Goal: Answer question/provide support

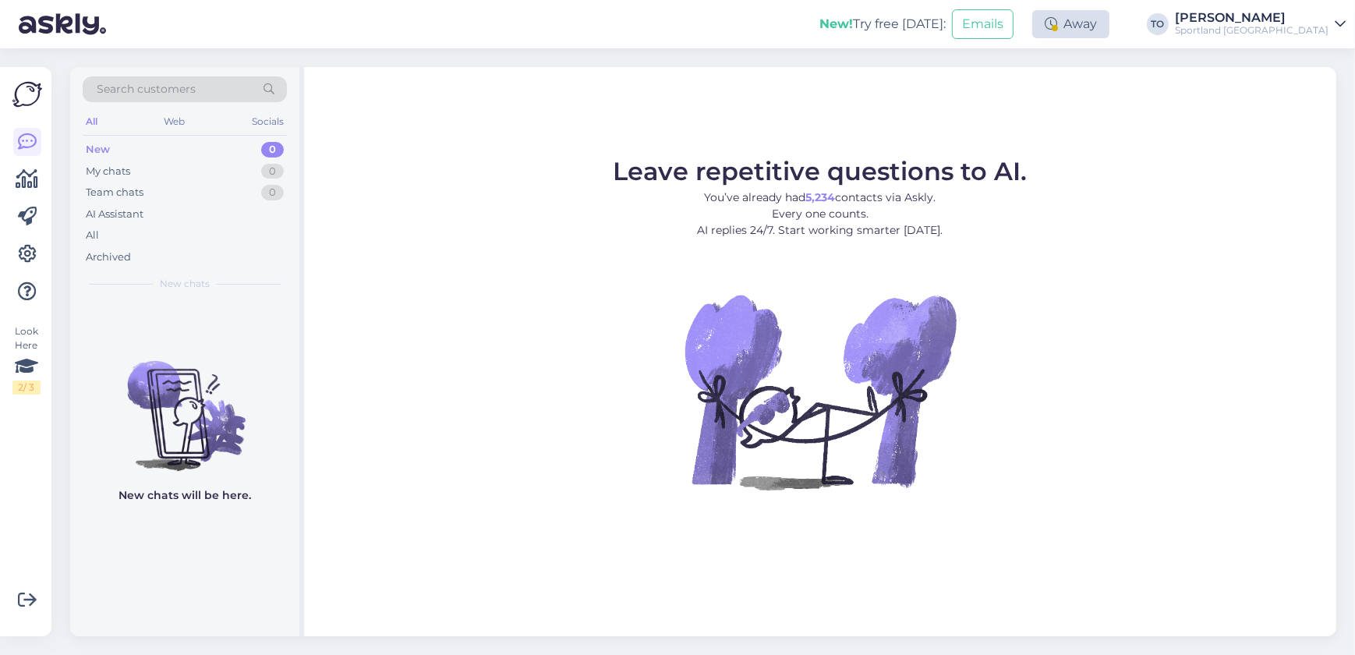
click at [1058, 30] on div at bounding box center [1055, 28] width 6 height 6
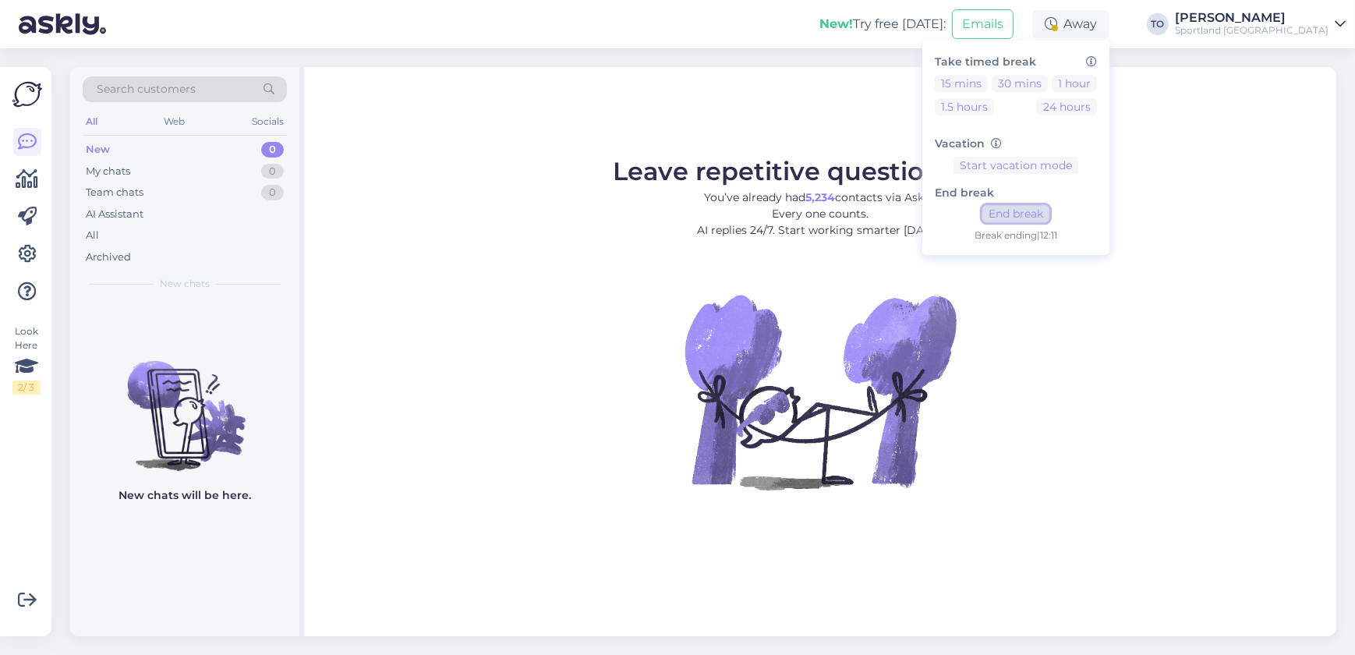
click at [1050, 217] on button "End break" at bounding box center [1016, 214] width 67 height 17
click at [1277, 27] on div "Sportland [GEOGRAPHIC_DATA]" at bounding box center [1252, 30] width 154 height 12
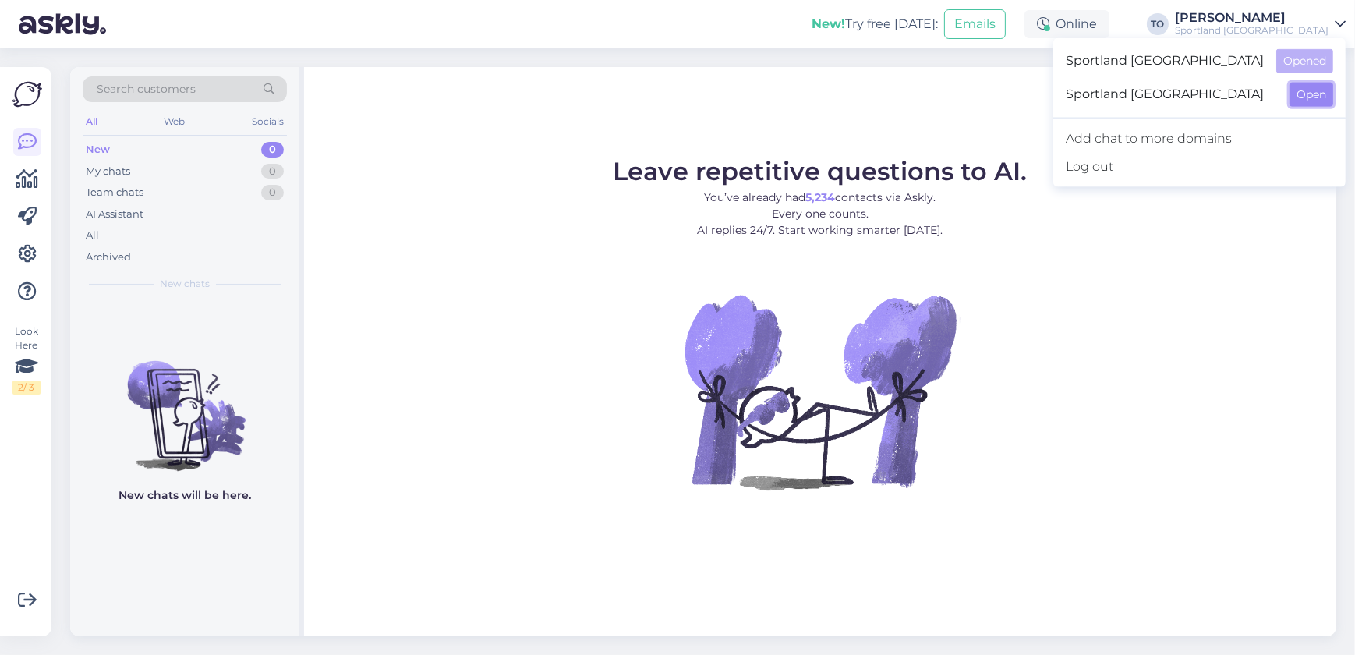
click at [1329, 96] on button "Open" at bounding box center [1312, 95] width 44 height 24
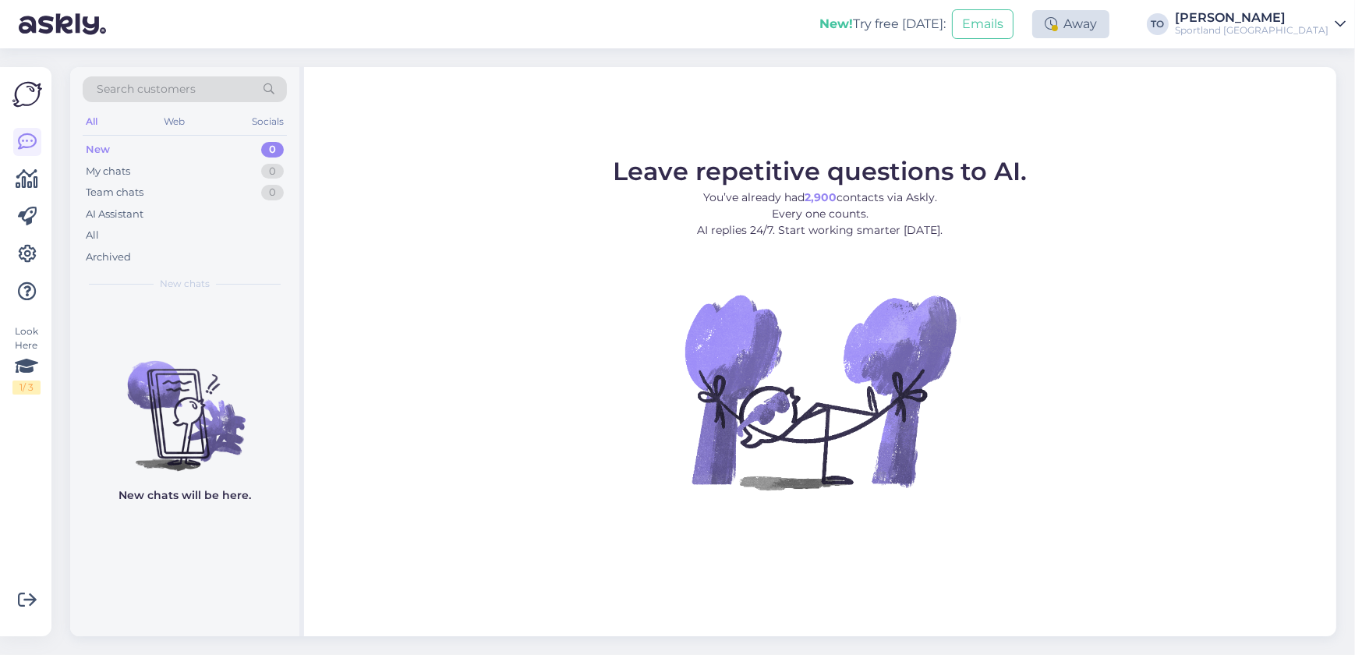
click at [1110, 29] on div "Away" at bounding box center [1070, 24] width 77 height 28
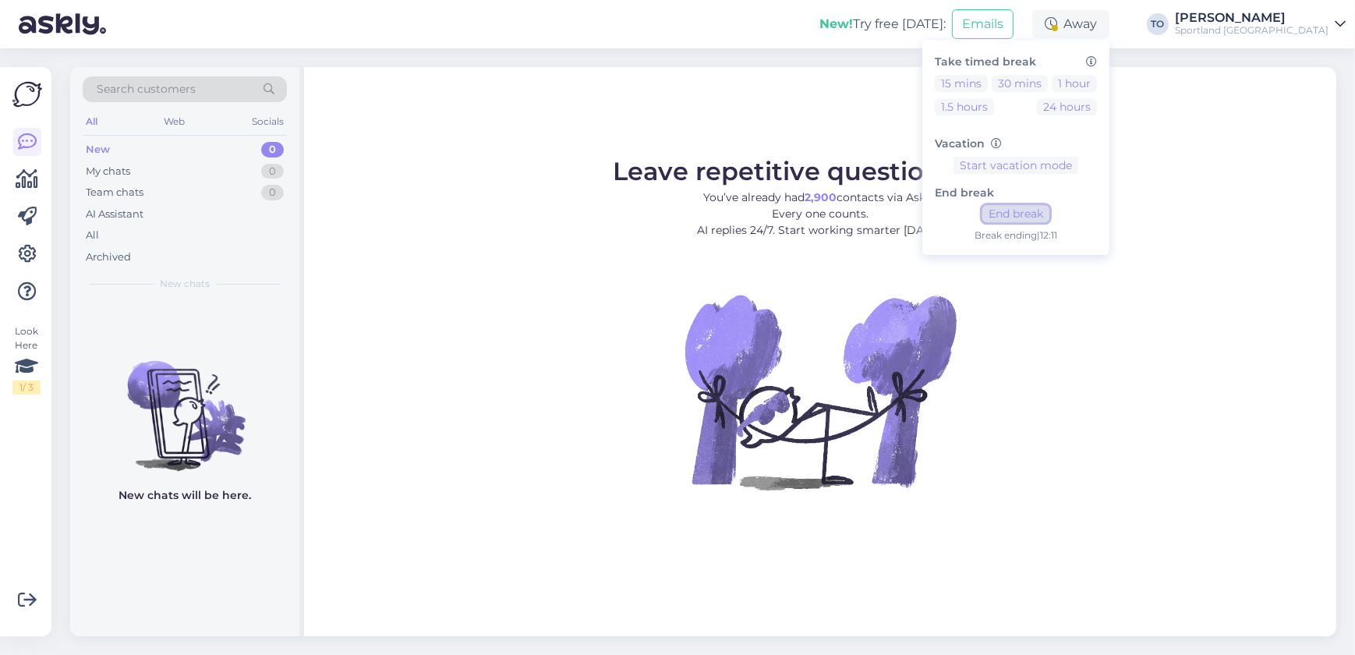
click at [1050, 215] on button "End break" at bounding box center [1016, 214] width 67 height 17
click at [680, 32] on div "New! Try free [DATE]: Emails Online Take timed break 15 mins 30 mins 1 hour 1.5…" at bounding box center [677, 24] width 1355 height 48
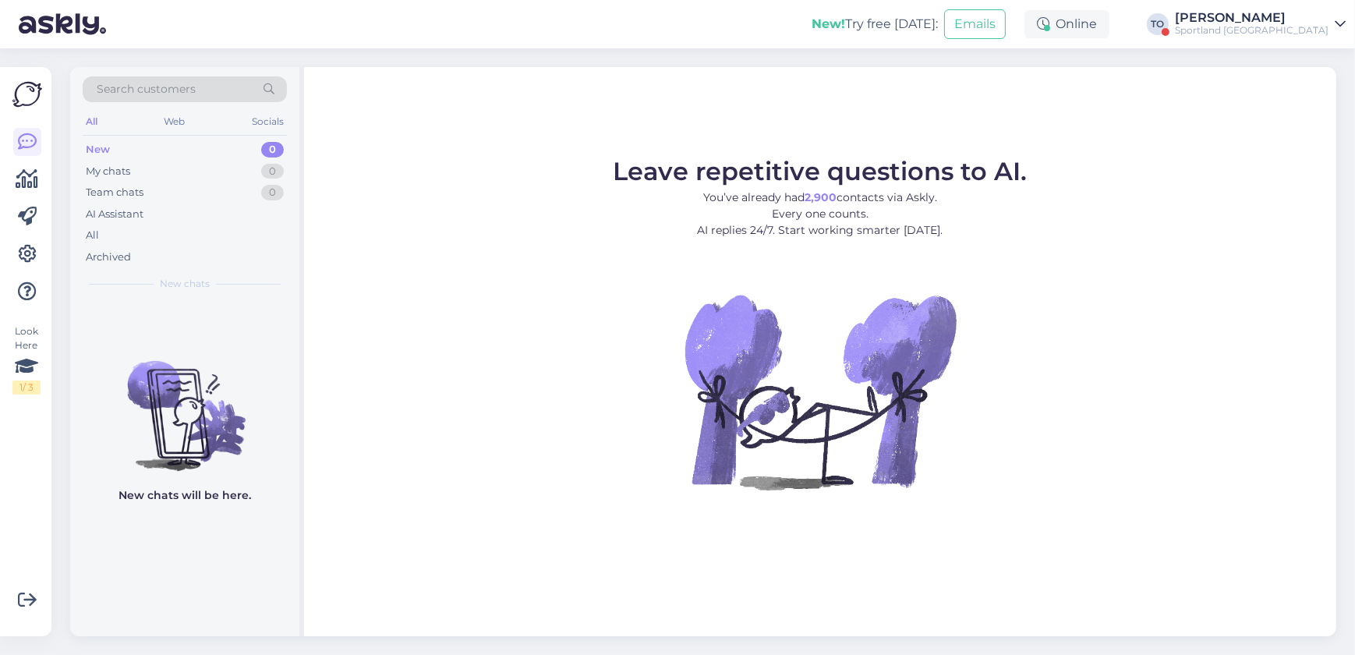
drag, startPoint x: 1277, startPoint y: 21, endPoint x: 1283, endPoint y: 29, distance: 9.5
click at [1277, 21] on div "[PERSON_NAME]" at bounding box center [1252, 18] width 154 height 12
click at [1312, 65] on button "Open" at bounding box center [1312, 61] width 44 height 24
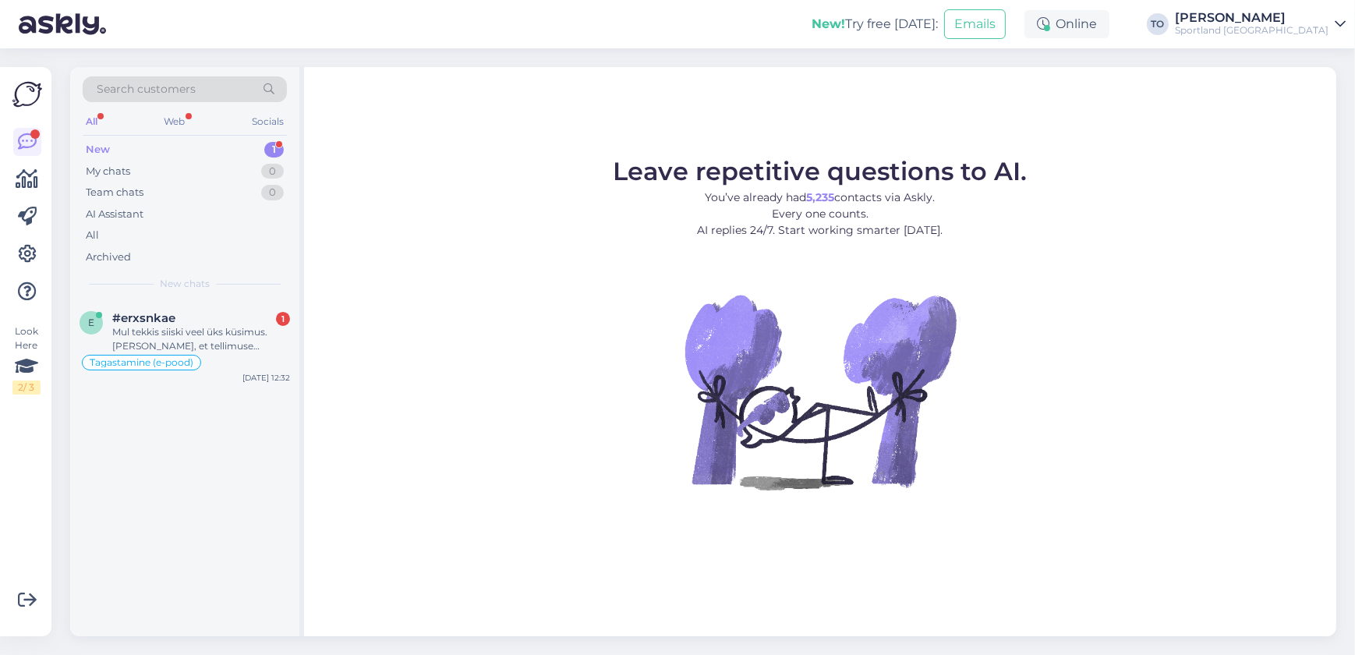
click at [445, 31] on div "New! Try free [DATE]: Emails Online TO [PERSON_NAME] Sportland [GEOGRAPHIC_DATA]" at bounding box center [677, 24] width 1355 height 48
click at [250, 339] on div "Mul tekkis siiski veel üks küsimus. [PERSON_NAME], et tellimuse saabudes on Omn…" at bounding box center [201, 339] width 178 height 28
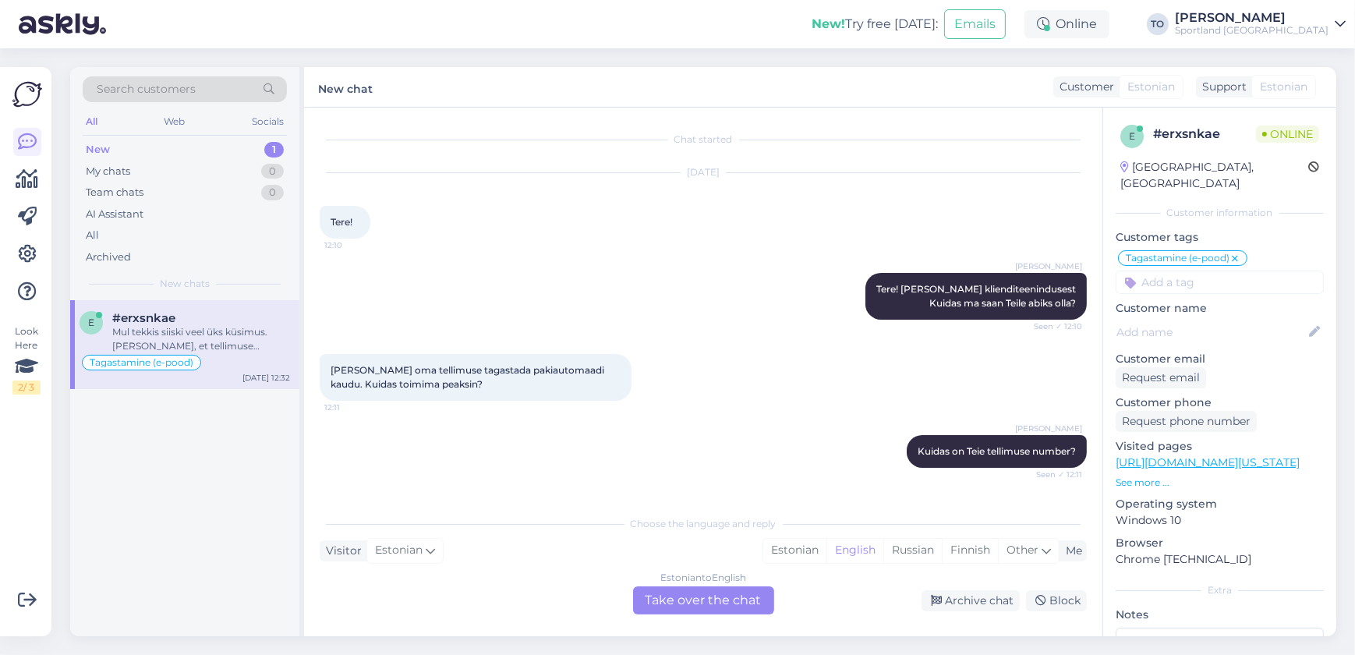
scroll to position [611, 0]
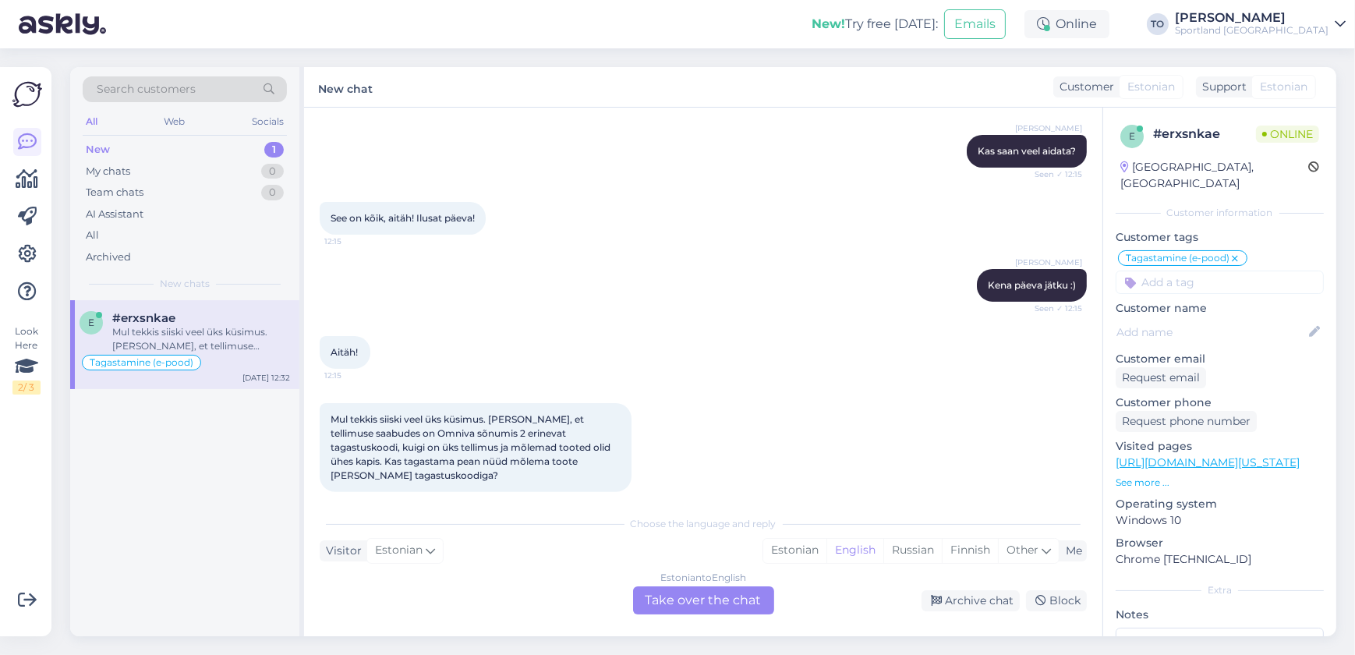
drag, startPoint x: 810, startPoint y: 552, endPoint x: 742, endPoint y: 593, distance: 79.0
click at [809, 552] on div "Estonian" at bounding box center [794, 550] width 63 height 23
click at [732, 603] on div "Estonian to Estonian Take over the chat" at bounding box center [703, 600] width 141 height 28
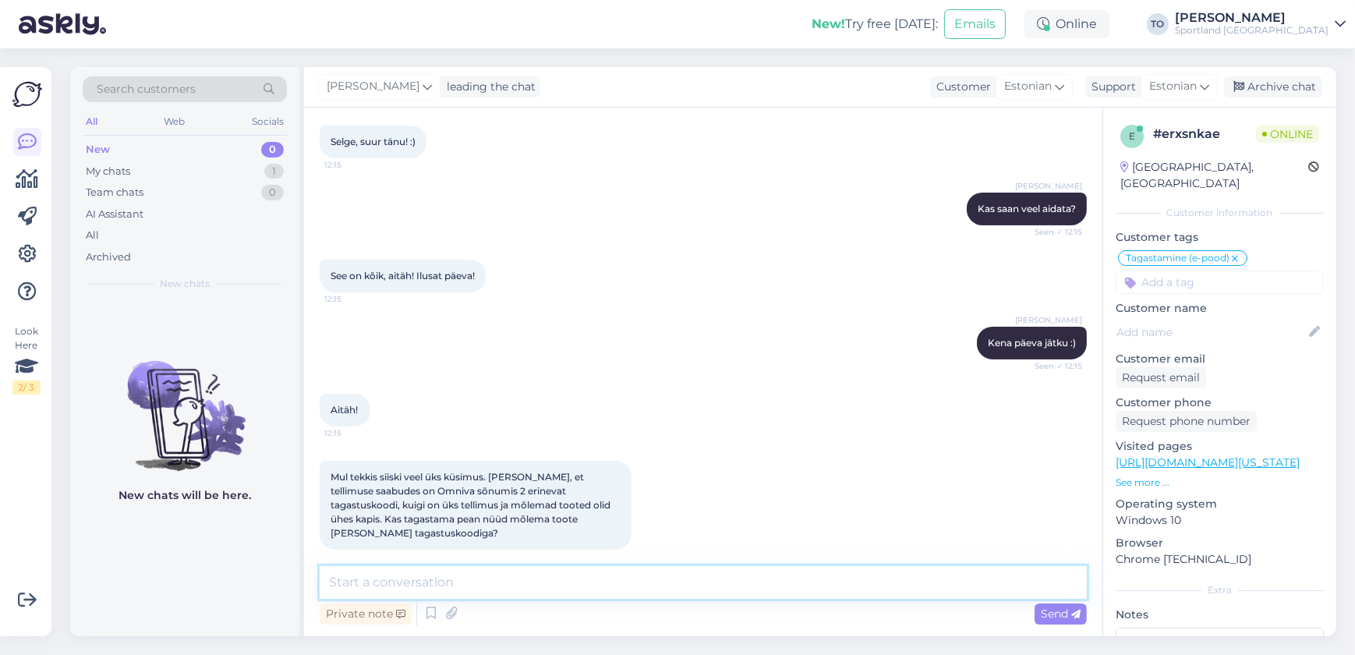
click at [691, 580] on textarea at bounding box center [703, 582] width 767 height 33
type textarea "Tere! Olen Tiina Klienditeenindusest"
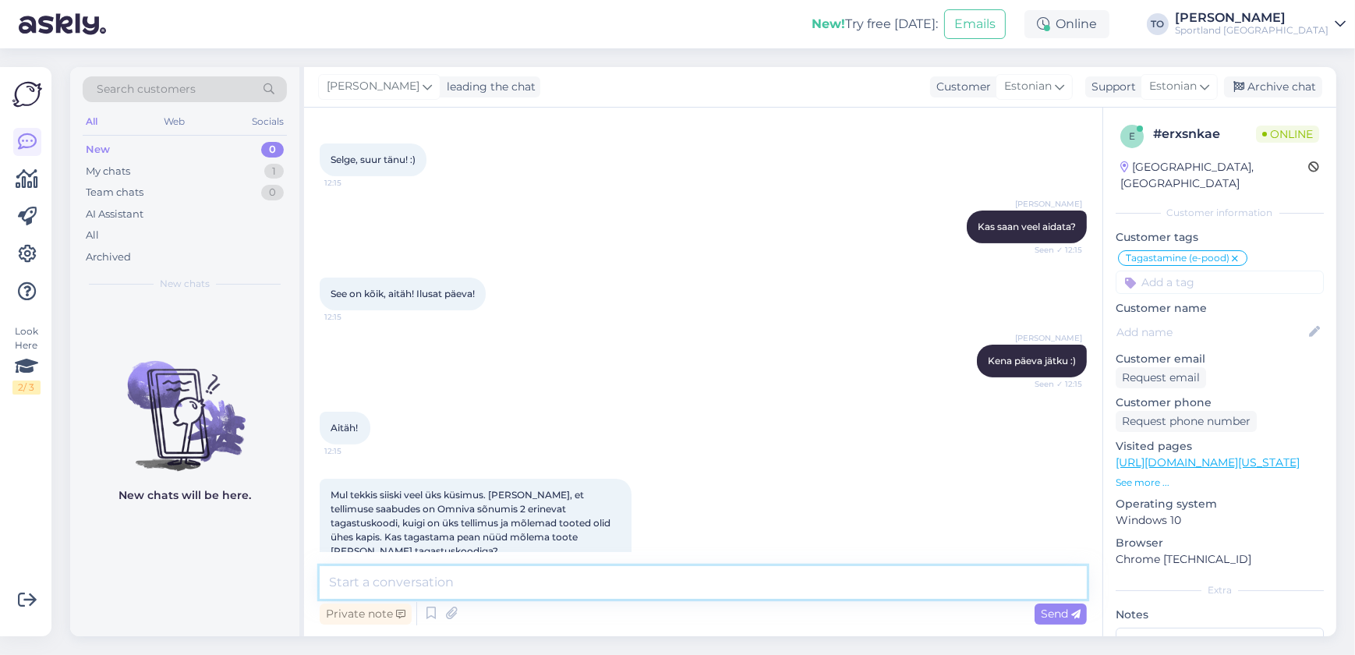
scroll to position [620, 0]
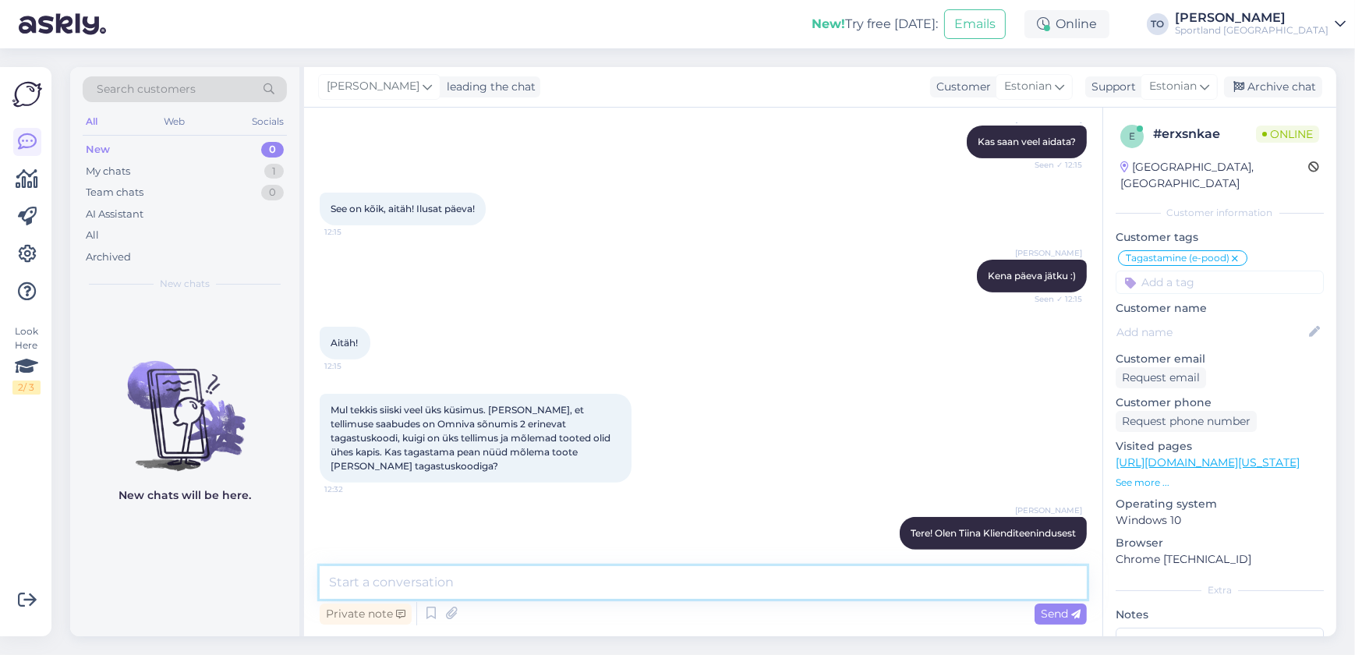
click at [562, 575] on textarea at bounding box center [703, 582] width 767 height 33
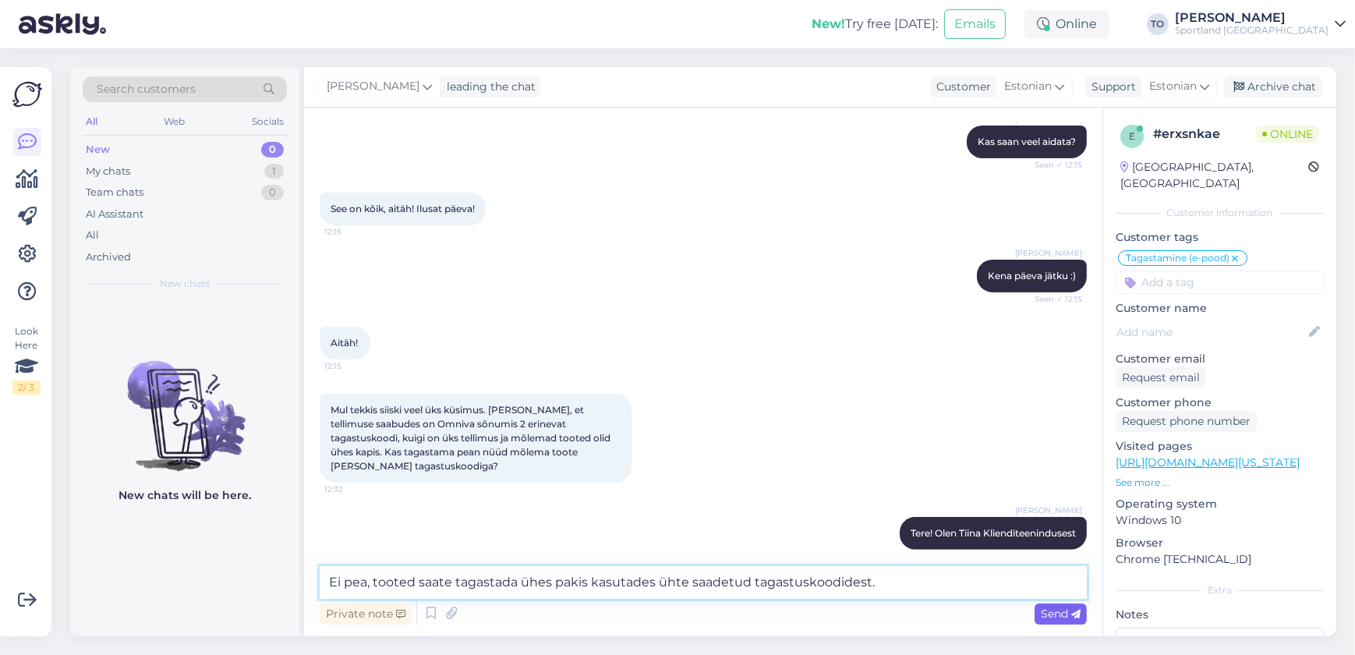
type textarea "Ei pea, tooted saate tagastada ühes pakis kasutades ühte saadetud tagastuskoodi…"
click at [1068, 615] on span "Send" at bounding box center [1061, 614] width 40 height 14
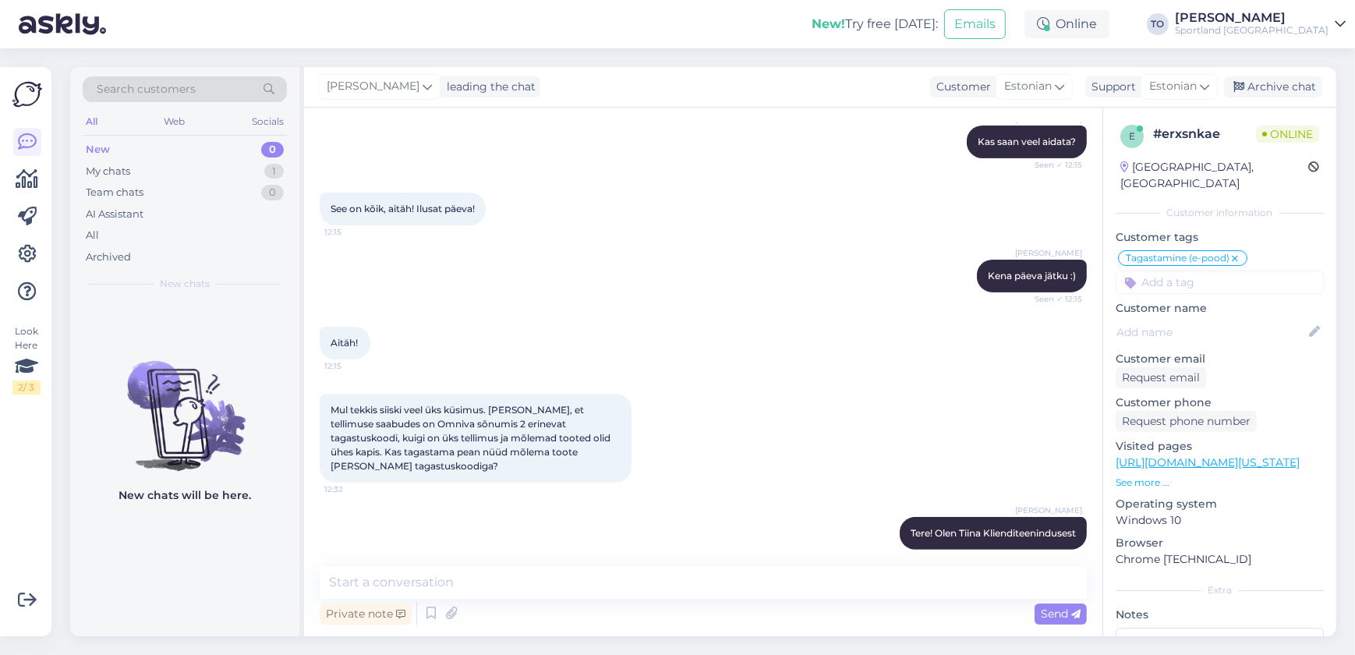
scroll to position [701, 0]
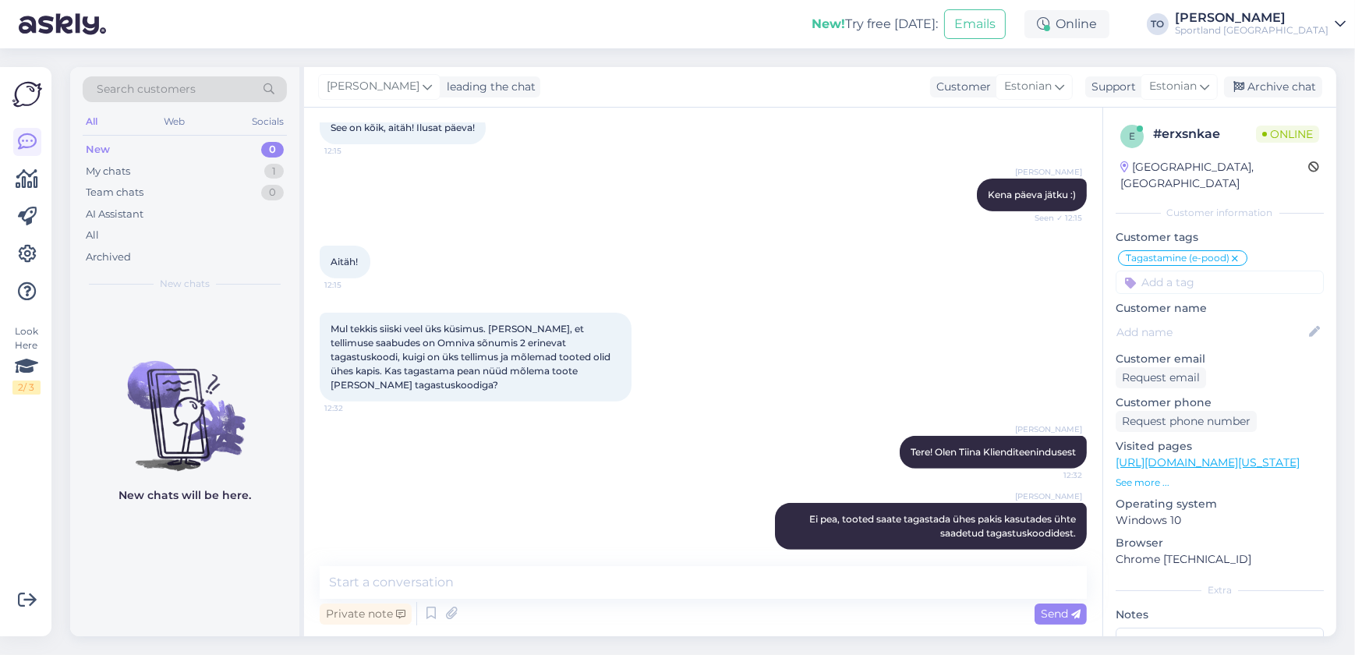
click at [1206, 274] on input at bounding box center [1220, 282] width 208 height 23
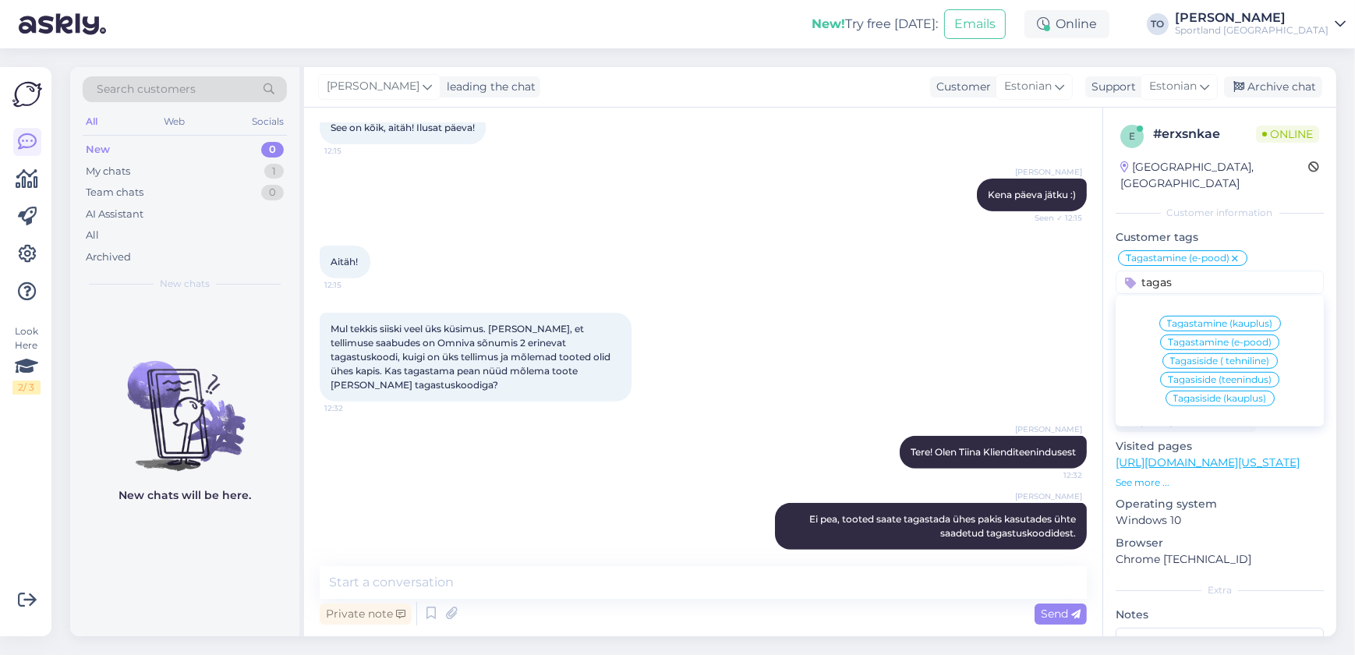
type input "tagas"
click at [1227, 338] on span "Tagastamine (e-pood)" at bounding box center [1220, 342] width 104 height 9
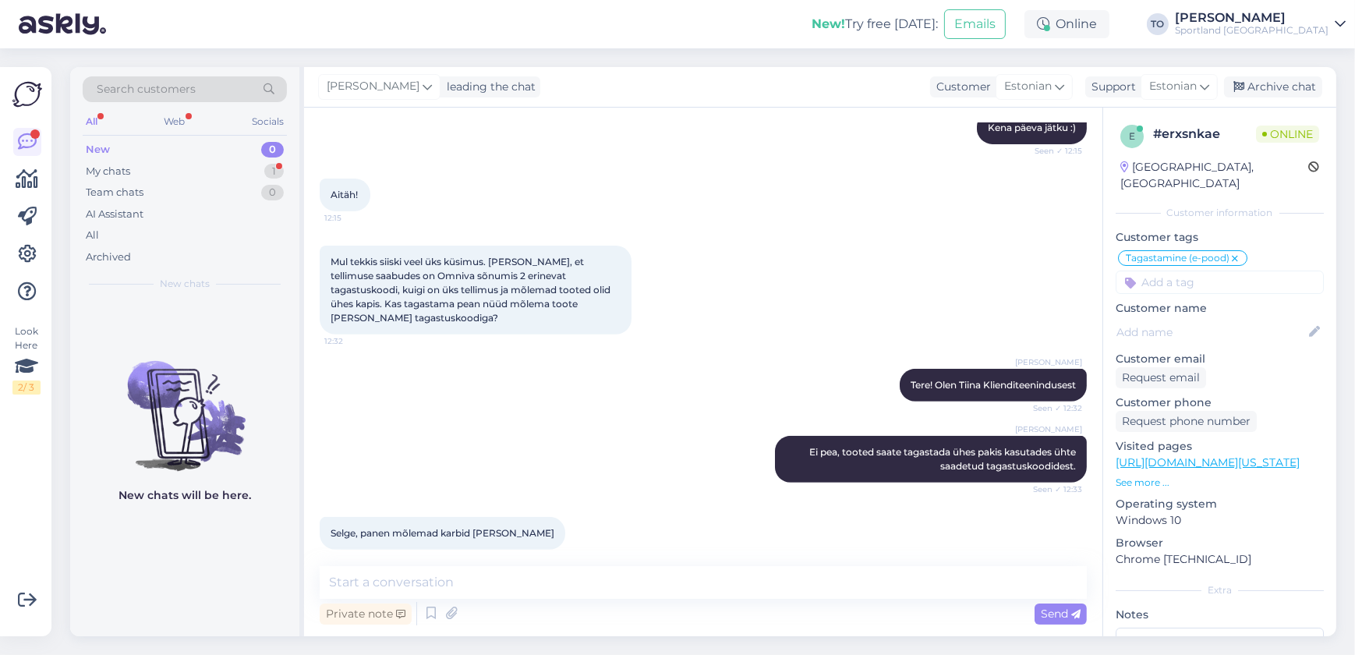
scroll to position [767, 0]
click at [527, 586] on textarea at bounding box center [703, 582] width 767 height 33
type textarea "p"
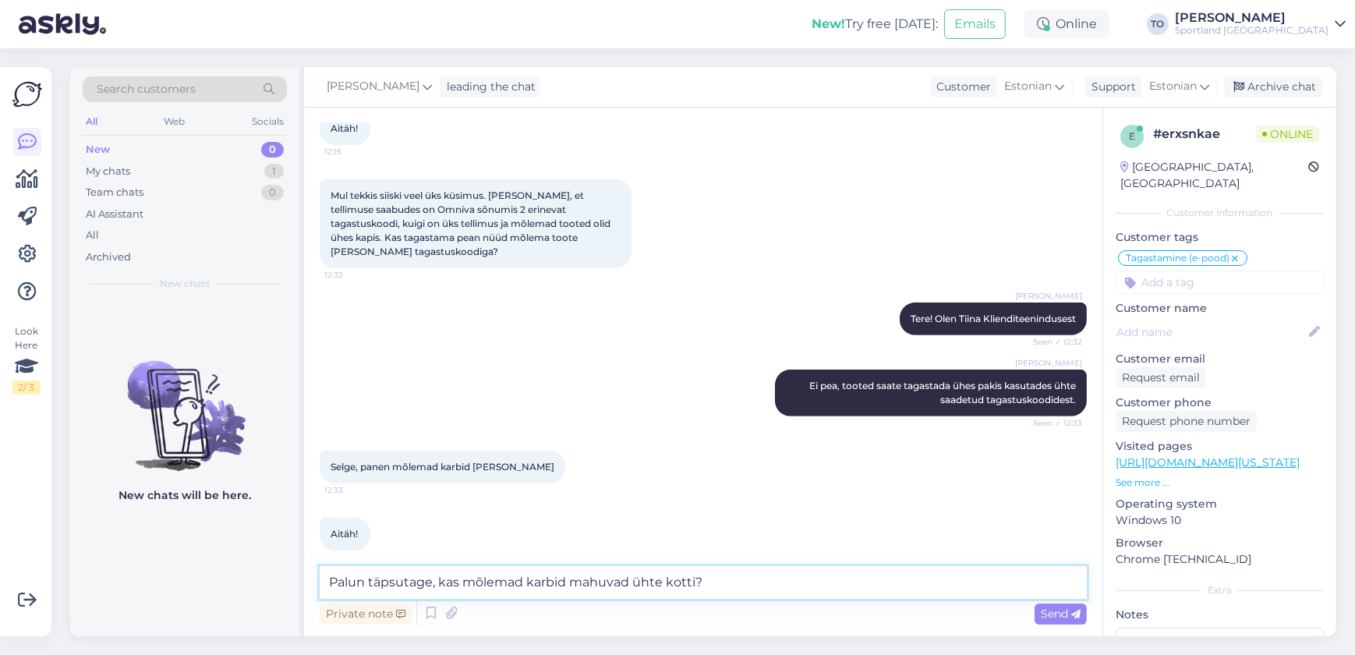
click at [431, 578] on textarea "Palun täpsutage, kas mõlemad karbid mahuvad ühte kotti?" at bounding box center [703, 582] width 767 height 33
type textarea "Palun täpsutage igaks juhuks, kas mõlemad karbid mahuvad ühte kotti?"
click at [1039, 612] on div "Send" at bounding box center [1061, 614] width 52 height 21
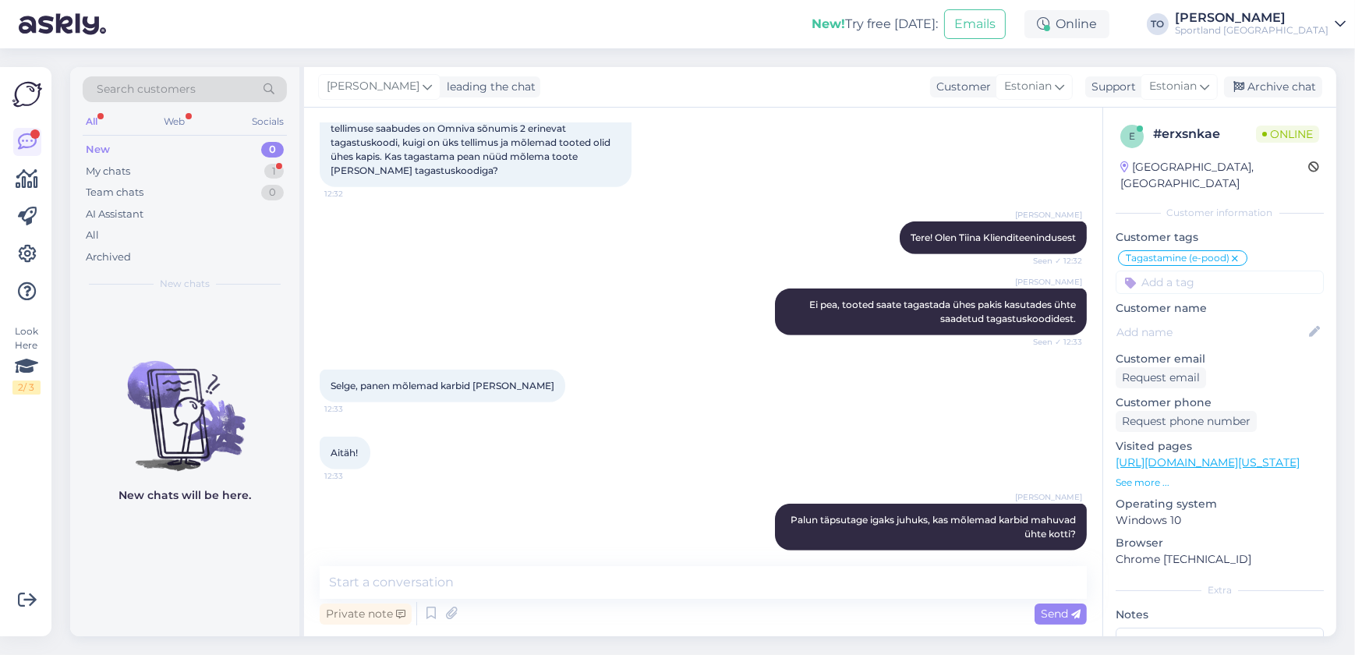
scroll to position [983, 0]
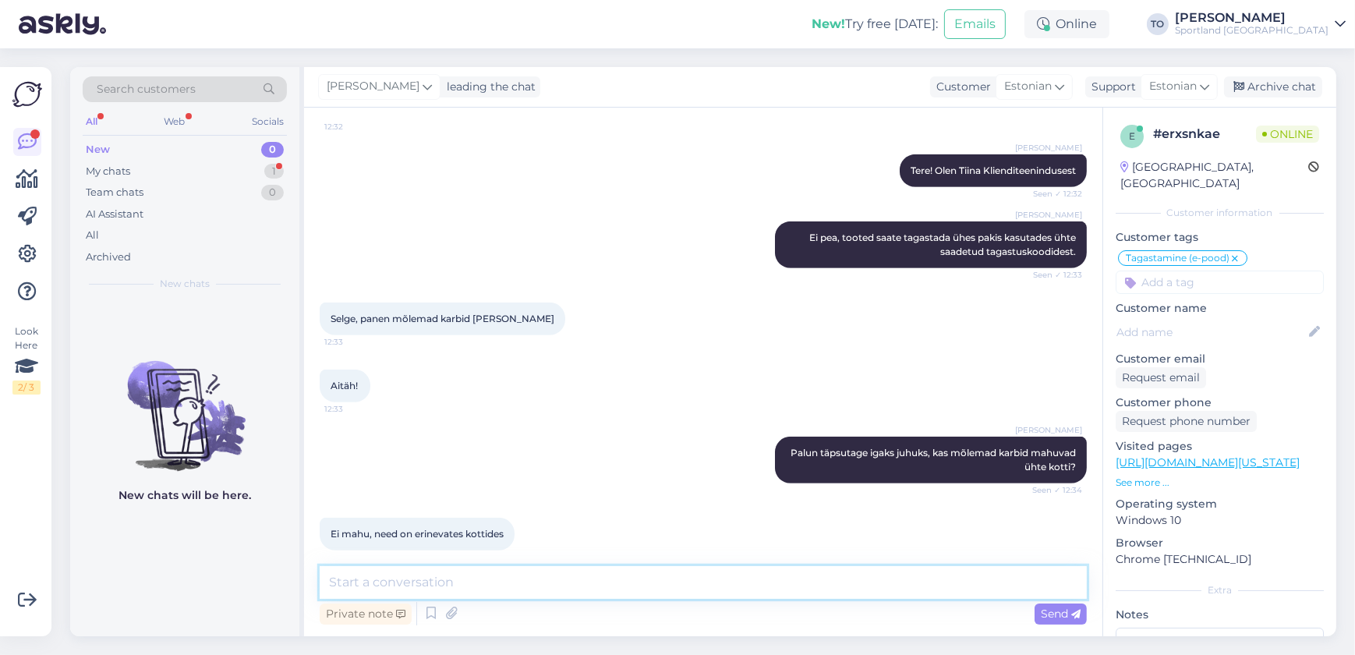
click at [632, 574] on textarea at bounding box center [703, 582] width 767 height 33
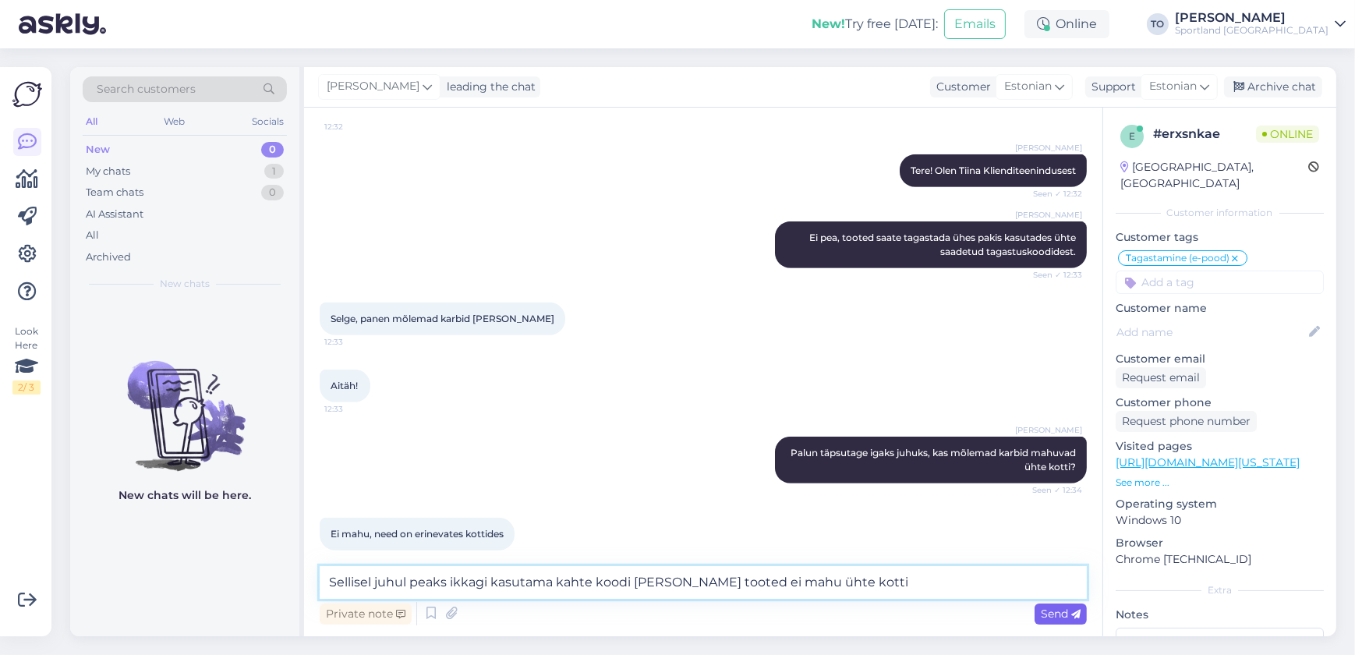
type textarea "Sellisel juhul peaks ikkagi kasutama kahte koodi [PERSON_NAME] tooted ei mahu ü…"
click at [1057, 615] on span "Send" at bounding box center [1061, 614] width 40 height 14
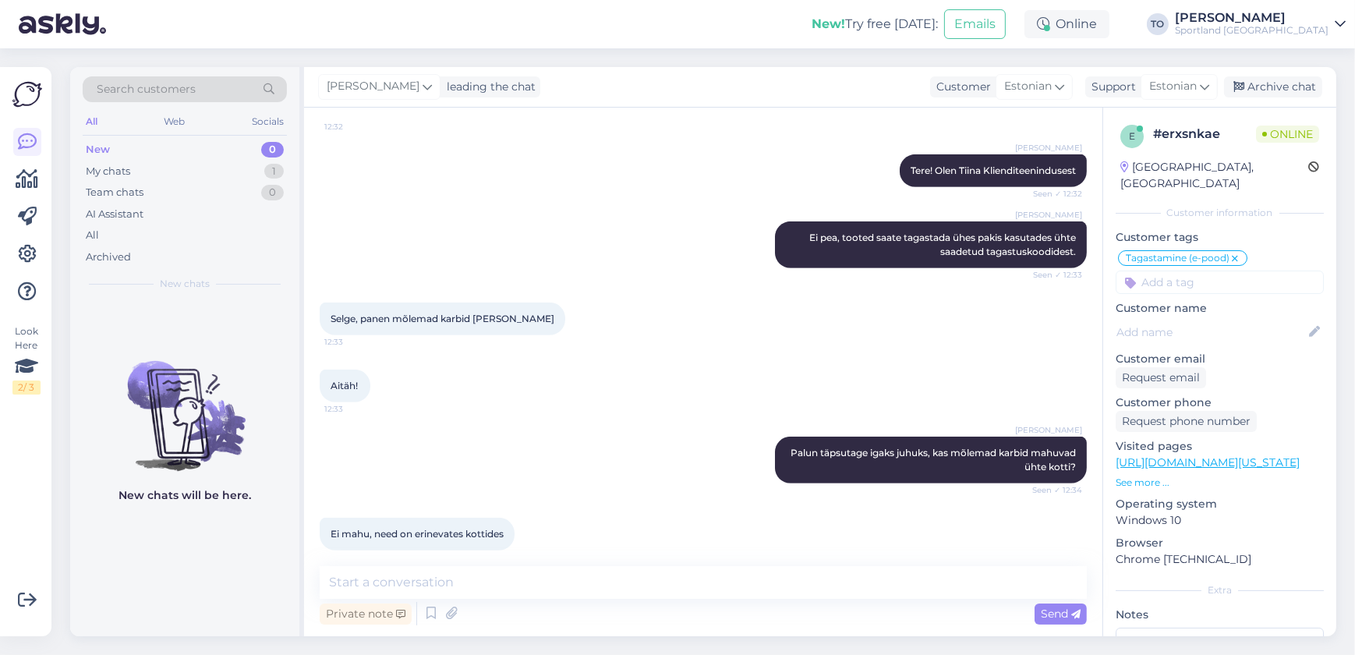
scroll to position [1064, 0]
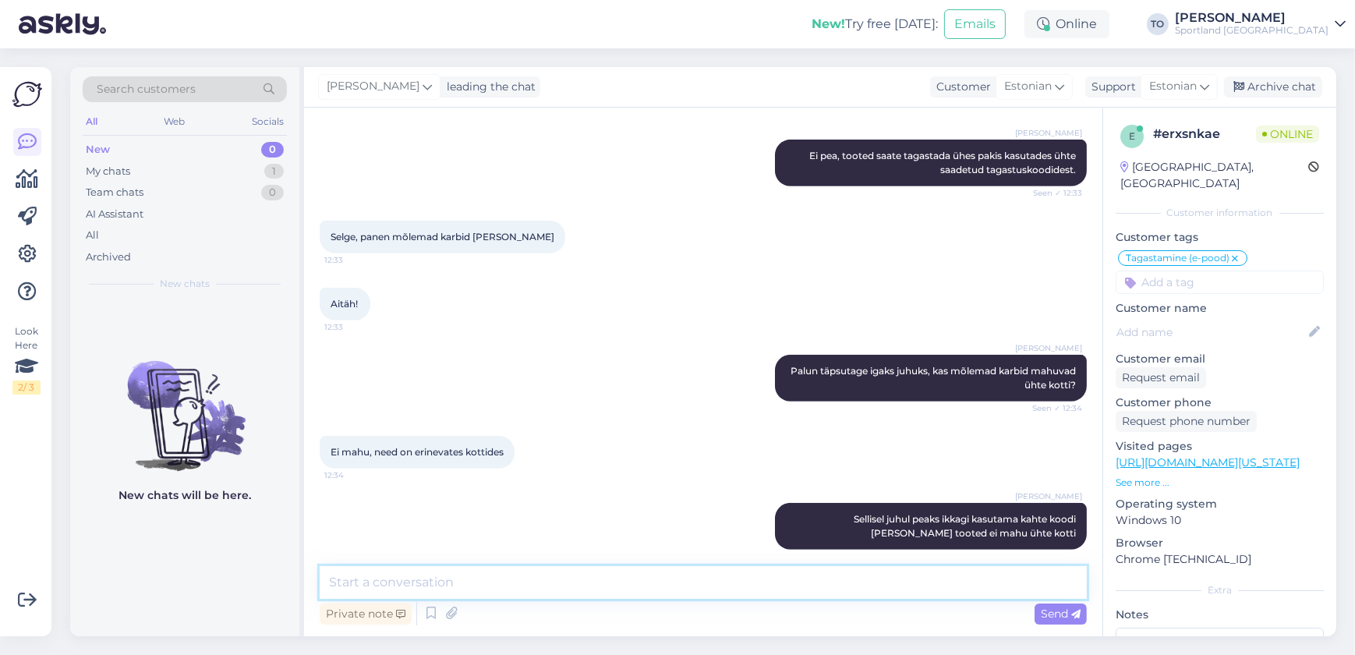
click at [888, 589] on textarea at bounding box center [703, 582] width 767 height 33
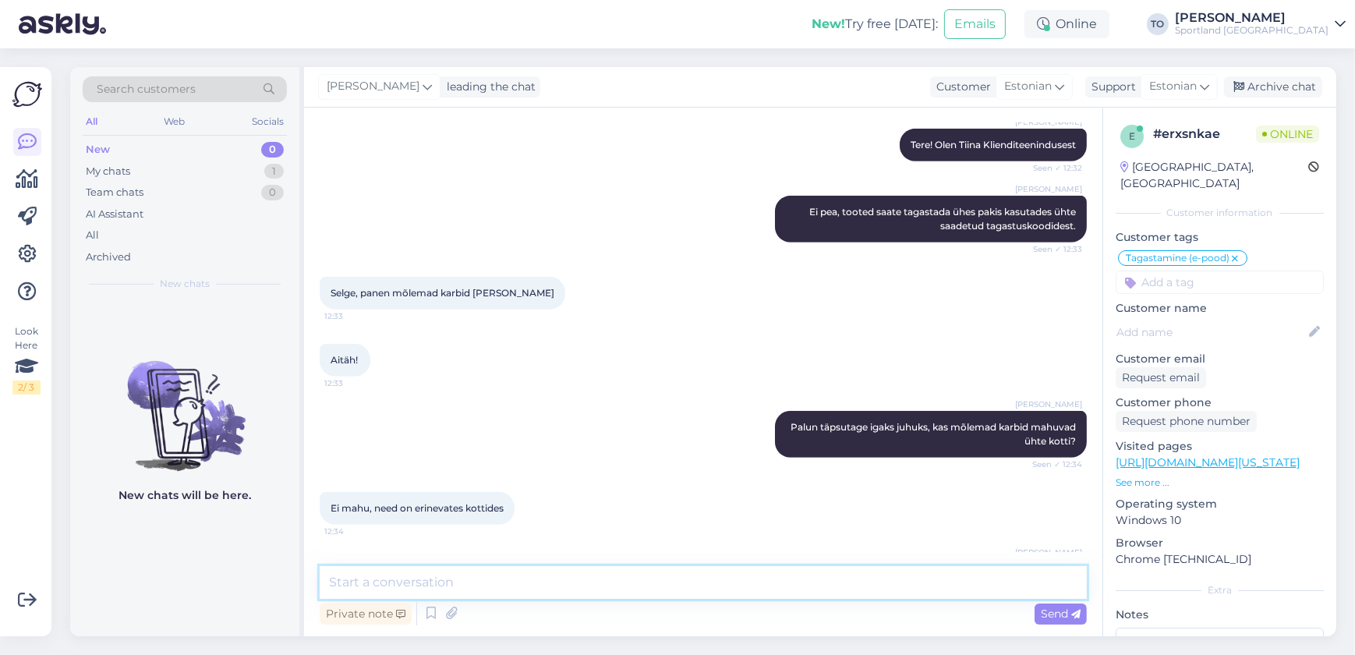
scroll to position [1064, 0]
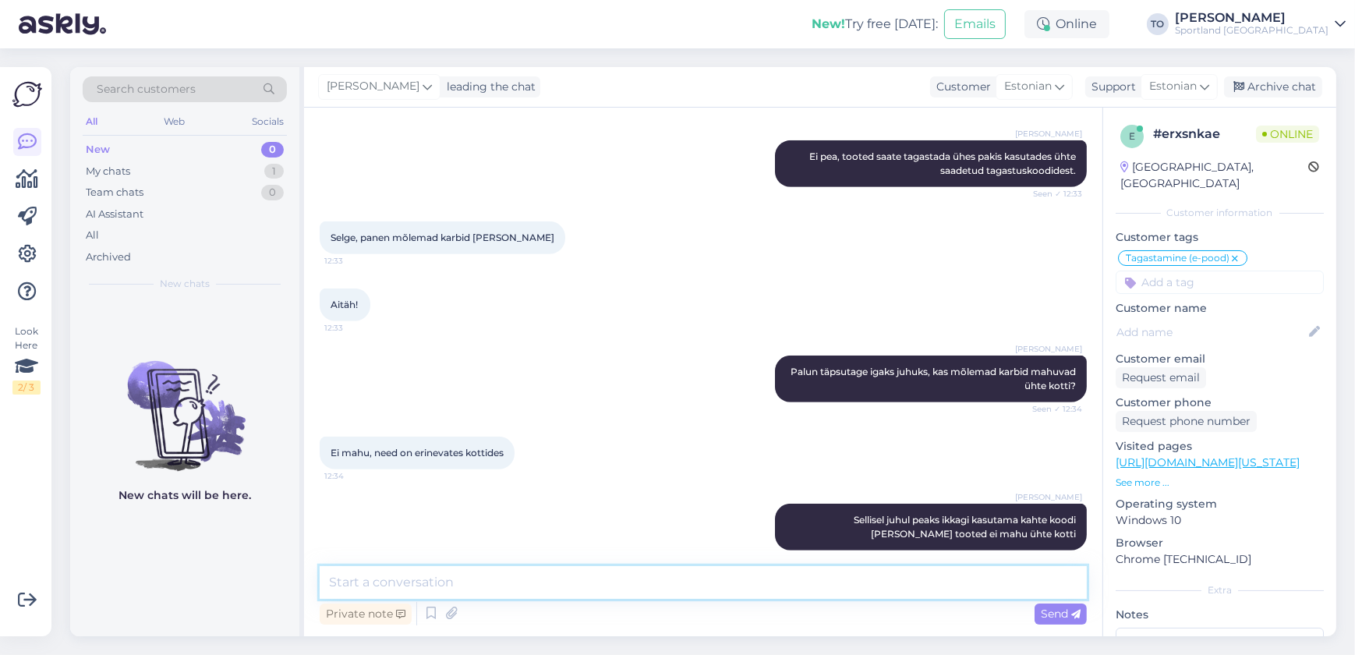
click at [558, 575] on textarea at bounding box center [703, 582] width 767 height 33
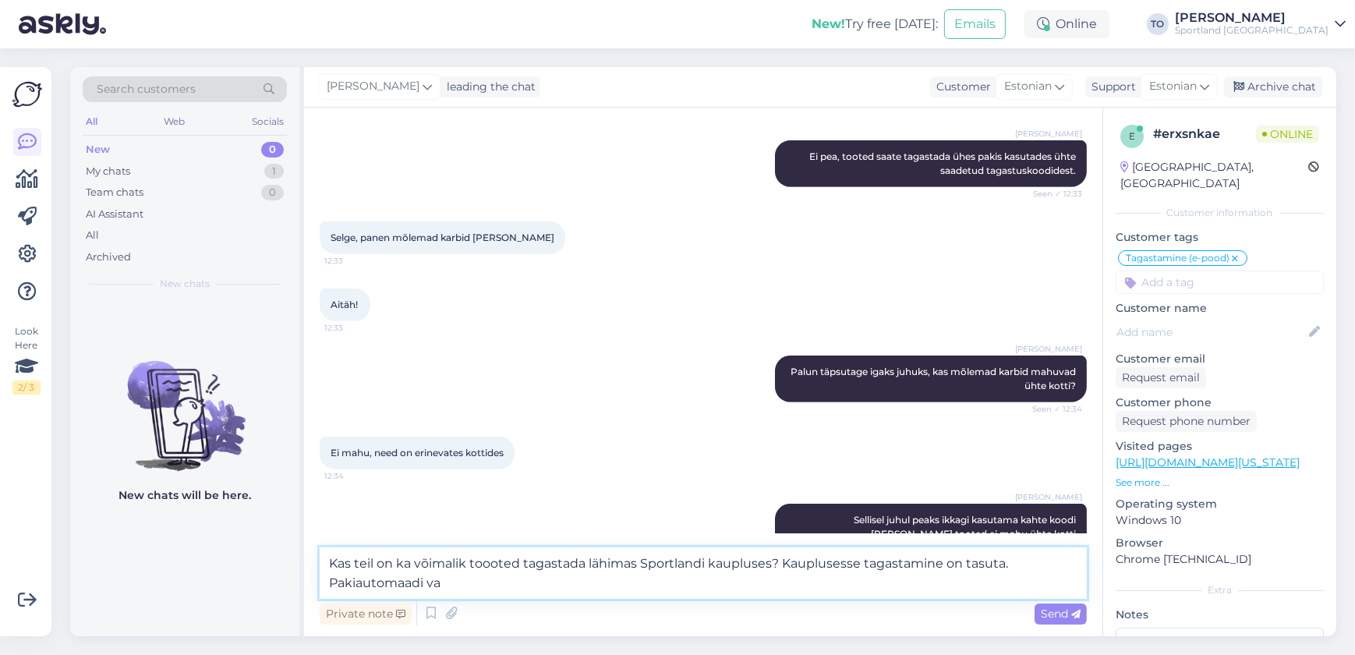
scroll to position [1149, 0]
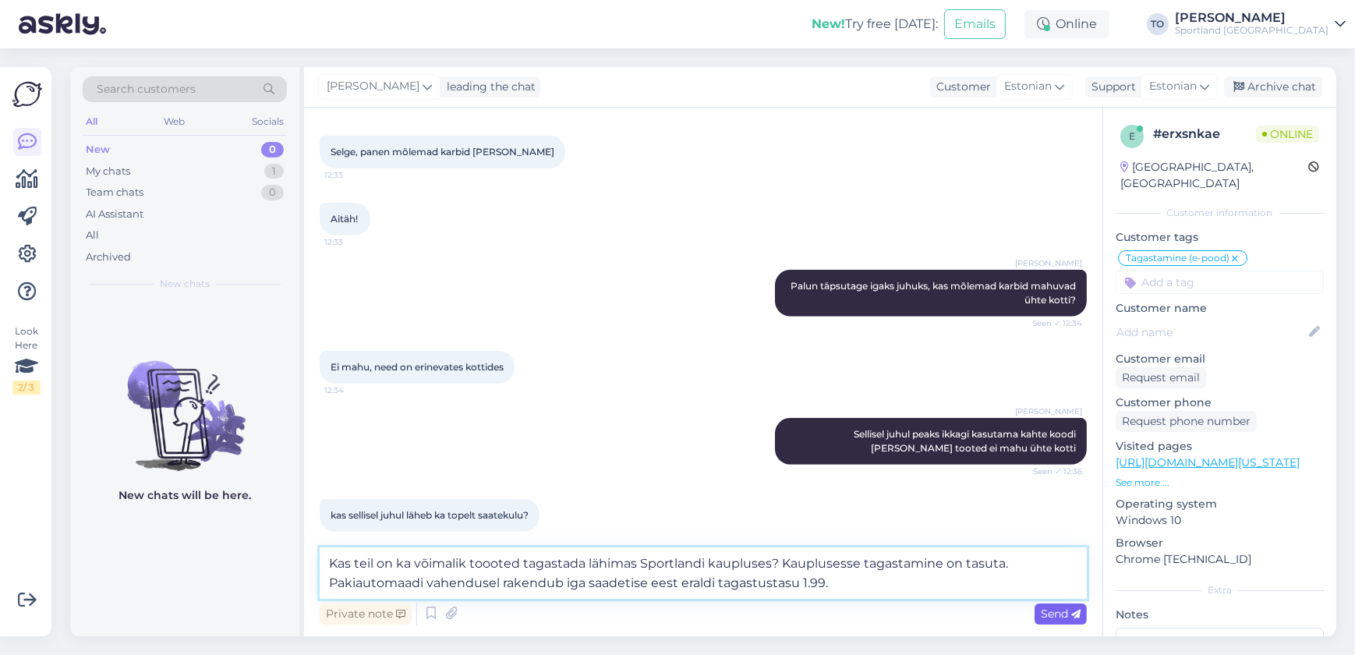
type textarea "Kas teil on ka võimalik toooted tagastada lähimas Sportlandi kaupluses? Kauplus…"
click at [1069, 609] on span "Send" at bounding box center [1061, 614] width 40 height 14
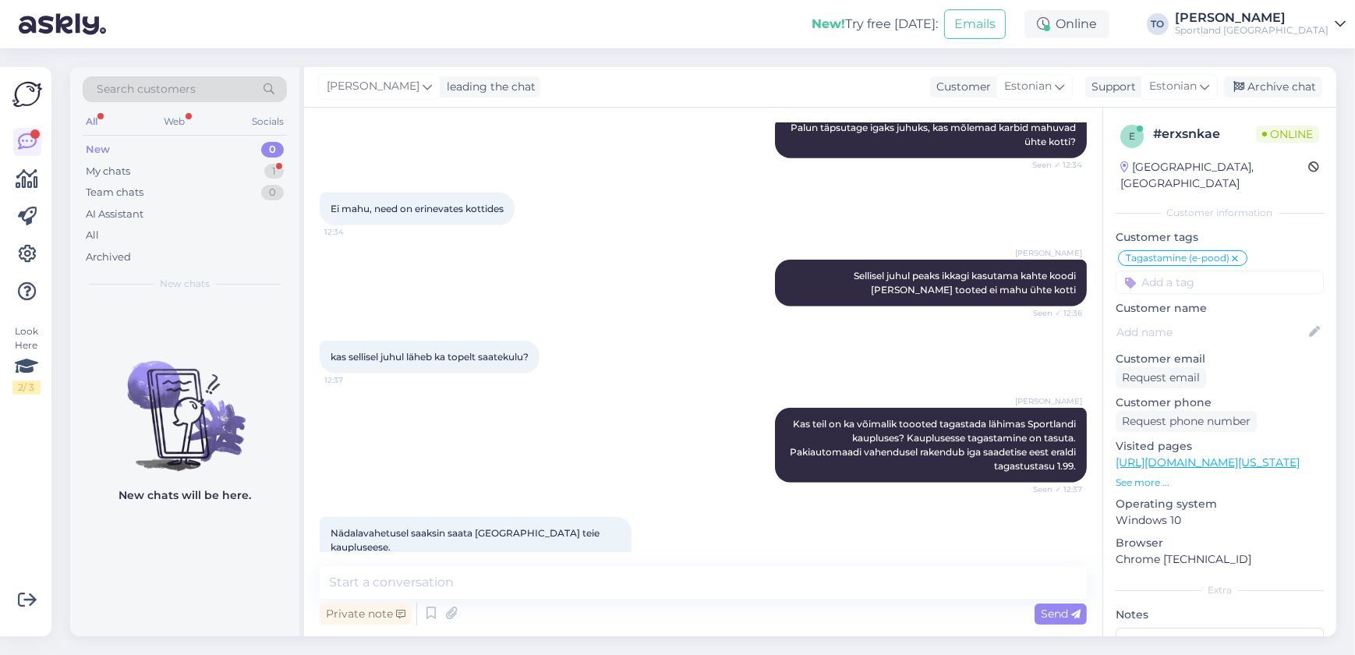
scroll to position [1307, 0]
click at [537, 579] on textarea at bounding box center [703, 582] width 767 height 33
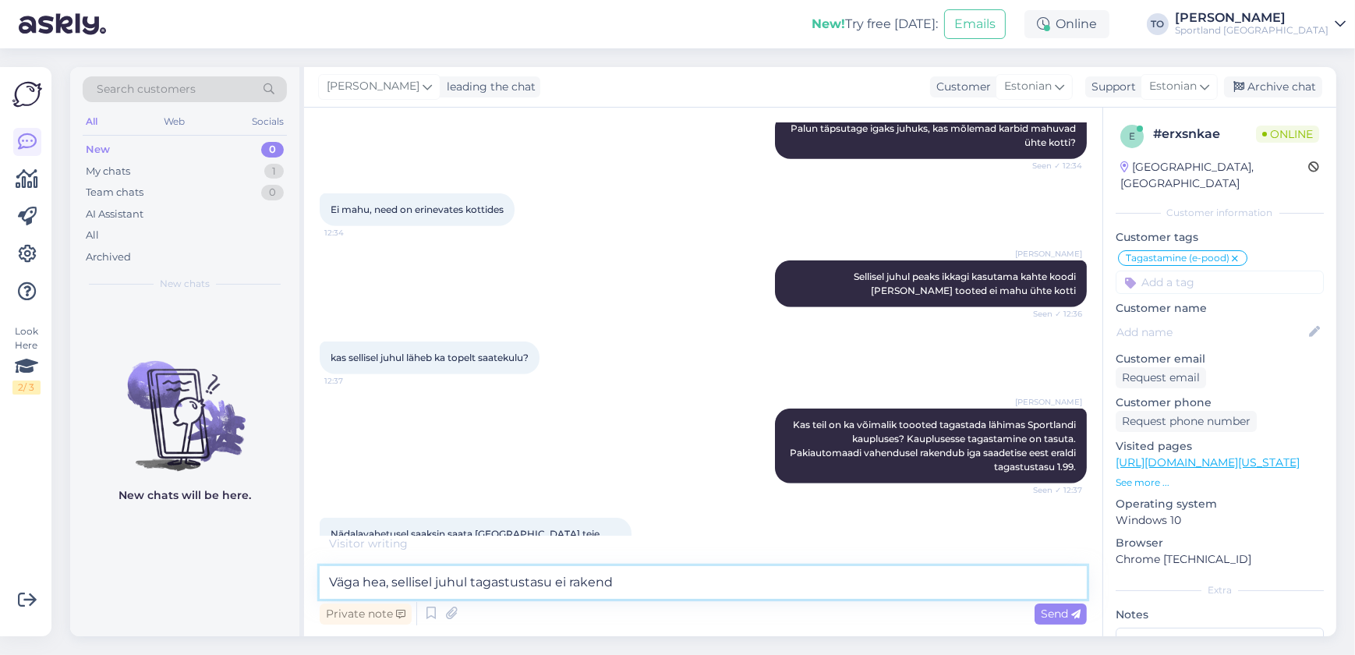
type textarea "Väga hea, sellisel juhul tagastustasu ei rakendu"
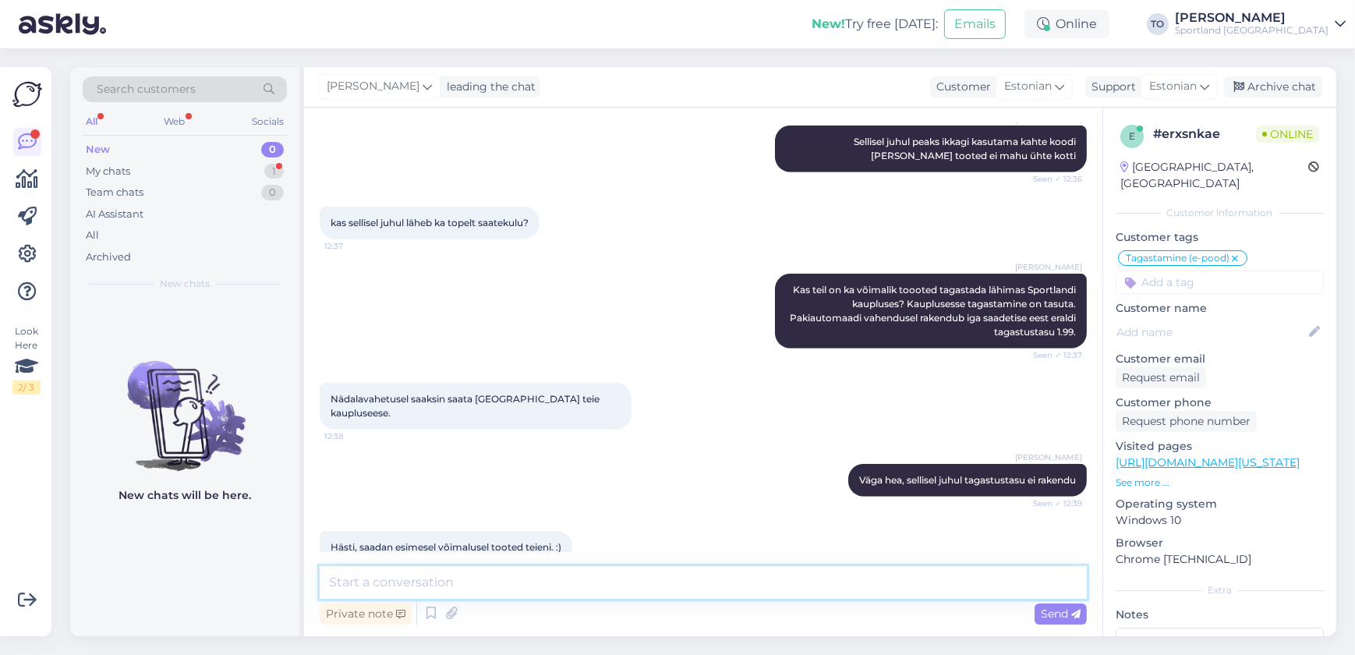
scroll to position [1441, 0]
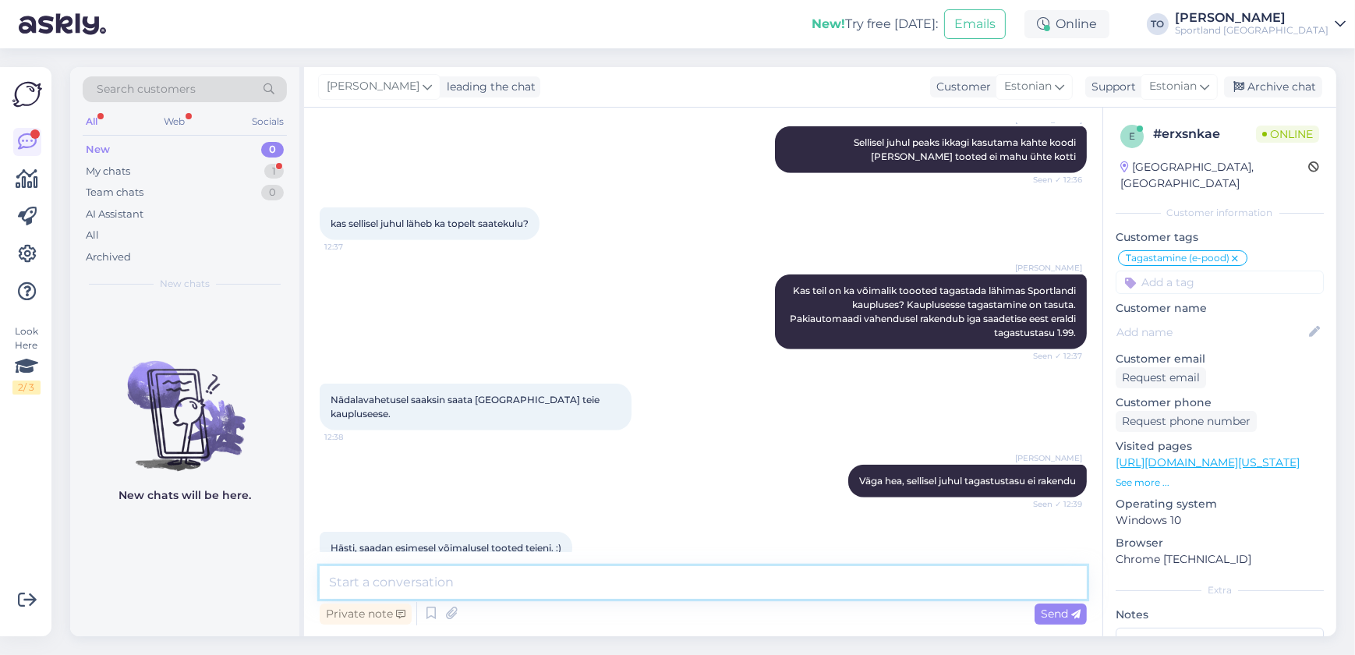
click at [533, 586] on textarea at bounding box center [703, 582] width 767 height 33
type textarea "V"
type textarea "Hästi :) Kas hetkel saan veel kuidagi abiks olla?"
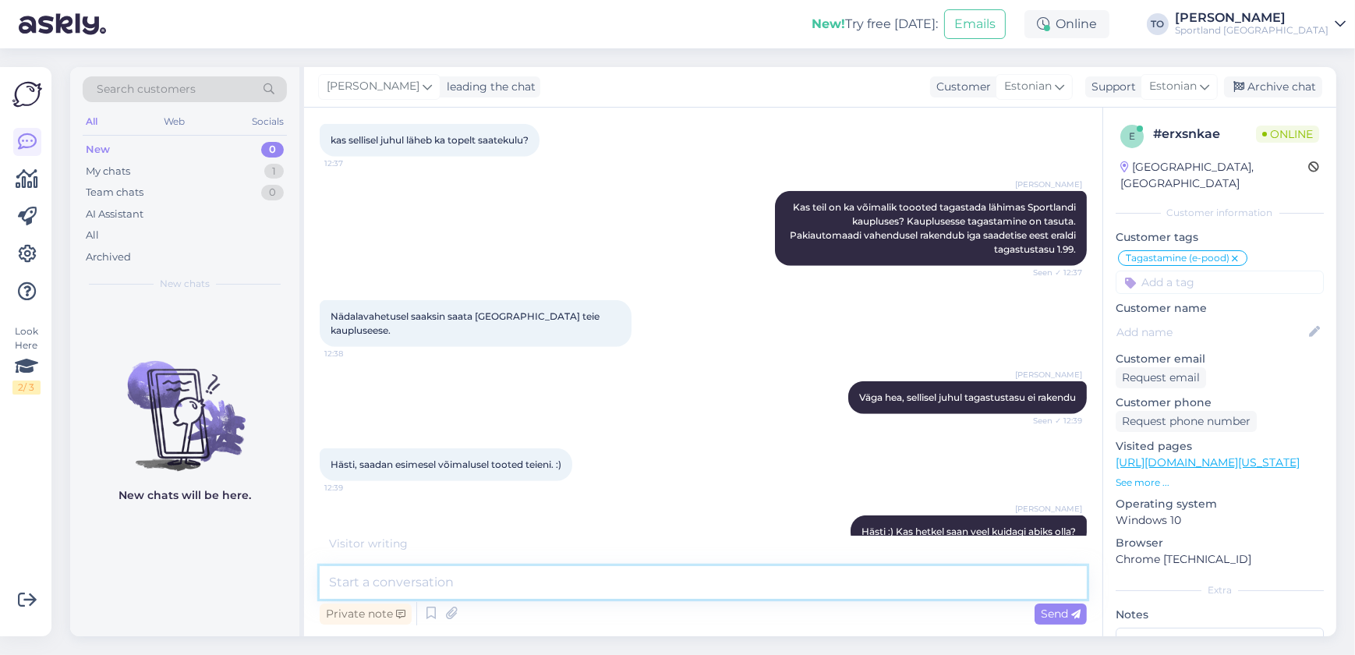
scroll to position [1575, 0]
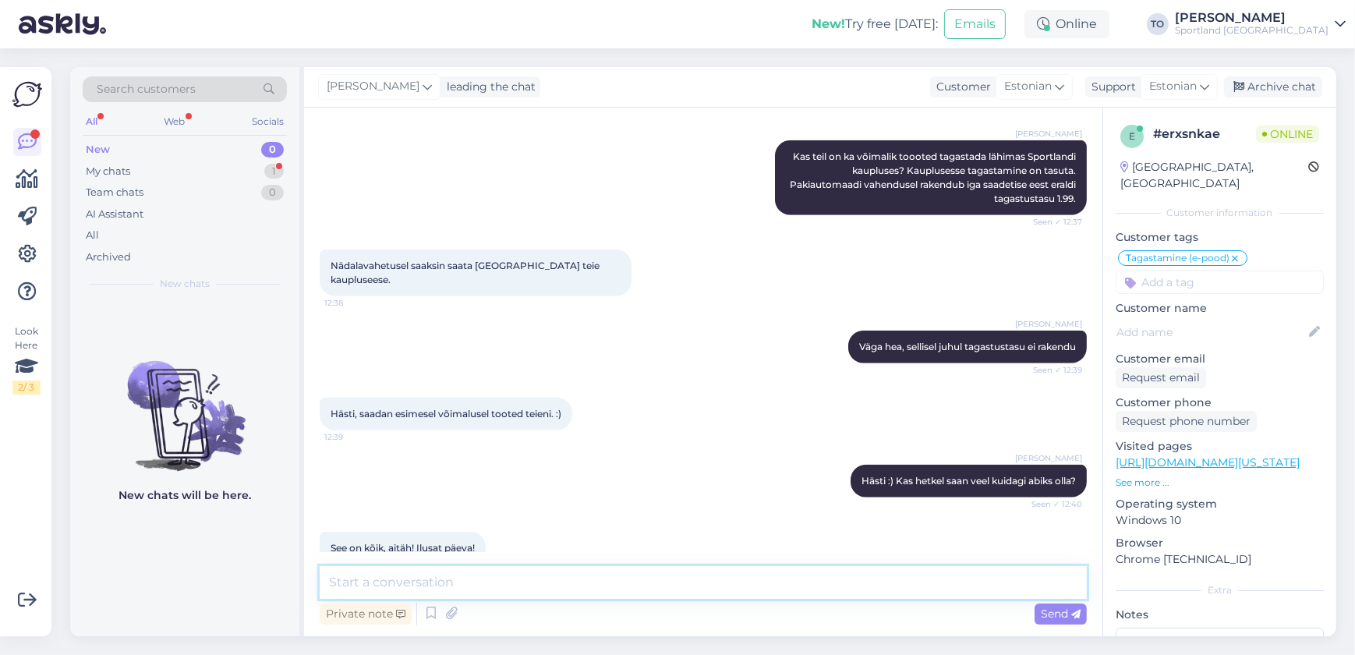
click at [488, 577] on textarea at bounding box center [703, 582] width 767 height 33
type textarea "Teilegi ilusat päeva jätku!"
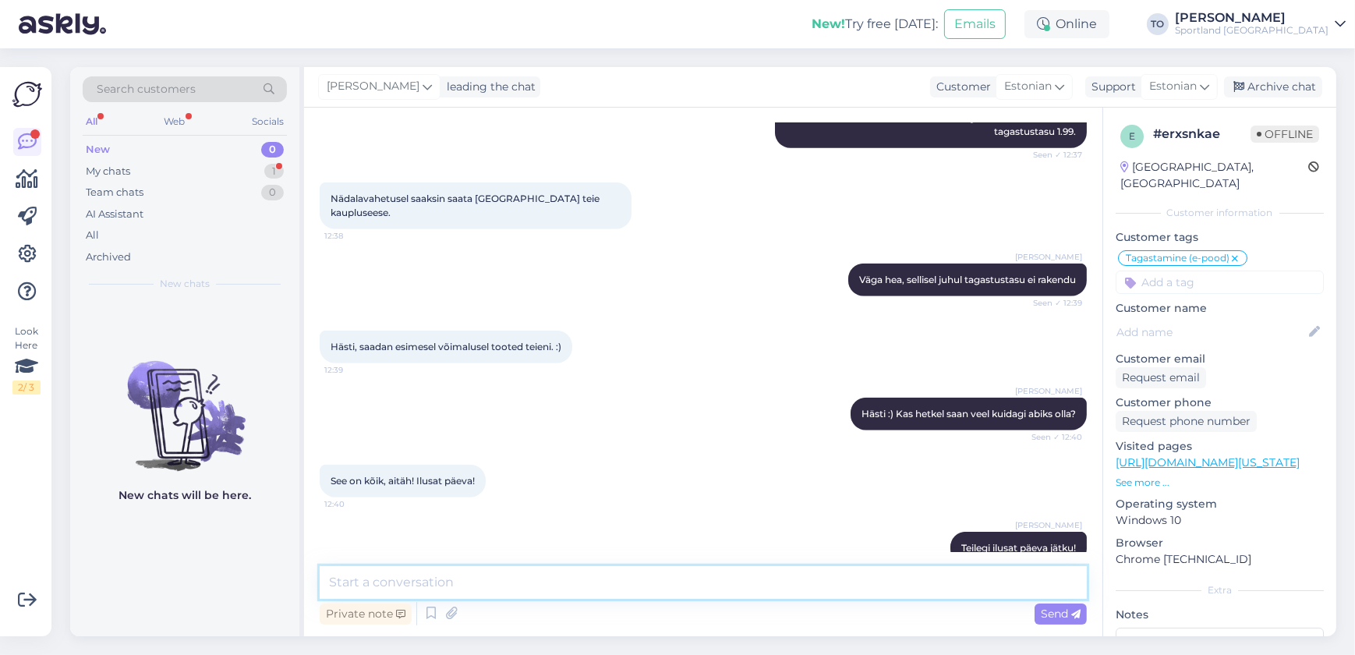
scroll to position [1709, 0]
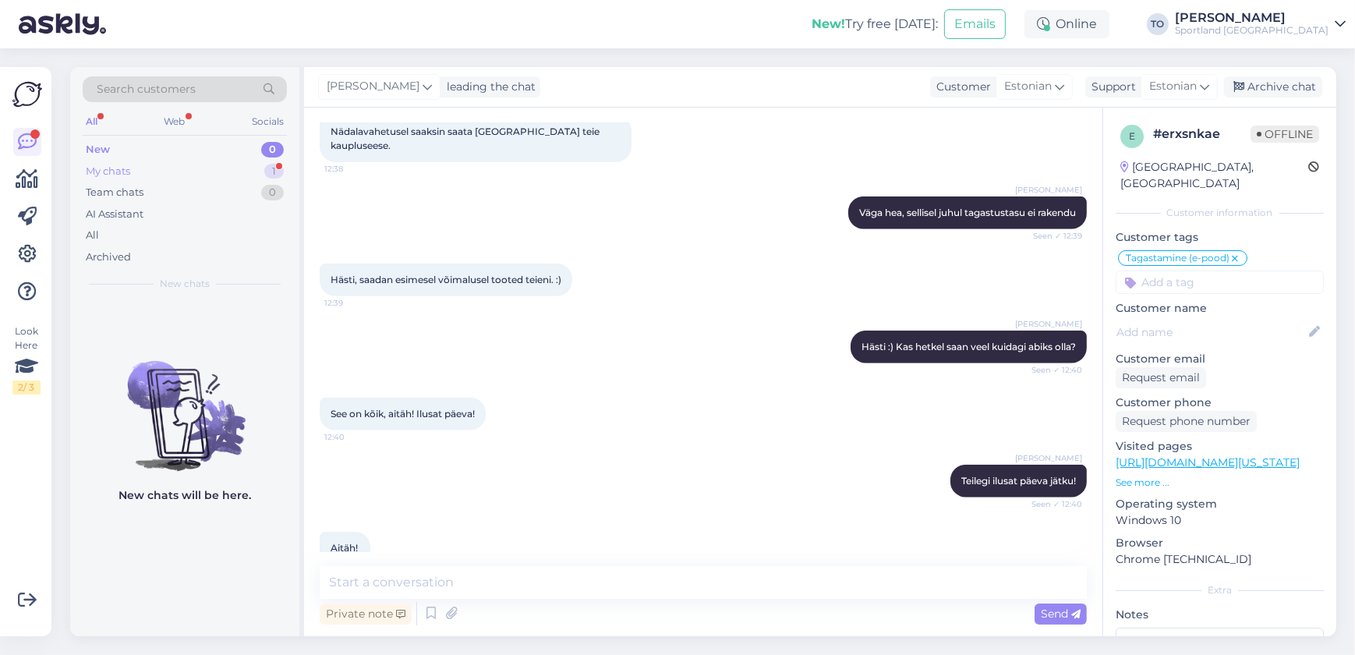
click at [225, 164] on div "My chats 1" at bounding box center [185, 172] width 204 height 22
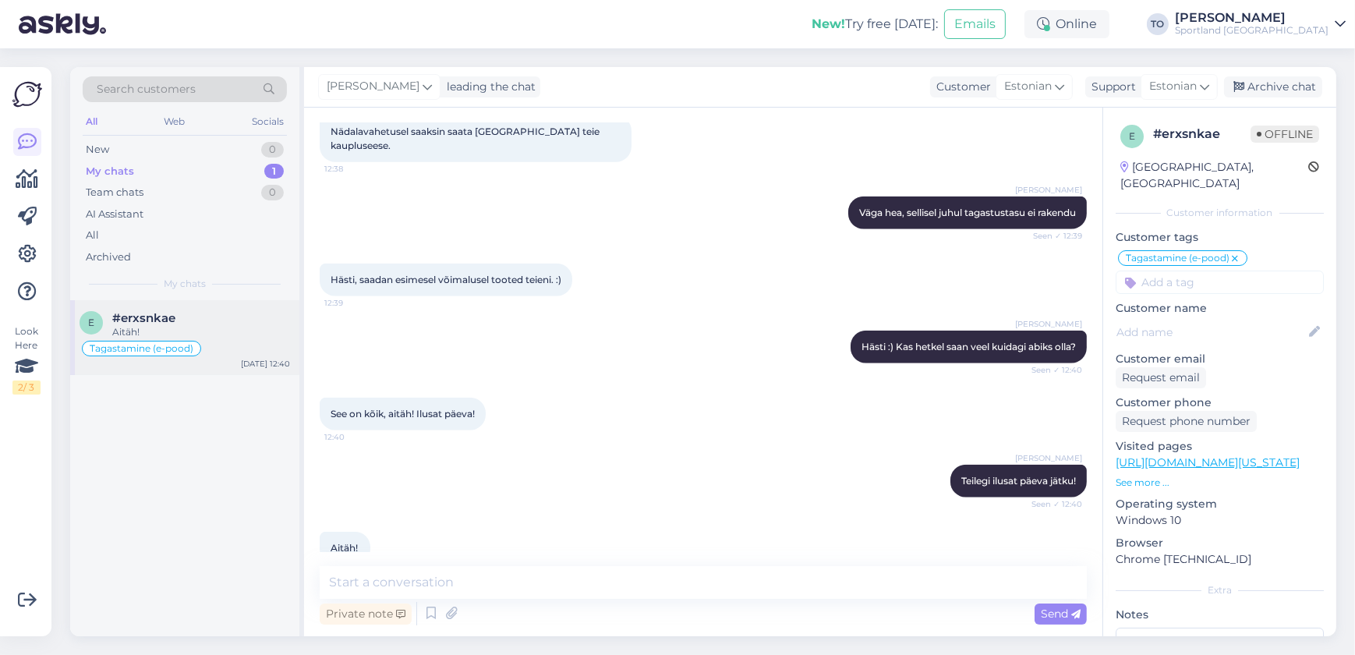
click at [212, 325] on div "Aitäh!" at bounding box center [201, 332] width 178 height 14
click at [189, 87] on span "Search customers" at bounding box center [146, 89] width 99 height 16
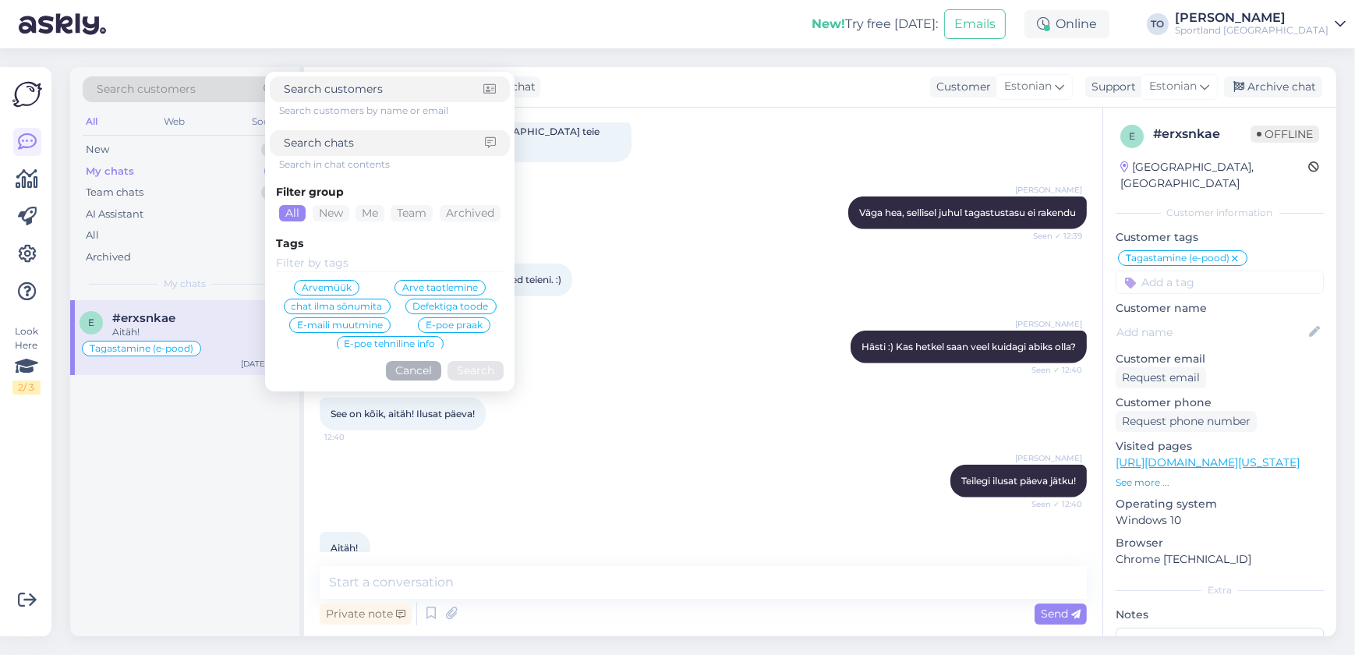
click at [345, 148] on input at bounding box center [384, 143] width 201 height 16
paste input "4000493715"
type input "4000493715"
click at [472, 366] on button "Search" at bounding box center [476, 370] width 56 height 19
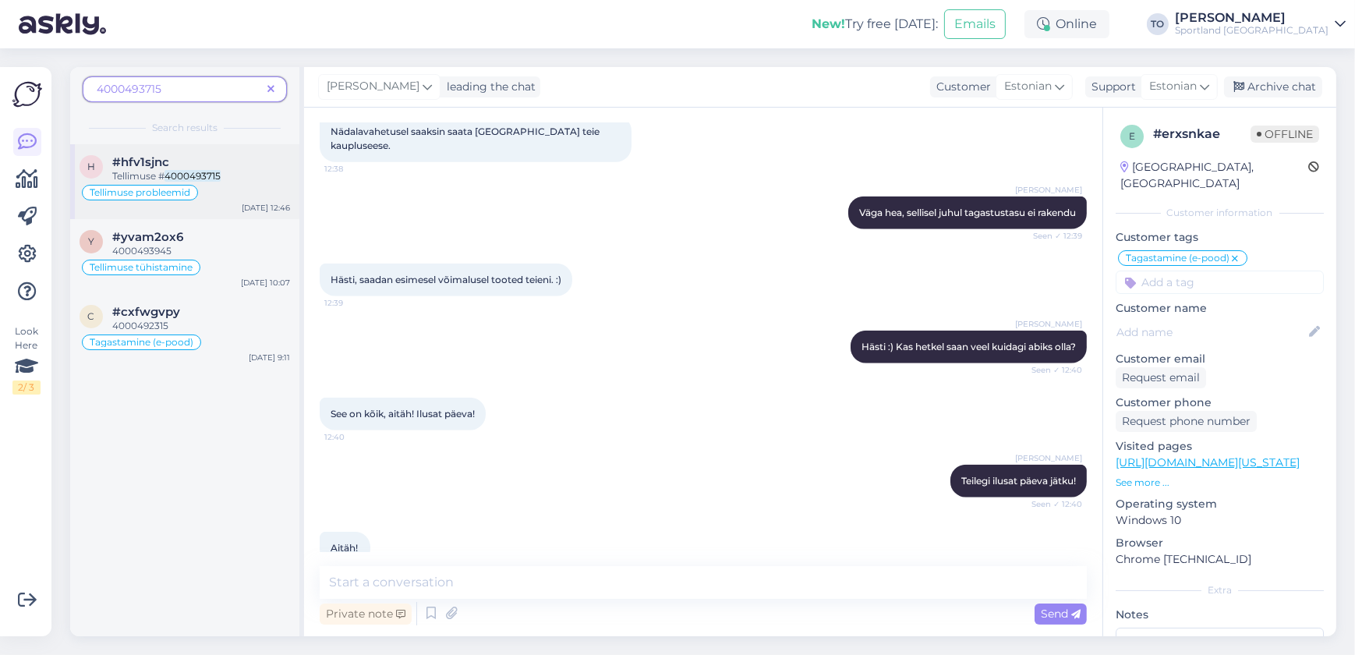
click at [235, 157] on div "#hfv1sjnc" at bounding box center [201, 162] width 178 height 14
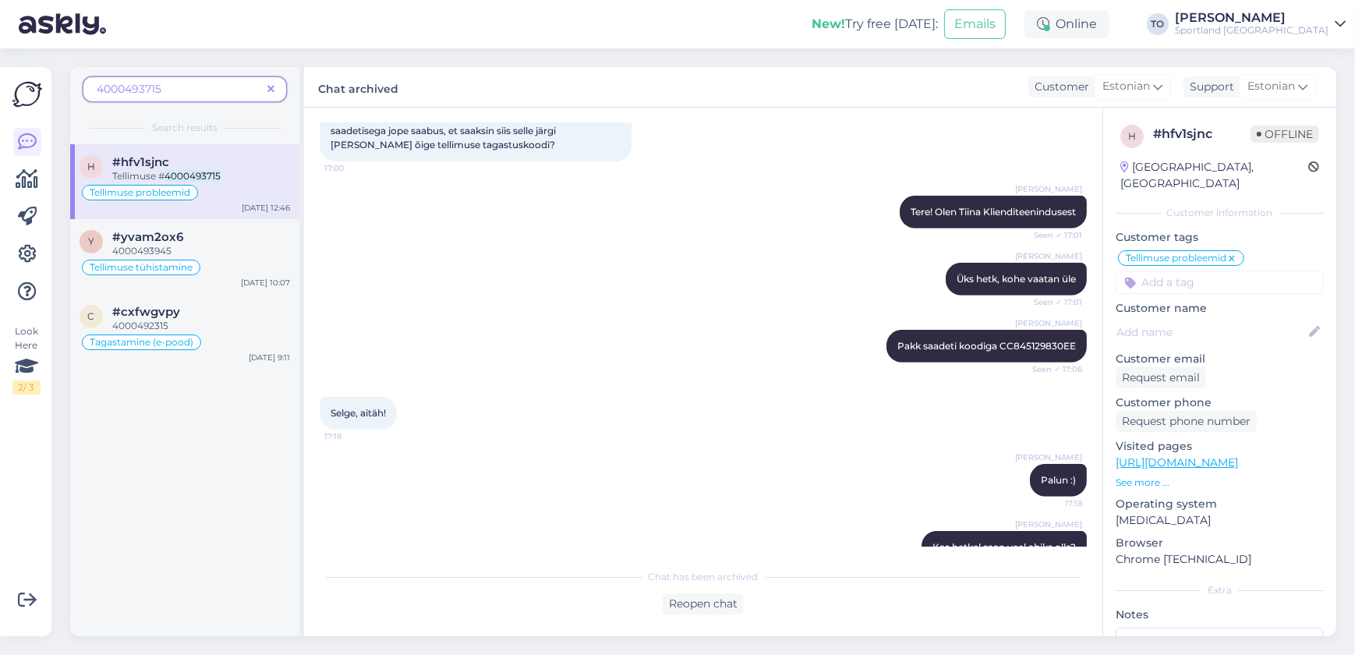
scroll to position [1400, 0]
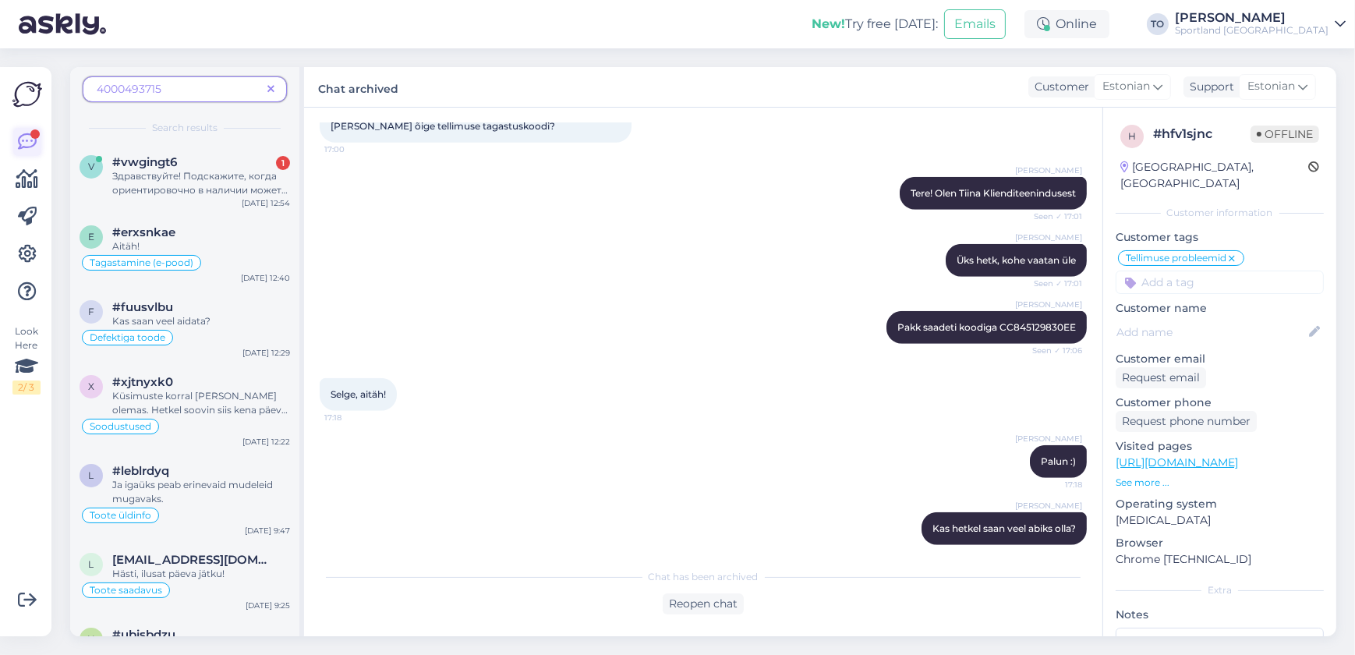
click at [31, 136] on div at bounding box center [34, 133] width 9 height 9
click at [271, 89] on icon at bounding box center [270, 89] width 7 height 11
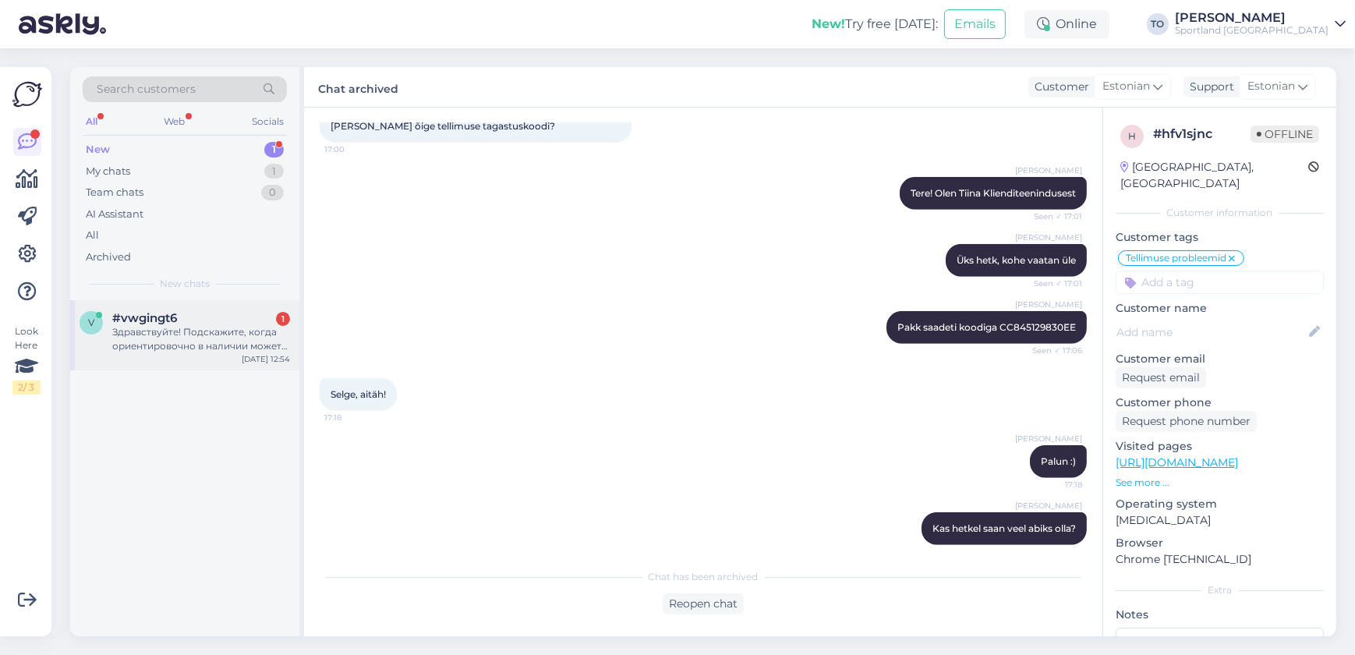
click at [211, 321] on div "#vwgingt6 1" at bounding box center [201, 318] width 178 height 14
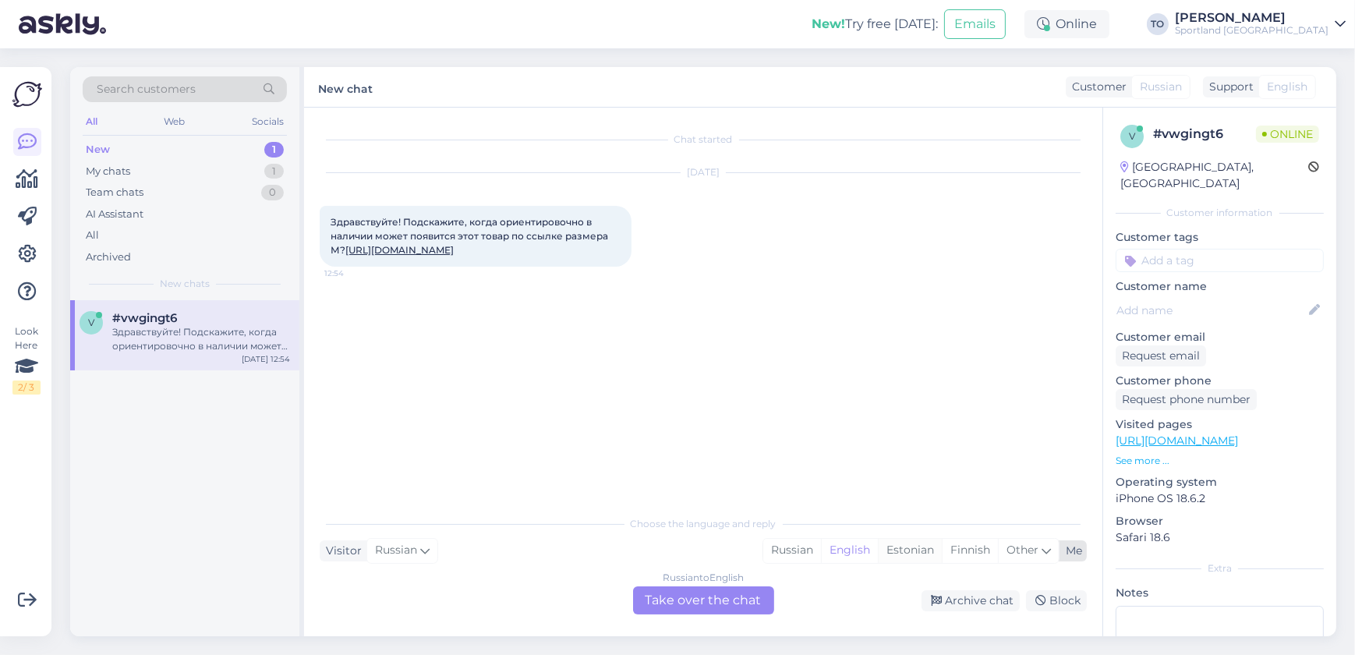
click at [895, 553] on div "Estonian" at bounding box center [910, 550] width 64 height 23
click at [727, 606] on div "Russian to Estonian Take over the chat" at bounding box center [703, 600] width 141 height 28
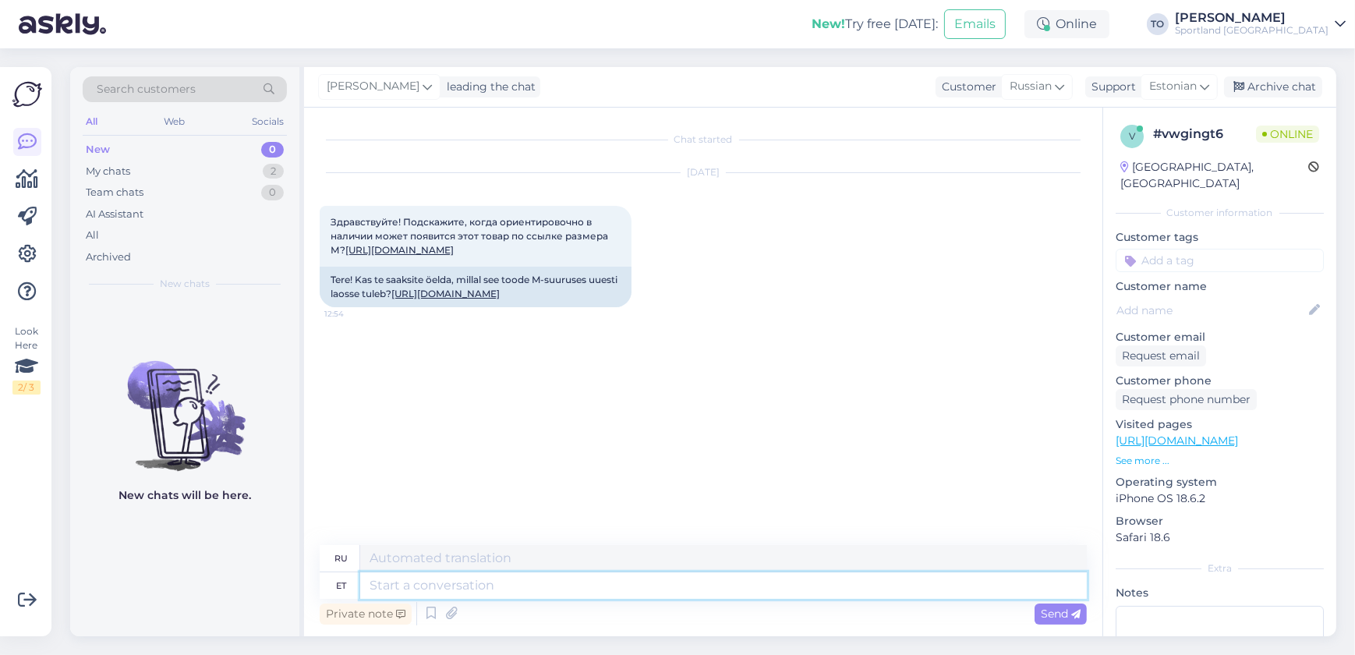
click at [585, 576] on textarea at bounding box center [723, 585] width 727 height 27
type textarea "Tere!"
type textarea "Привет!"
type textarea "Tere! [GEOGRAPHIC_DATA]"
type textarea "Привет! Я"
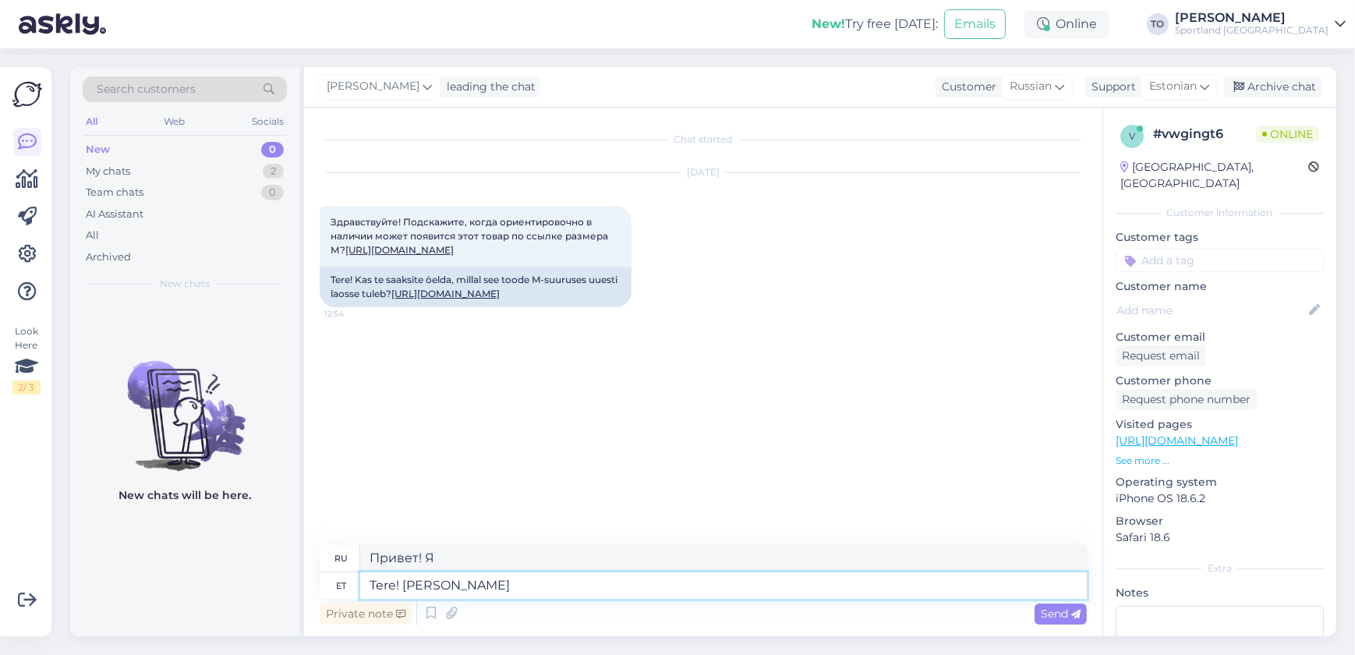
type textarea "Tere! [PERSON_NAME]"
type textarea "Привет! Меня зовут [PERSON_NAME]."
type textarea "Tere! [PERSON_NAME] [PERSON_NAME]"
type textarea "Здравствуйте! Меня зовут [PERSON_NAME]."
type textarea "Tere! Olen Tiina Klienditeenindusest"
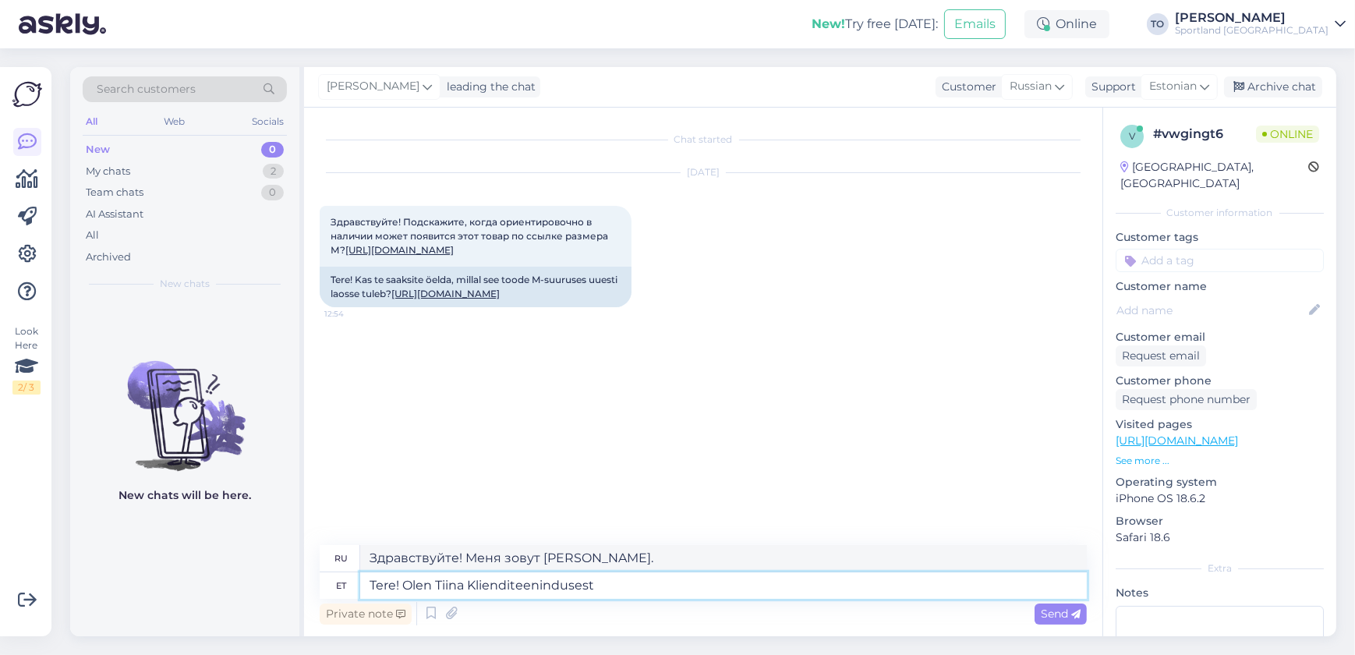
type textarea "Здравствуйте! Меня зовут [PERSON_NAME], я из службы поддержки клиентов."
type textarea "Tere! Olen Tiina Klienditeenindusest"
click at [1069, 609] on span "Send" at bounding box center [1061, 614] width 40 height 14
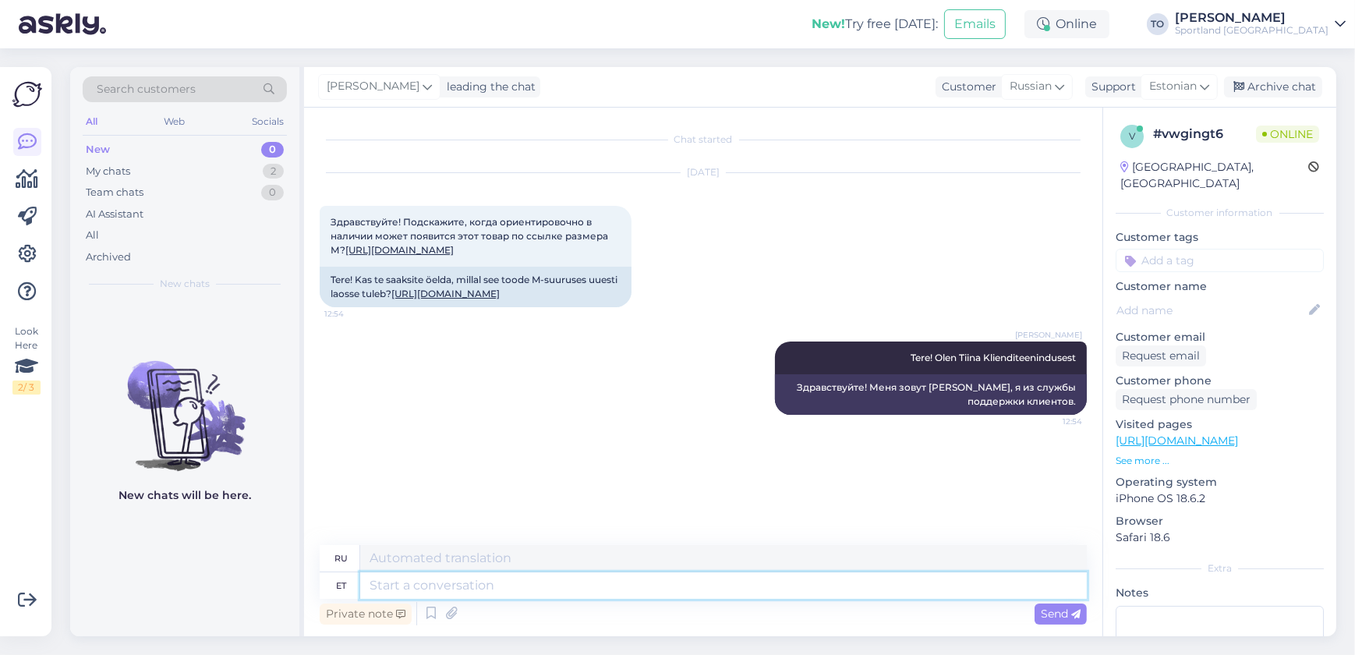
click at [622, 593] on textarea at bounding box center [723, 585] width 727 height 27
type textarea "Üks"
type textarea "Один"
type textarea "Üks hetk,"
type textarea "Одну минуту,"
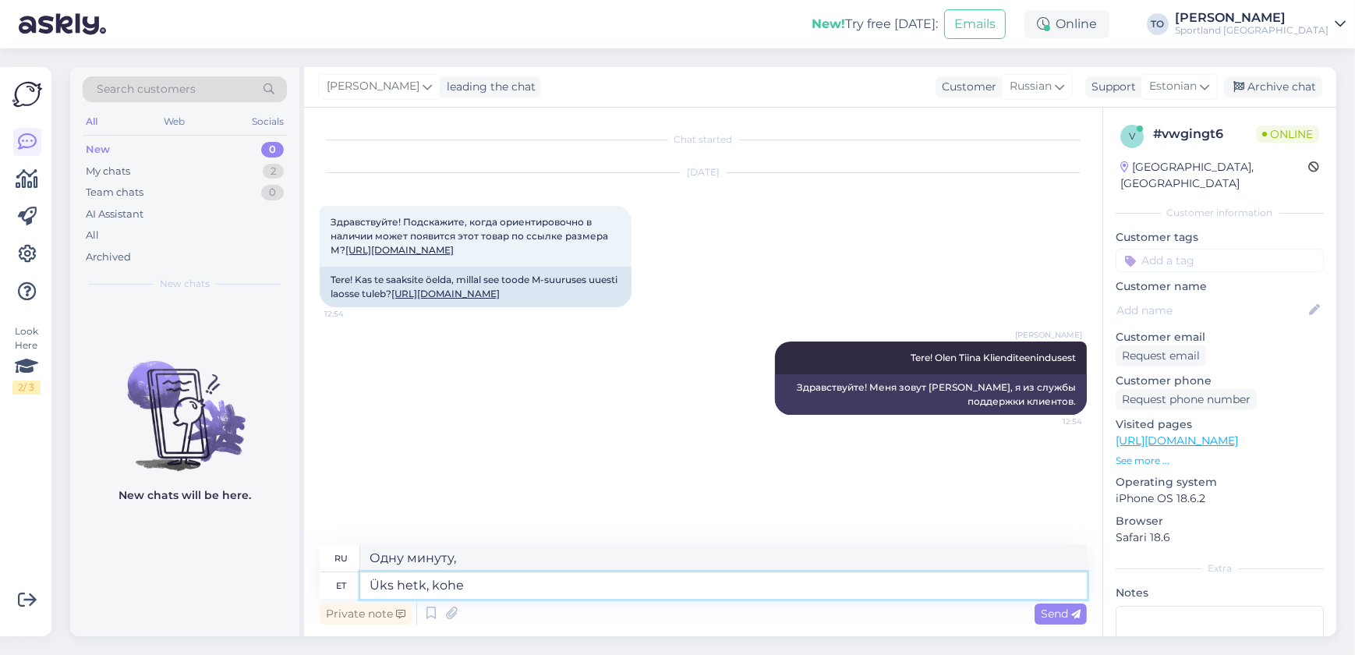
type textarea "Üks hetk, kohe"
type textarea "Одну минуту, прямо сейчас"
type textarea "Üks hetk, kohe uurin t"
type textarea "Одну минуту, я сейчас проверю."
type textarea "Üks hetk, kohe uurin täpsemalt"
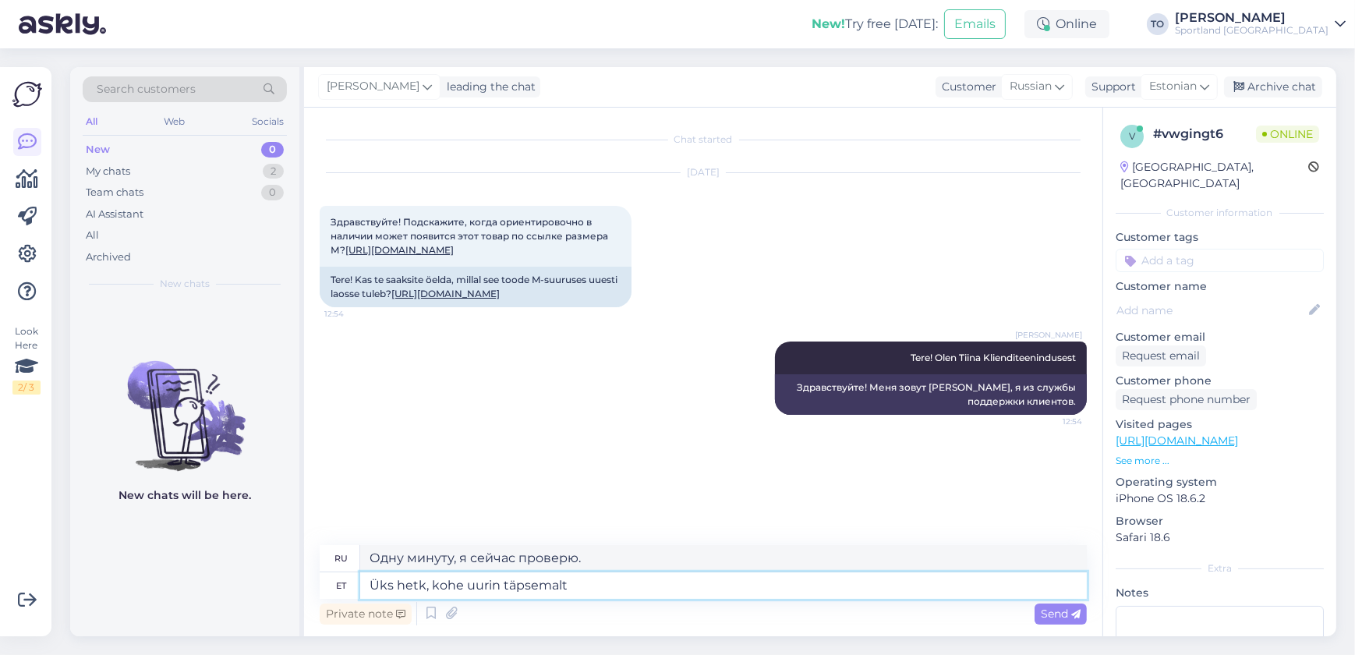
type textarea "Одну минуту, я займусь дальнейшим расследованием."
type textarea "Üks hetk, kohe uurin täpsemalt"
click at [1035, 612] on div "Send" at bounding box center [1061, 614] width 52 height 21
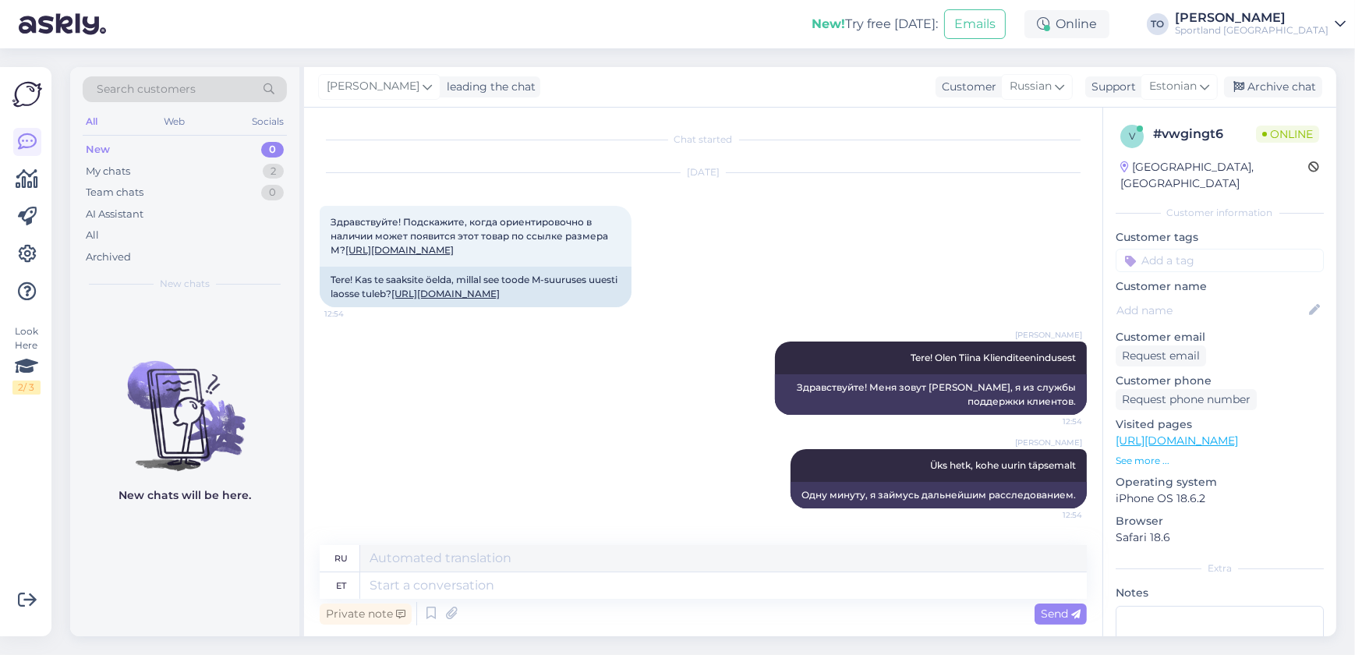
scroll to position [50, 0]
click at [471, 288] on link "[URL][DOMAIN_NAME]" at bounding box center [445, 294] width 108 height 12
click at [536, 585] on textarea at bounding box center [723, 585] width 727 height 27
type textarea "Kahj"
type textarea "Повреждать"
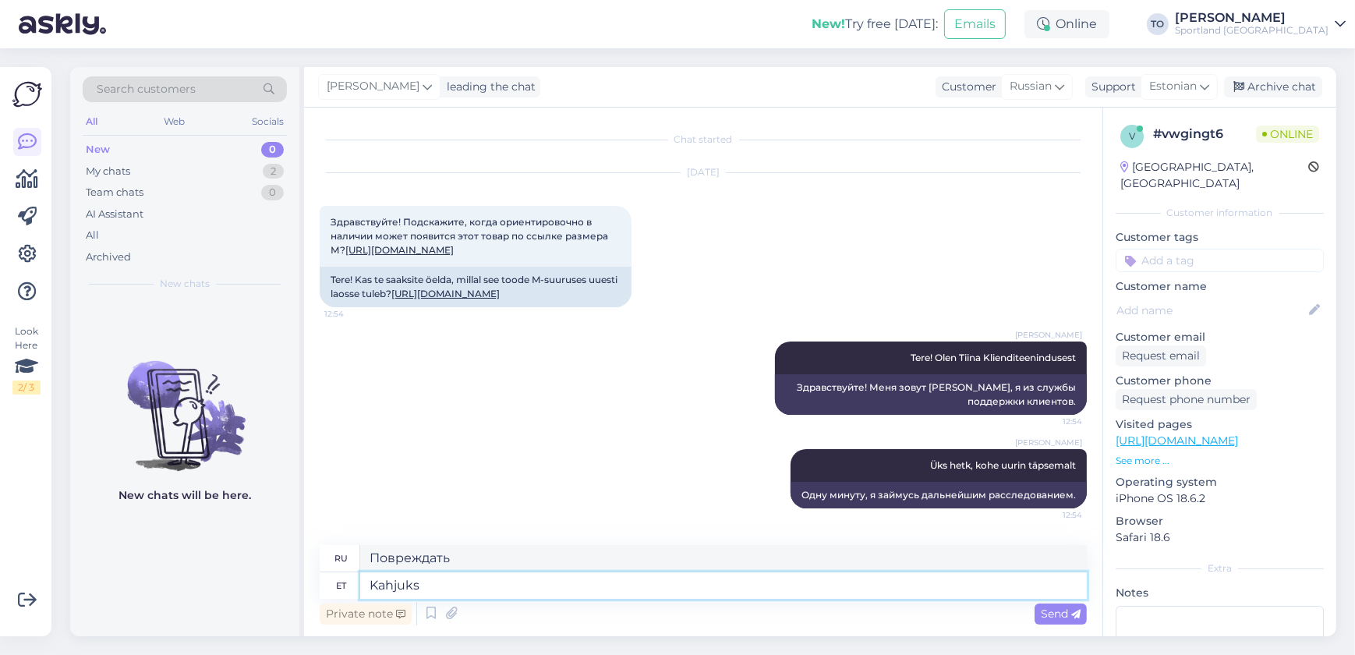
type textarea "Kahjuks"
type textarea "К сожалению"
type textarea "Kahjuks hetkel"
type textarea "К сожалению, на данный момент"
type textarea "Kahjuks hetkel puudub i"
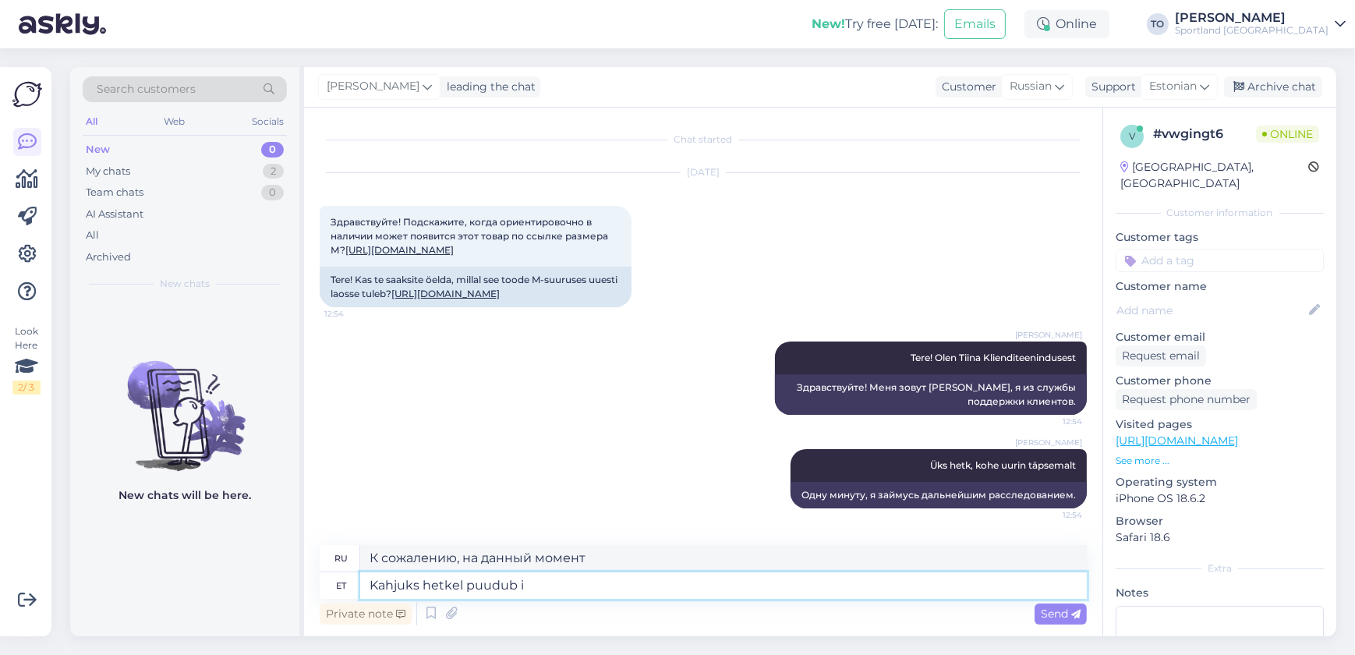
type textarea "К сожалению, на данный момент свободных мест нет."
type textarea "Kahjuks hetkel puudub info ,"
type textarea "К сожалению, на данный момент информации нет."
type textarea "Kahjuks hetkel puudub info , kas"
type textarea "К сожалению, на данный момент нет информации о том,"
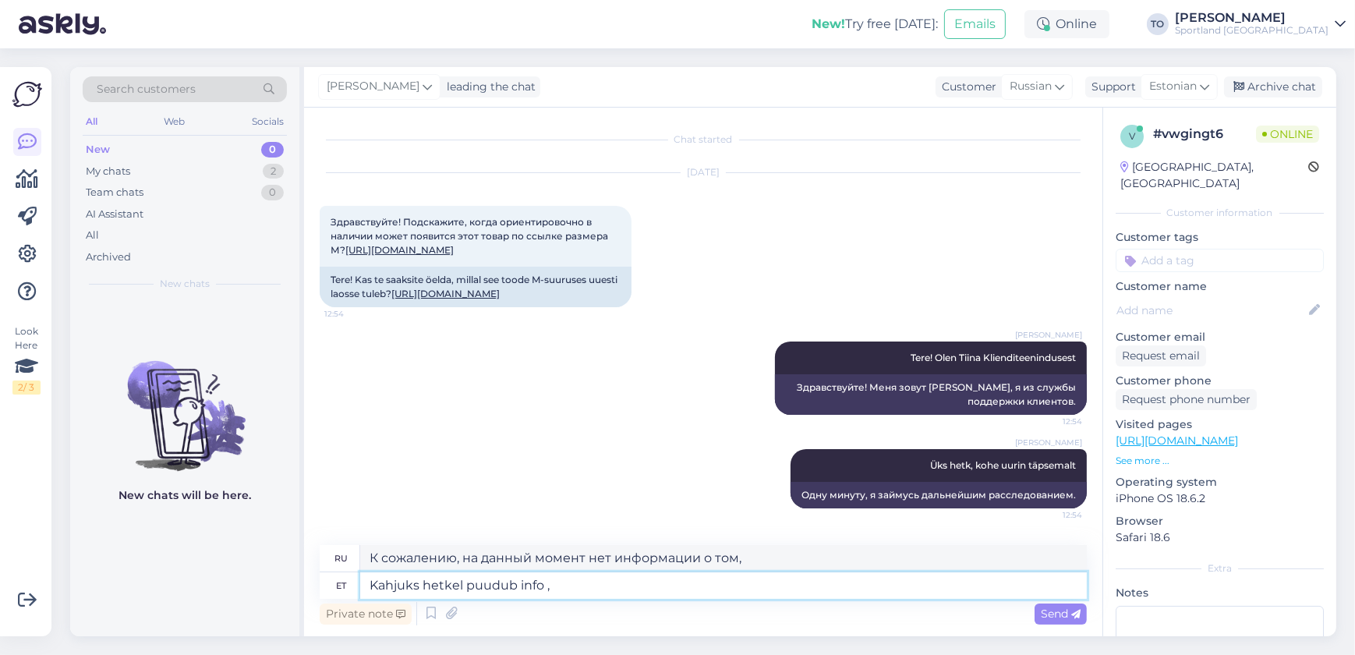
type textarea "Kahjuks hetkel puudub info"
type textarea "К сожалению, на данный момент информации нет."
type textarea "Kahjuks hetkel puudub info, k"
type textarea "К сожалению, на данный момент информации нет,"
type textarea "Kahjuks hetkel puudub info, kas"
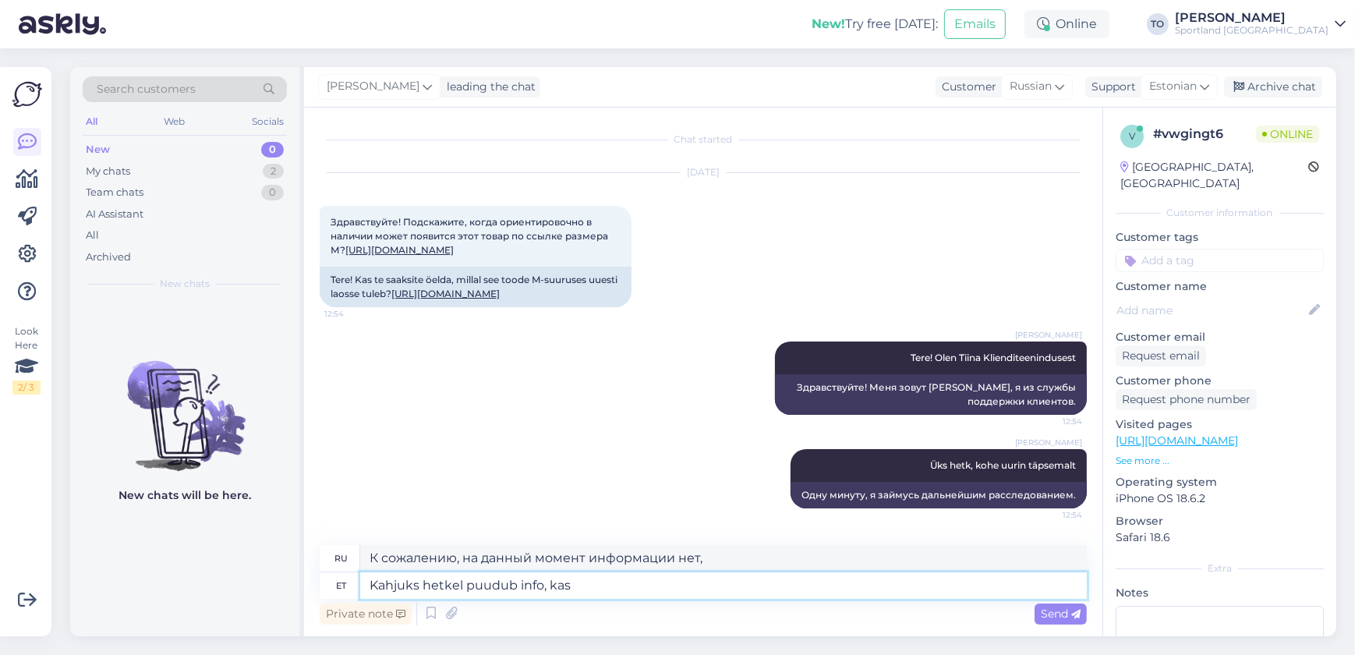
type textarea "К сожалению, на данный момент нет информации о том,"
type textarea "Kahjuks hetkel puudub info, kas ja millal"
type textarea "К сожалению, в настоящее время нет информации о том, будет ли это и когда"
type textarea "Kahjuks hetkel puudub info, kas ja millal toodet"
type textarea "К сожалению, на данный момент нет информации о том, будет ли продукт доступен и…"
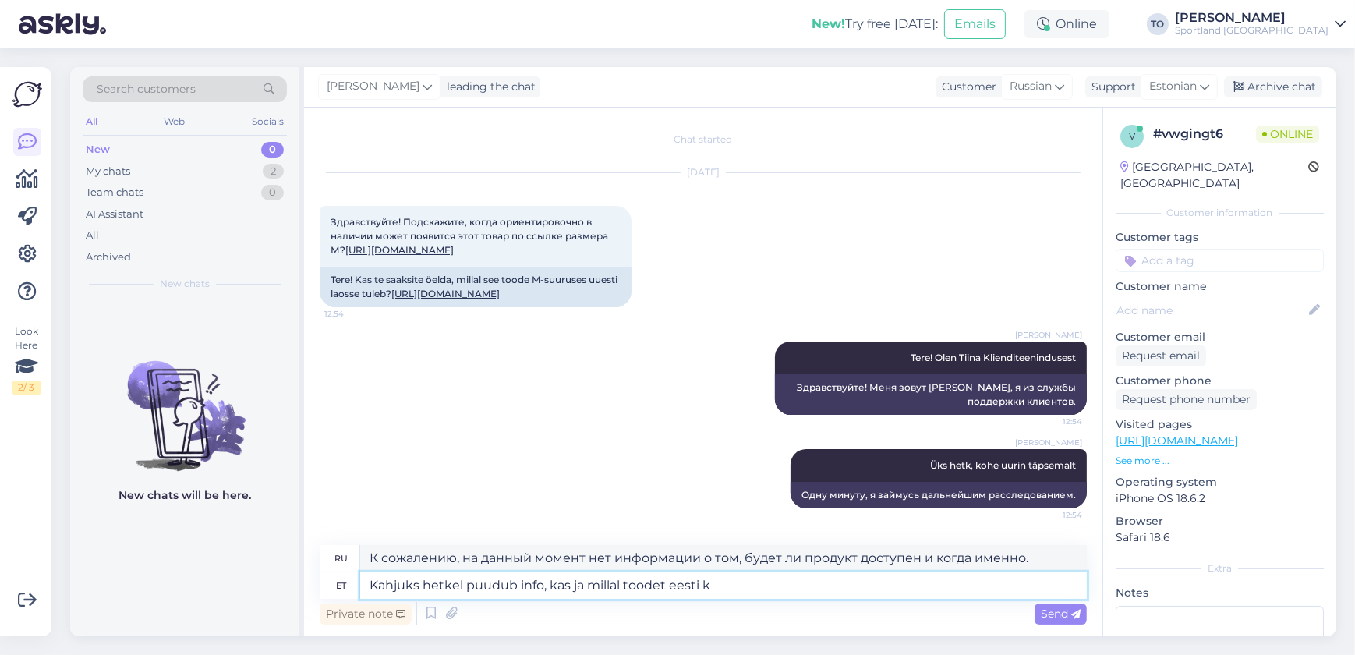
type textarea "Kahjuks hetkel puudub info, kas ja millal toodet eesti ka"
type textarea "К сожалению, на данный момент нет информации о том, будет ли продукт доступен в…"
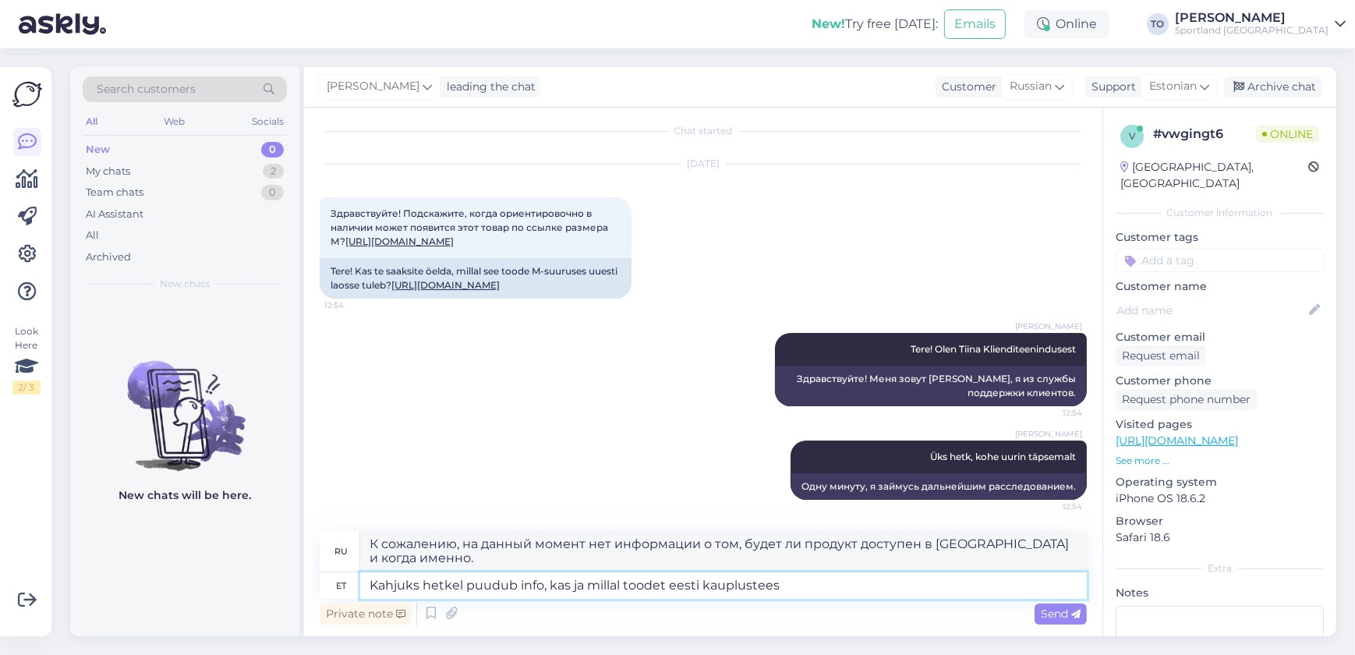
type textarea "Kahjuks hetkel puudub info, kas ja millal toodet eesti kauplustees"
type textarea "К сожалению, на данный момент нет информации о том, появится ли продукт в магаз…"
type textarea "Kahjuks hetkel puudub info, kas ja millal toodet eesti kauplustesse on juurde t…"
type textarea "К сожалению, на данный момент нет информации о том, появится ли этот продукт в …"
type textarea "Kahjuks hetkel puudub info, kas ja millal toodet eesti kauplustesse on juurde t…"
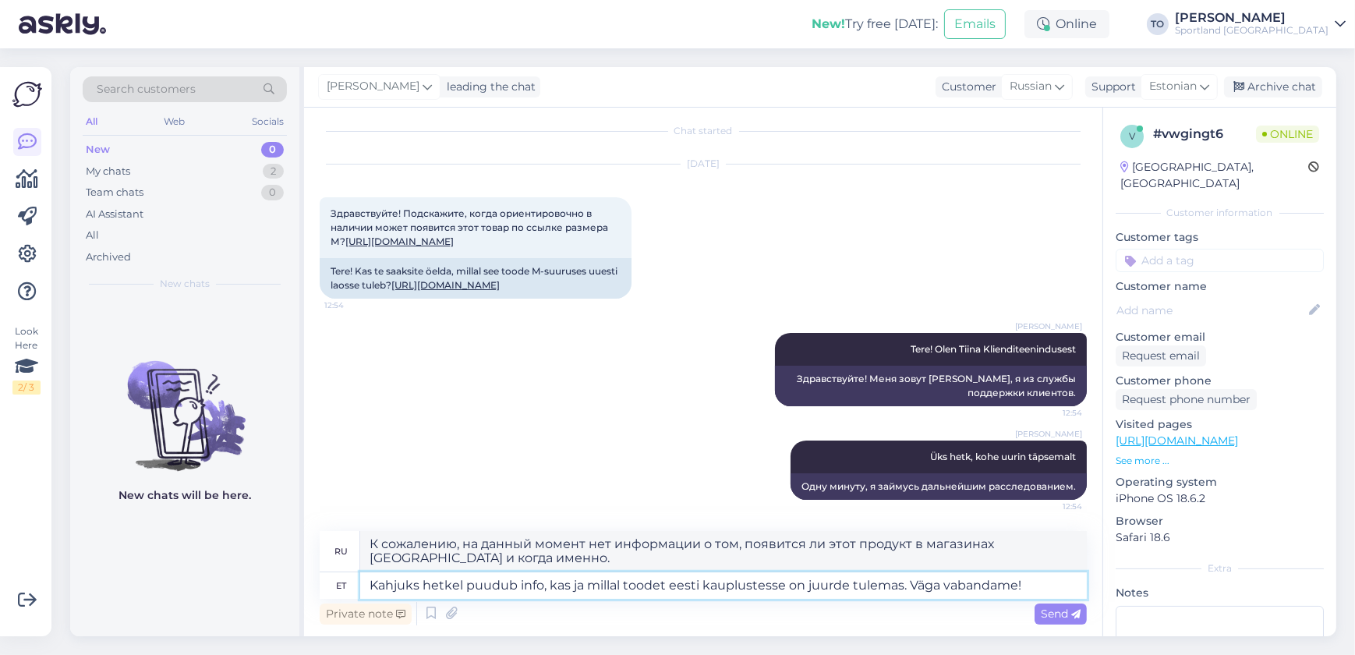
type textarea "К сожалению, на данный момент нет информации о том, появится ли товар в магазин…"
type textarea "Kahjuks hetkel puudub info, kas ja millal toodet eesti kauplustesse on juurde t…"
type textarea "К сожалению, на данный момент нет информации о том, появится ли товар в магазин…"
type textarea "Kahjuks hetkel puudub info, kas ja millal toodet eesti kauplustesse on juurde t…"
type textarea "К сожалению, на данный момент нет информации о том, появится ли товар в магазин…"
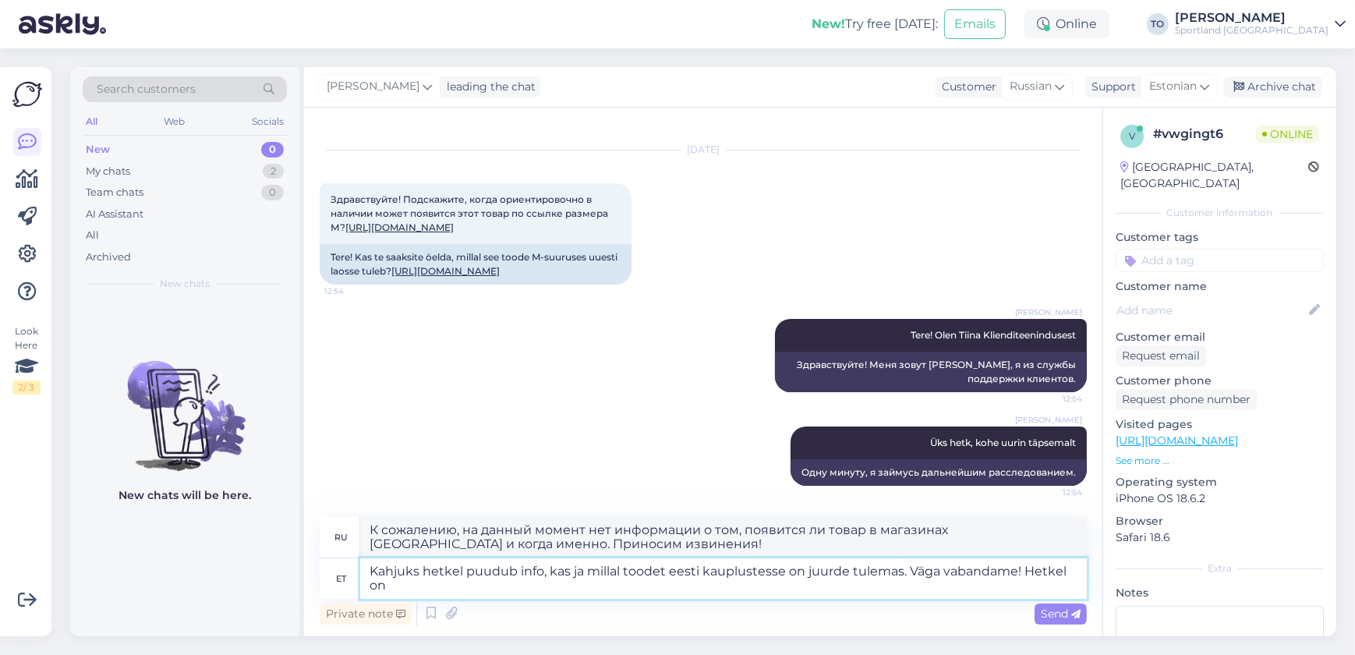
type textarea "Kahjuks hetkel puudub info, kas ja millal toodet eesti kauplustesse on juurde t…"
type textarea "К сожалению, на данный момент нет информации о том, появится ли товар в магазин…"
type textarea "Kahjuks hetkel puudub info, kas ja millal toodet eesti kauplustesse on juurde t…"
type textarea "К сожалению, на данный момент нет информации о том, появится ли товар в магазин…"
type textarea "Kahjuks hetkel puudub info, kas ja millal toodet eesti kauplustesse on juurde t…"
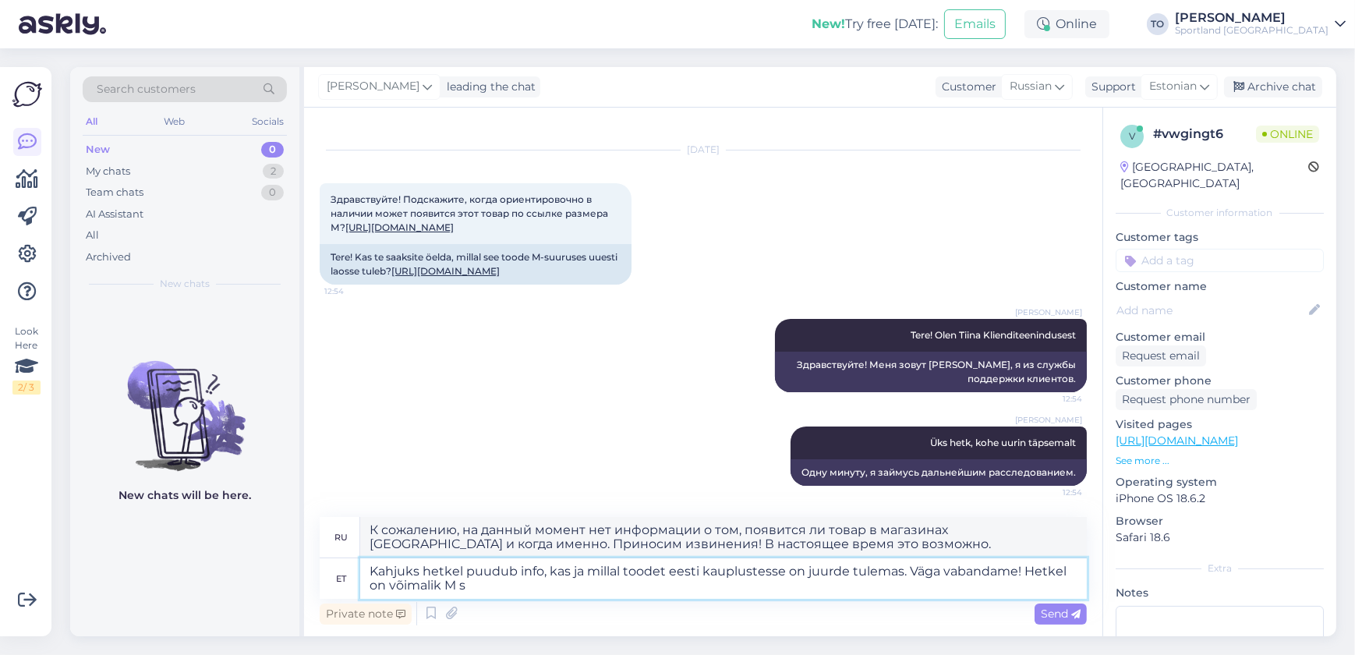
type textarea "К сожалению, на данный момент нет информации о том, появится ли товар в магазин…"
type textarea "Kahjuks hetkel puudub info, kas ja millal toodet eesti kauplustesse on juurde t…"
type textarea "К сожалению, на данный момент нет информации о том, появится ли товар в магазин…"
type textarea "Kahjuks hetkel puudub info, kas ja millal toodet eesti kauplustesse on juurde t…"
type textarea "К сожалению, на данный момент нет информации о том, появится ли товар в магазин…"
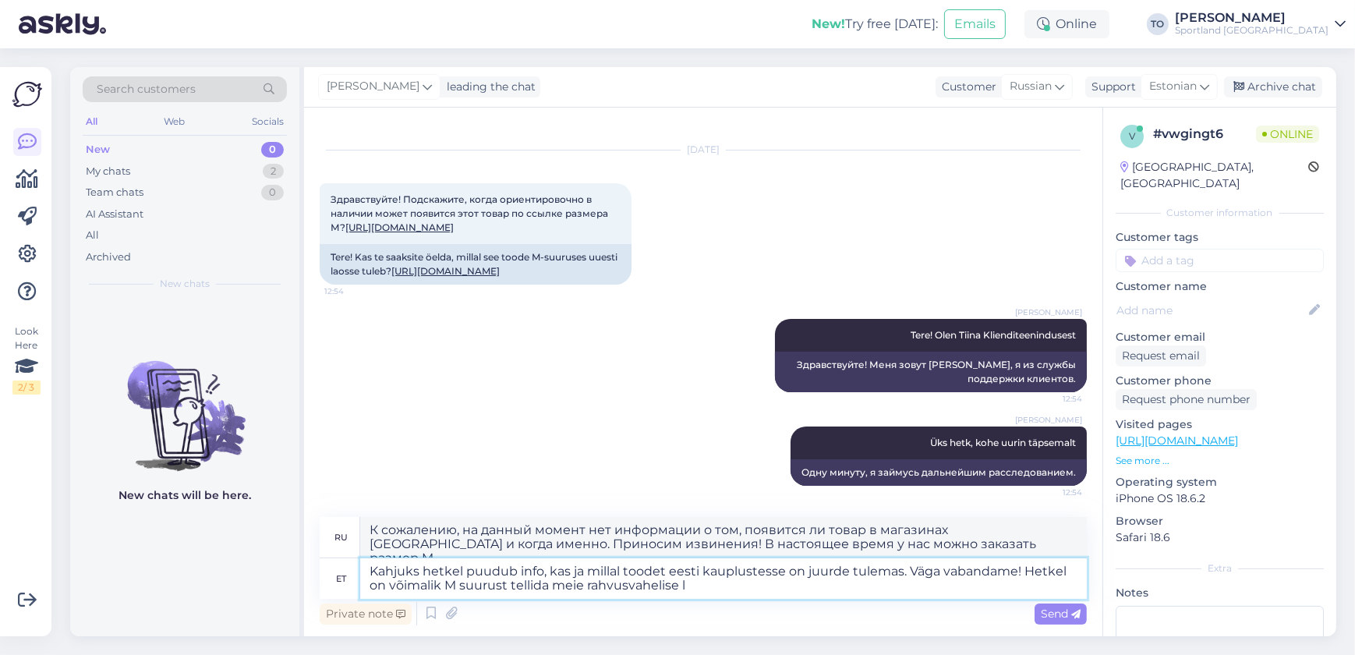
type textarea "Kahjuks hetkel puudub info, kas ja millal toodet eesti kauplustesse on juurde t…"
type textarea "К сожалению, на данный момент нет информации о том, появится ли товар в магазин…"
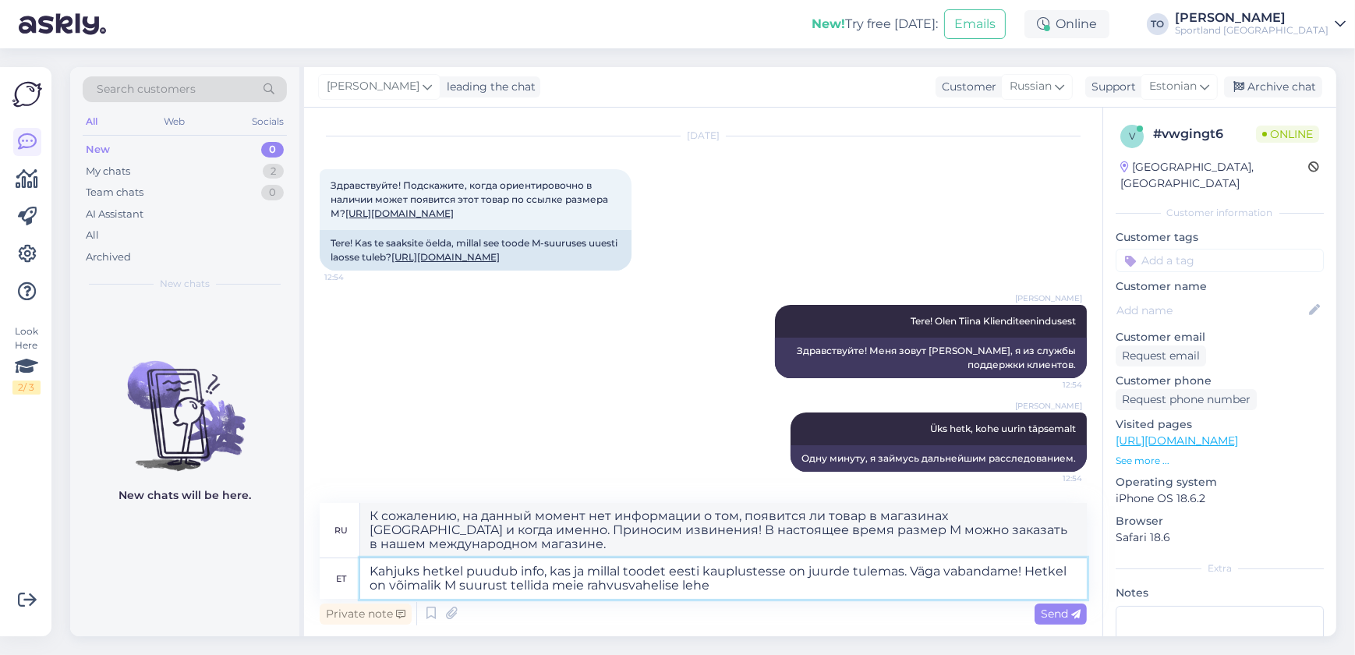
type textarea "Kahjuks hetkel puudub info, kas ja millal toodet eesti kauplustesse on juurde t…"
type textarea "К сожалению, на данный момент нет информации о том, появится ли товар в магазин…"
type textarea "Kahjuks hetkel puudub info, kas ja millal toodet eesti kauplustesse on juurde t…"
type textarea "К сожалению, на данный момент нет информации о том, появится ли товар в магазин…"
click at [847, 591] on textarea "Kahjuks hetkel puudub info, kas ja millal toodet eesti kauplustesse on juurde t…" at bounding box center [723, 578] width 727 height 41
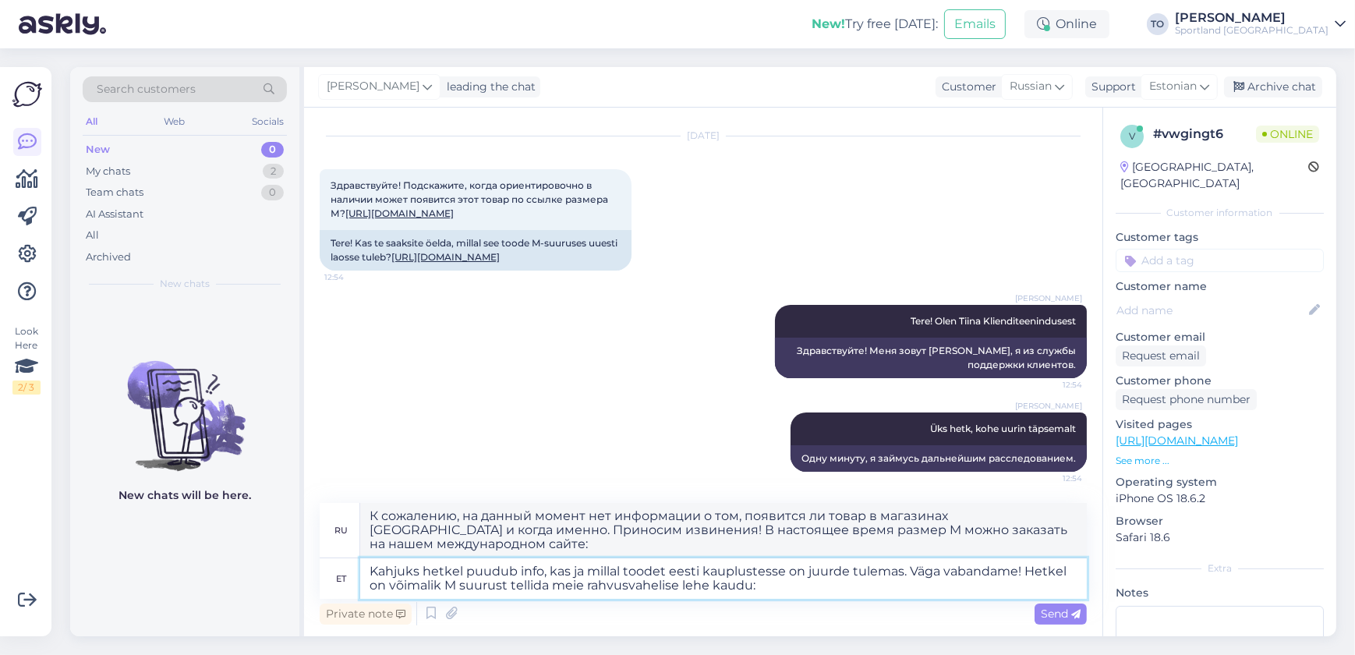
paste textarea "[URL][DOMAIN_NAME]"
type textarea "Kahjuks hetkel puudub info, kas ja millal toodet eesti kauplustesse on juurde t…"
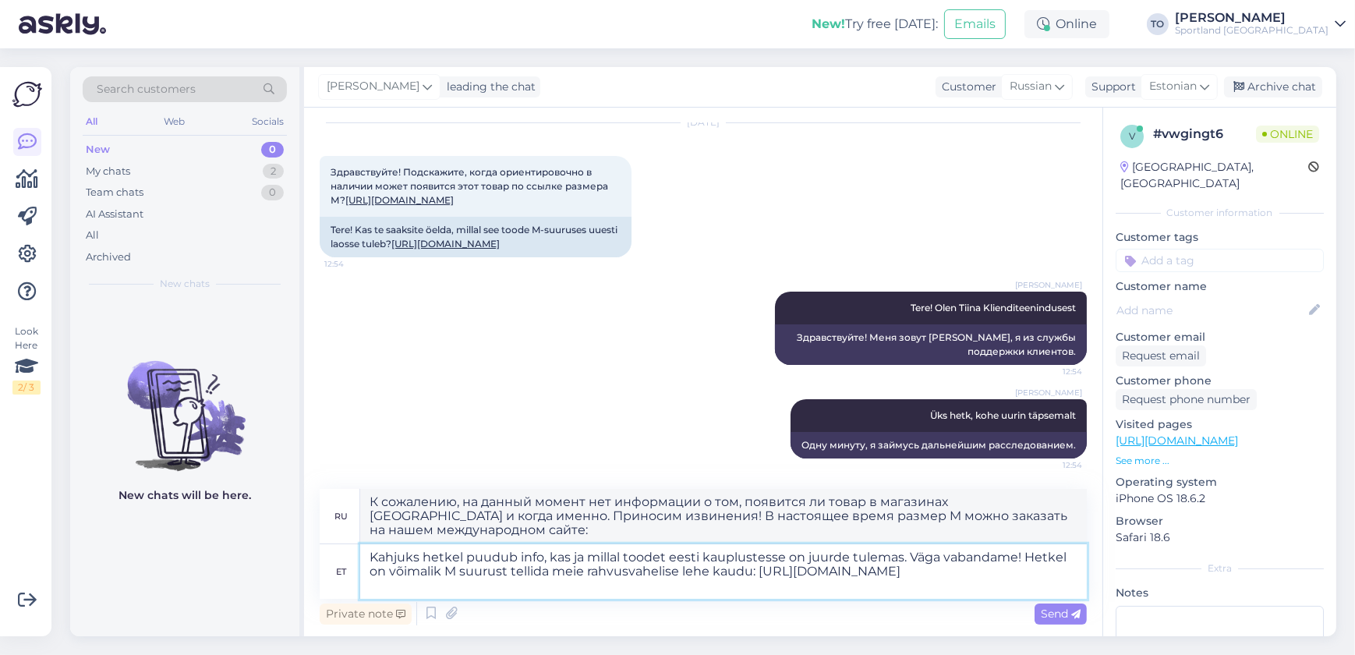
type textarea "К сожалению, на данный момент нет информации о том, появится ли этот товар в ма…"
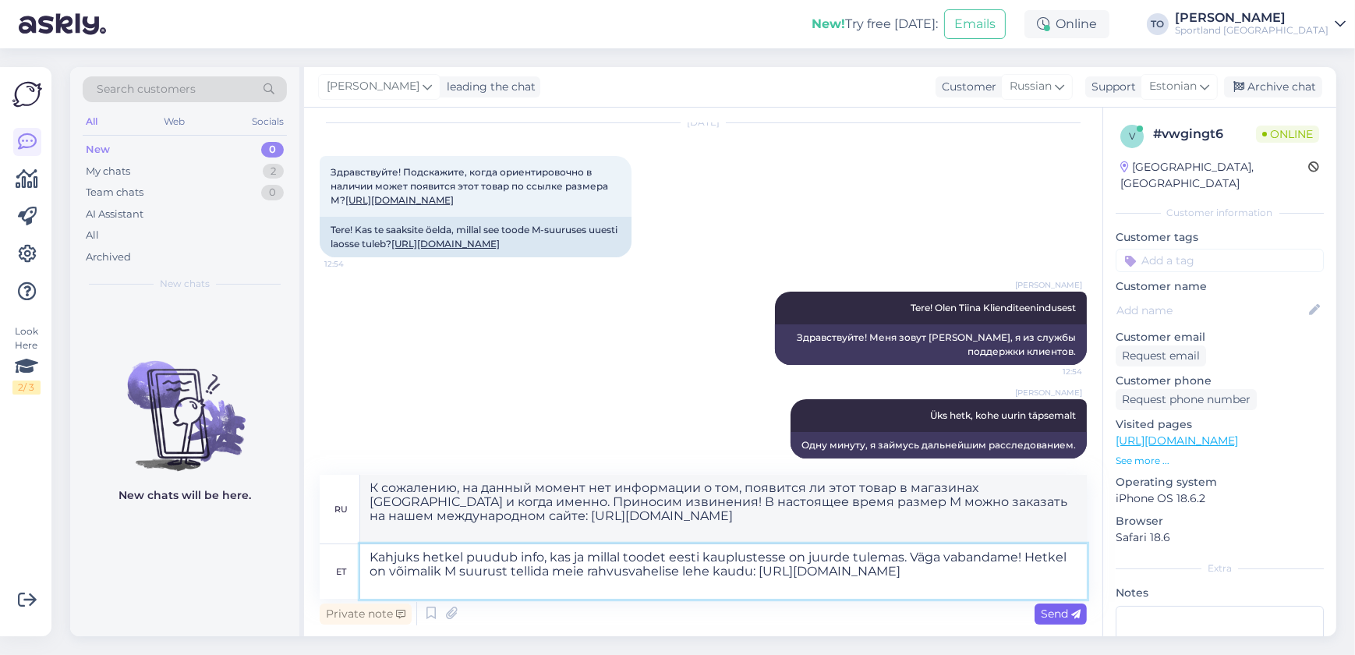
type textarea "Kahjuks hetkel puudub info, kas ja millal toodet eesti kauplustesse on juurde t…"
click at [1072, 604] on div "Send" at bounding box center [1061, 614] width 52 height 21
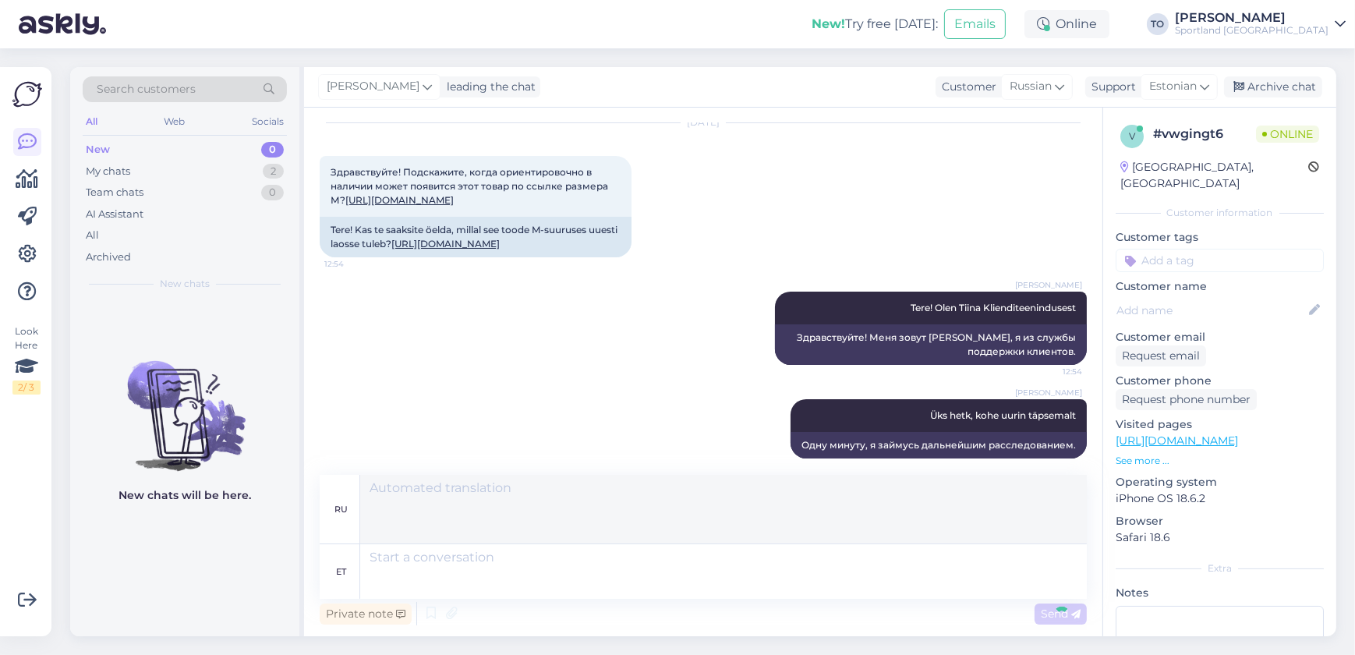
scroll to position [298, 0]
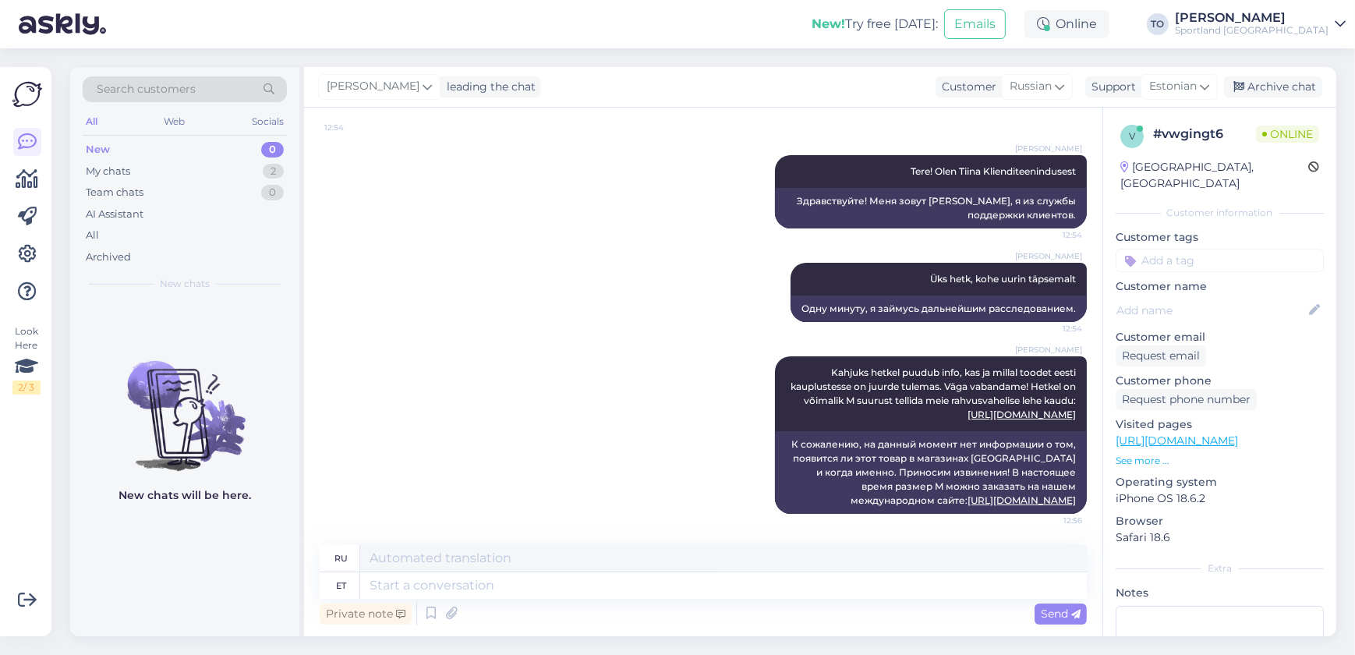
click at [1232, 249] on input at bounding box center [1220, 260] width 208 height 23
type input "saada"
click at [1231, 313] on div "Toote saadavus" at bounding box center [1220, 321] width 88 height 16
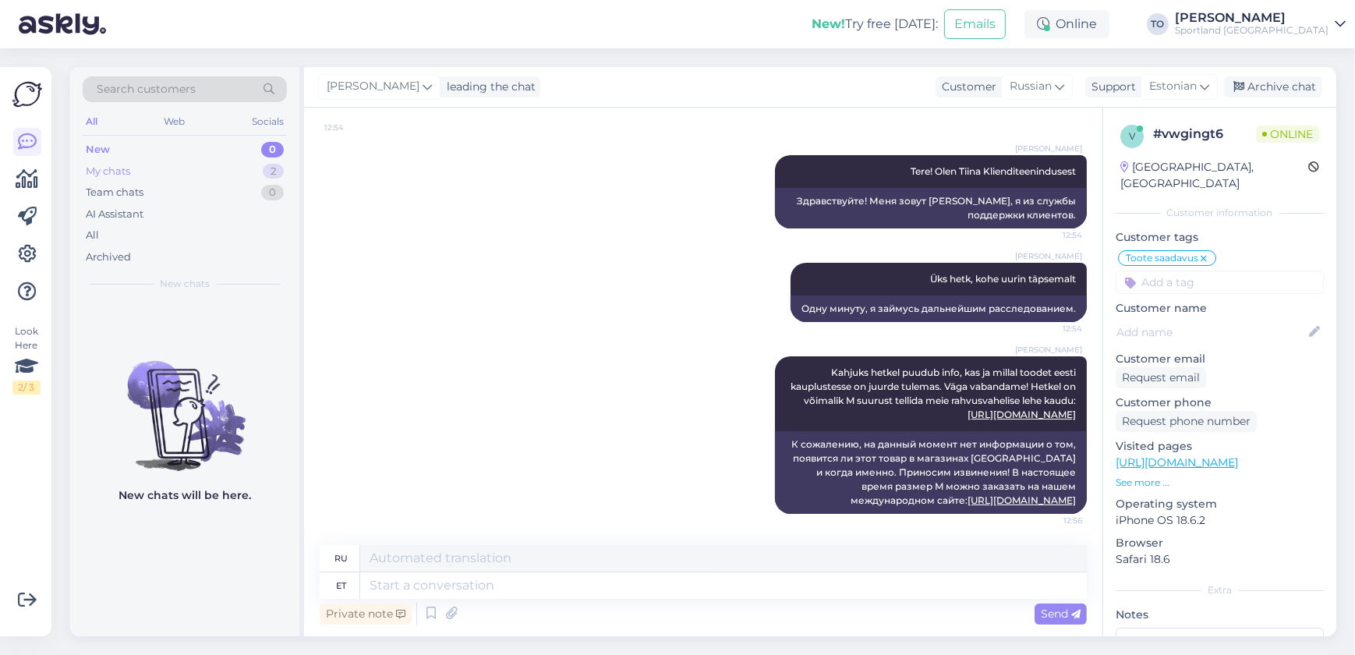
click at [122, 169] on div "My chats" at bounding box center [108, 172] width 44 height 16
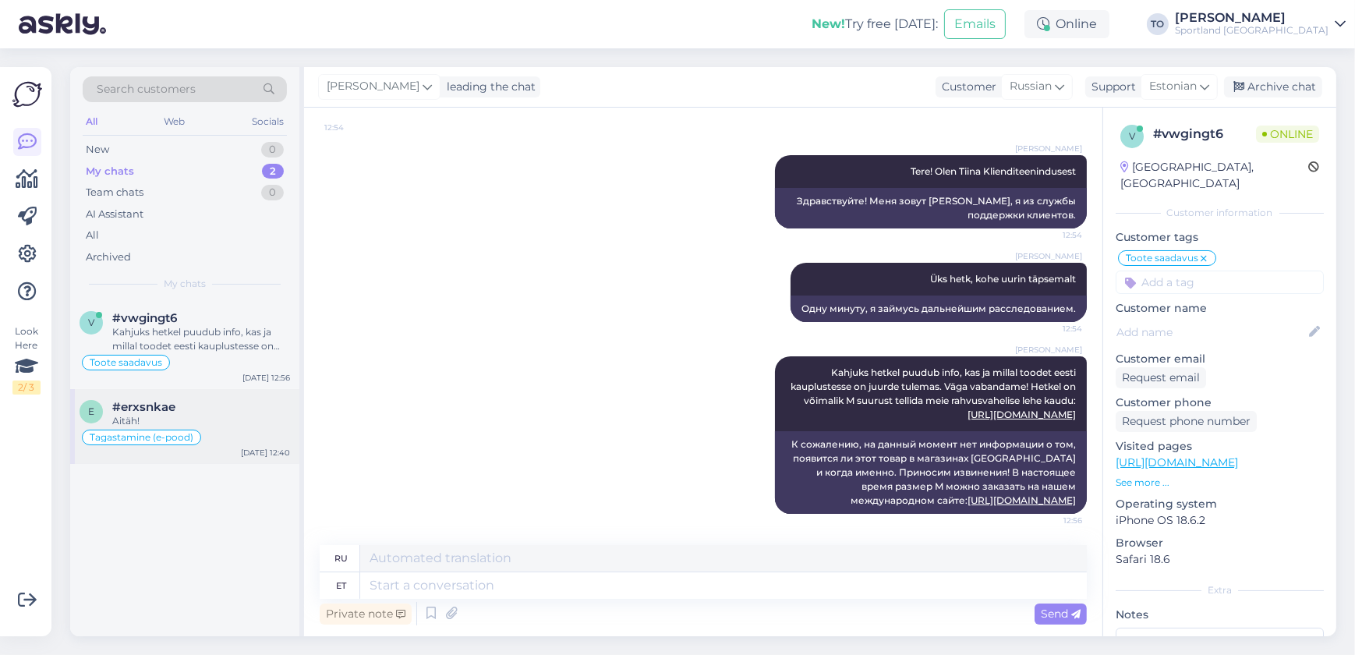
click at [165, 412] on span "#erxsnkae" at bounding box center [143, 407] width 63 height 14
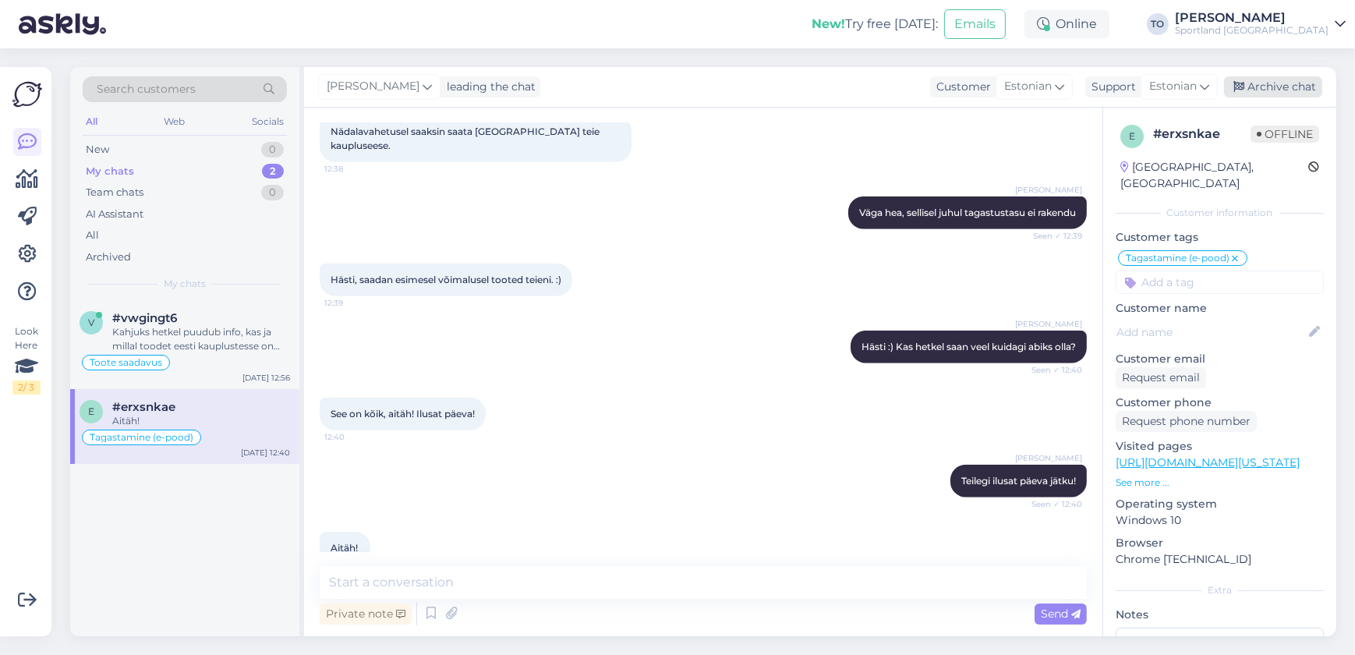
click at [1270, 93] on div "Archive chat" at bounding box center [1273, 86] width 98 height 21
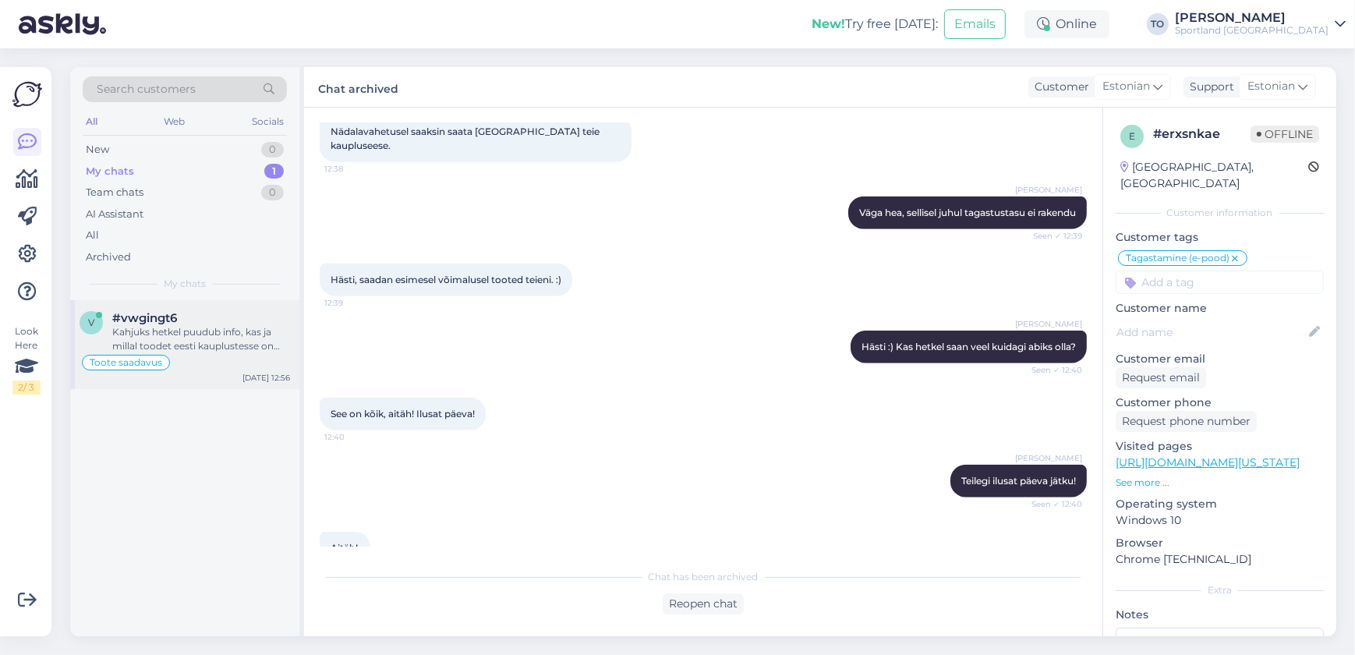
click at [230, 328] on div "Kahjuks hetkel puudub info, kas ja millal toodet eesti kauplustesse on juurde t…" at bounding box center [201, 339] width 178 height 28
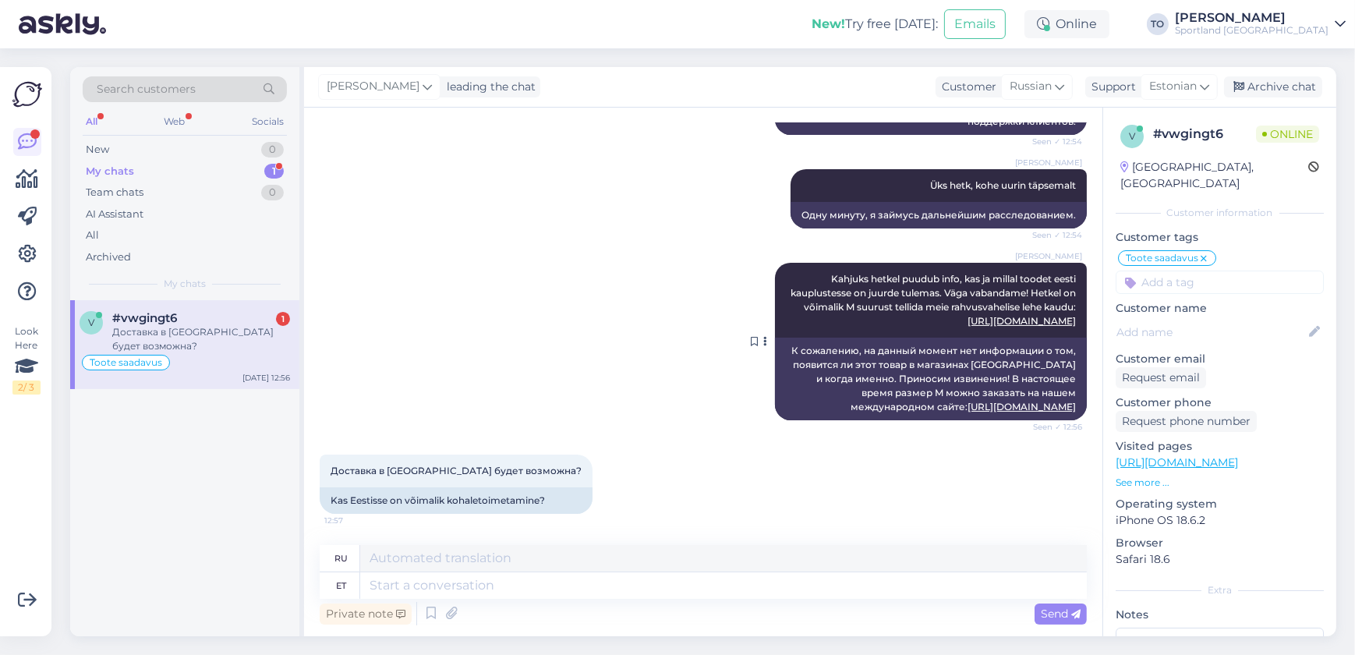
scroll to position [391, 0]
click at [188, 342] on div "Доставка в [GEOGRAPHIC_DATA] будет возможна?" at bounding box center [201, 339] width 178 height 28
click at [519, 584] on textarea at bounding box center [723, 585] width 727 height 27
type textarea "Jah, s"
type textarea "Да, да."
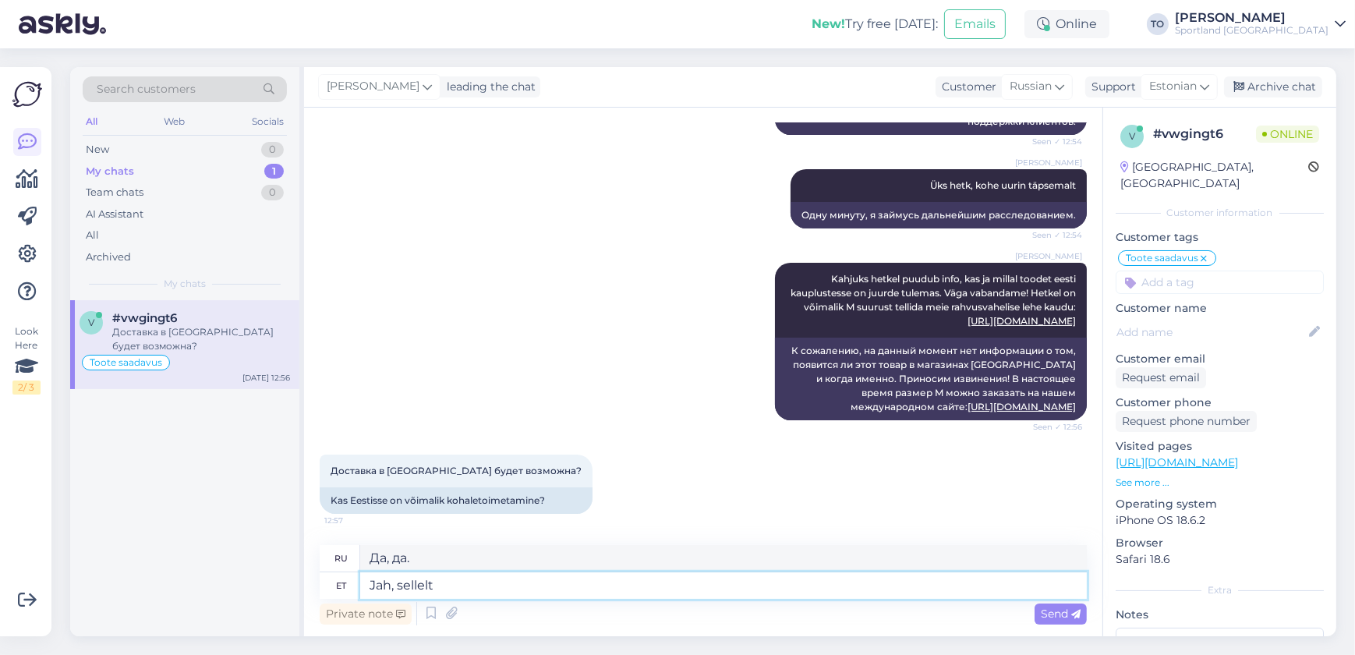
type textarea "Jah, sellelt"
type textarea "Да, вот отсюда."
type textarea "Jah,"
type textarea "Да,"
type textarea "Jah, rahvusva"
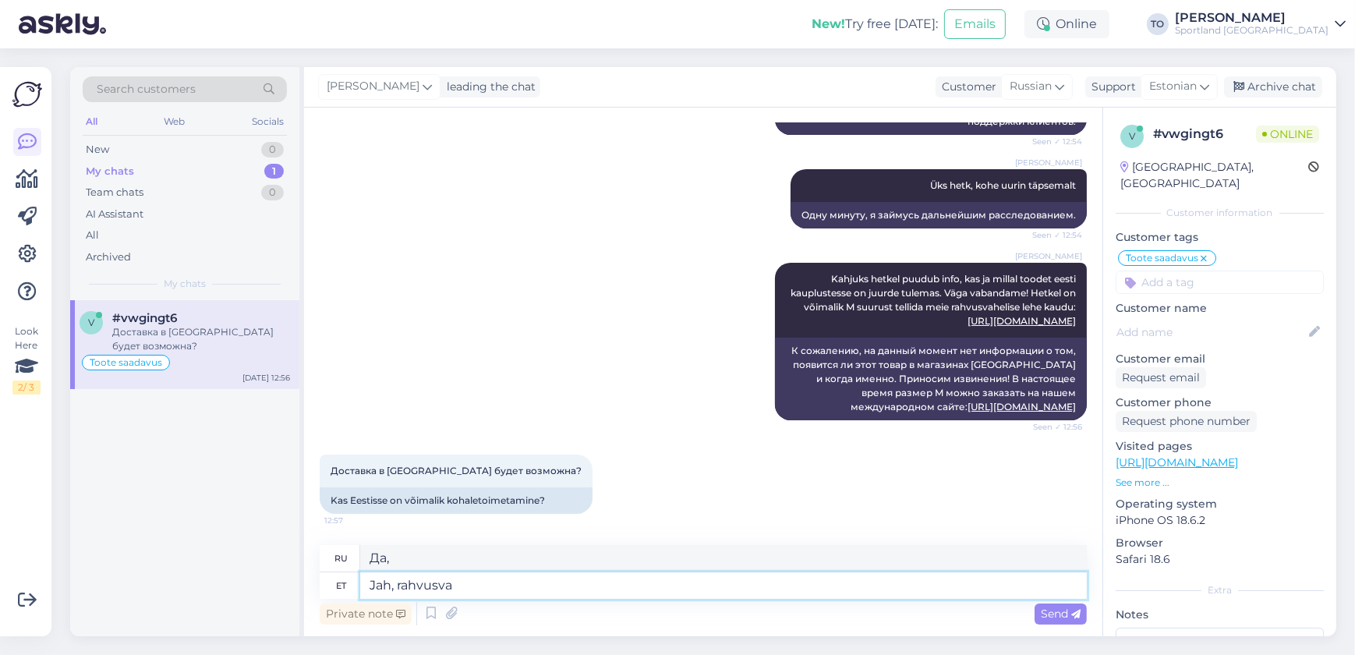
type textarea "Да, национальный"
type textarea "Jah, rahvusvaheliselt"
type textarea "Да, на международном уровне"
type textarea "Jah, rahvusvaheliselt lehelt"
type textarea "Да, с международной страницы"
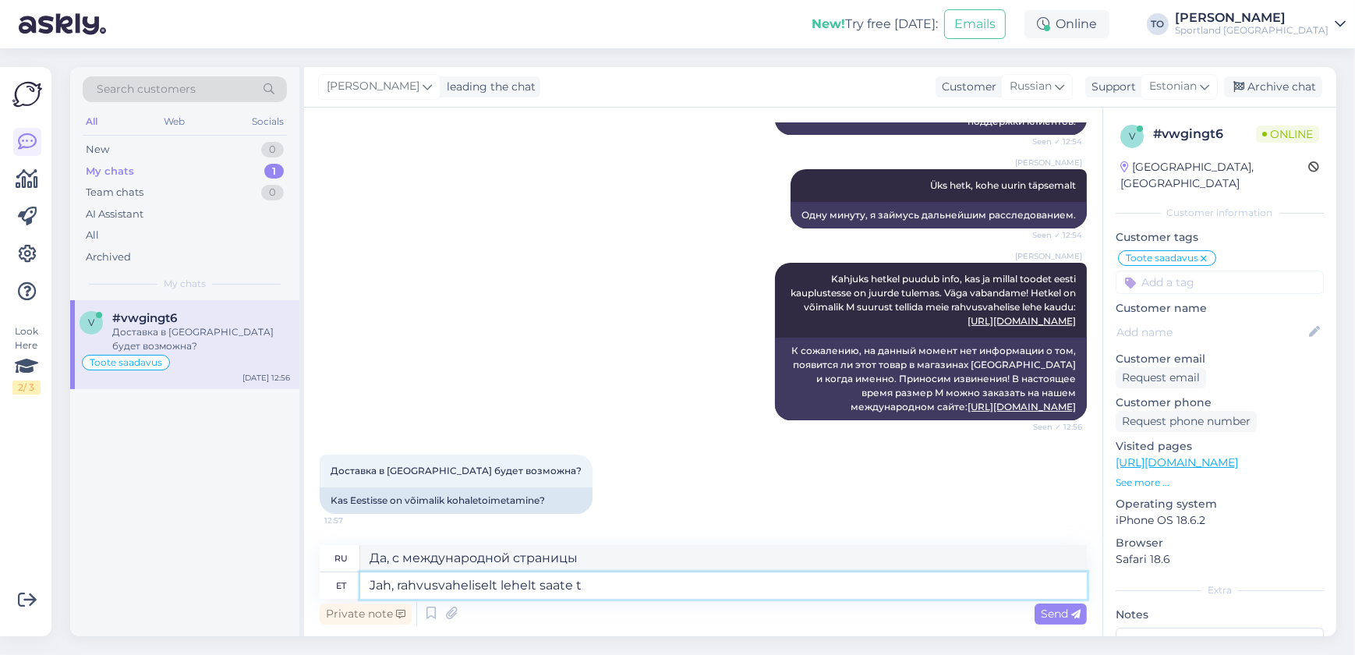
type textarea "Jah, rahvusvaheliselt lehelt saate te"
type textarea "Да, вы можете сделать это с международной страницы."
type textarea "Jah, rahvusvaheliselt lehelt saate tellida"
type textarea "Да, вы можете заказать на международном сайте."
type textarea "Jah, rahvusvaheliselt lehelt saate tellida tooteid k"
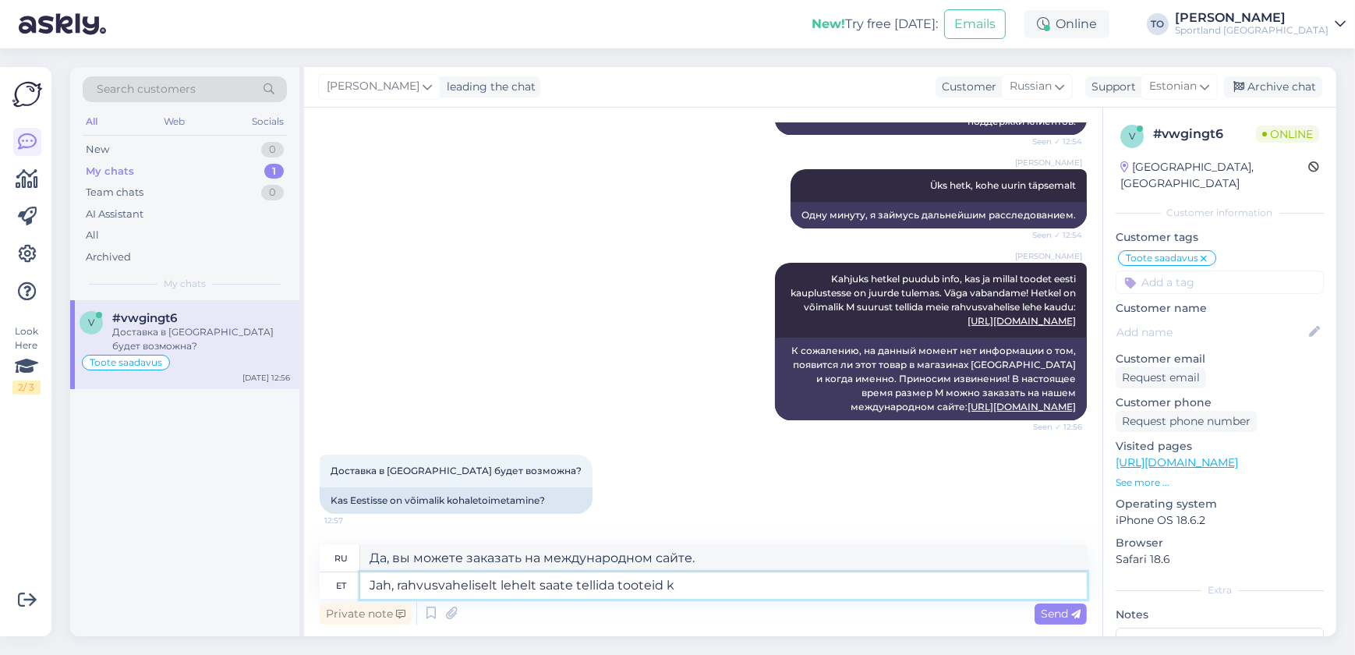
type textarea "Да, вы можете заказать продукцию на международном сайте."
type textarea "Jah, rahvusvaheliselt lehelt saate tellida tooteid ka e"
type textarea "Да, вы также можете заказать продукцию с международного сайта."
type textarea "Jah, rahvusvaheliselt lehelt saate tellida tooteid ka [GEOGRAPHIC_DATA]"
type textarea "Да, вы также можете заказать продукцию с международного сайта в [GEOGRAPHIC_DAT…"
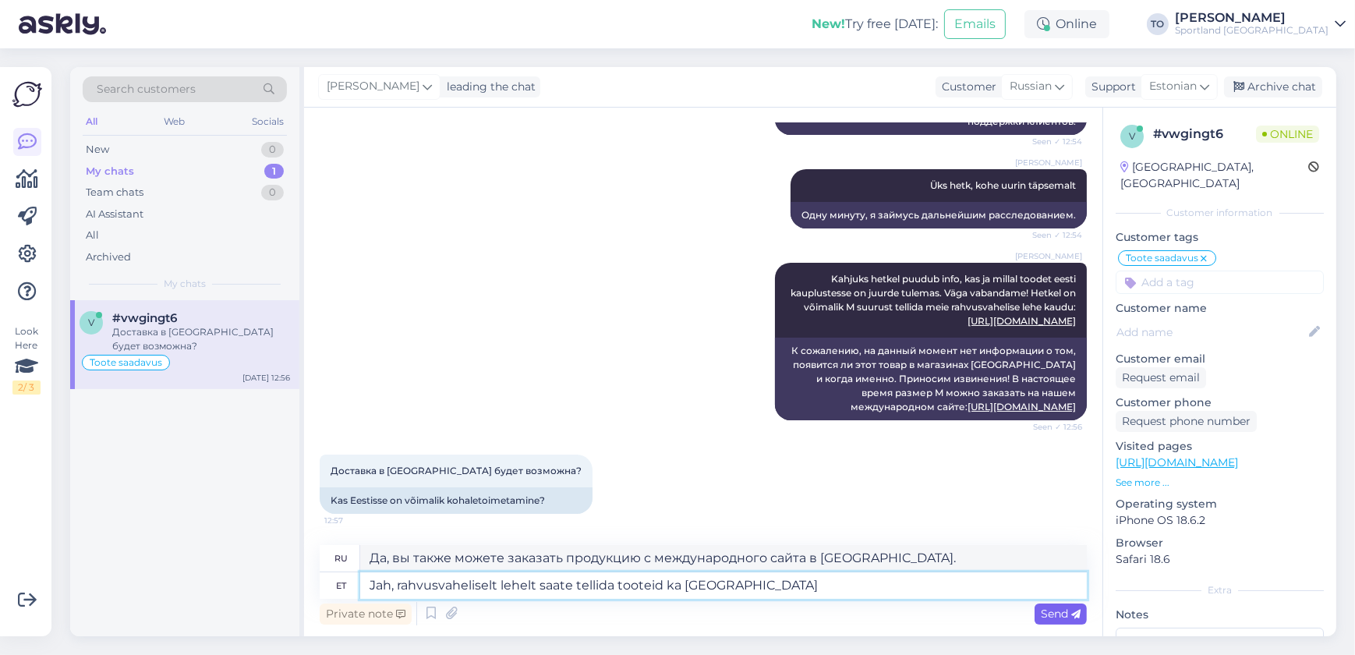
type textarea "Jah, rahvusvaheliselt lehelt saate tellida tooteid ka [GEOGRAPHIC_DATA]"
click at [1075, 617] on icon at bounding box center [1075, 614] width 9 height 9
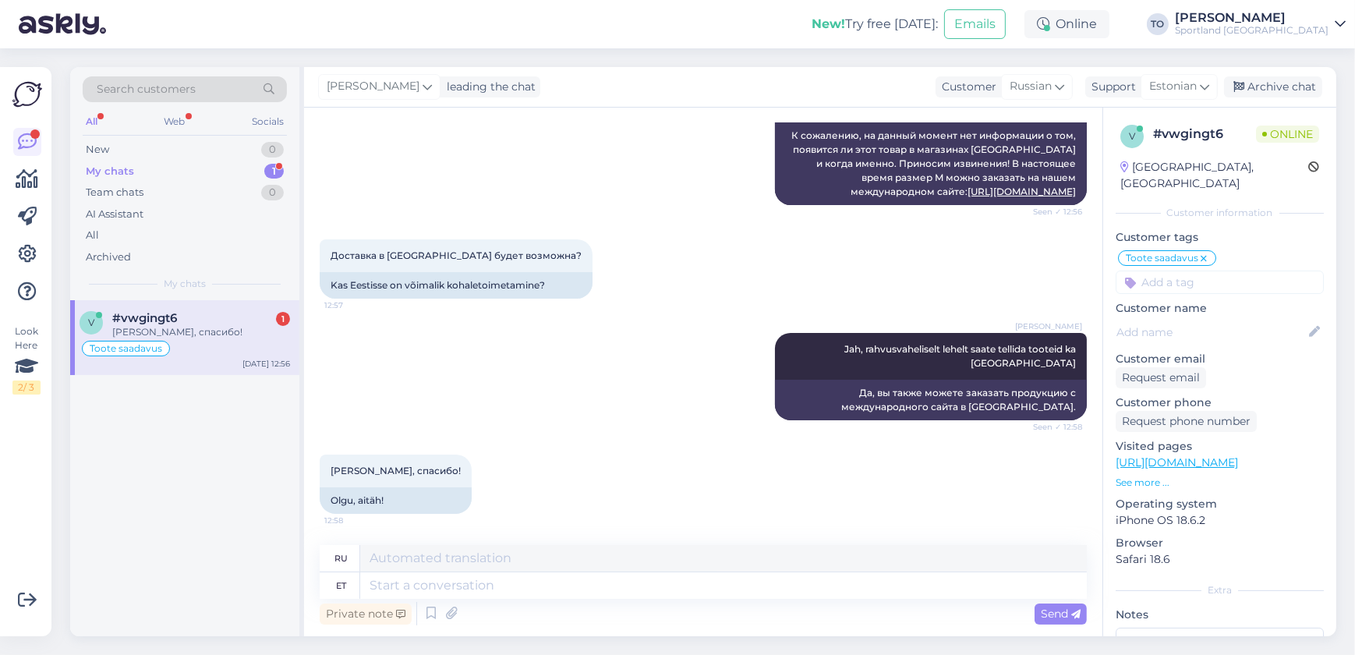
scroll to position [593, 0]
click at [554, 582] on textarea at bounding box center [723, 585] width 727 height 27
type textarea "Palun"
type textarea "Пожалуйста"
type textarea "Palun :)"
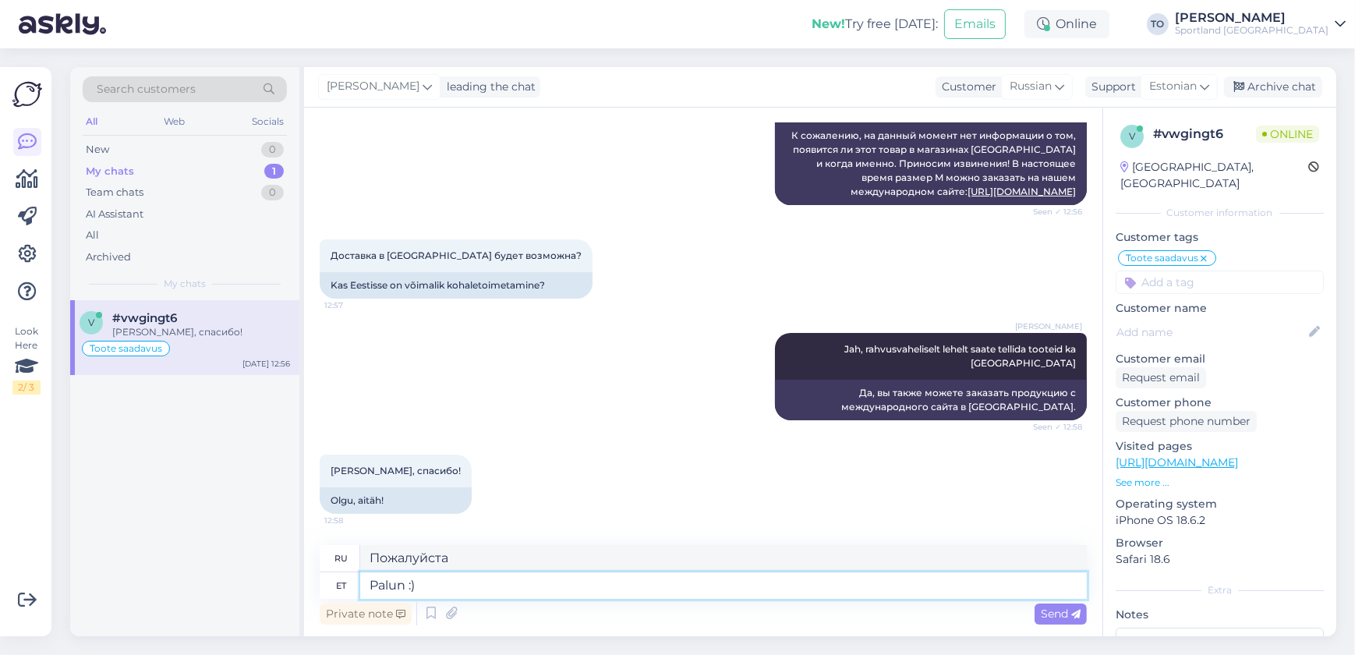
type textarea "Пожалуйста :)"
type textarea "Palun :) Kas"
type textarea "Пожалуйста :) Можно"
type textarea "Palun :) Kas hetkel s"
type textarea "Пожалуйста :) Это в данный момент?"
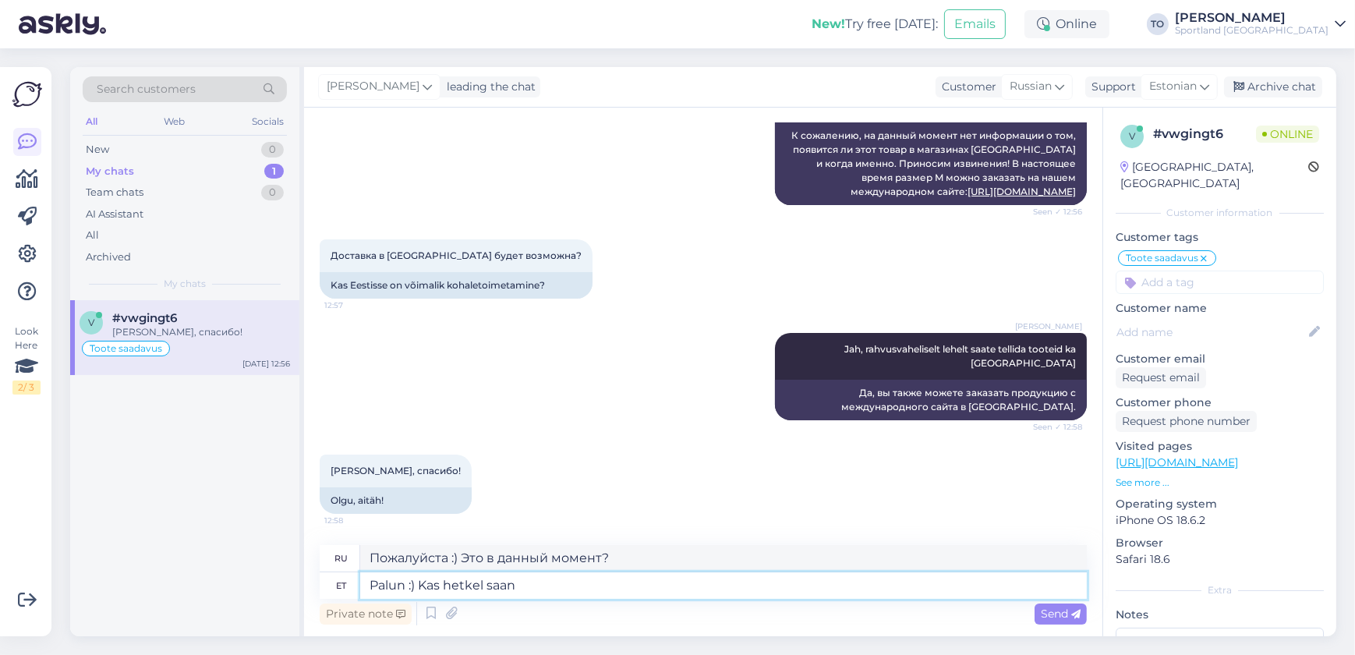
type textarea "Palun :) Kas hetkel saan v"
type textarea "Пожалуйста :) Могу ли я получить его сейчас?"
type textarea "Palun :) Kas hetkel saan veel"
type textarea "Пожалуйста :) Могу ли я получить больше информации на данный момент?"
type textarea "Palun :) Kas hetkel saan veel abiks"
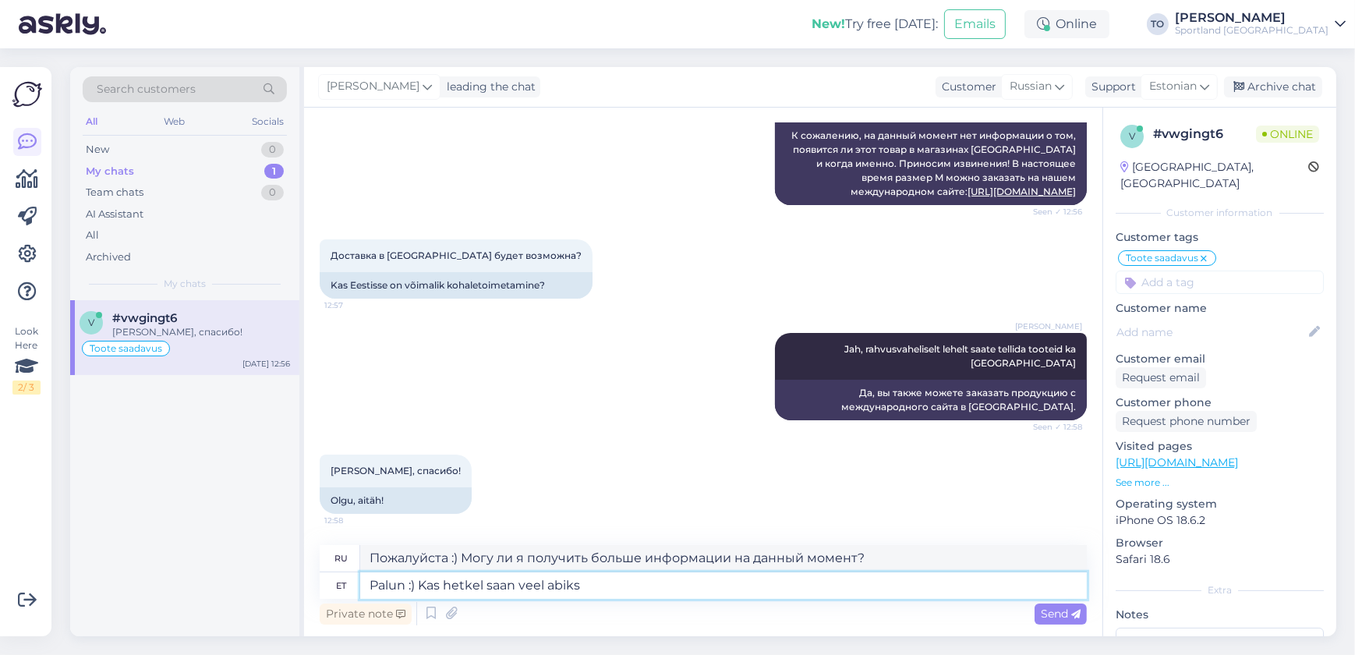
type textarea "Пожалуйста :) Могу ли я вам еще помочь?"
type textarea "Palun :) Kas hetkel saan veel abiks olla?"
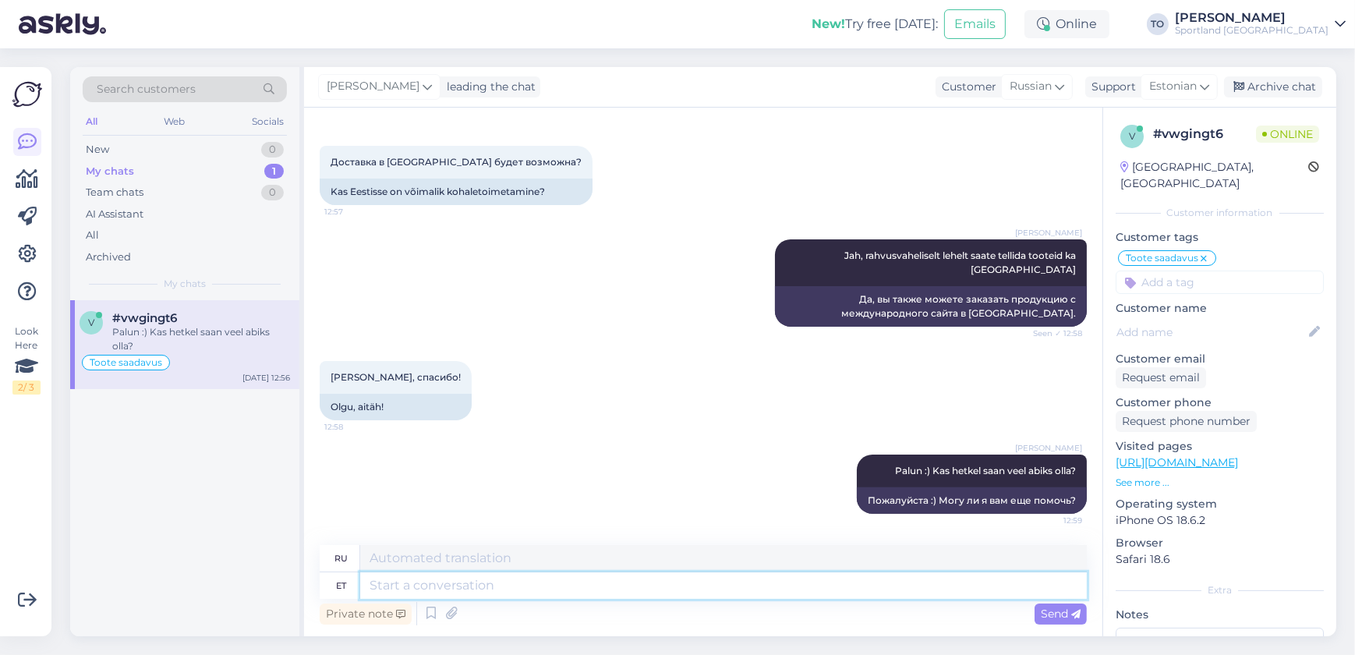
scroll to position [686, 0]
click at [139, 86] on span "Search customers" at bounding box center [146, 89] width 99 height 16
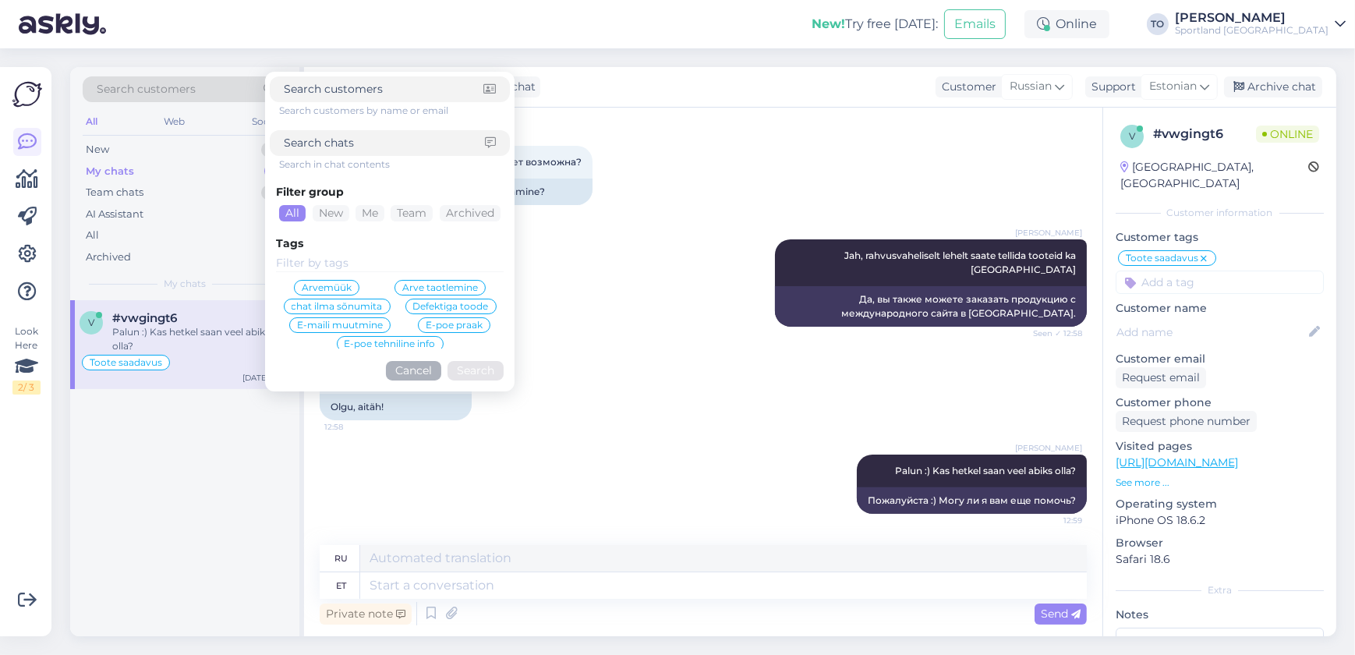
click at [347, 147] on input at bounding box center [384, 143] width 201 height 16
paste input "8000030698"
type input "8000030698"
click at [476, 364] on button "Search" at bounding box center [476, 370] width 56 height 19
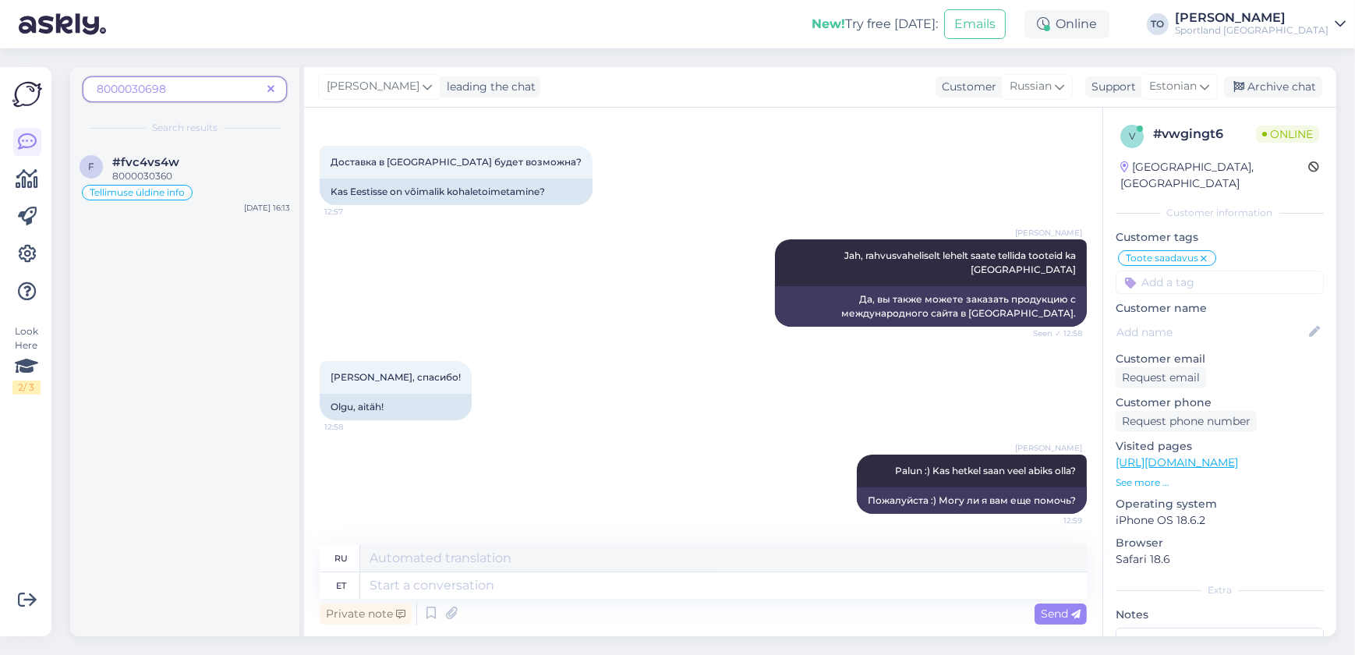
click at [270, 87] on icon at bounding box center [270, 89] width 7 height 11
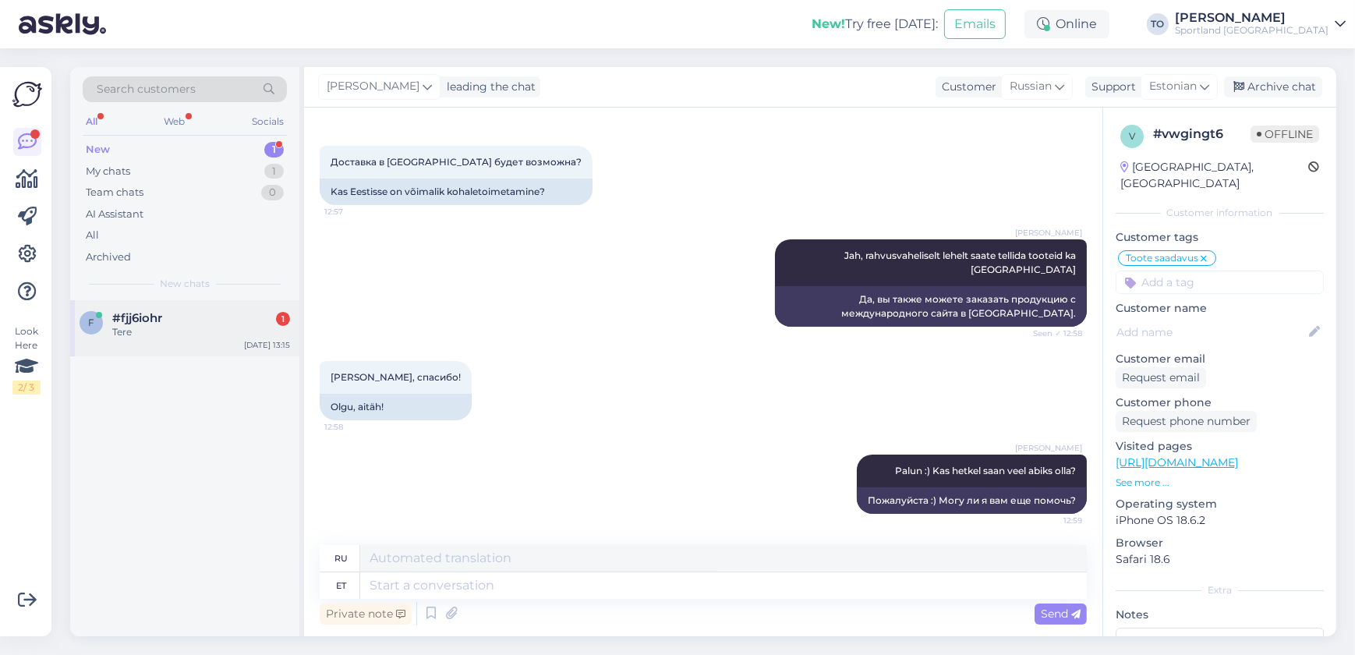
click at [219, 319] on div "#fjj6iohr 1" at bounding box center [201, 318] width 178 height 14
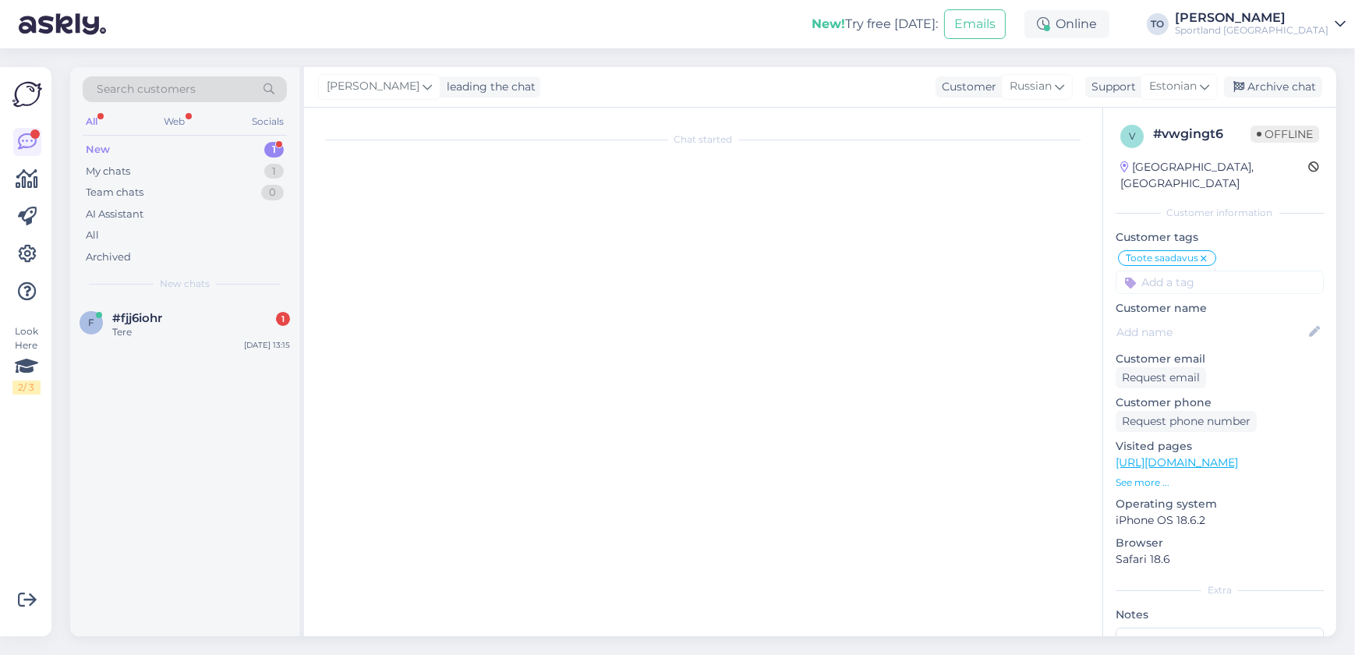
scroll to position [0, 0]
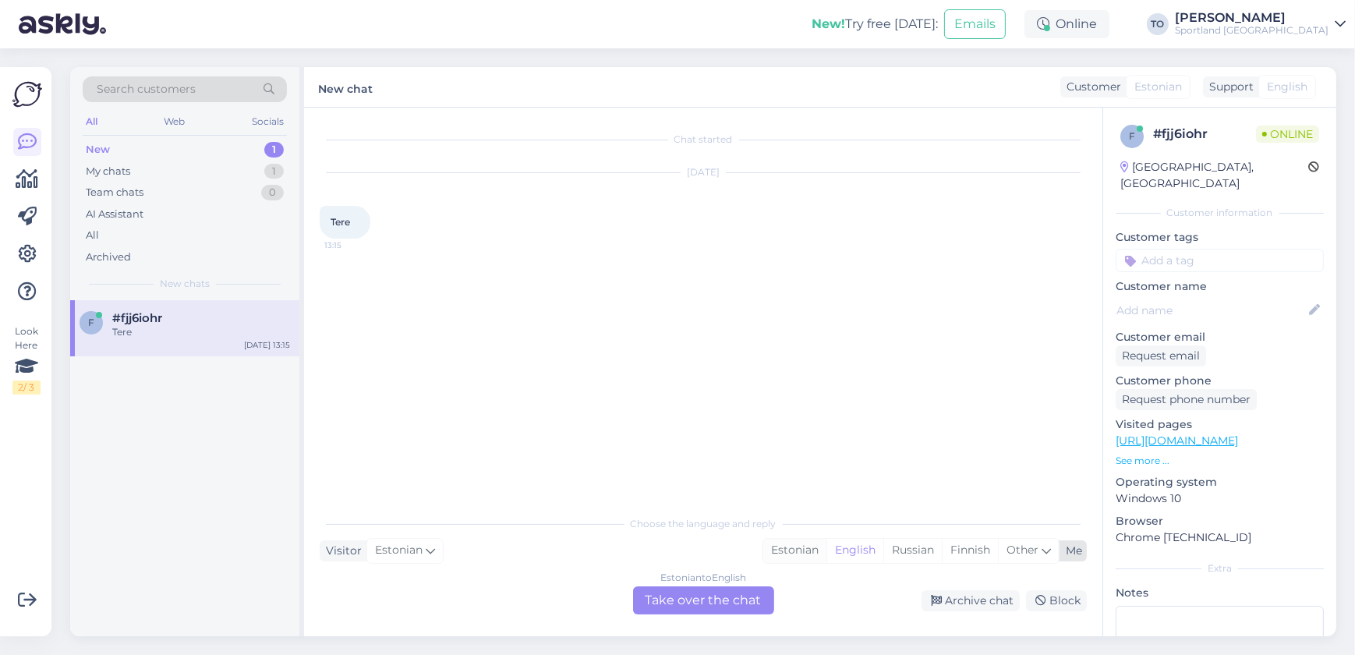
click at [796, 549] on div "Estonian" at bounding box center [794, 550] width 63 height 23
click at [758, 590] on div "Estonian to Estonian Take over the chat" at bounding box center [703, 600] width 141 height 28
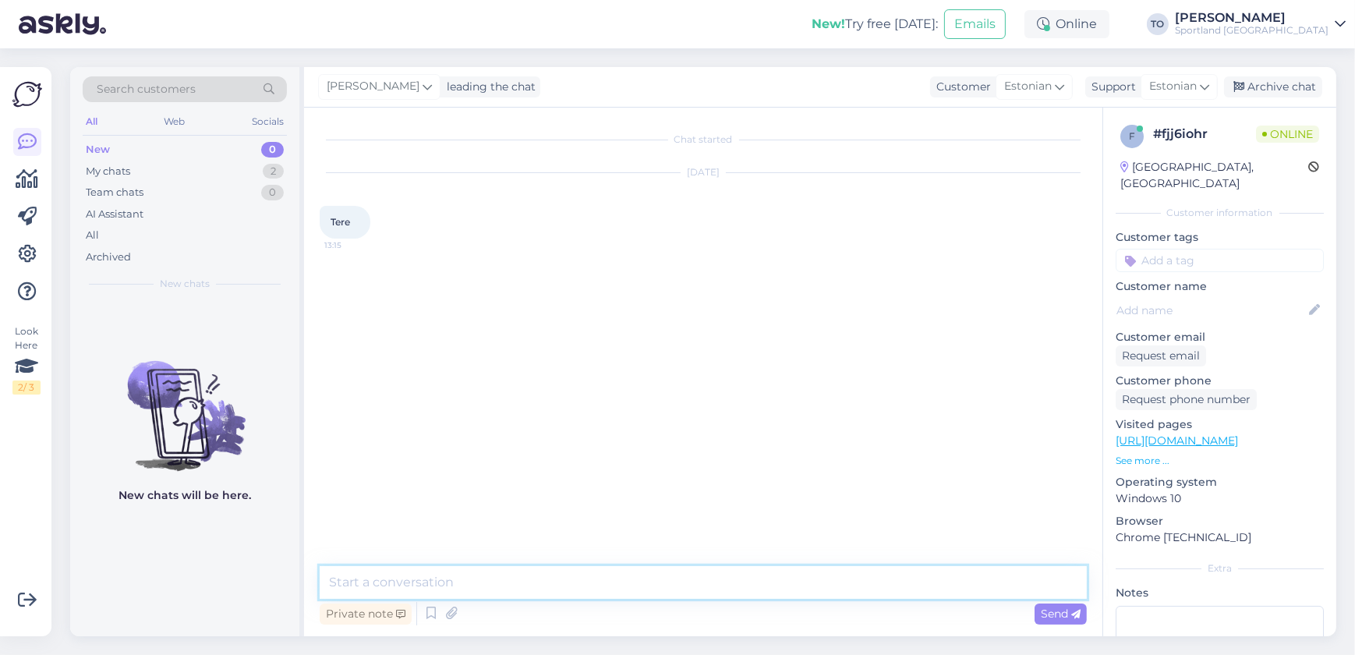
click at [683, 587] on textarea at bounding box center [703, 582] width 767 height 33
type textarea "Tere! Olen Tiina Klienditeenindusest"
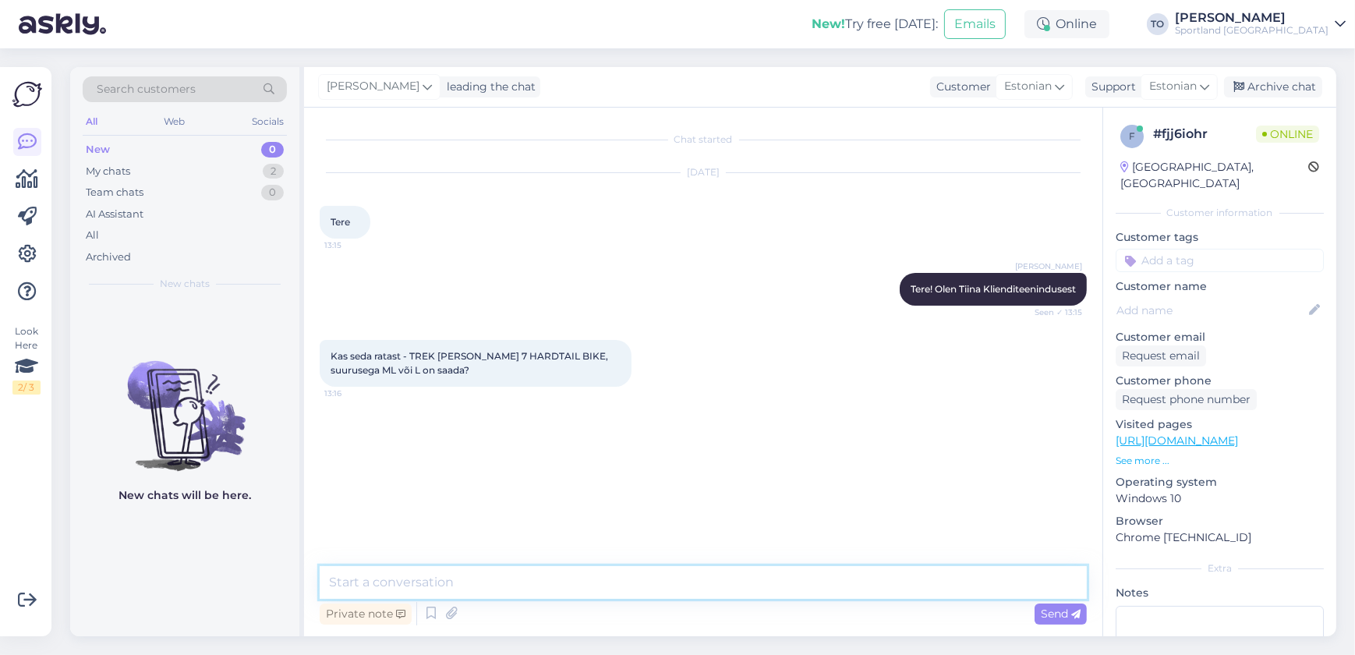
click at [476, 568] on textarea at bounding box center [703, 582] width 767 height 33
type textarea "P"
type textarea "Üks hetk, kohe uurin täpsemalt"
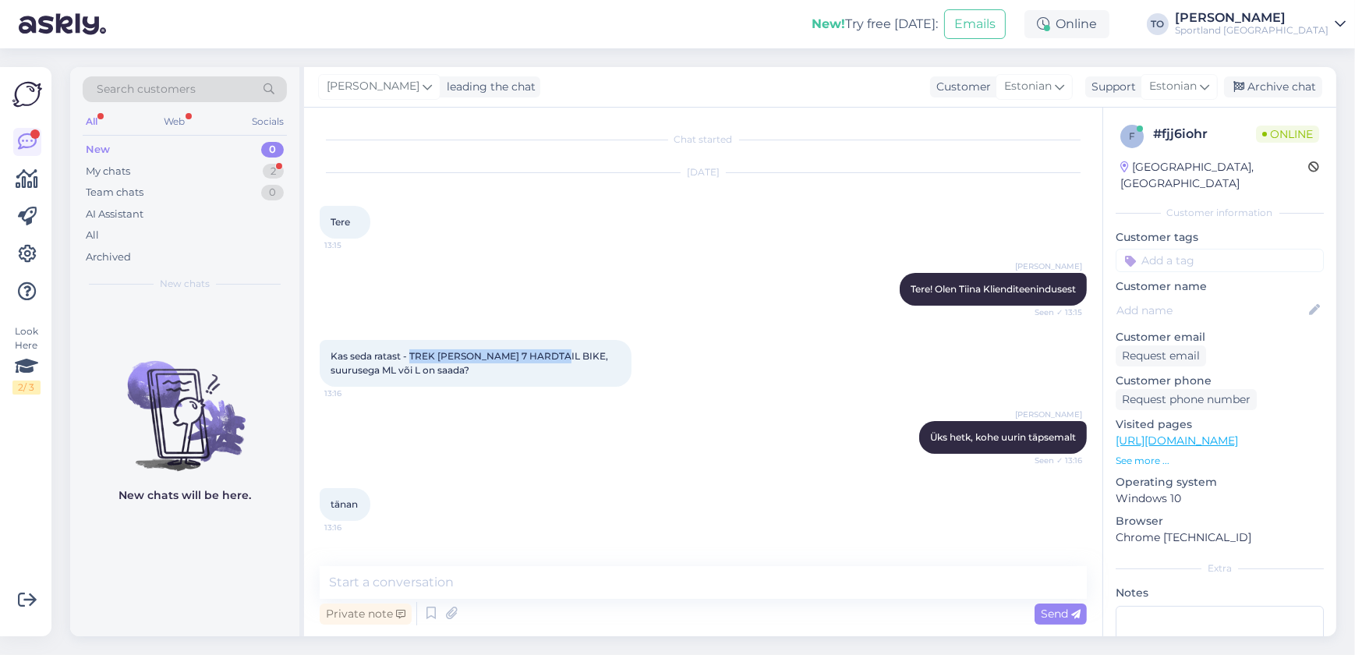
drag, startPoint x: 409, startPoint y: 354, endPoint x: 561, endPoint y: 350, distance: 152.1
click at [561, 350] on span "Kas seda ratast - TREK [PERSON_NAME] 7 HARDTAIL BIKE, suurusega ML või L on saa…" at bounding box center [471, 363] width 280 height 26
copy span "TREK [PERSON_NAME] 7 HARDTAIL BIKE"
click at [495, 561] on div "Chat started [DATE] Tere 13:15 [PERSON_NAME] Tere! [PERSON_NAME] Klienditeenind…" at bounding box center [703, 372] width 799 height 529
click at [496, 586] on textarea at bounding box center [703, 582] width 767 height 33
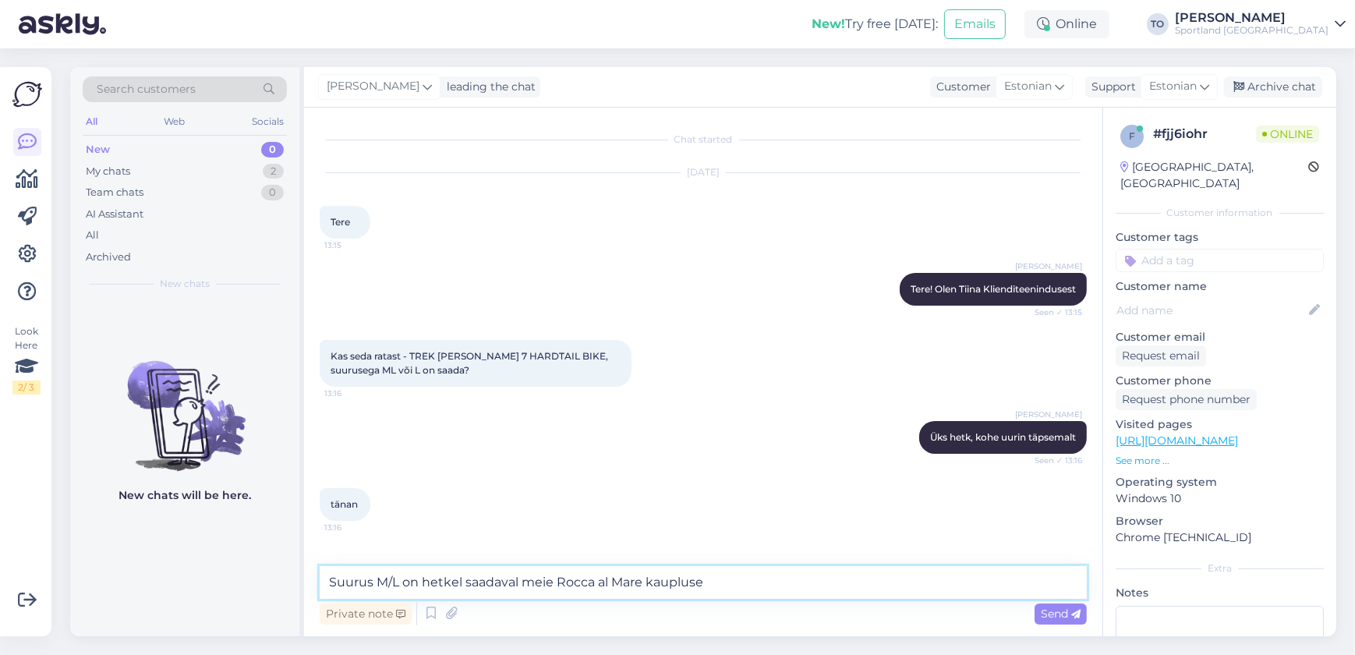
type textarea "Suurus M/L on hetkel saadaval meie Rocca al Mare kaupluses"
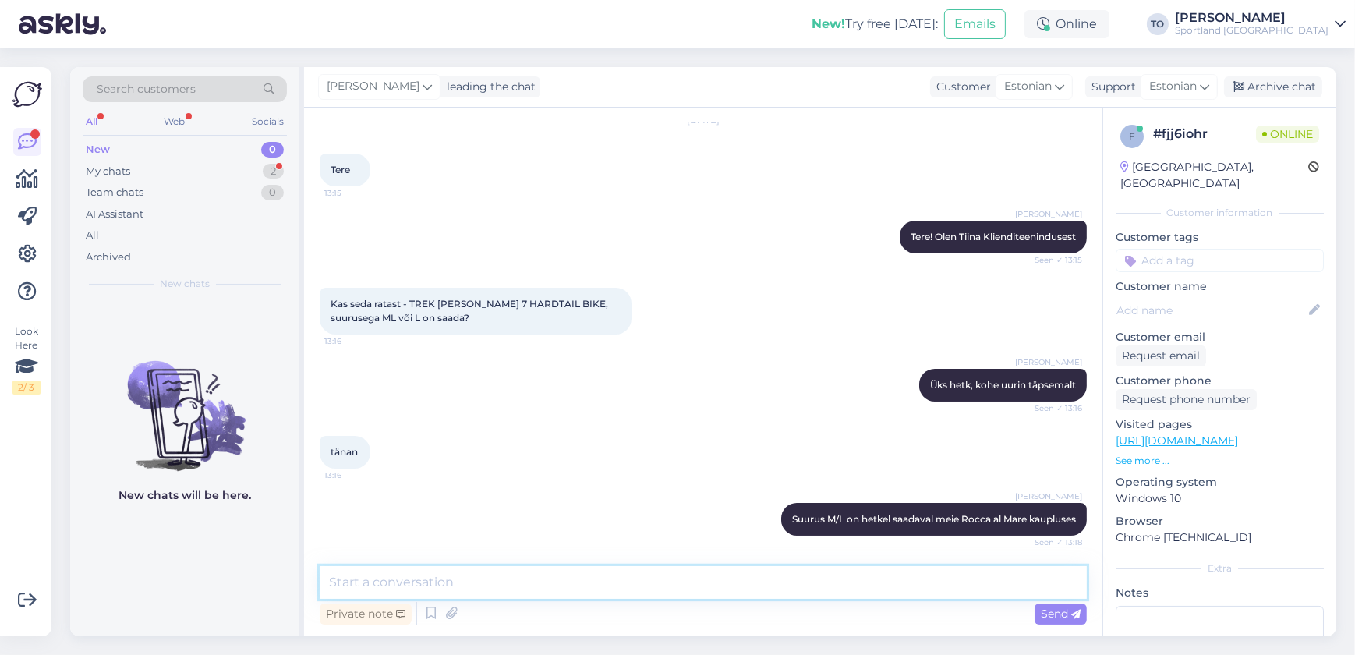
scroll to position [119, 0]
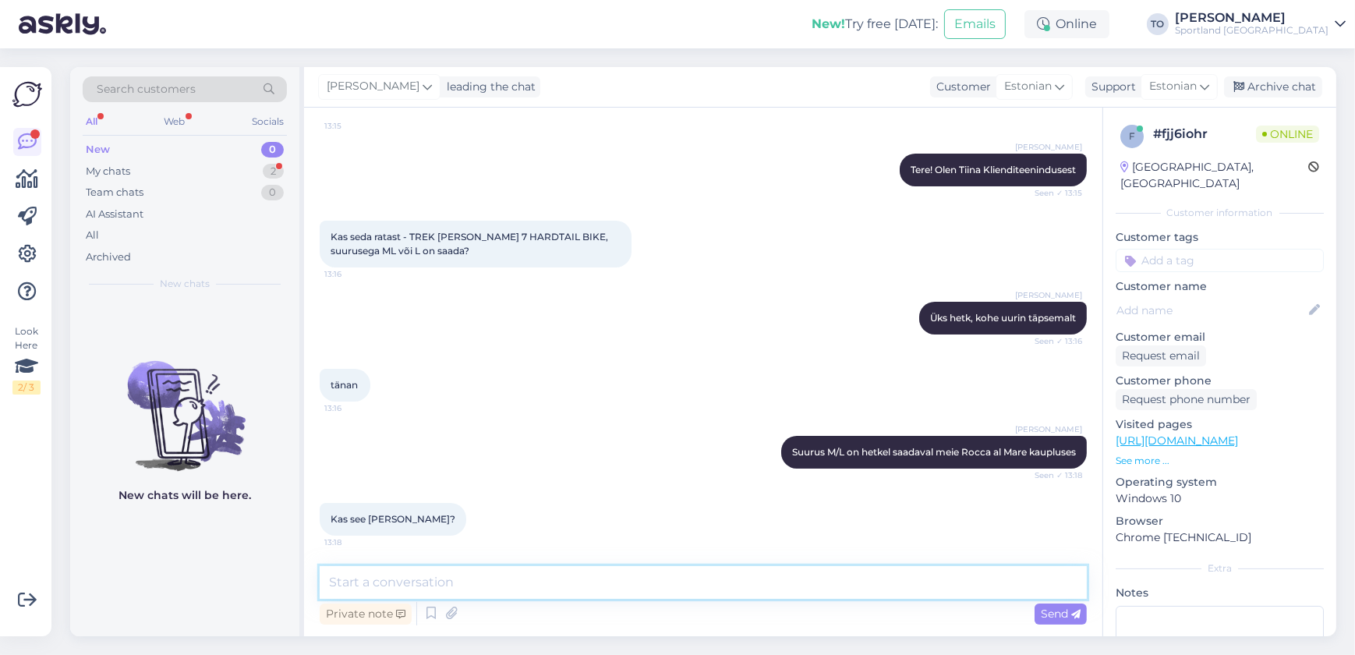
click at [468, 580] on textarea at bounding box center [703, 582] width 767 height 33
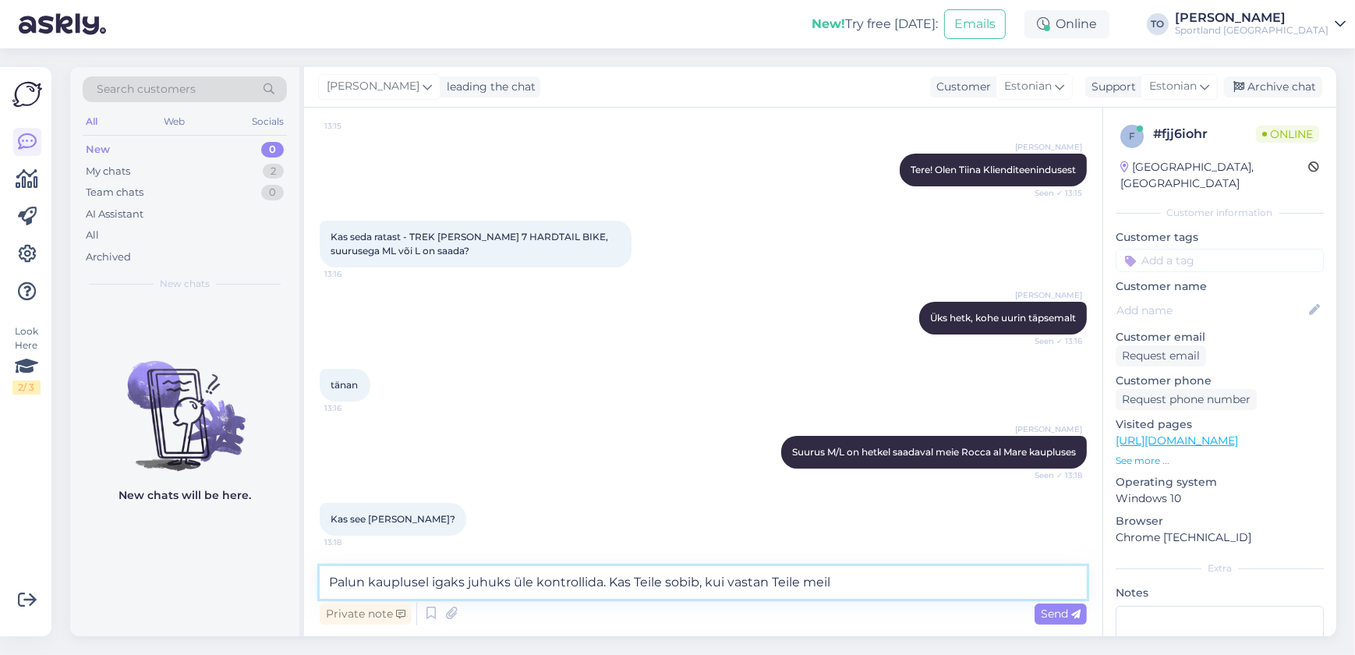
scroll to position [187, 0]
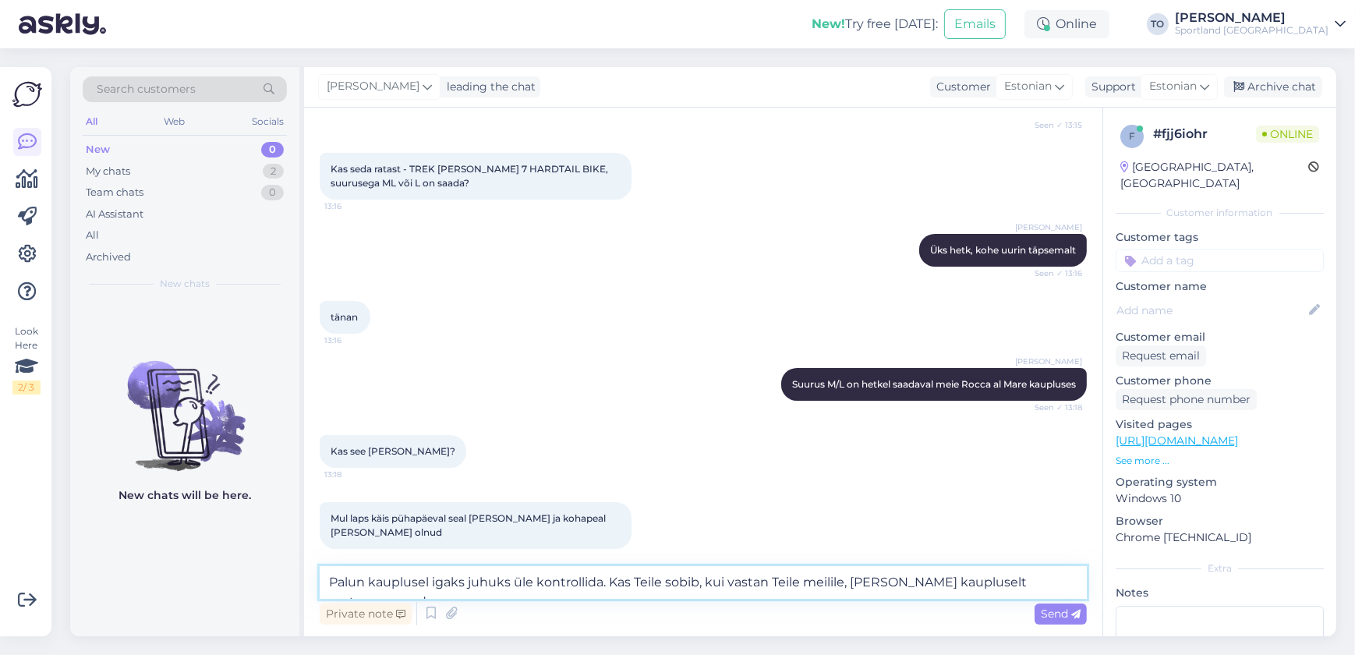
type textarea "Palun kauplusel igaks juhuks üle kontrollida. Kas Teile sobib, kui vastan Teile…"
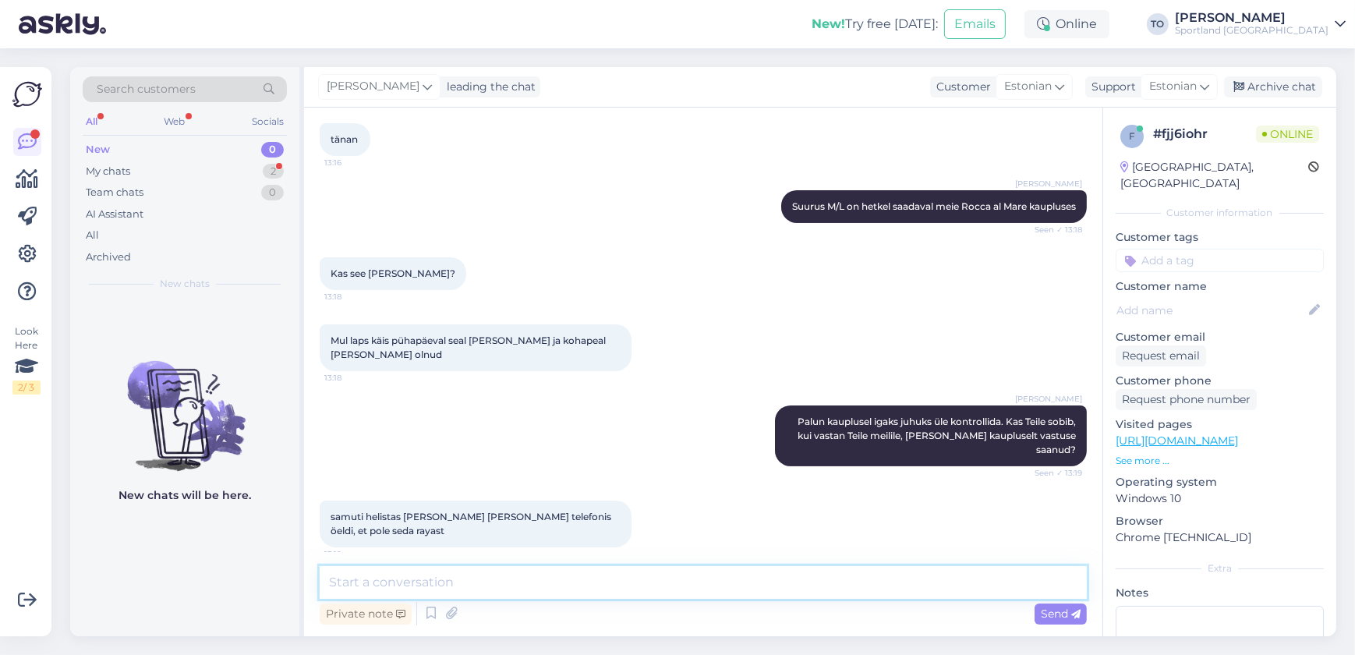
scroll to position [416, 0]
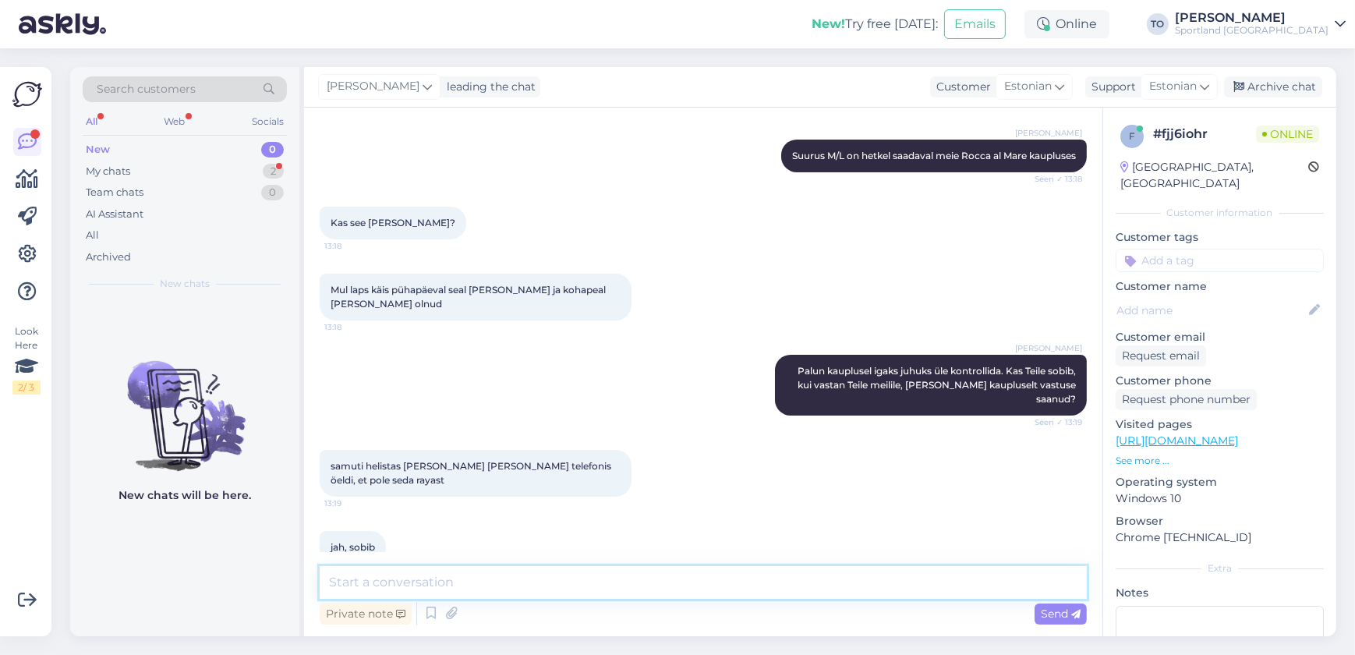
click at [533, 581] on textarea at bounding box center [703, 582] width 767 height 33
type textarea "p"
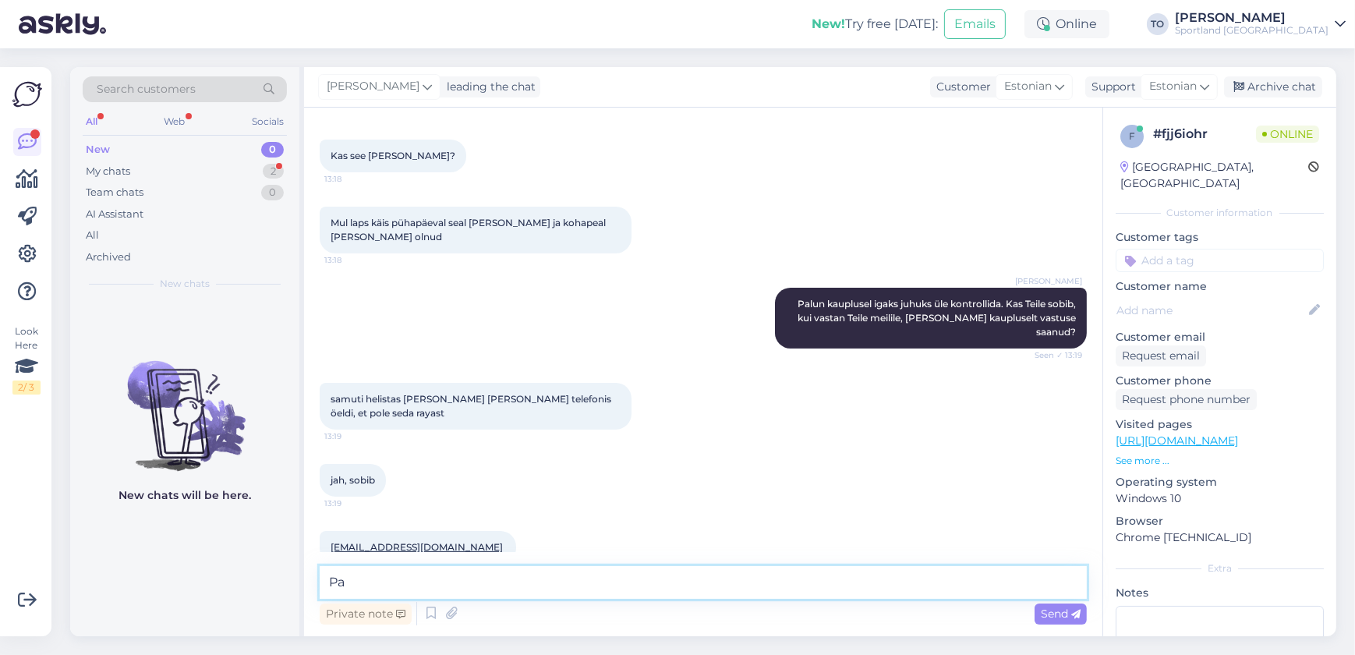
type textarea "P"
type textarea "Tänan, võtan Teiega esimesel võimalusel uuesti ühendust"
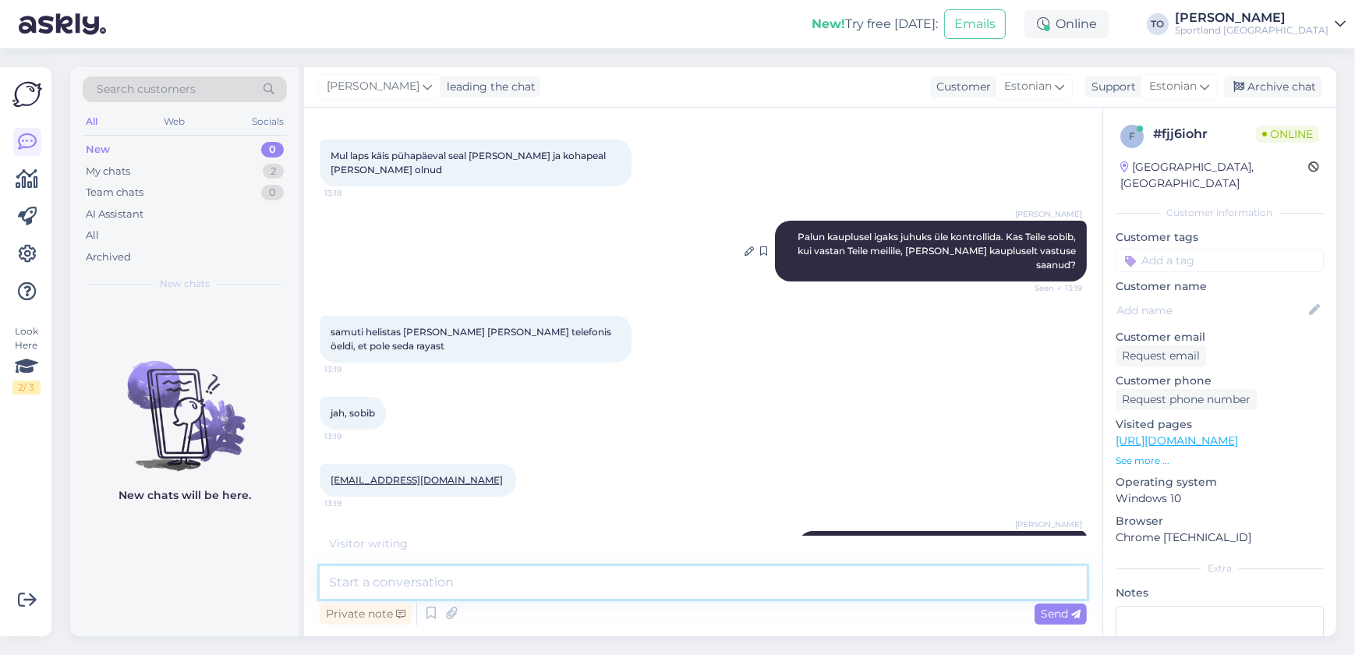
scroll to position [616, 0]
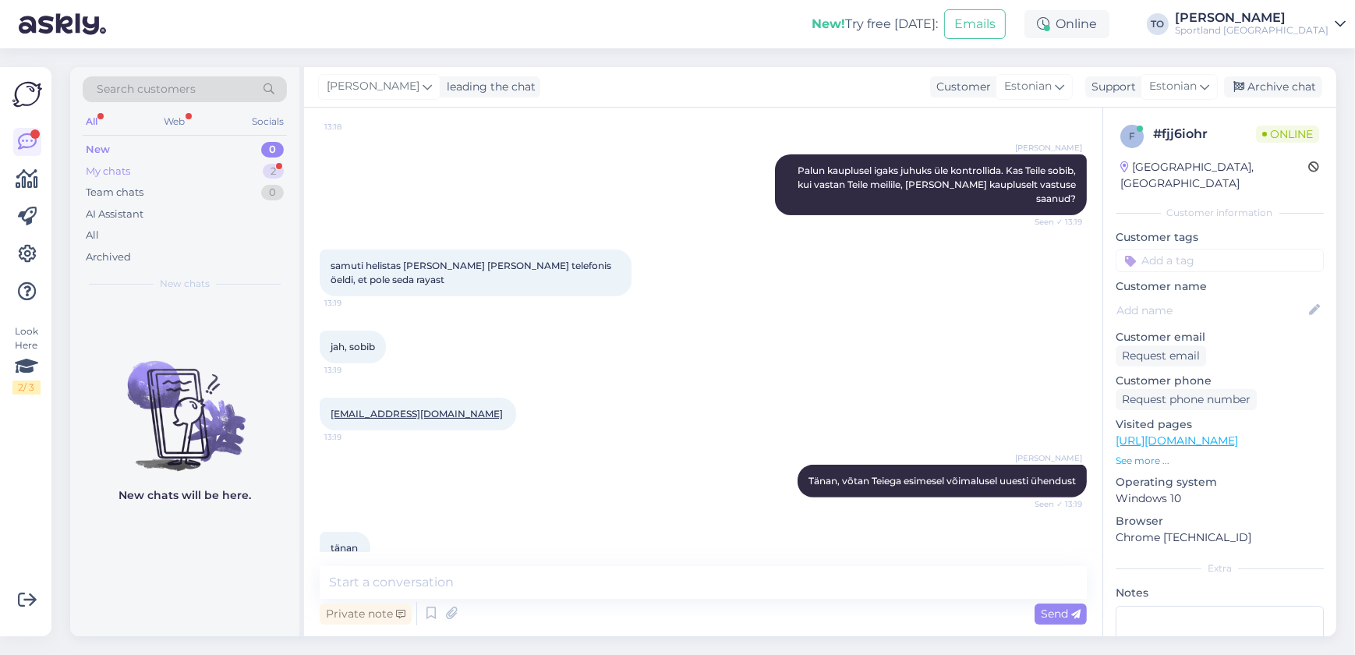
click at [273, 165] on div "2" at bounding box center [273, 172] width 21 height 16
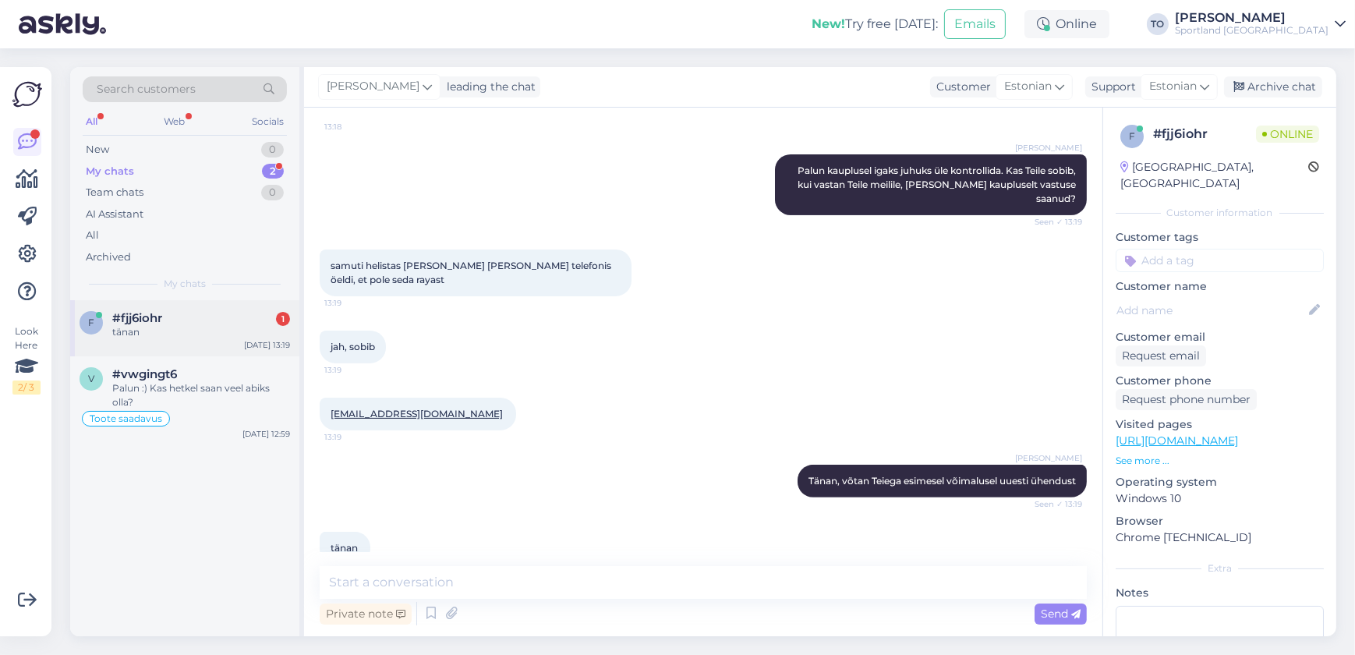
click at [260, 337] on div "tänan" at bounding box center [201, 332] width 178 height 14
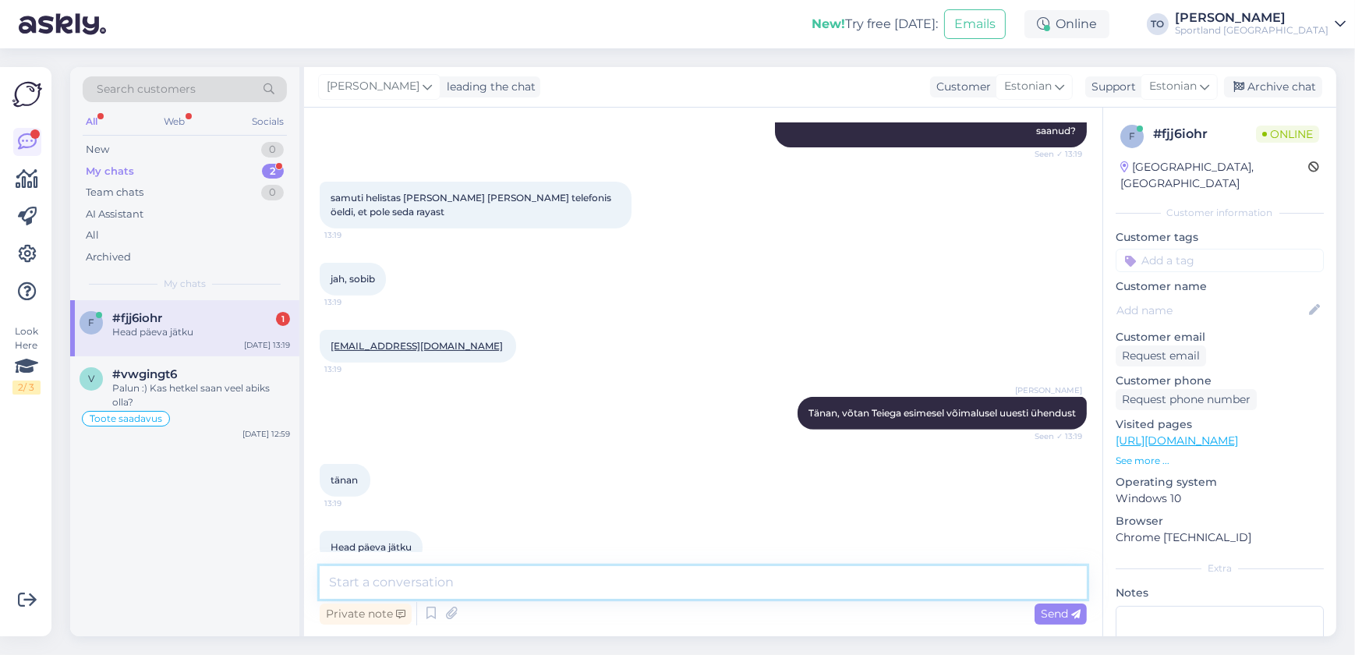
click at [635, 566] on textarea at bounding box center [703, 582] width 767 height 33
type textarea "Teilegi ilusat päeva!"
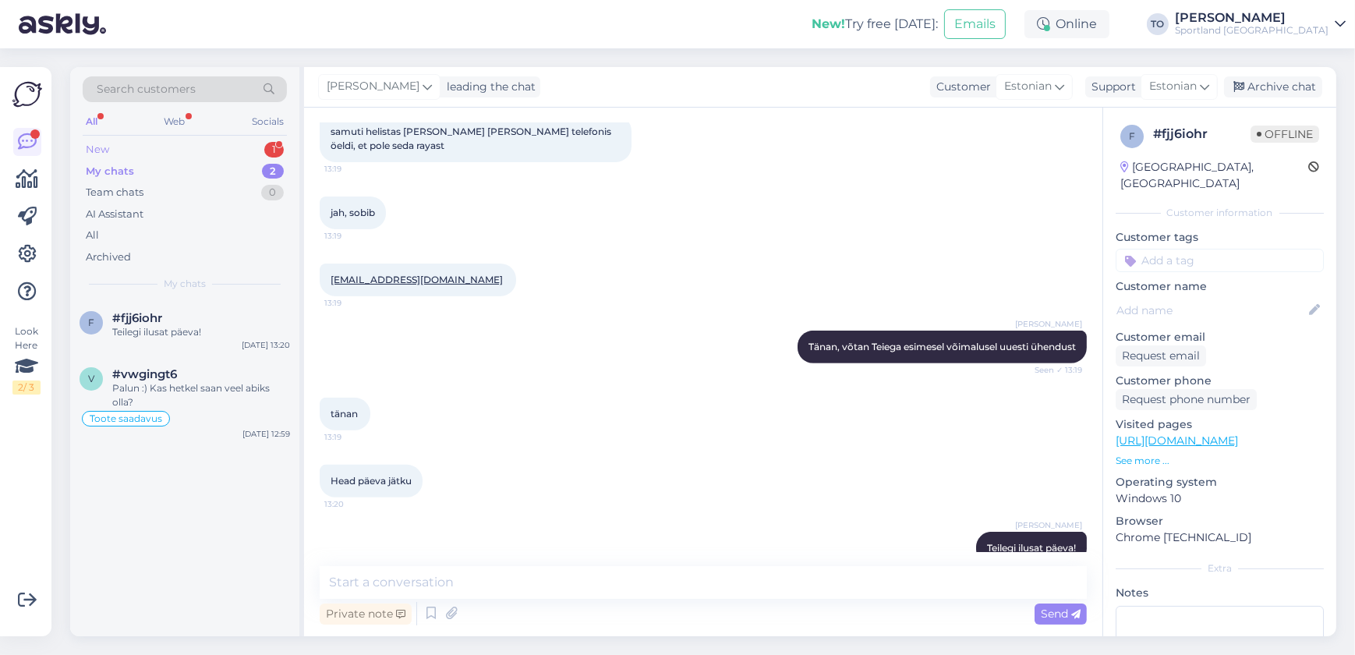
click at [164, 146] on div "New 1" at bounding box center [185, 150] width 204 height 22
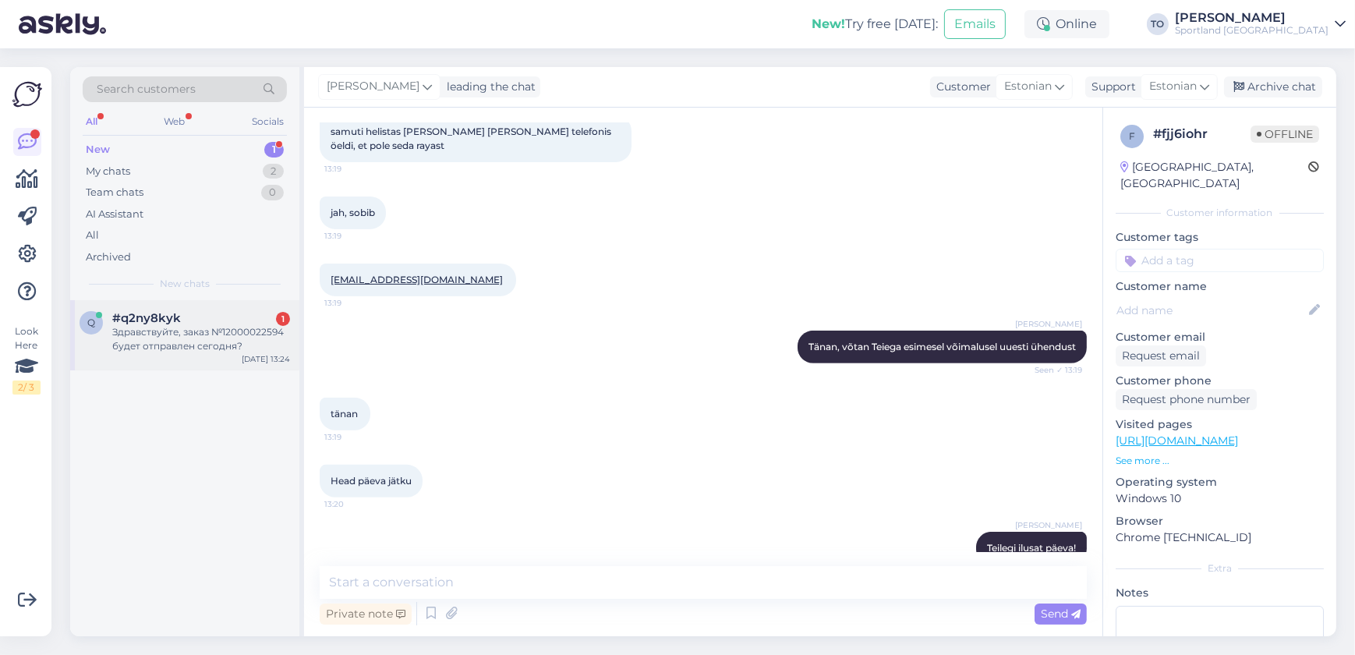
click at [200, 350] on div "Здравствуйте, заказ №12000022594 будет отправлен сегодня?" at bounding box center [201, 339] width 178 height 28
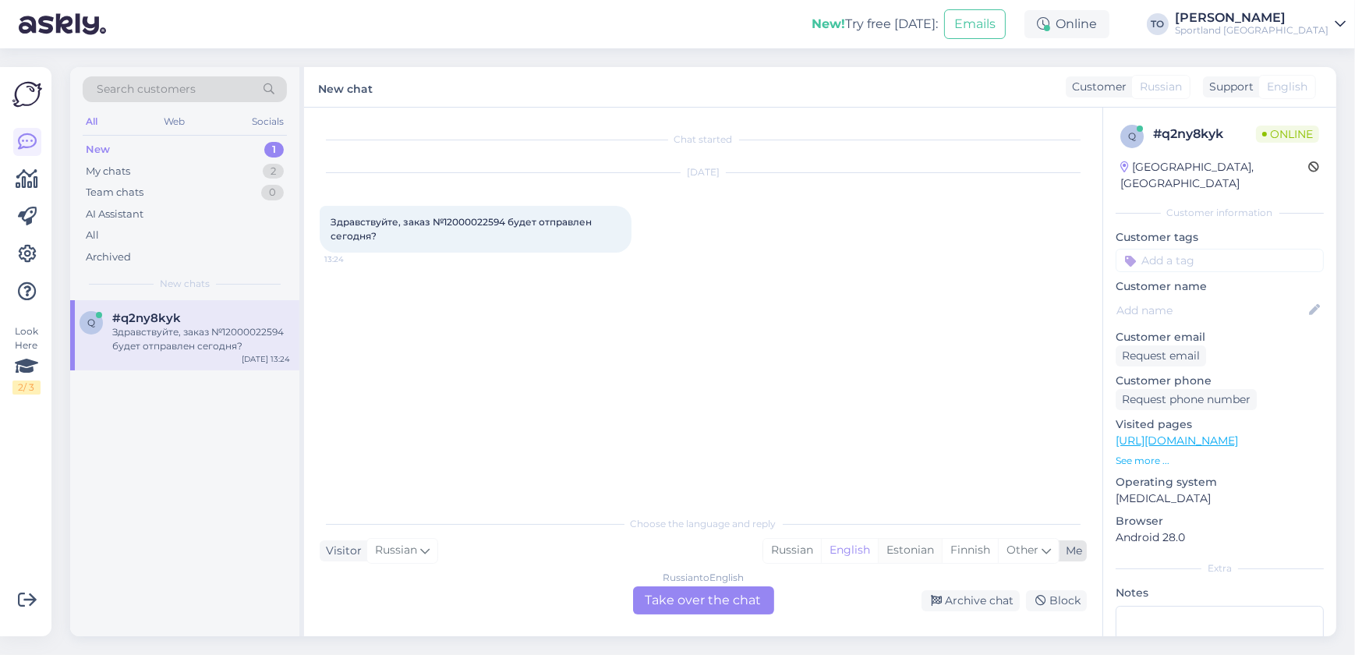
click at [887, 551] on div "Estonian" at bounding box center [910, 550] width 64 height 23
click at [688, 604] on div "Russian to Estonian Take over the chat" at bounding box center [703, 600] width 141 height 28
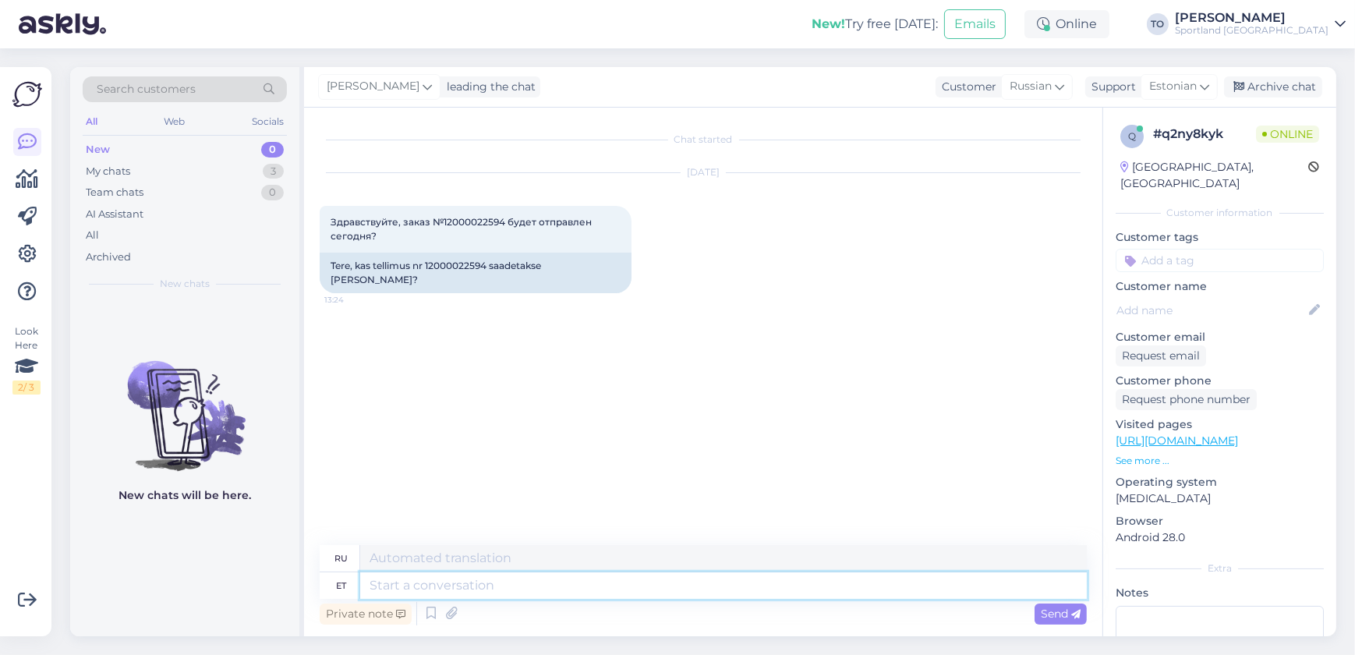
click at [558, 586] on textarea at bounding box center [723, 585] width 727 height 27
type textarea "Tere!"
type textarea "Привет!"
type textarea "Tere! [GEOGRAPHIC_DATA]"
type textarea "Привет! Я"
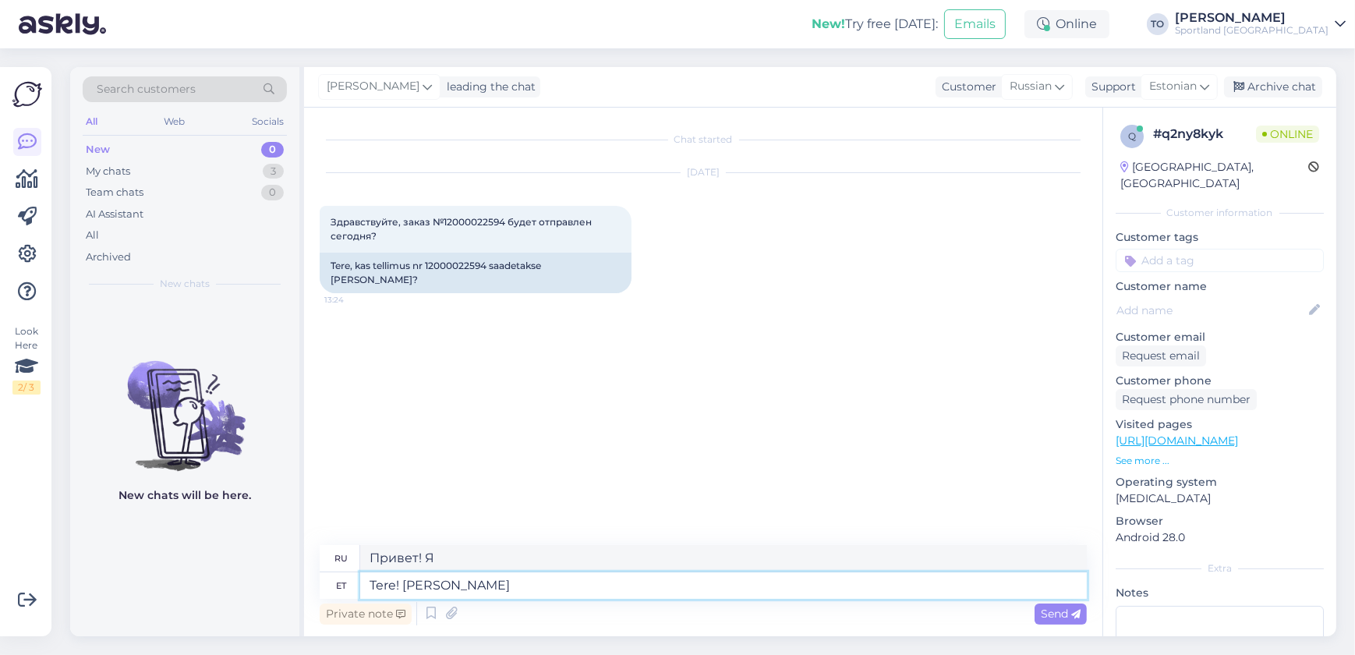
type textarea "Tere! [PERSON_NAME]"
type textarea "Привет! Меня зовут [PERSON_NAME]."
type textarea "Tere! Olen Tiina Klienditeenindusest"
type textarea "Здравствуйте! Меня зовут [PERSON_NAME], я из службы поддержки клиентов."
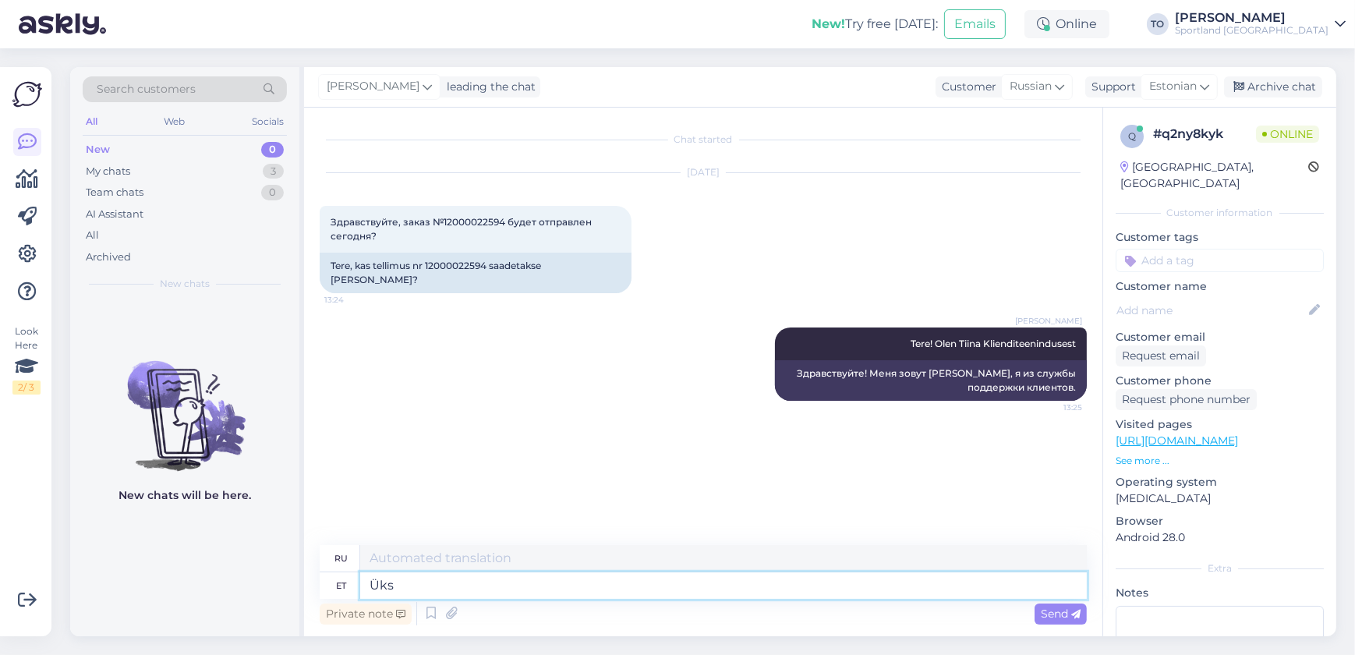
type textarea "Üks"
type textarea "Один"
type textarea "Üks hetk,"
type textarea "Одну минуту,"
type textarea "Üks hetk, kohe"
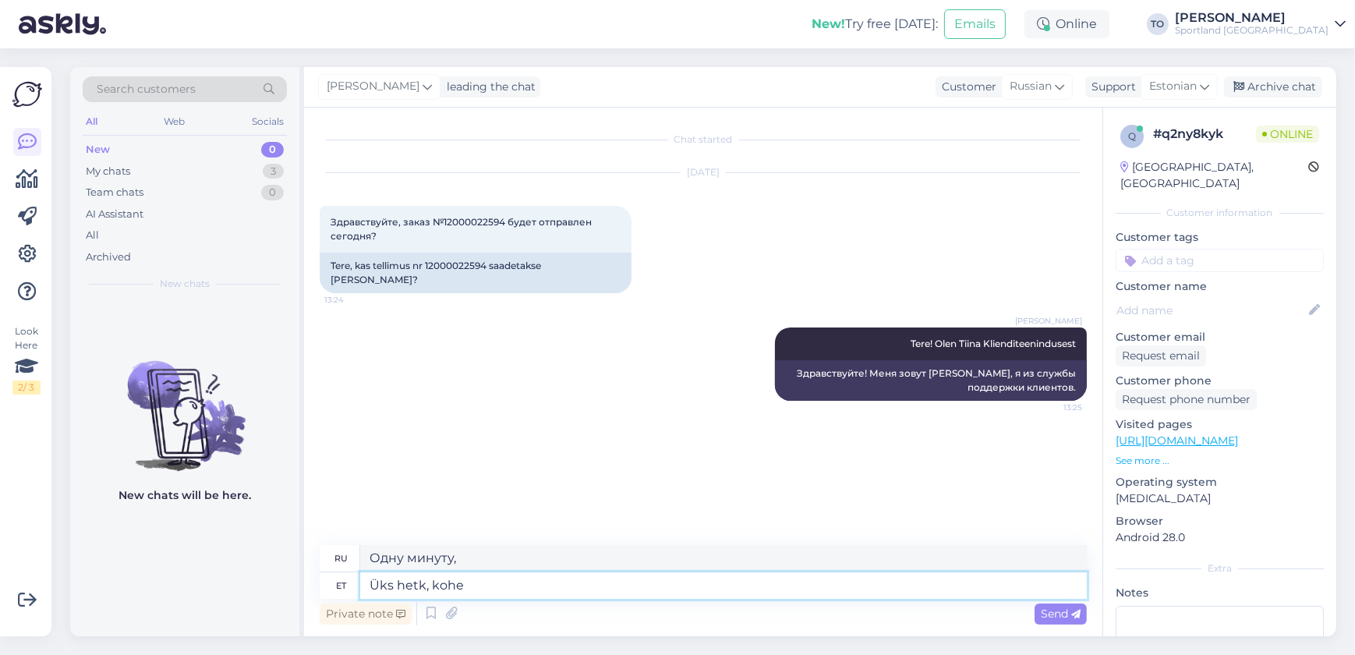
type textarea "Одну минуту, прямо сейчас"
type textarea "Üks hetk, kohe uurin"
type textarea "Одну минуту, я сейчас проверю."
type textarea "Üks hetk, kohe uurin täpsemalt"
type textarea "Одну минуту, я займусь дальнейшим расследованием."
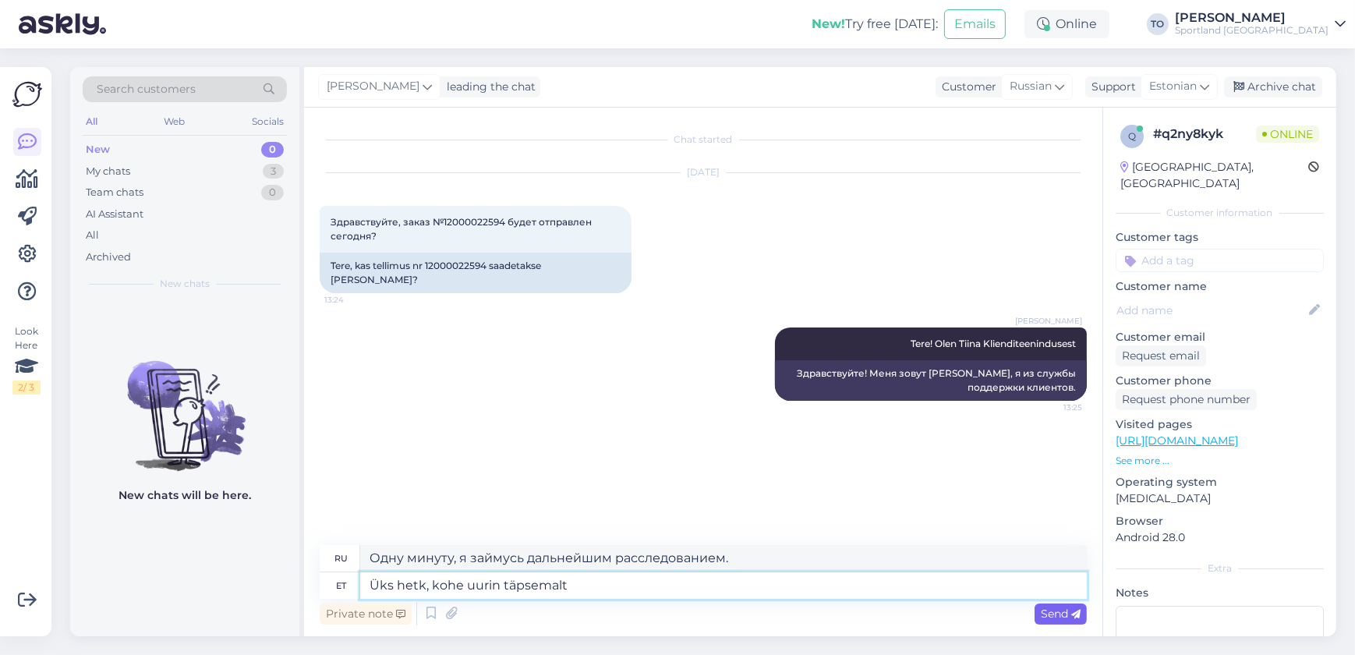
type textarea "Üks hetk, kohe uurin täpsemalt"
click at [1055, 616] on span "Send" at bounding box center [1061, 614] width 40 height 14
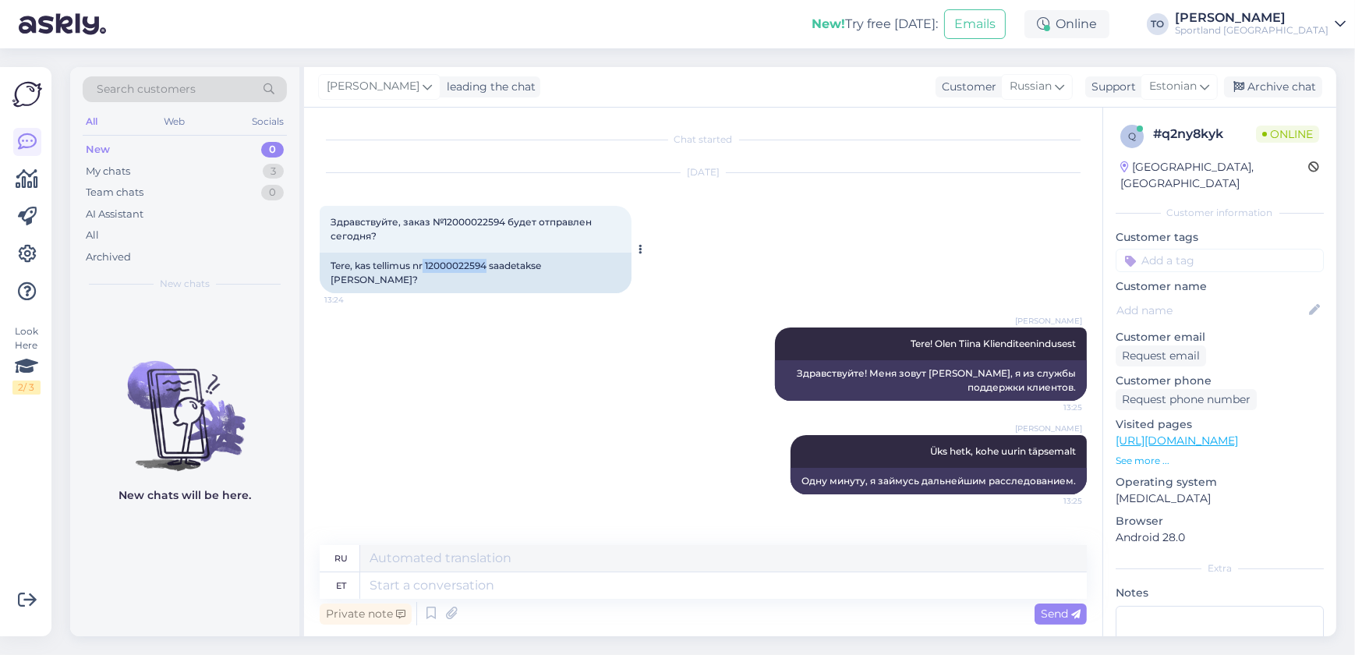
drag, startPoint x: 425, startPoint y: 264, endPoint x: 488, endPoint y: 264, distance: 63.2
click at [488, 264] on div "Tere, kas tellimus nr 12000022594 saadetakse [PERSON_NAME]?" at bounding box center [476, 273] width 312 height 41
copy div "12000022594"
click at [678, 590] on textarea at bounding box center [723, 585] width 727 height 27
type textarea "Hetkel e"
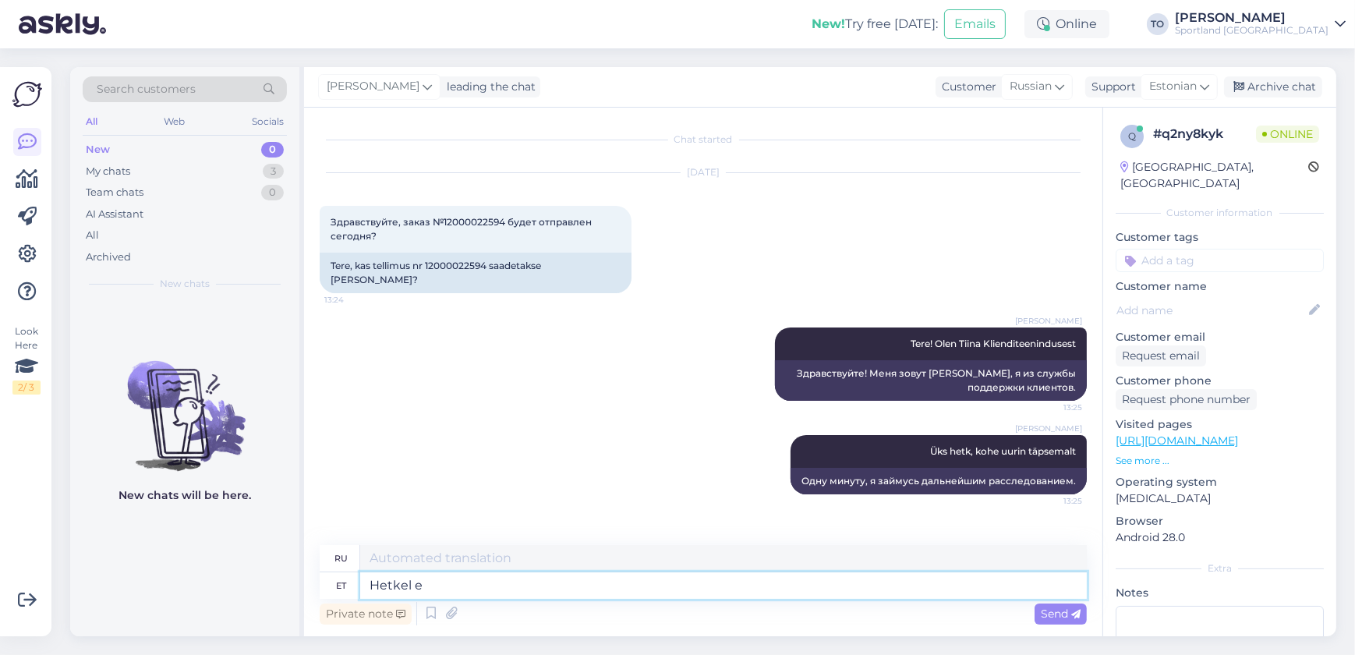
type textarea "В настоящее время"
type textarea "Hetkel ei"
type textarea "В данный момент нет."
type textarea "Hetkel ei ole"
type textarea "В настоящее время недоступно"
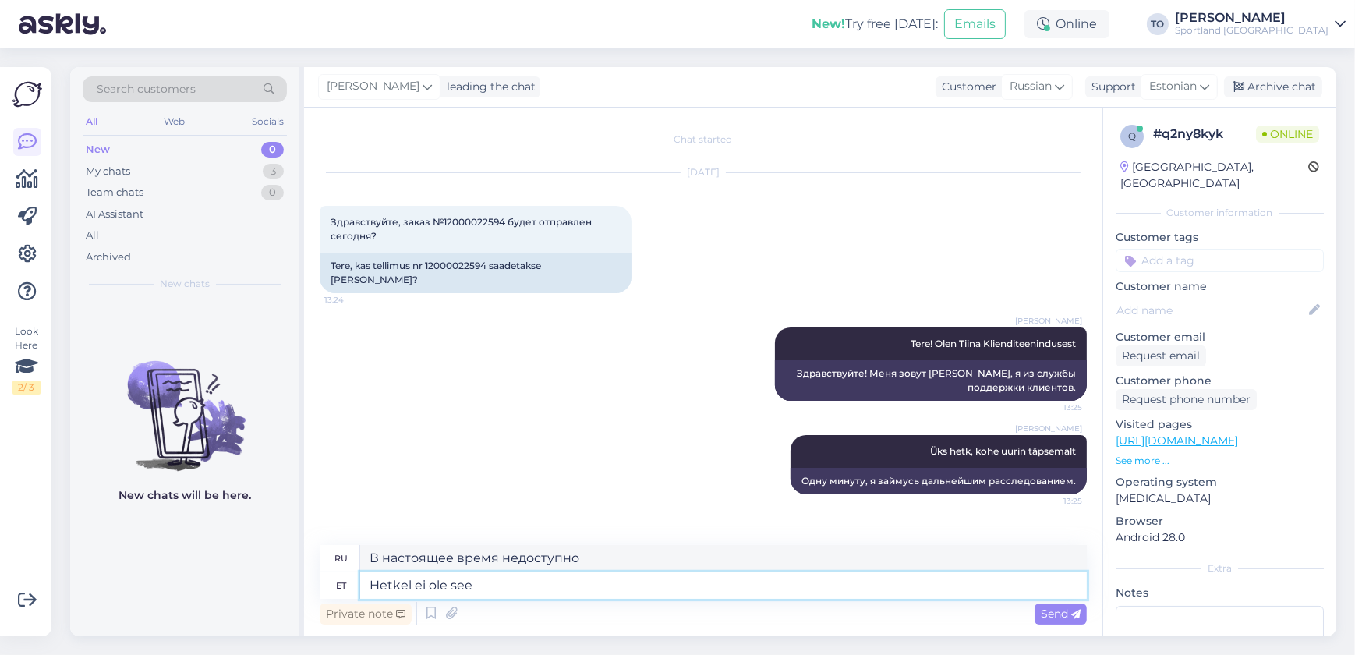
type textarea "Hetkel ei ole see"
type textarea "В настоящее время это не так."
type textarea "Hetkel ei ole see tellimus"
type textarea "На данный момент это не заказ."
type textarea "Hetkel ei ole see tellimus meie"
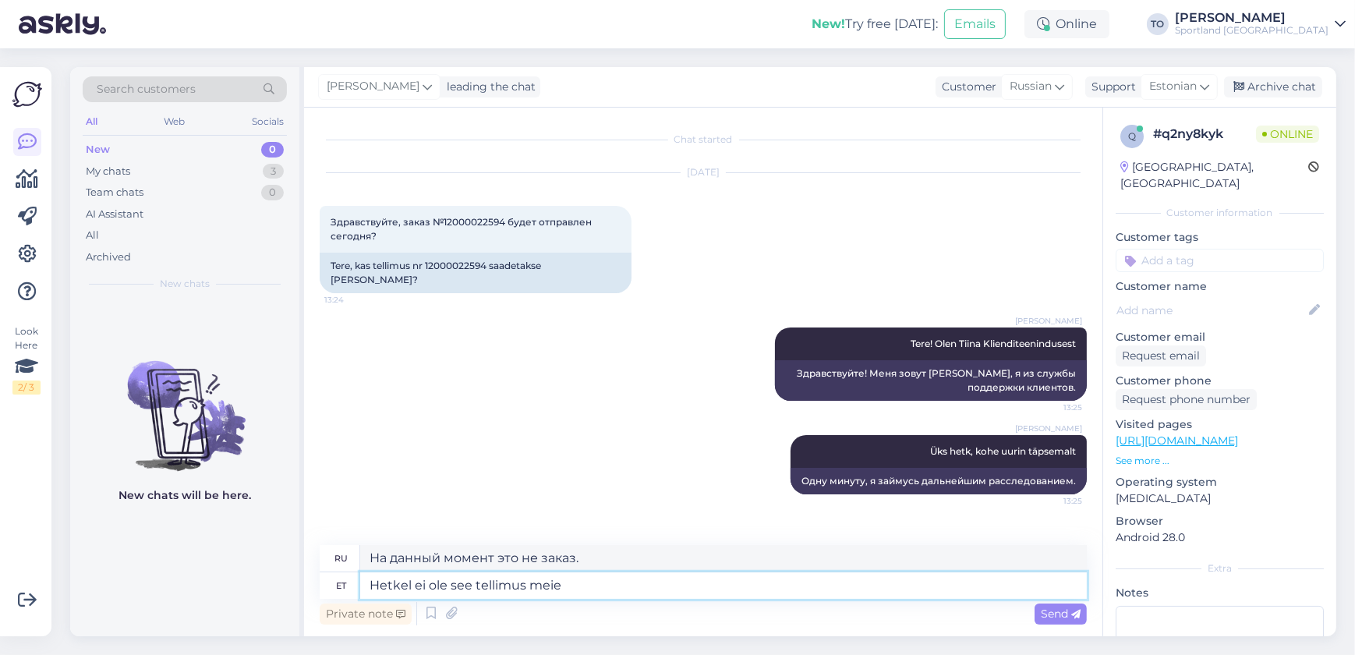
type textarea "В данный момент этот заказ нам не принадлежит."
type textarea "Hetkel ei ole see tellimus meie süsteemis"
type textarea "Данный заказ в настоящее время отсутствует в нашей системе."
type textarea "Hetkel ei ole see tellimus meie süsteemis aktiivn"
type textarea "Этот заказ в настоящее время неактивен в нашей системе."
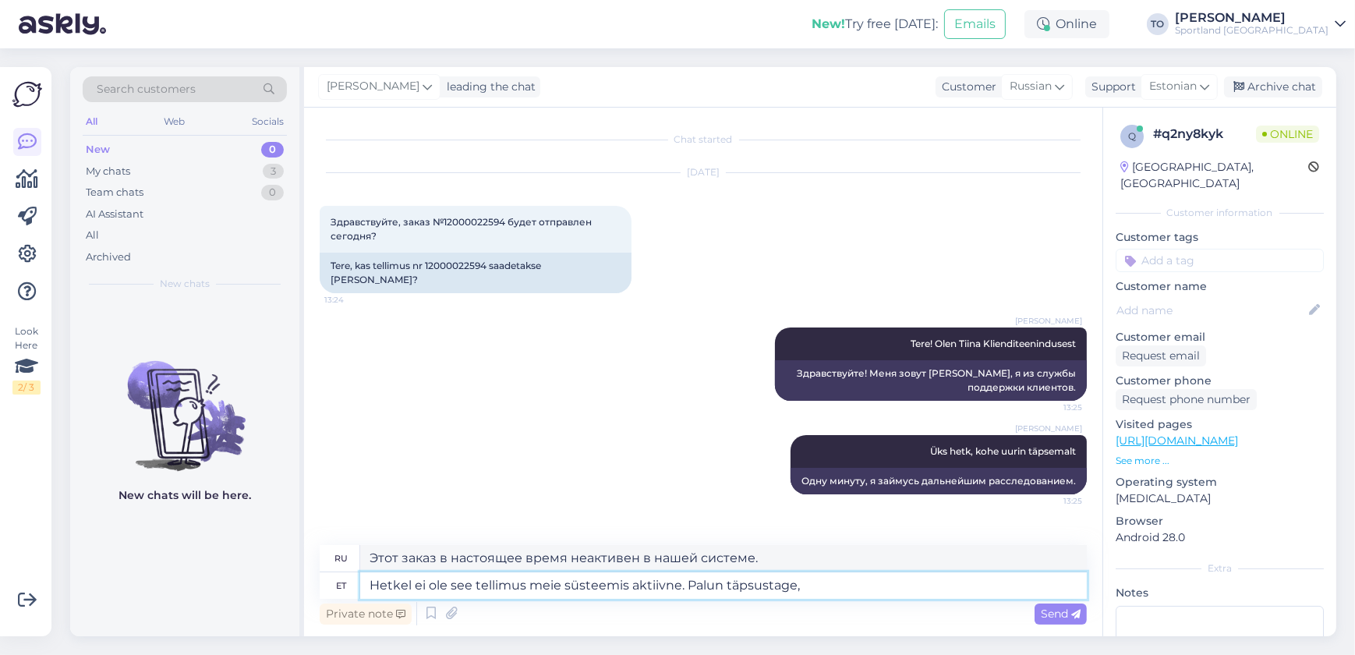
type textarea "Hetkel ei ole see tellimus meie süsteemis aktiivne. Palun täpsustage, k"
type textarea "Этот заказ в настоящее время неактивен в нашей системе."
type textarea "Hetkel ei ole see tellimus meie süsteemis aktiivne. Palun täpsustage, kas"
type textarea "Этот заказ в настоящее время неактивен в нашей системе. Пожалуйста, укажите,"
type textarea "Hetkel ei ole see tellimus meie süsteemis aktiivne. Palun täpsustage, kas Te"
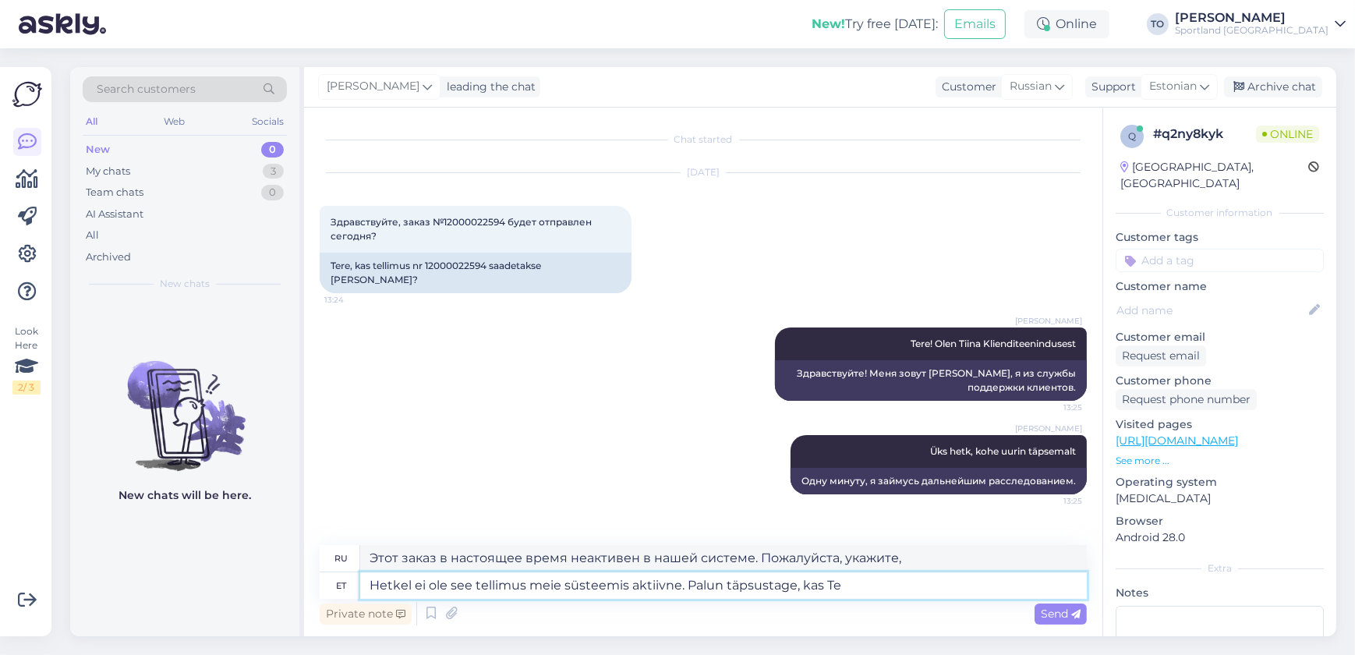
type textarea "Этот заказ в настоящее время неактивен в нашей системе. Пожалуйста, укажите, ак…"
type textarea "Hetkel ei ole see tellimus meie süsteemis aktiivne. Palun täpsustage, kas Te ol…"
type textarea "Этот заказ в настоящее время неактивен в нашей системе. Пожалуйста, укажите, яв…"
type textarea "Hetkel ei ole see tellimus meie süsteemis aktiivne. Palun täpsustage, kas Te ol…"
type textarea "Этот заказ в настоящее время неактивен в нашей системе. Пожалуйста, укажите, яв…"
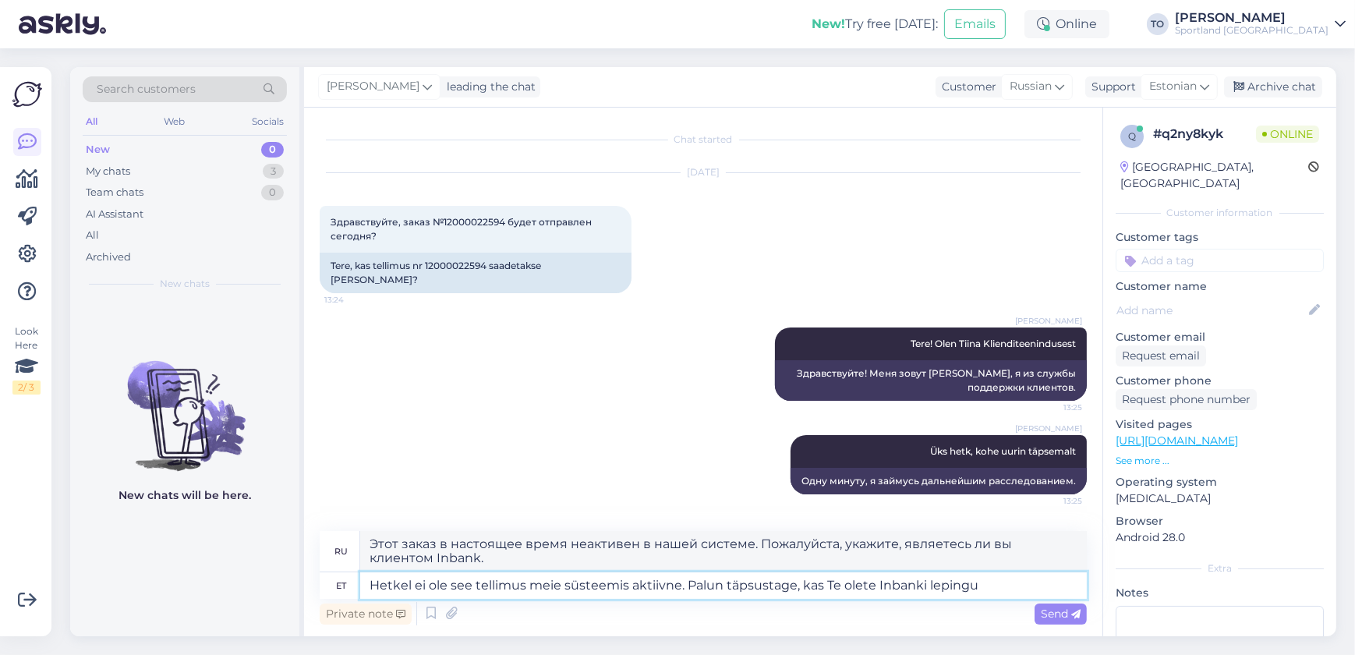
type textarea "Hetkel ei ole see tellimus meie süsteemis aktiivne. Palun täpsustage, kas Te ol…"
type textarea "Этот заказ в настоящее время неактивен в нашей системе. Пожалуйста, укажите, яв…"
type textarea "Hetkel ei ole see tellimus meie süsteemis aktiivne. Palun täpsustage, kas Te ol…"
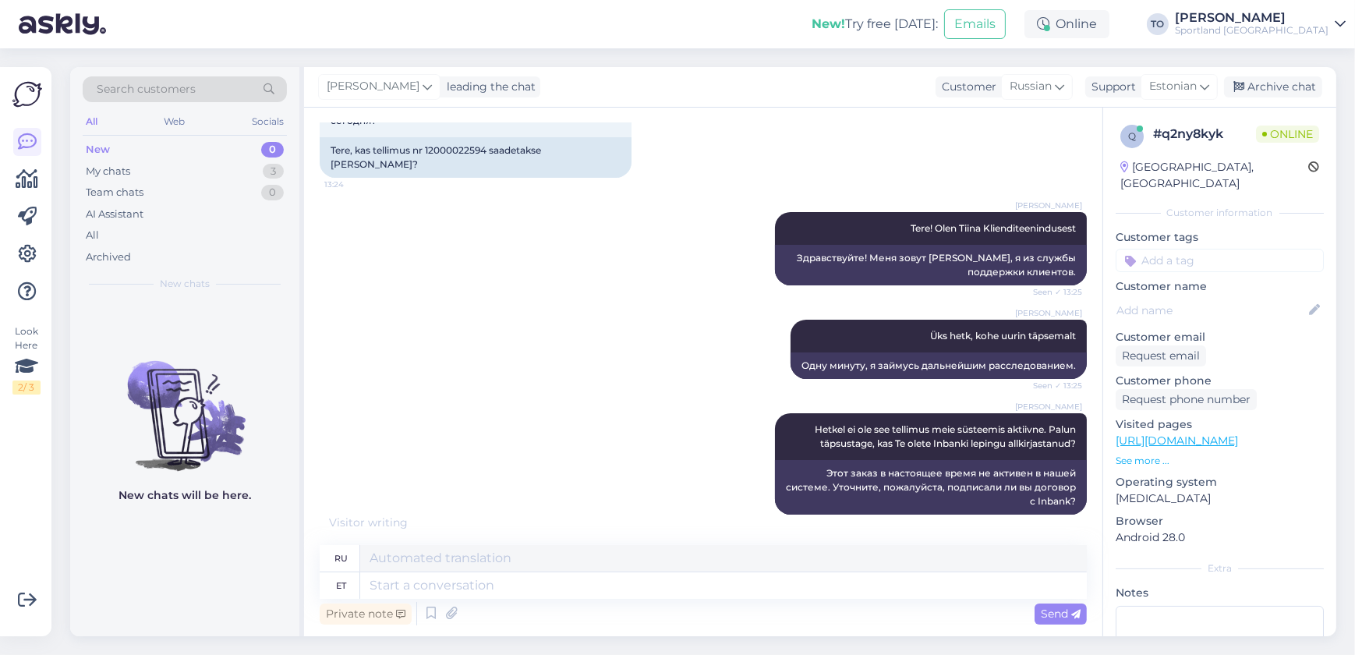
scroll to position [195, 0]
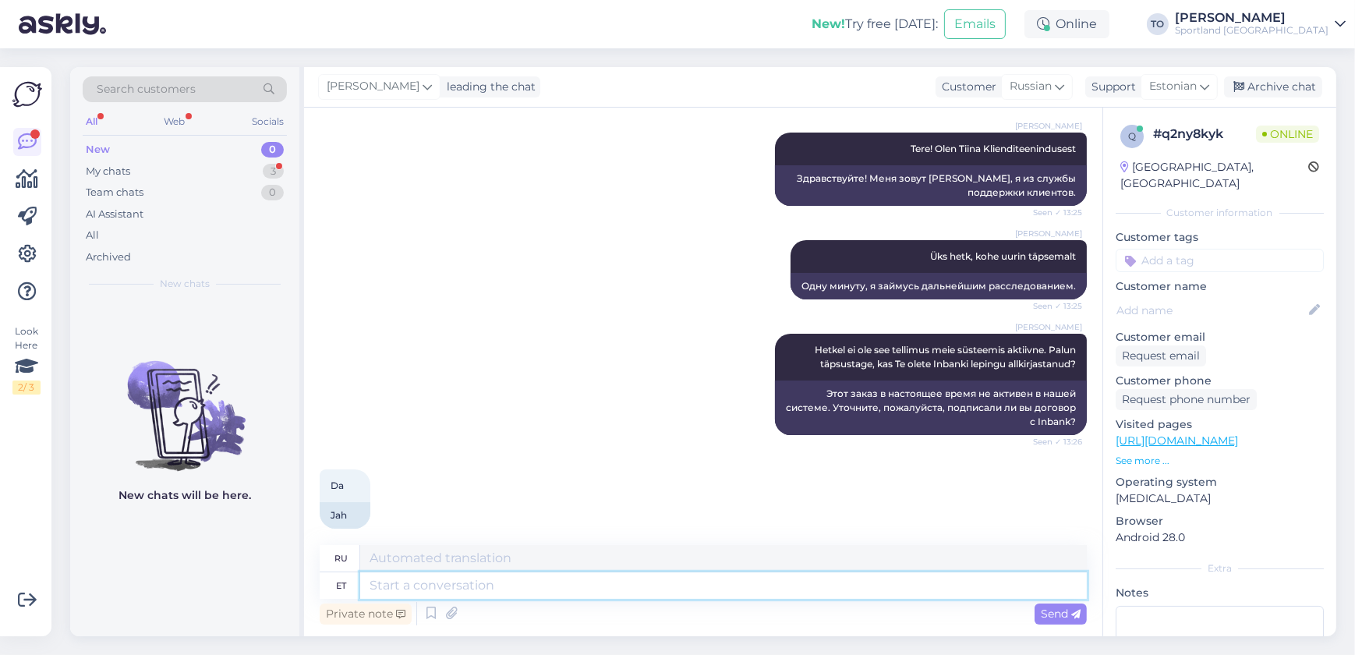
click at [556, 590] on textarea at bounding box center [723, 585] width 727 height 27
click at [1050, 614] on span "Send" at bounding box center [1061, 614] width 40 height 14
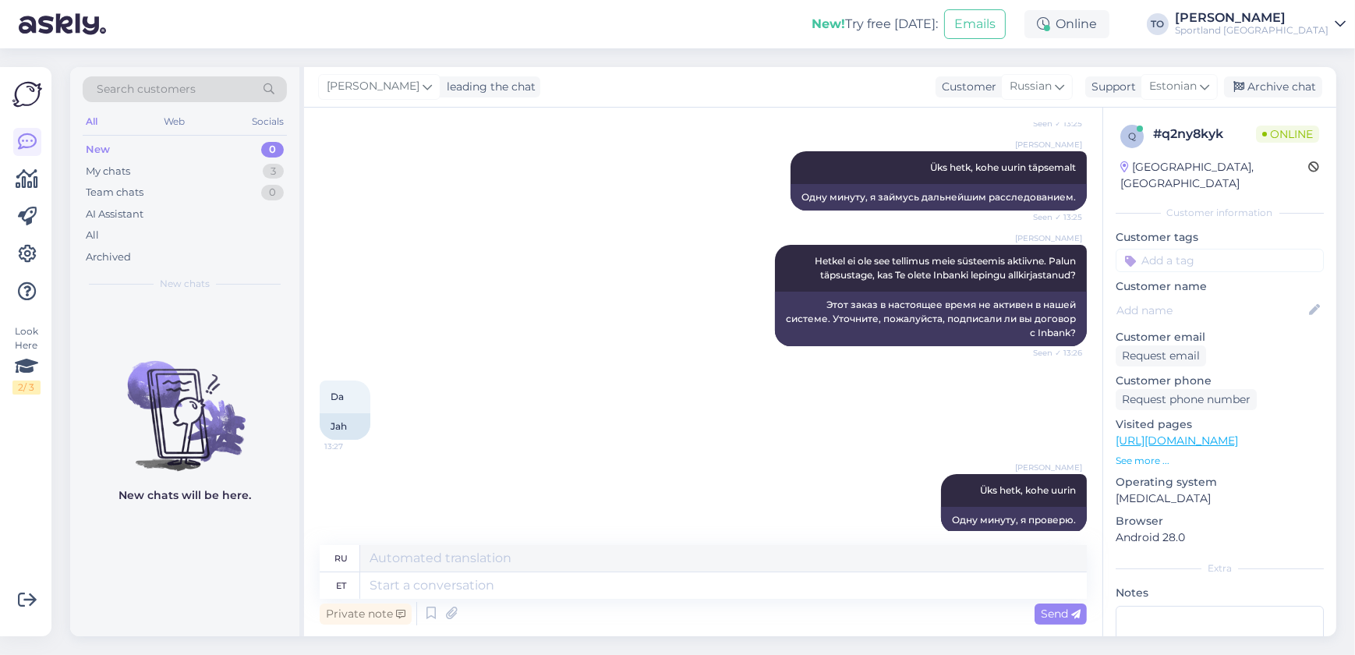
scroll to position [289, 0]
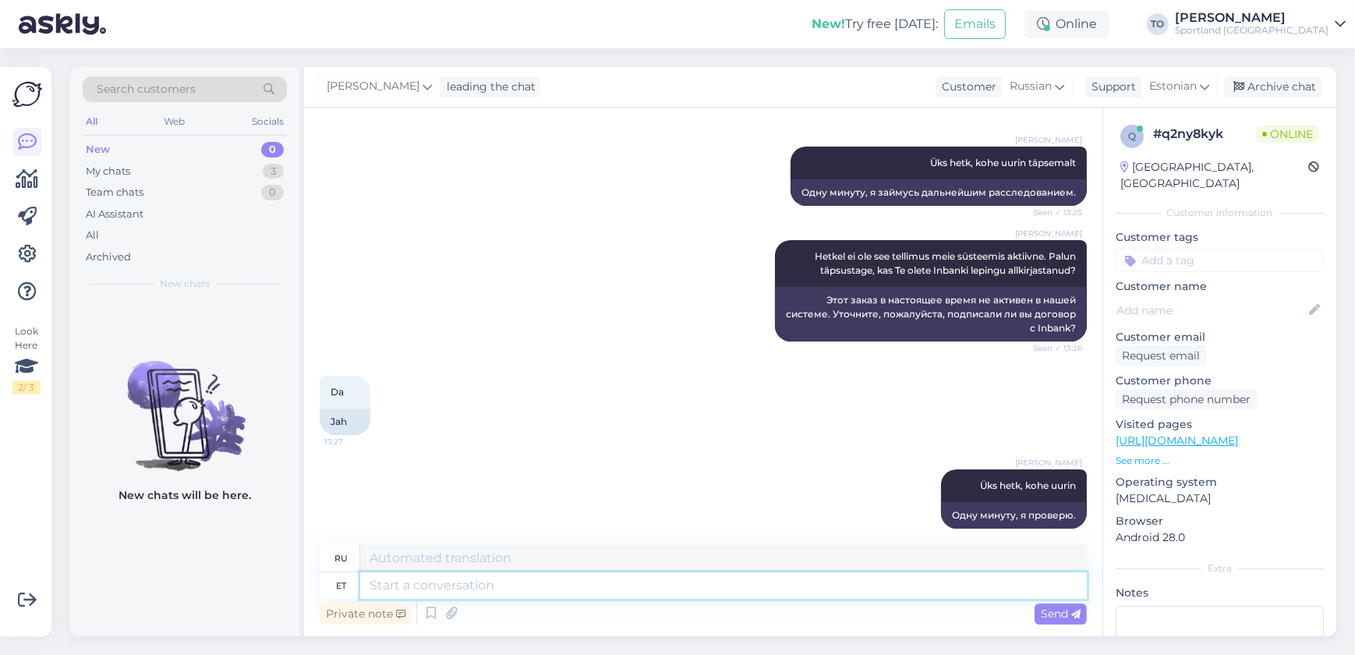
click at [471, 579] on textarea at bounding box center [723, 585] width 727 height 27
click at [717, 582] on textarea "Näen, et Teil on samale tootele tehtud ka tellimus" at bounding box center [723, 585] width 727 height 27
paste textarea "12000022595"
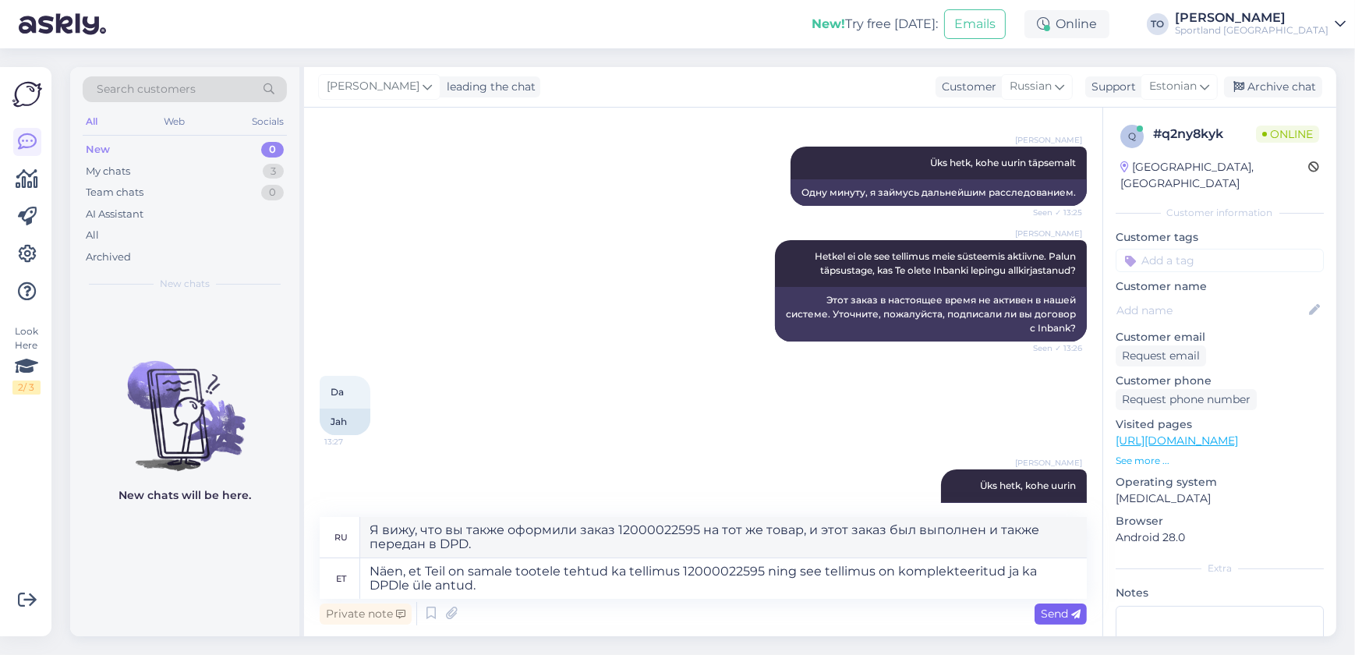
click at [1063, 611] on span "Send" at bounding box center [1061, 614] width 40 height 14
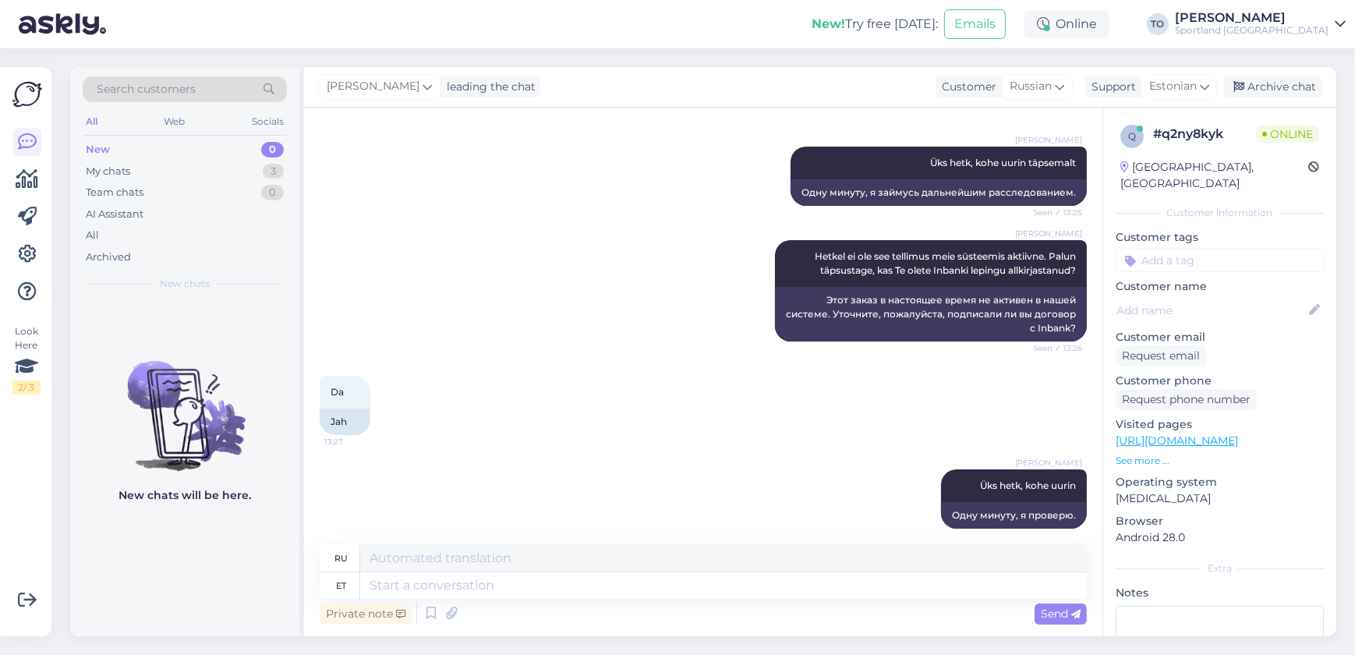
scroll to position [438, 0]
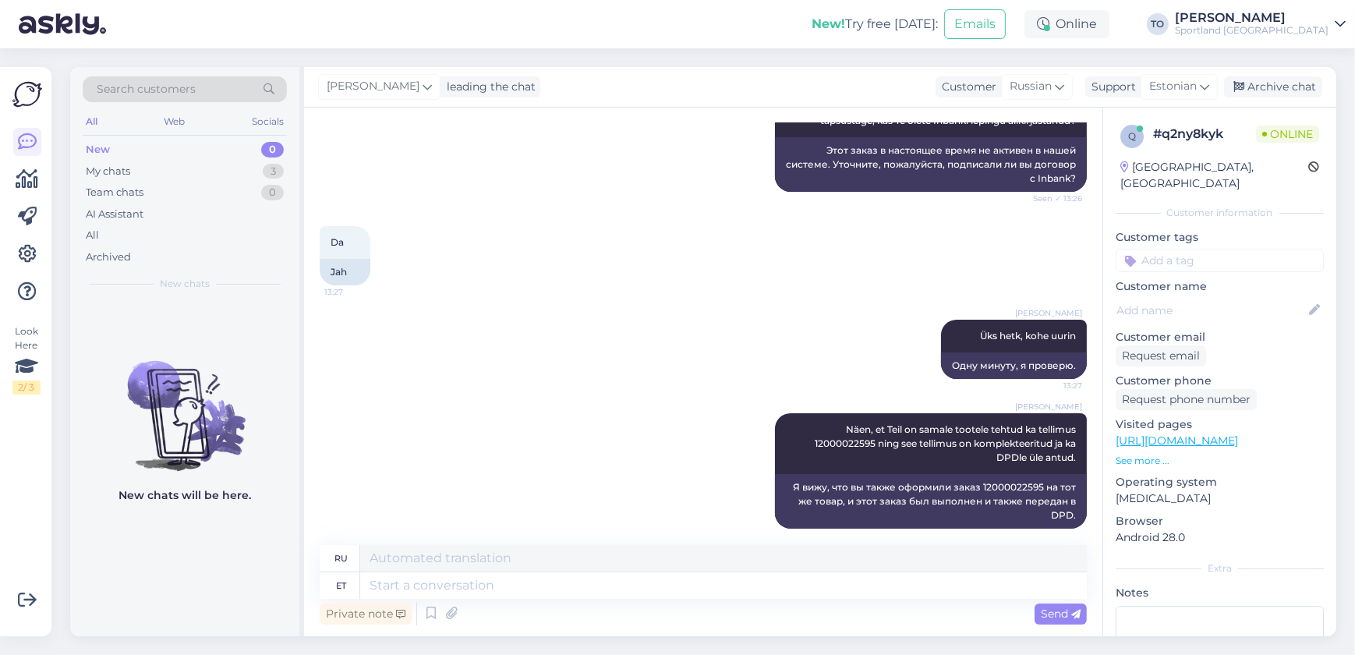
click at [1277, 249] on input at bounding box center [1220, 260] width 208 height 23
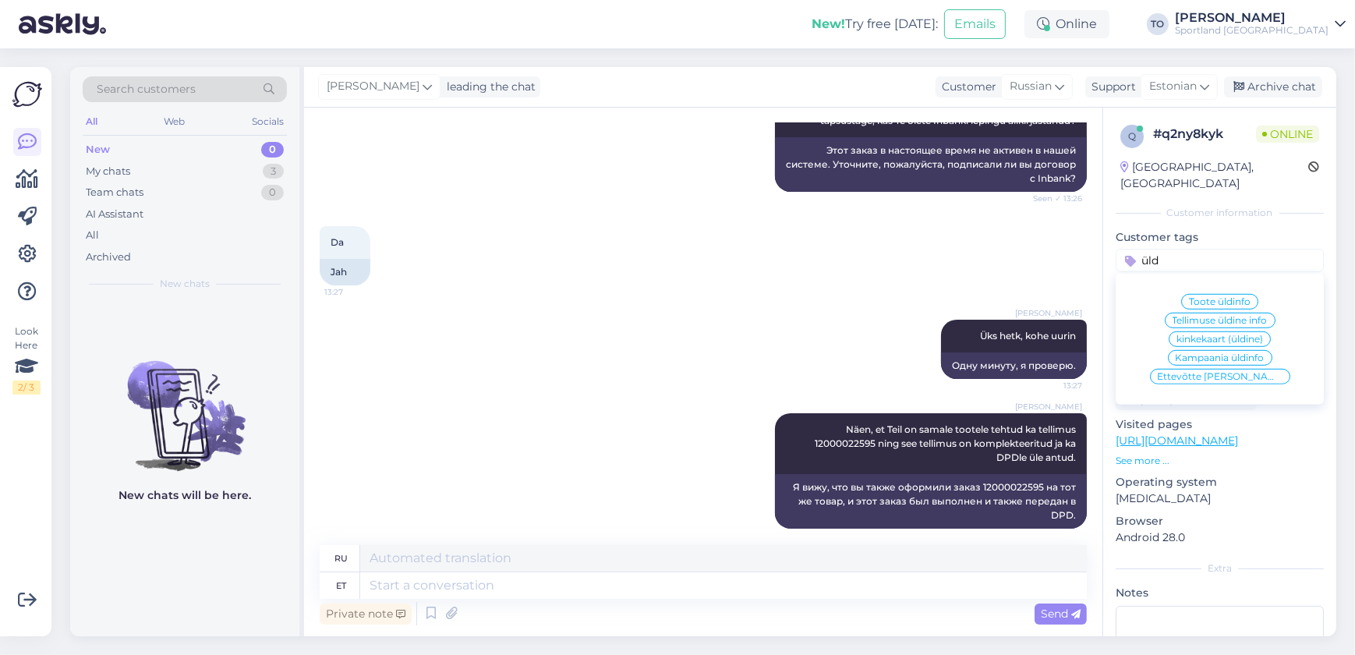
click at [1248, 316] on span "Tellimuse üldine info" at bounding box center [1220, 320] width 95 height 9
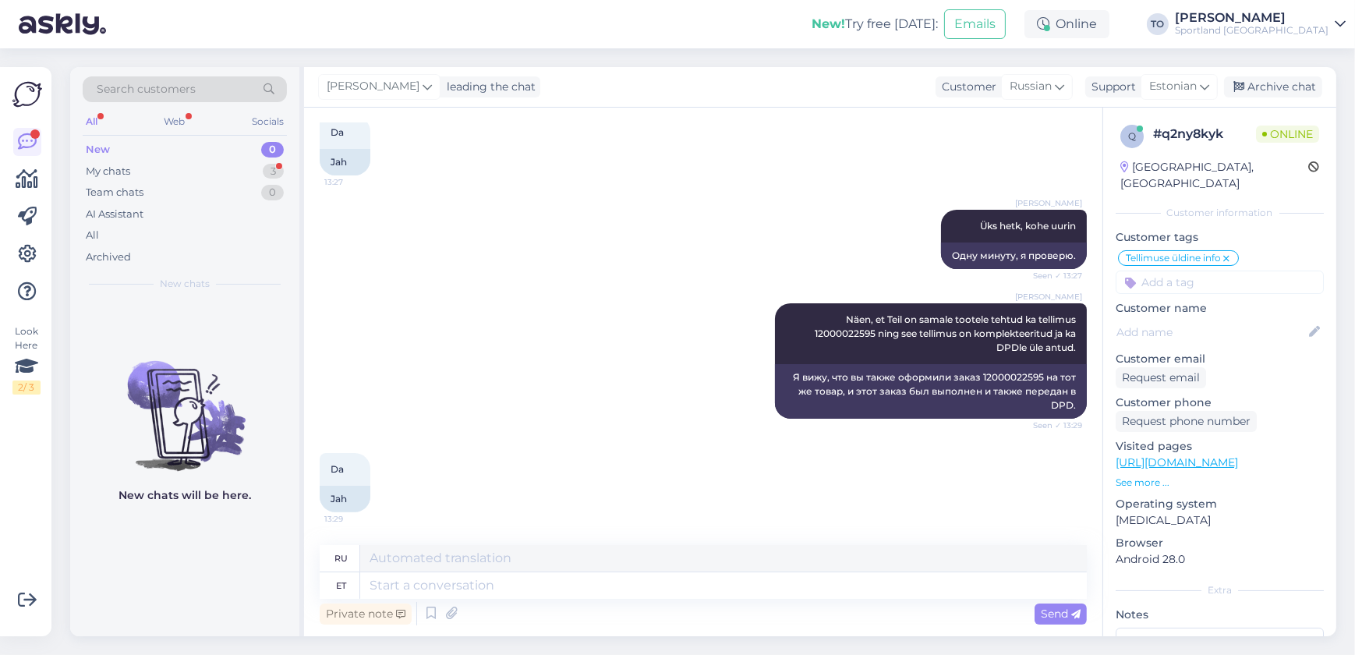
scroll to position [625, 0]
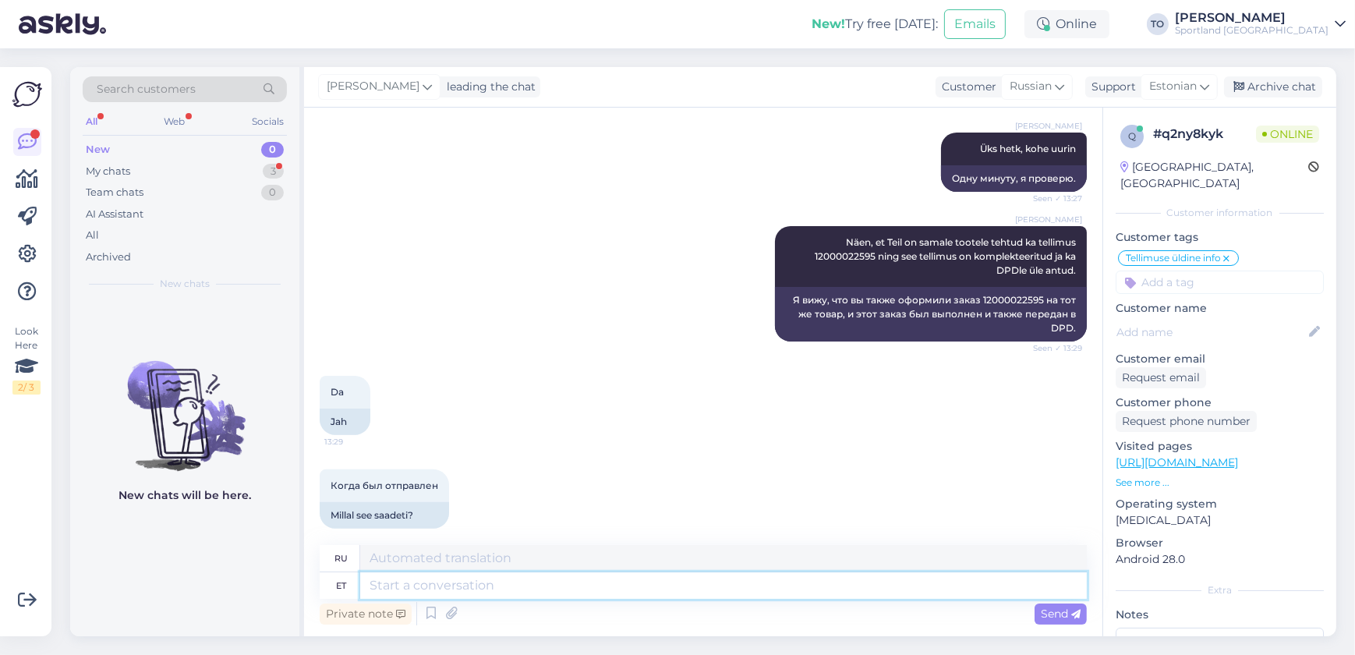
click at [756, 582] on textarea at bounding box center [723, 585] width 727 height 27
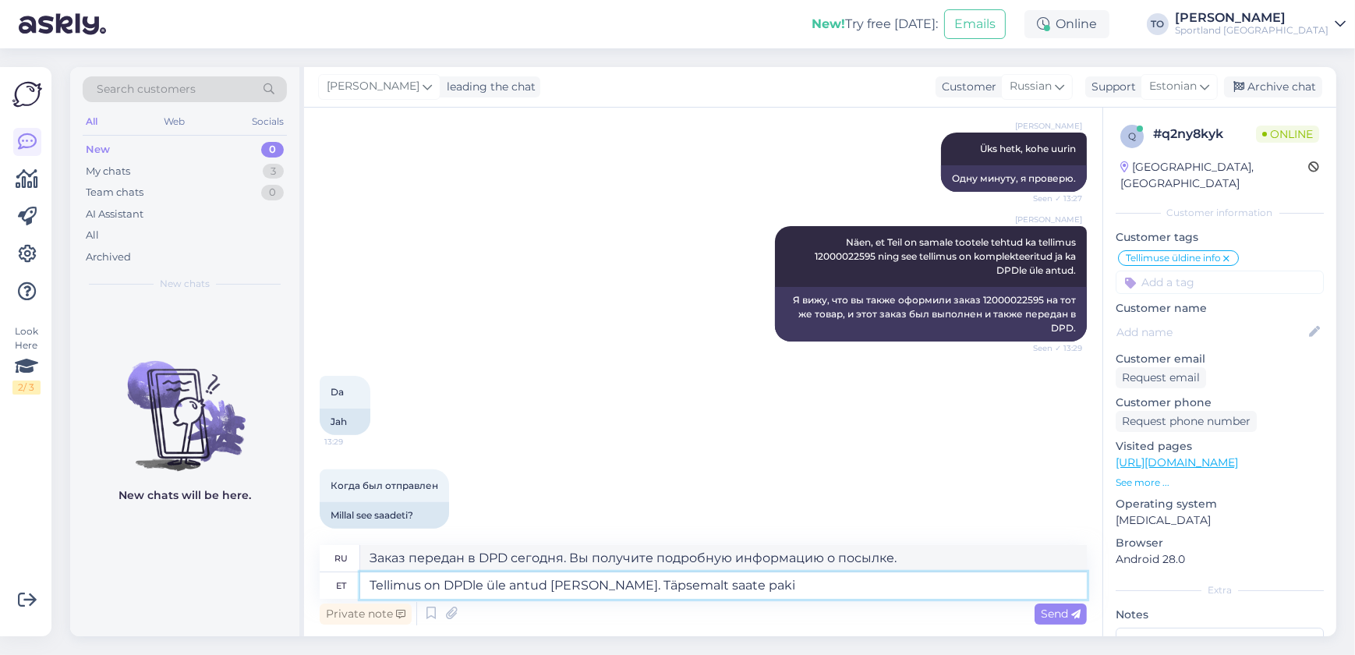
click at [732, 583] on textarea "Tellimus on DPDle üle antud [PERSON_NAME]. Täpsemalt saate paki" at bounding box center [723, 585] width 727 height 27
paste textarea "05757992179302"
click at [982, 595] on textarea "Tellimus on DPDle üle antud [PERSON_NAME]. Täpsemalt saate paki 05757992179302 …" at bounding box center [723, 585] width 727 height 27
paste textarea "[URL][DOMAIN_NAME]"
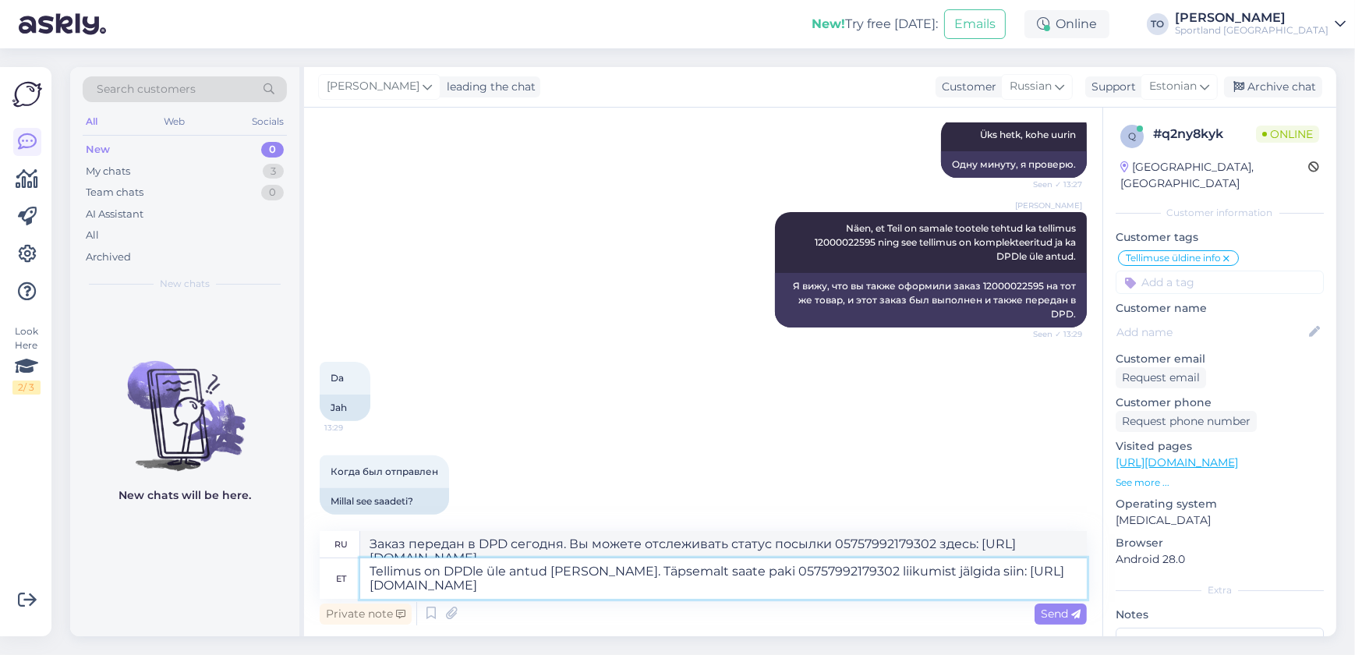
scroll to position [642, 0]
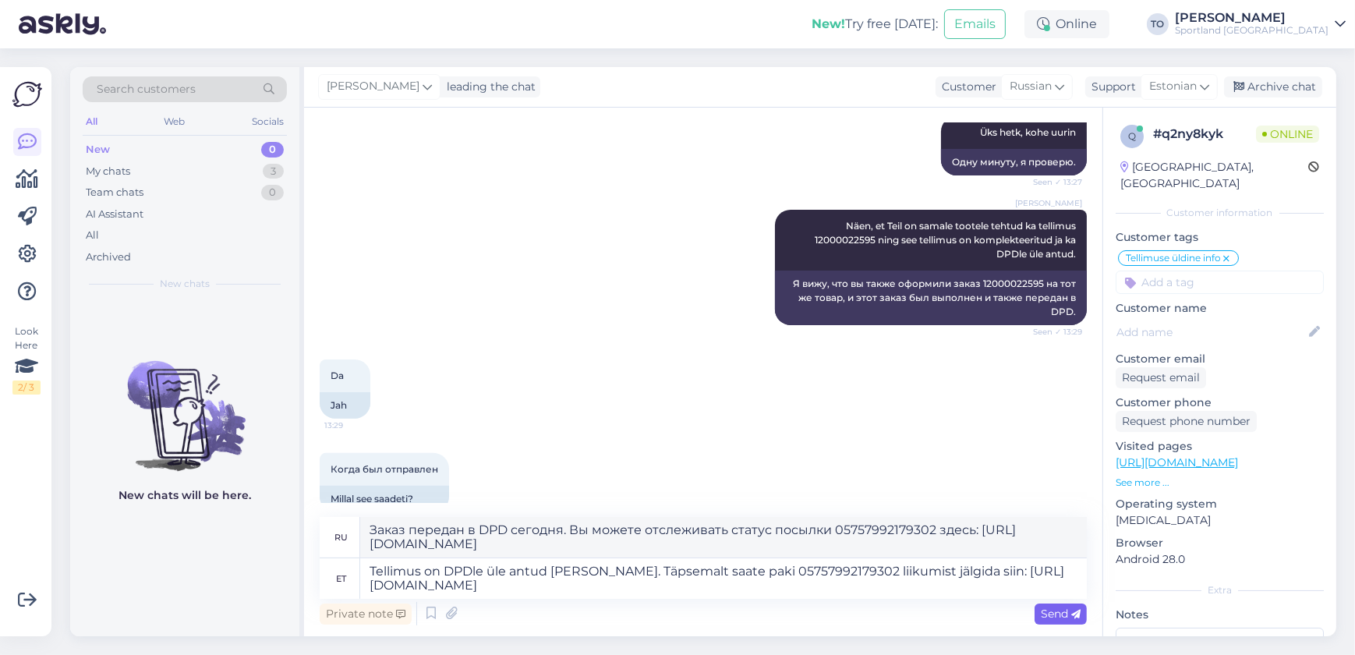
click at [1053, 616] on span "Send" at bounding box center [1061, 614] width 40 height 14
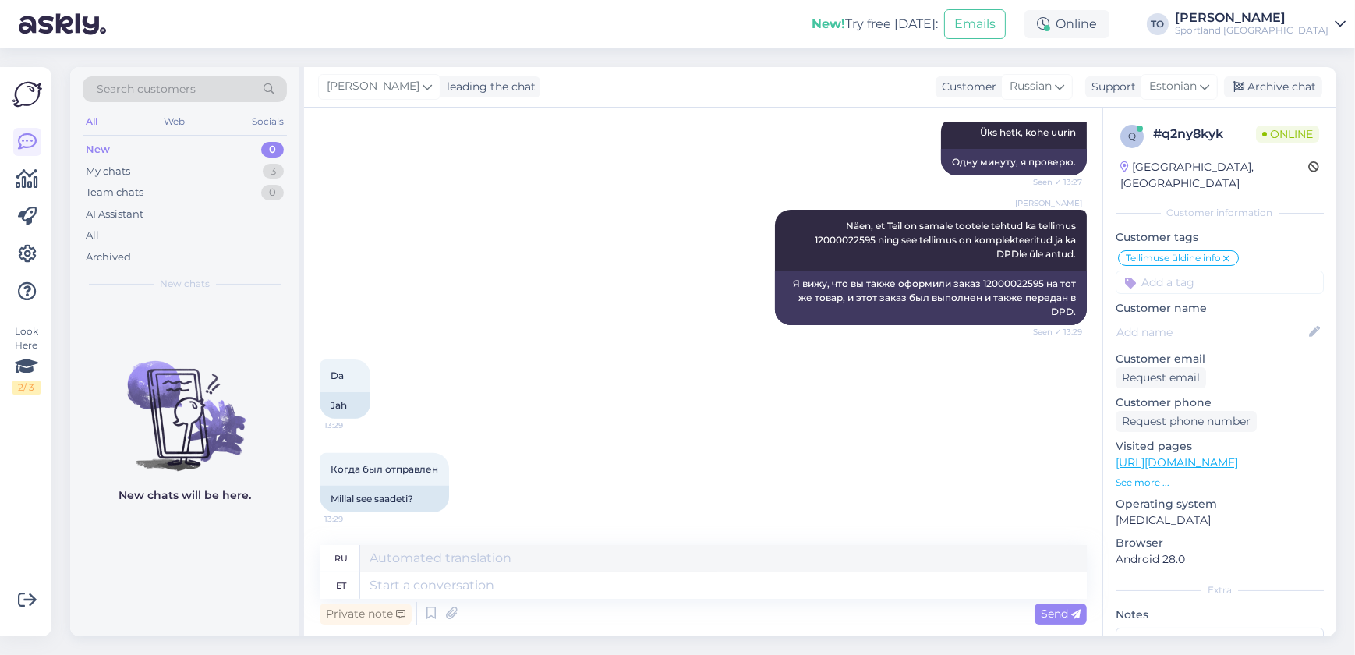
scroll to position [803, 0]
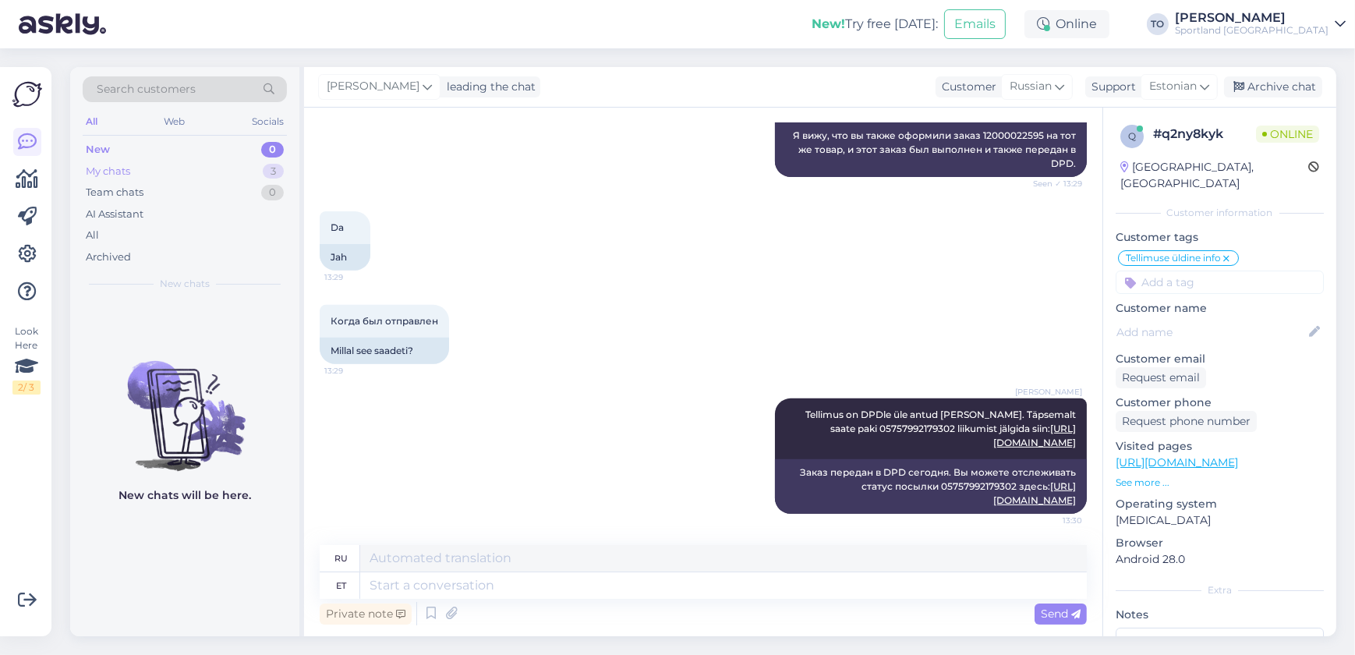
click at [148, 169] on div "My chats 3" at bounding box center [185, 172] width 204 height 22
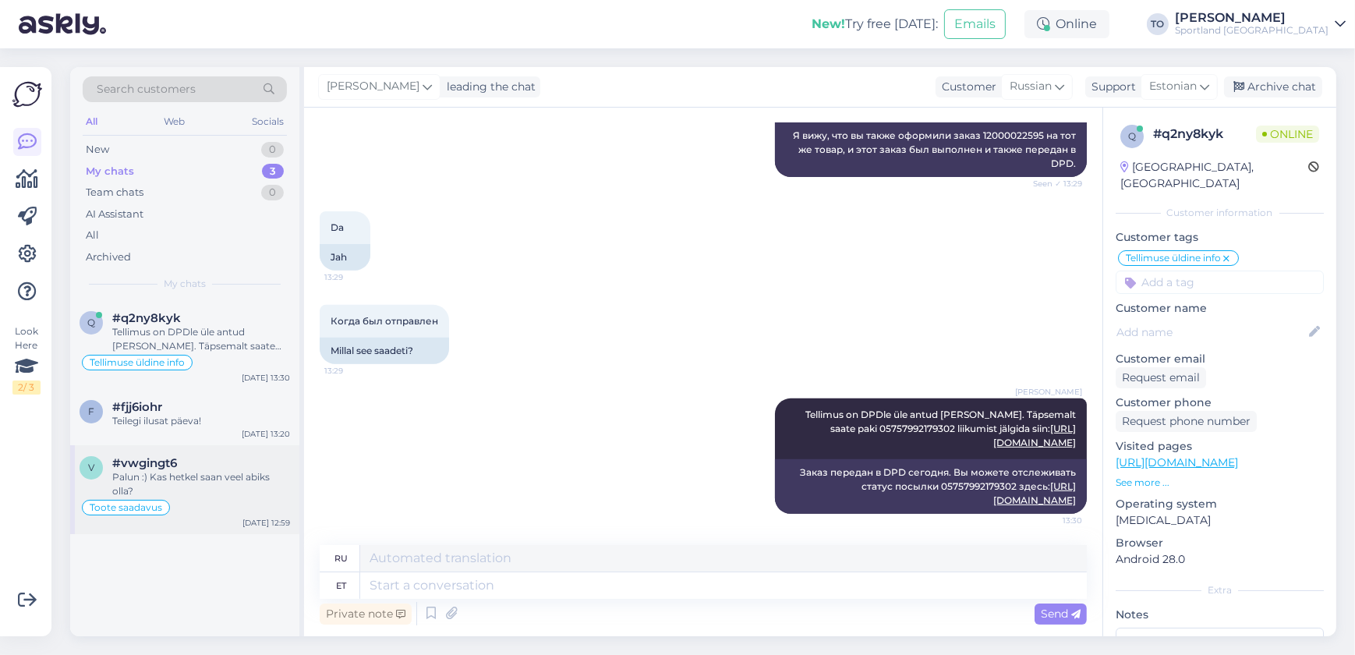
click at [186, 488] on div "Palun :) Kas hetkel saan veel abiks olla?" at bounding box center [201, 484] width 178 height 28
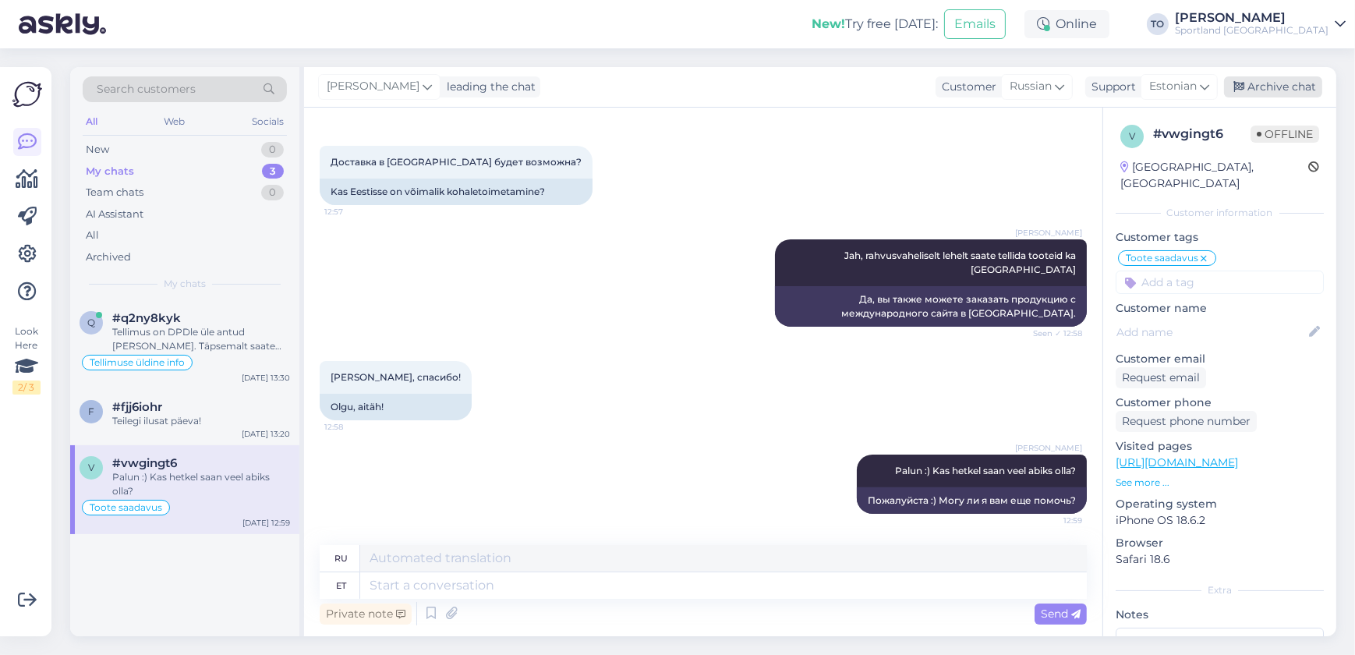
click at [1302, 88] on div "Archive chat" at bounding box center [1273, 86] width 98 height 21
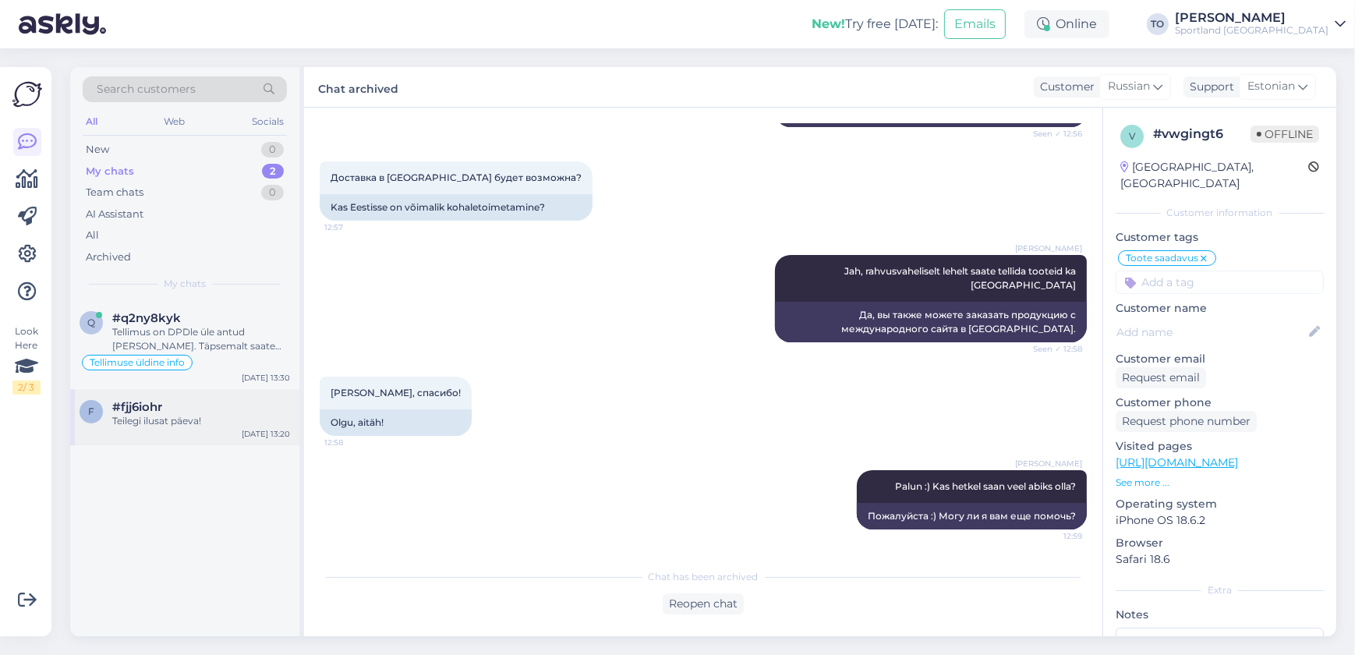
click at [234, 411] on div "#fjj6iohr" at bounding box center [201, 407] width 178 height 14
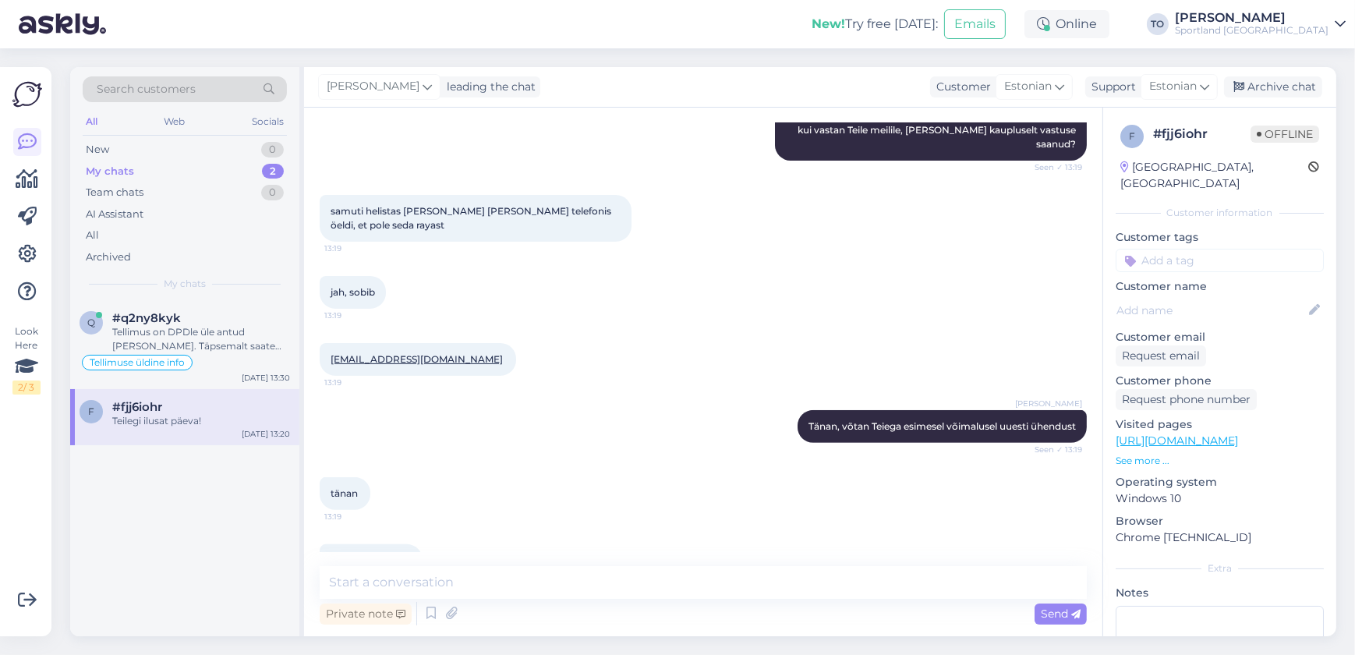
scroll to position [750, 0]
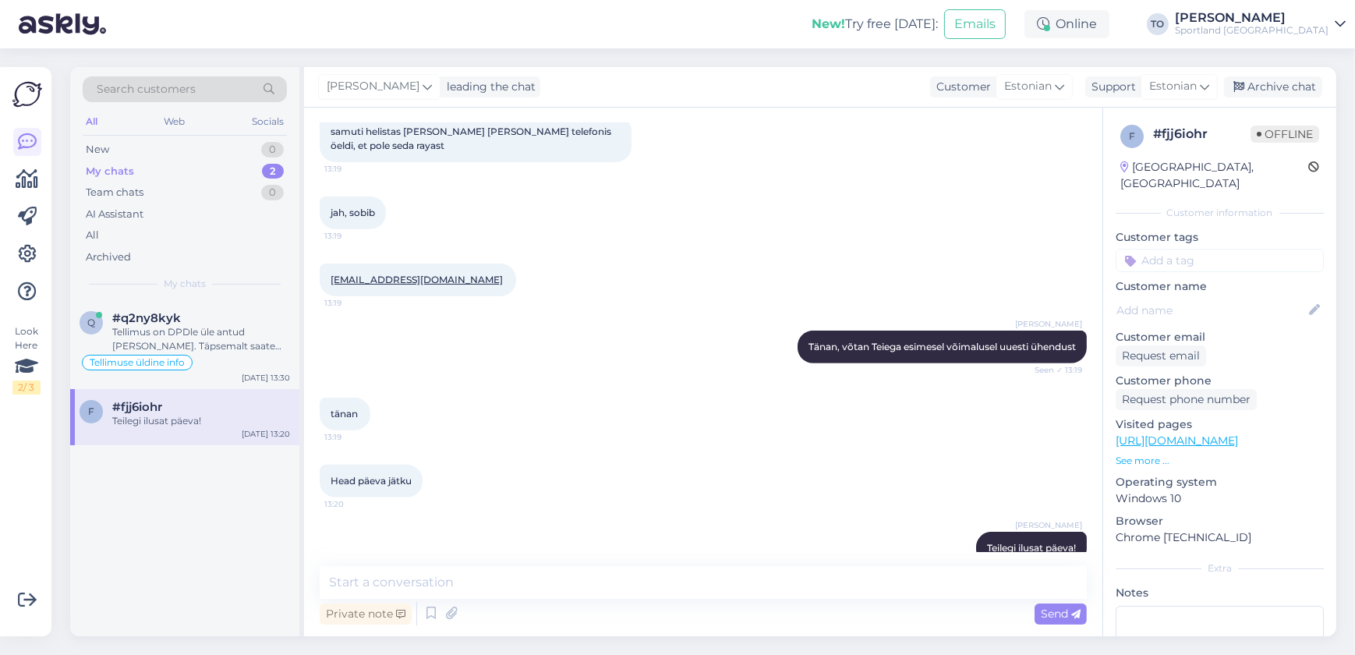
click at [1150, 249] on input at bounding box center [1220, 260] width 208 height 23
click at [1206, 316] on span "Toote saadavus" at bounding box center [1220, 320] width 73 height 9
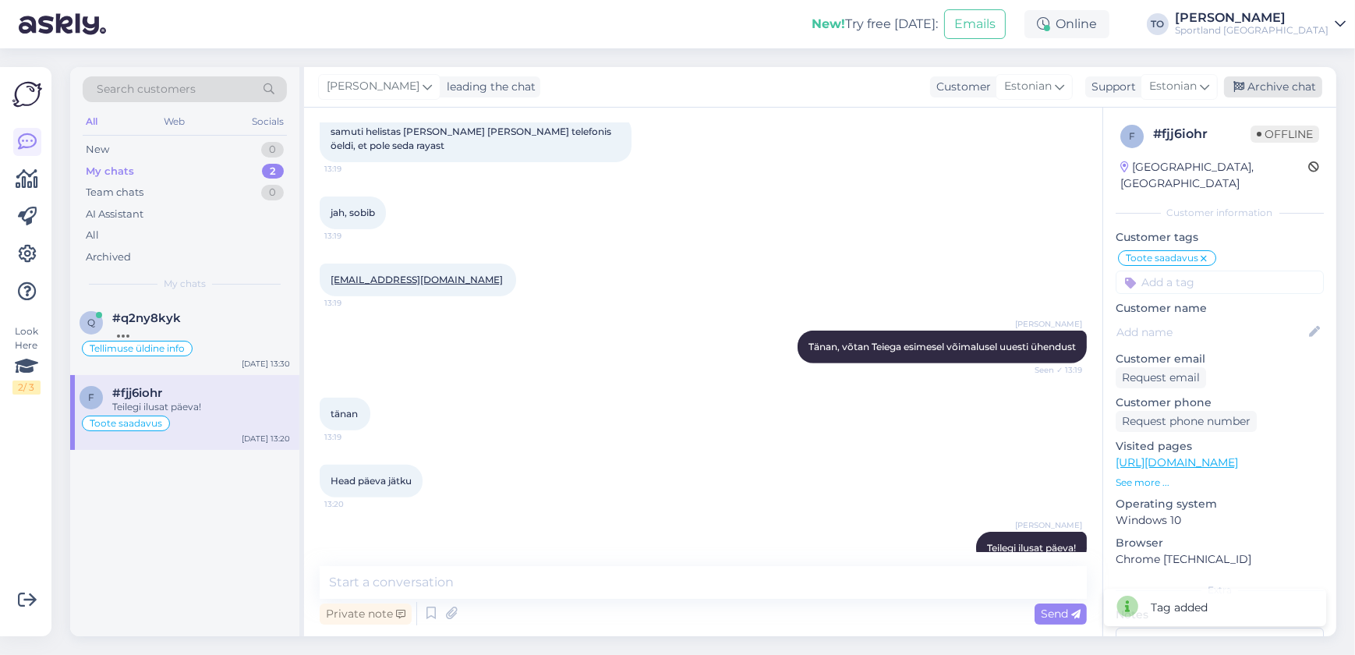
click at [1271, 89] on div "Archive chat" at bounding box center [1273, 86] width 98 height 21
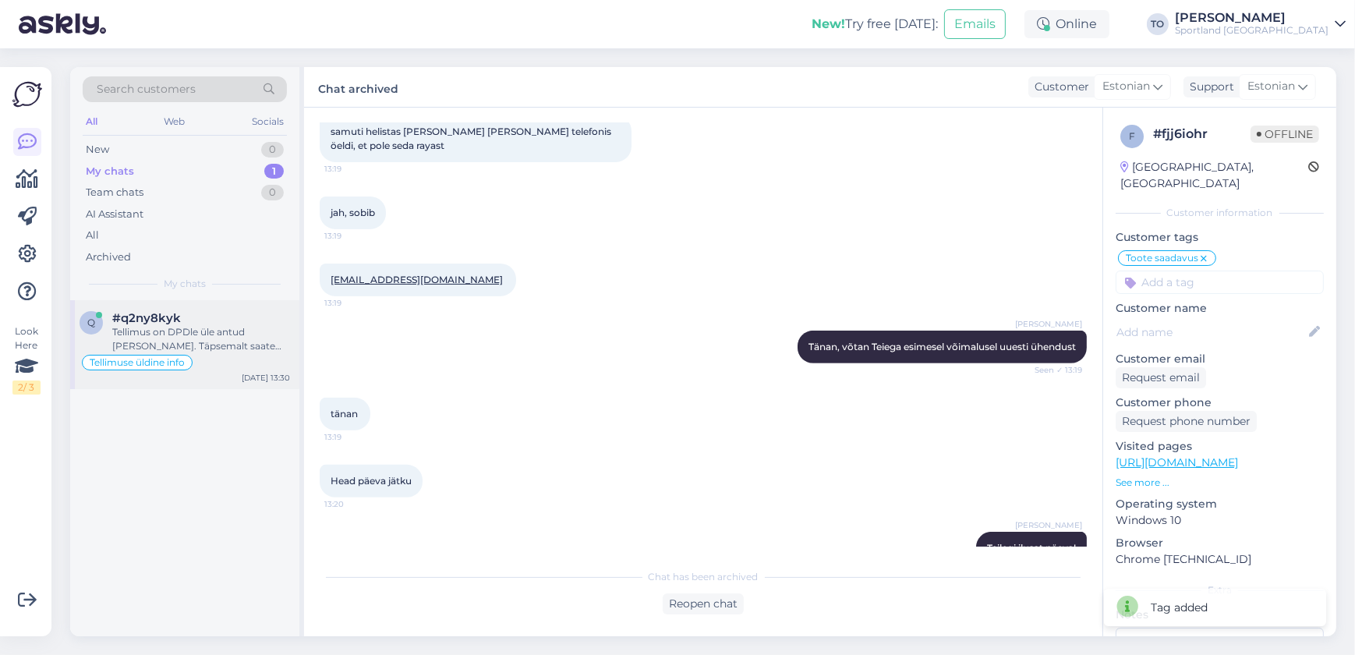
click at [235, 321] on div "#q2ny8kyk" at bounding box center [201, 318] width 178 height 14
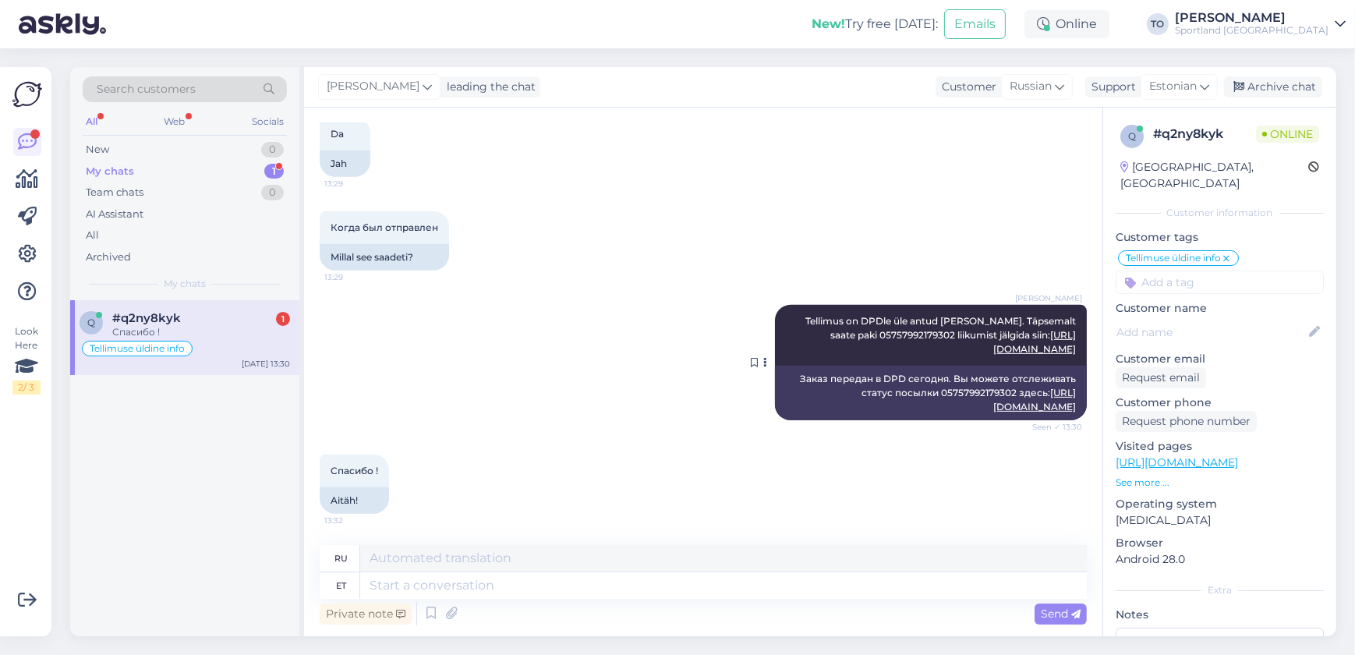
scroll to position [897, 0]
click at [756, 583] on textarea at bounding box center [723, 585] width 727 height 27
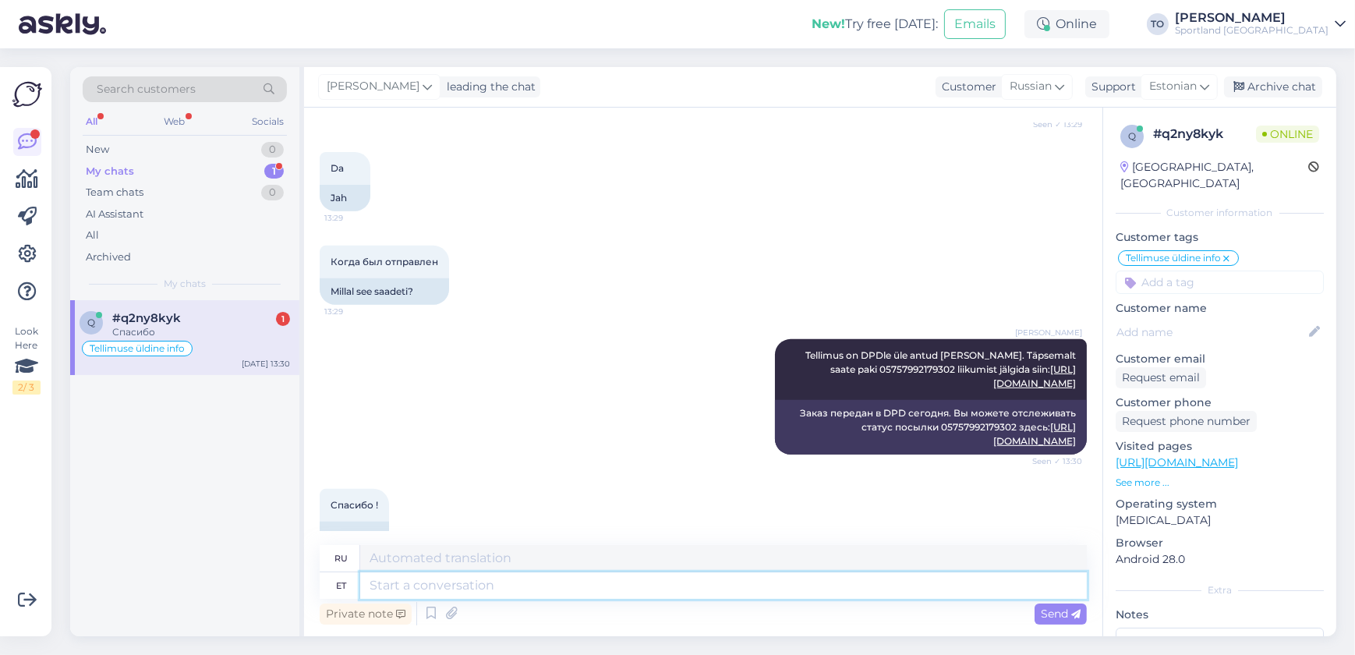
scroll to position [1084, 0]
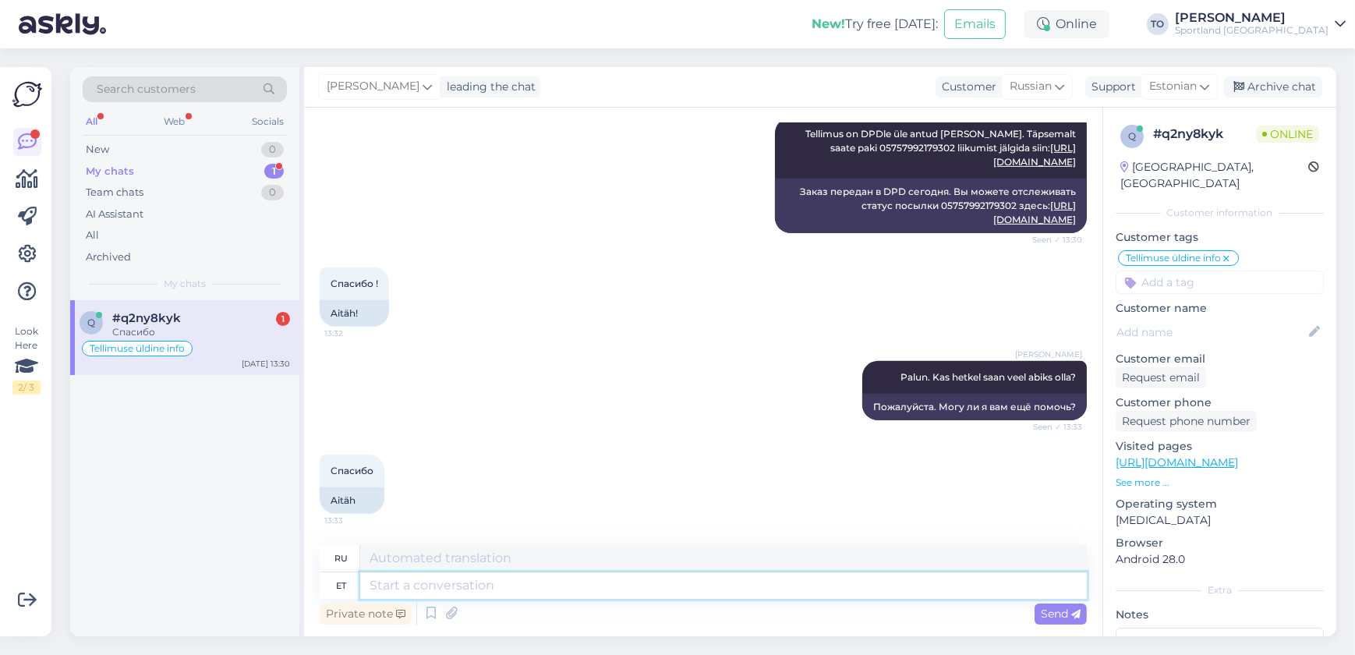
click at [446, 592] on textarea at bounding box center [723, 585] width 727 height 27
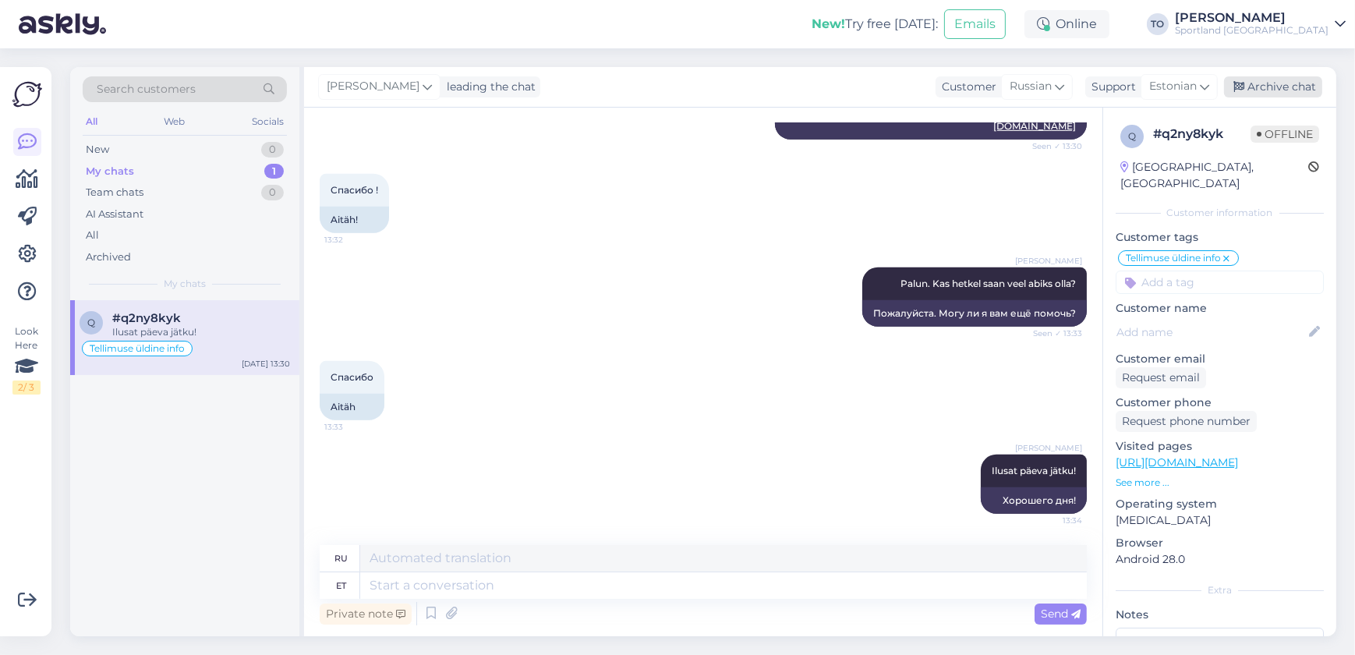
click at [1273, 88] on div "Archive chat" at bounding box center [1273, 86] width 98 height 21
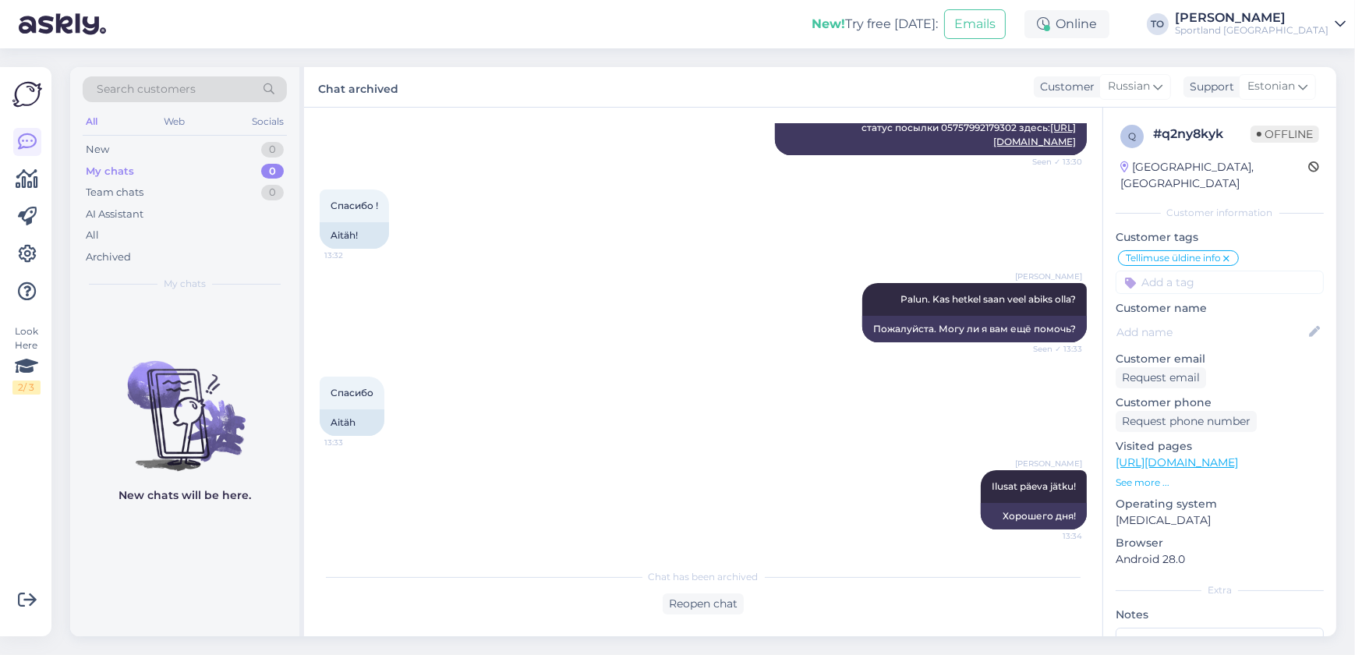
click at [1302, 34] on div "Sportland [GEOGRAPHIC_DATA]" at bounding box center [1252, 30] width 154 height 12
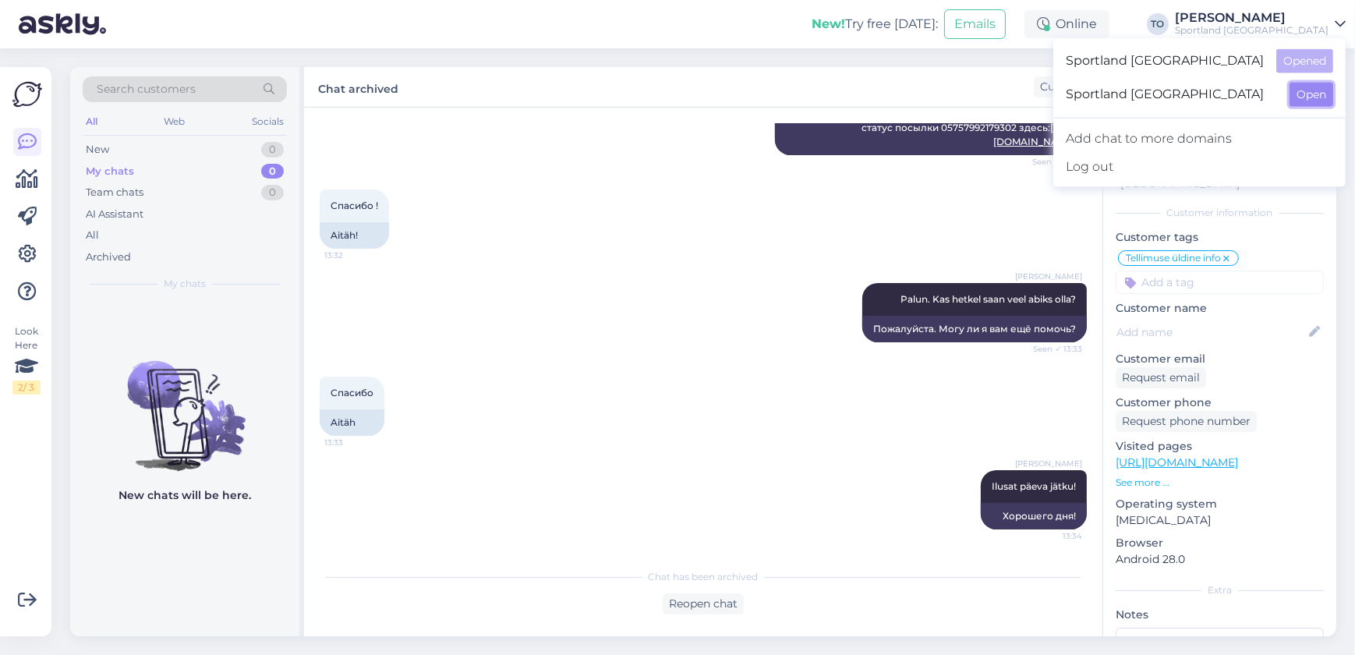
click at [1302, 93] on button "Open" at bounding box center [1312, 95] width 44 height 24
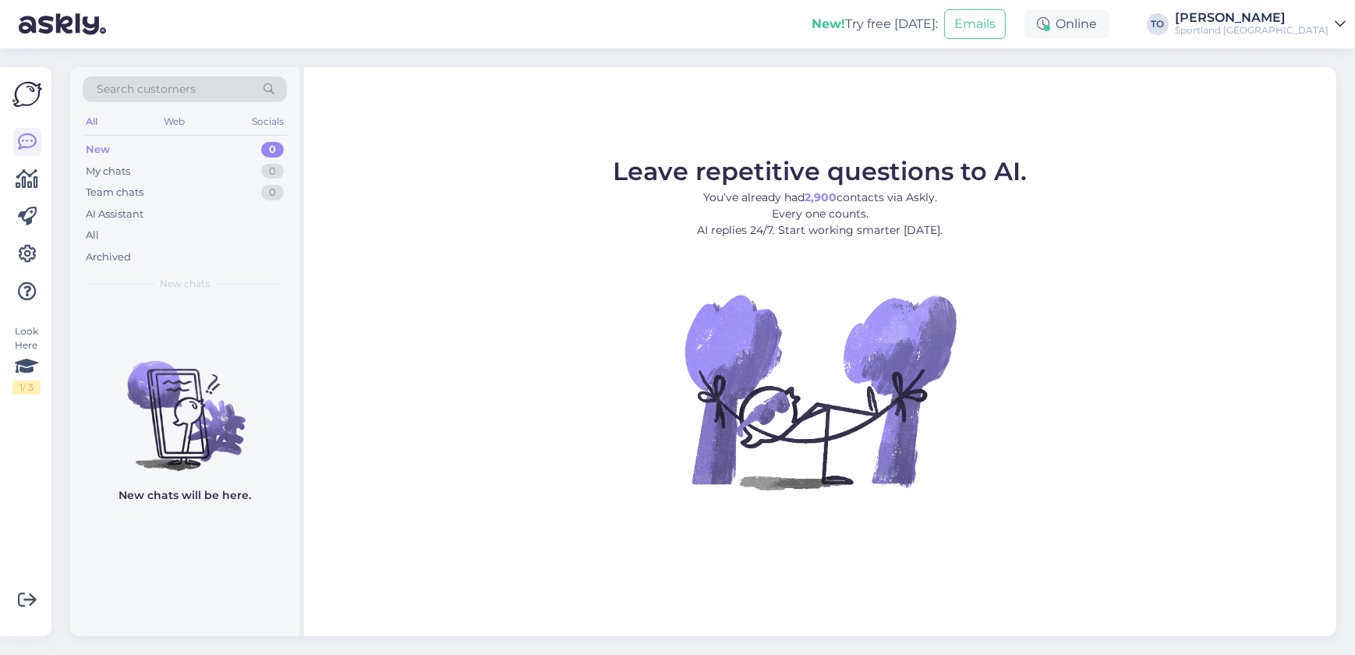
click at [1315, 29] on div "Sportland [GEOGRAPHIC_DATA]" at bounding box center [1252, 30] width 154 height 12
click at [1322, 58] on button "Open" at bounding box center [1312, 61] width 44 height 24
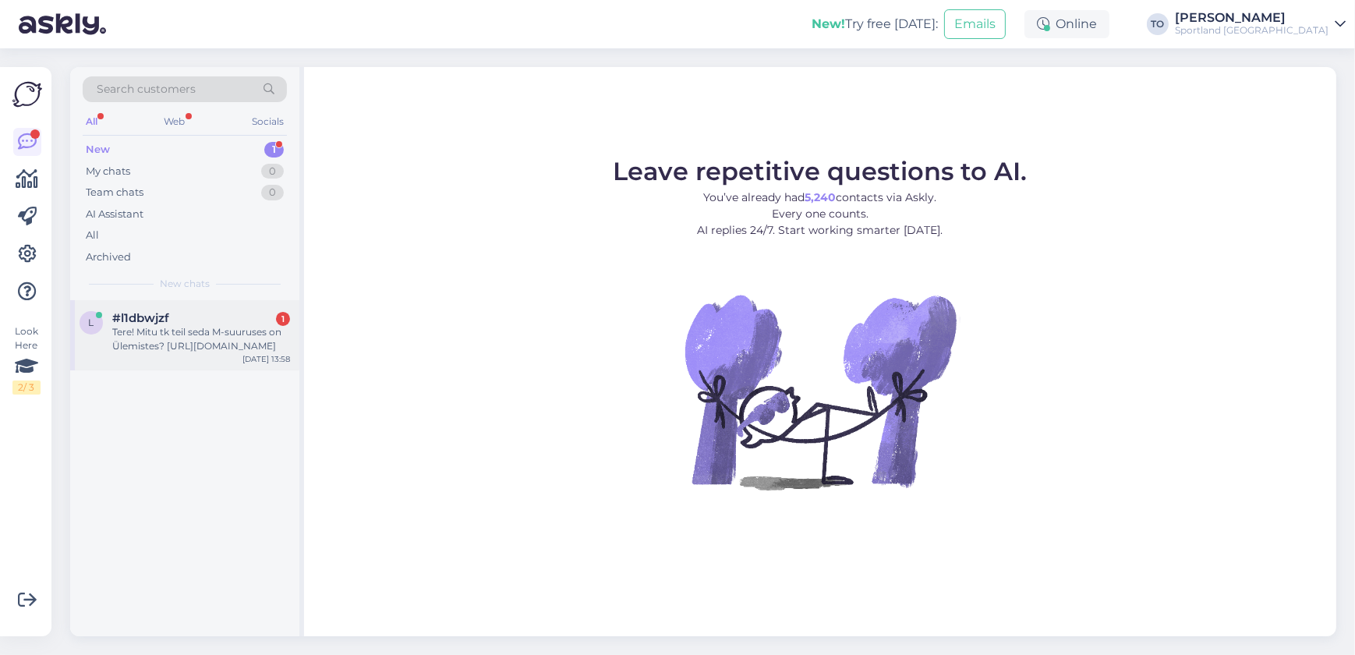
click at [218, 333] on div "Tere! Mitu tk teil seda M-suuruses on Ülemistes? [URL][DOMAIN_NAME]" at bounding box center [201, 339] width 178 height 28
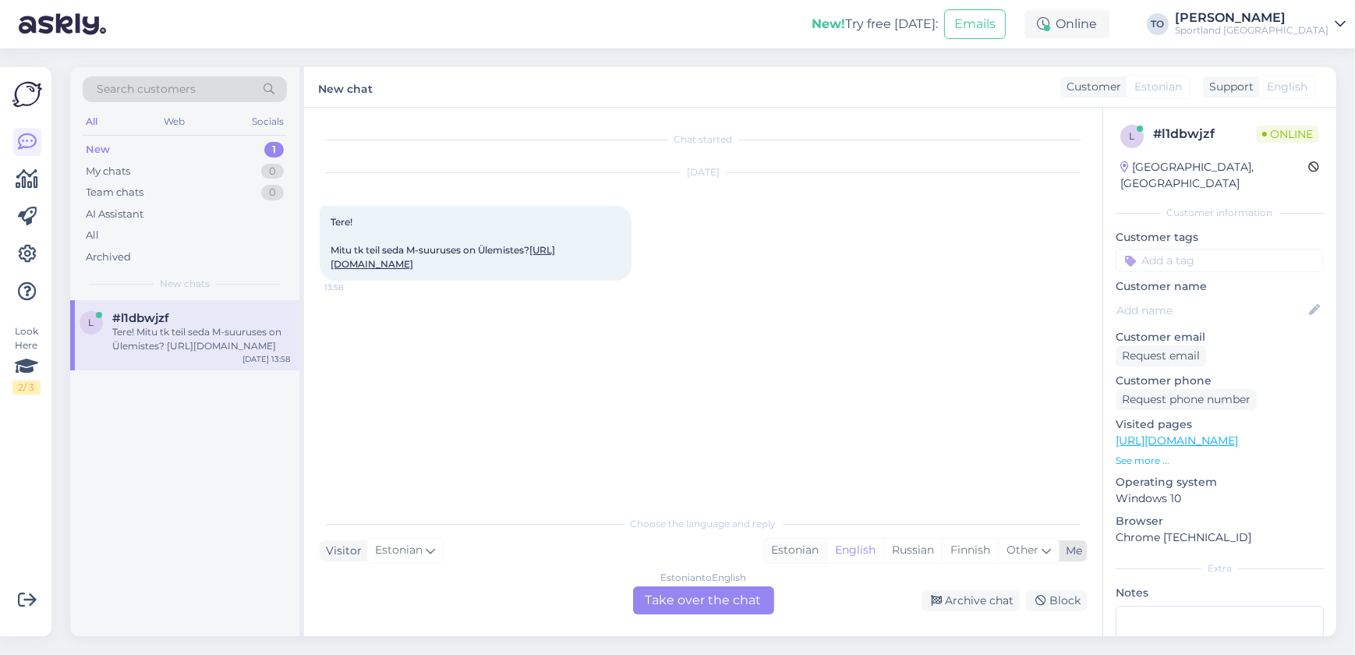
click at [808, 547] on div "Estonian" at bounding box center [794, 550] width 63 height 23
click at [752, 601] on div "Estonian to Estonian Take over the chat" at bounding box center [703, 600] width 141 height 28
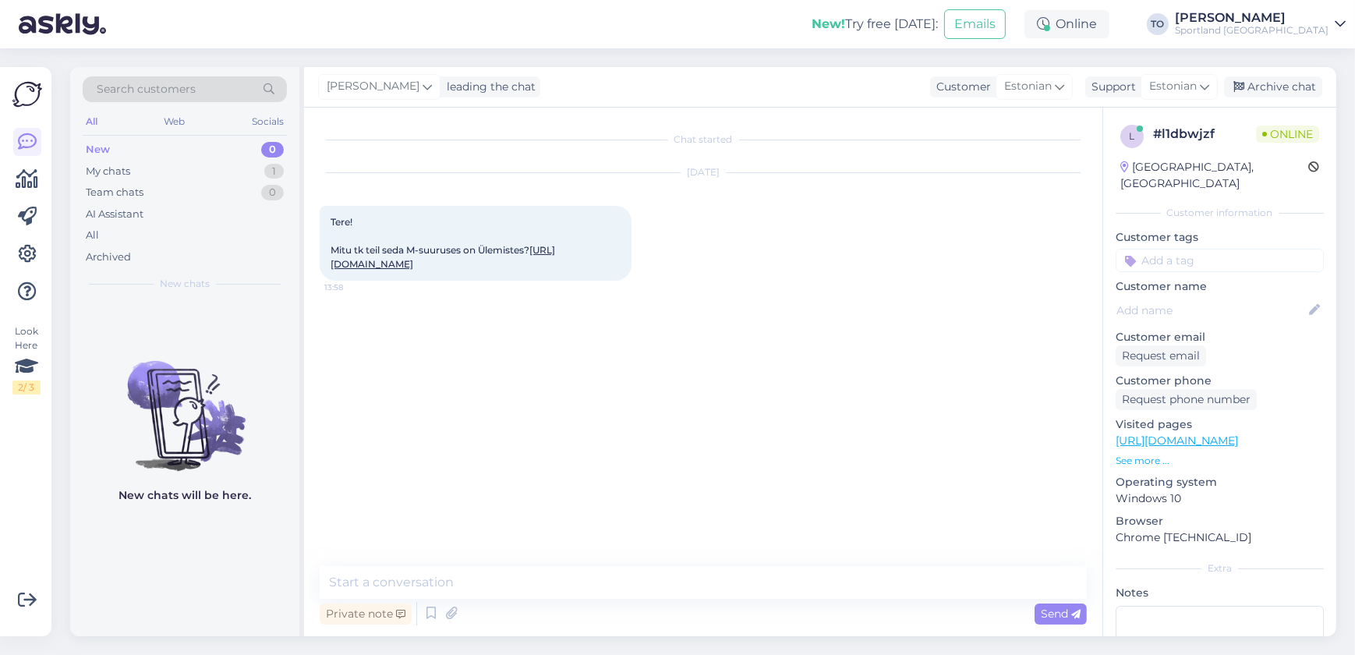
click at [732, 564] on div "Chat started [DATE] Tere! Mitu tk teil seda M-suuruses on Ülemistes? [URL][DOMA…" at bounding box center [703, 372] width 799 height 529
click at [731, 575] on textarea at bounding box center [703, 582] width 767 height 33
click at [681, 579] on textarea at bounding box center [703, 582] width 767 height 33
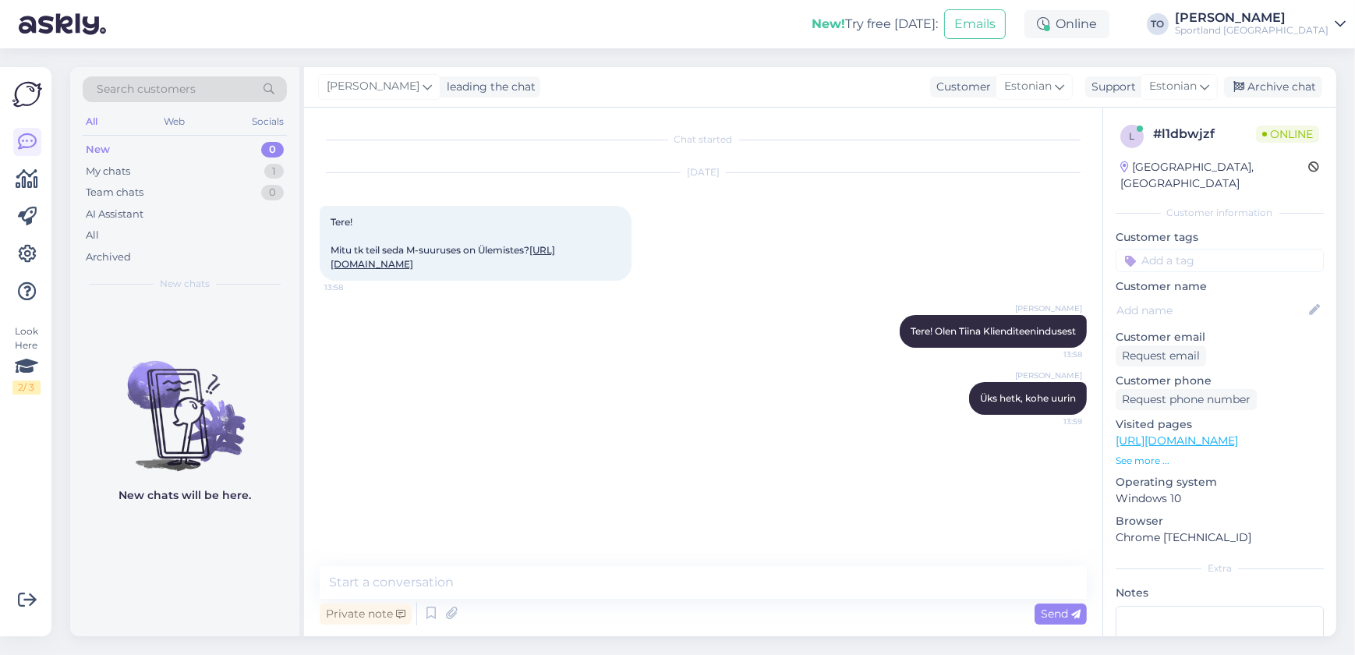
click at [483, 262] on link "[URL][DOMAIN_NAME]" at bounding box center [443, 257] width 225 height 26
click at [409, 570] on textarea at bounding box center [703, 582] width 767 height 33
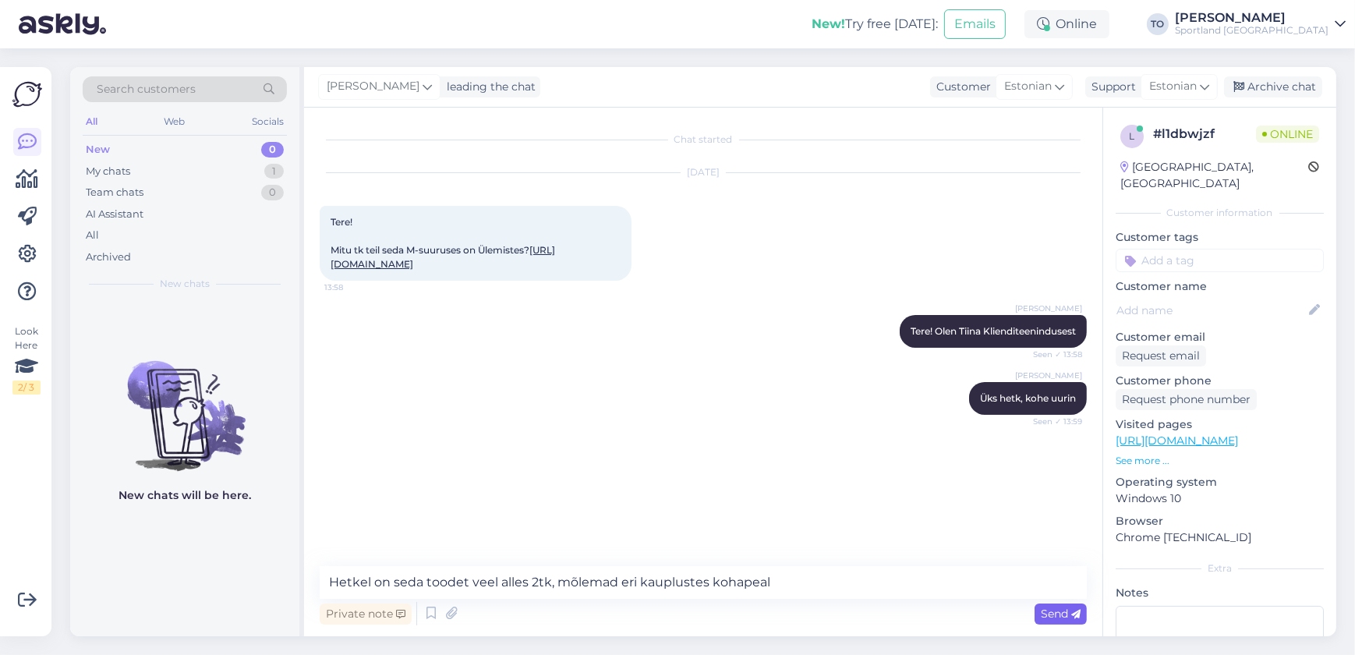
click at [1051, 620] on div "Send" at bounding box center [1061, 614] width 52 height 21
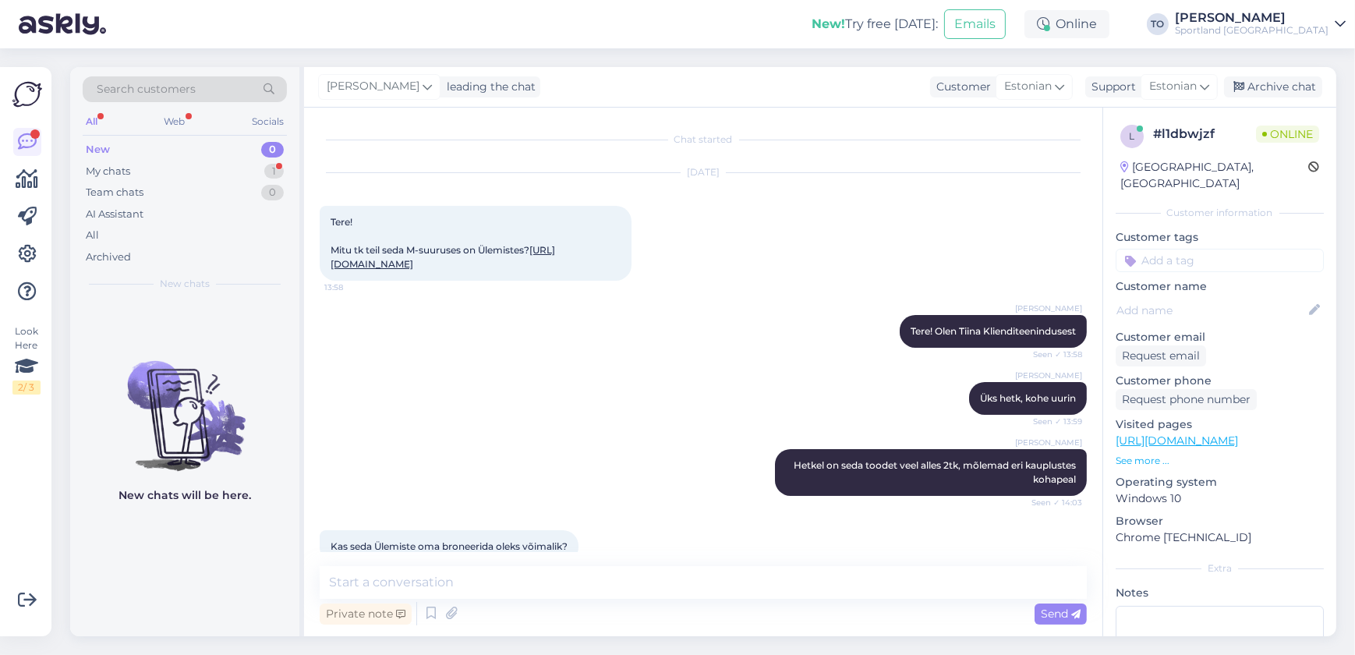
scroll to position [41, 0]
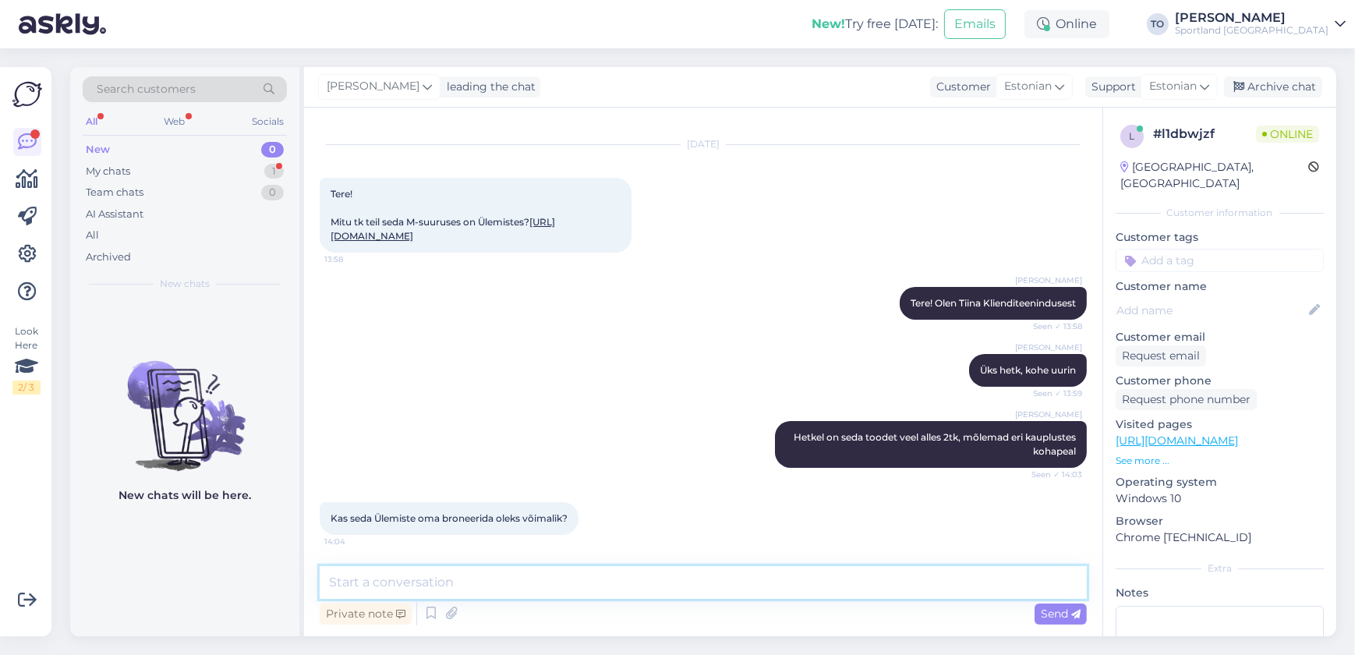
click at [686, 566] on textarea at bounding box center [703, 582] width 767 height 33
click at [1069, 618] on span "Send" at bounding box center [1061, 614] width 40 height 14
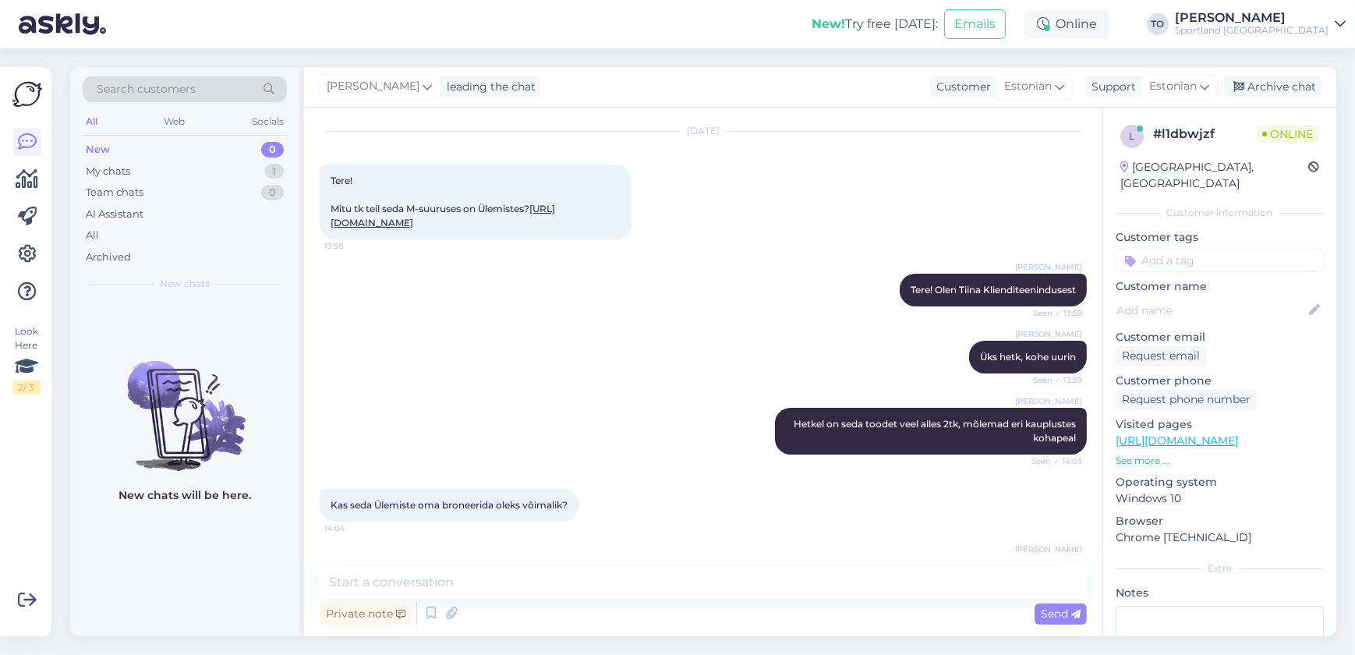
scroll to position [109, 0]
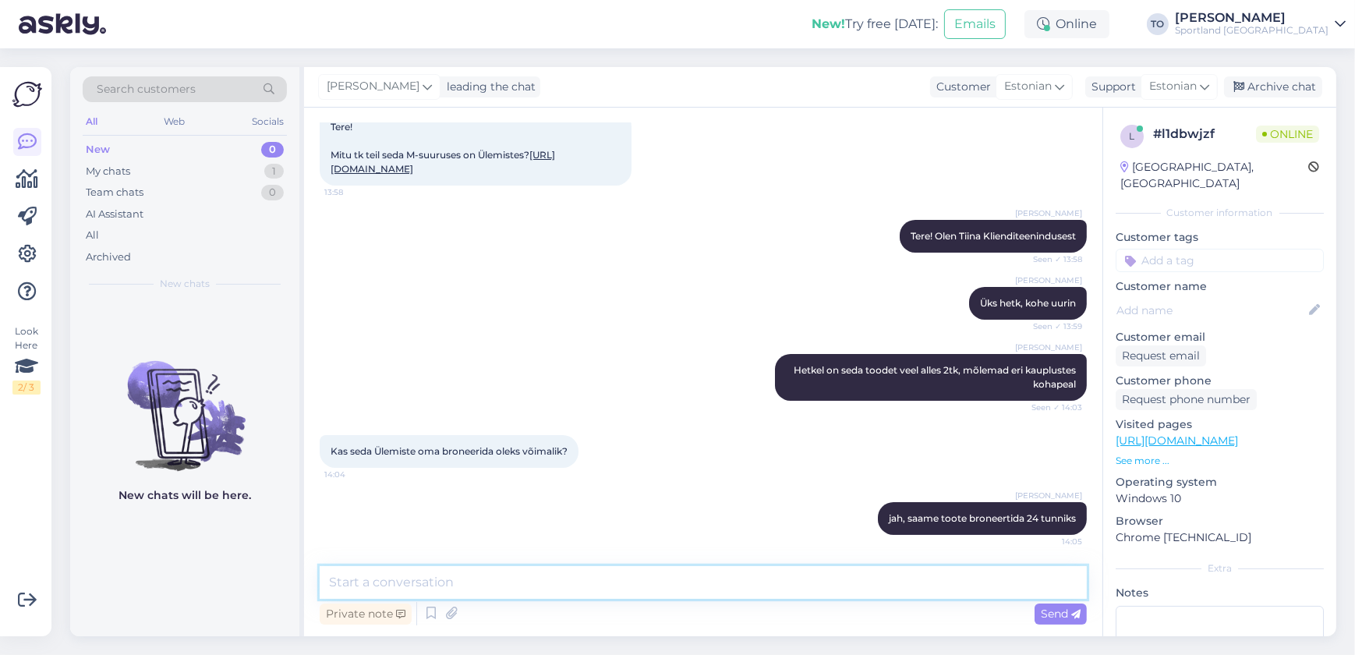
click at [914, 597] on textarea at bounding box center [703, 582] width 767 height 33
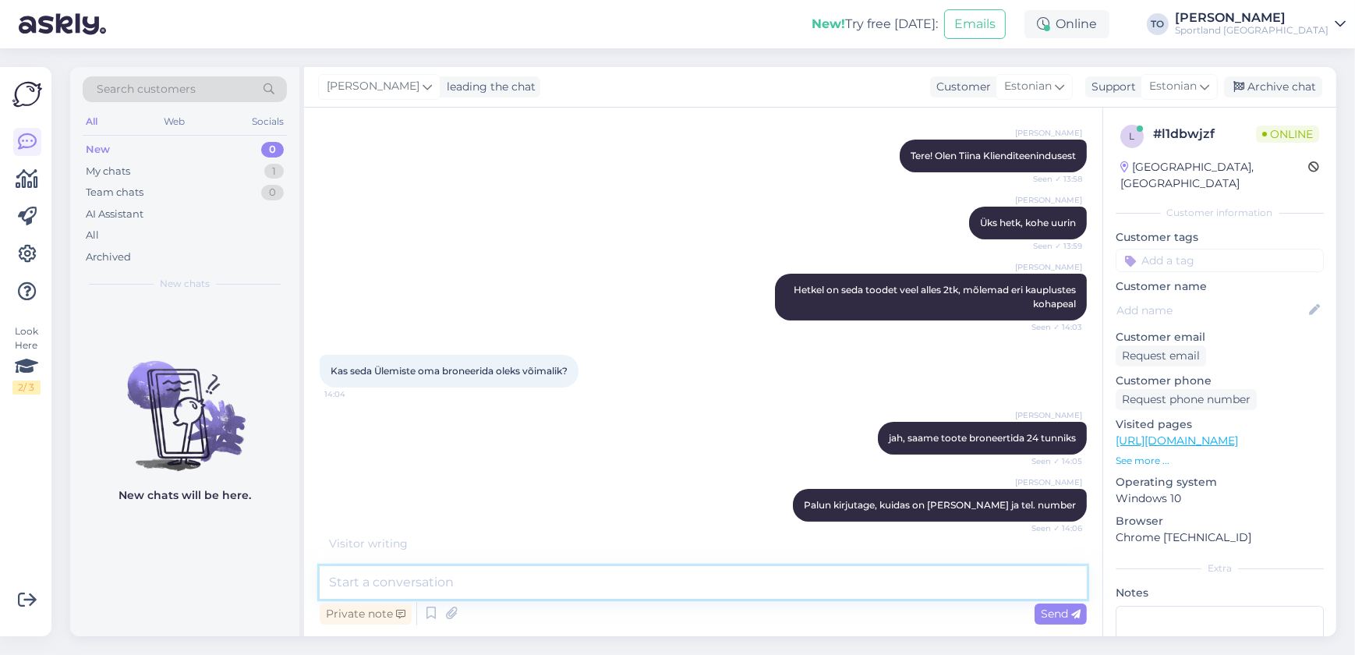
scroll to position [243, 0]
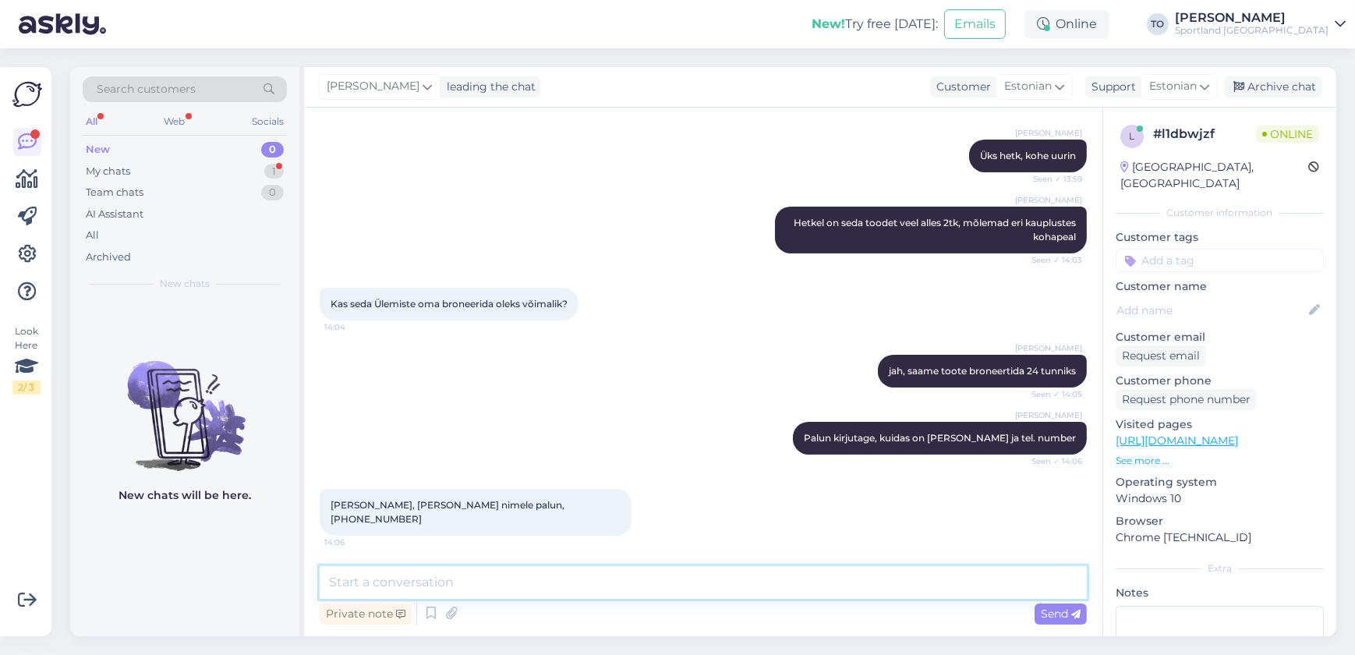
click at [568, 586] on textarea at bounding box center [703, 582] width 767 height 33
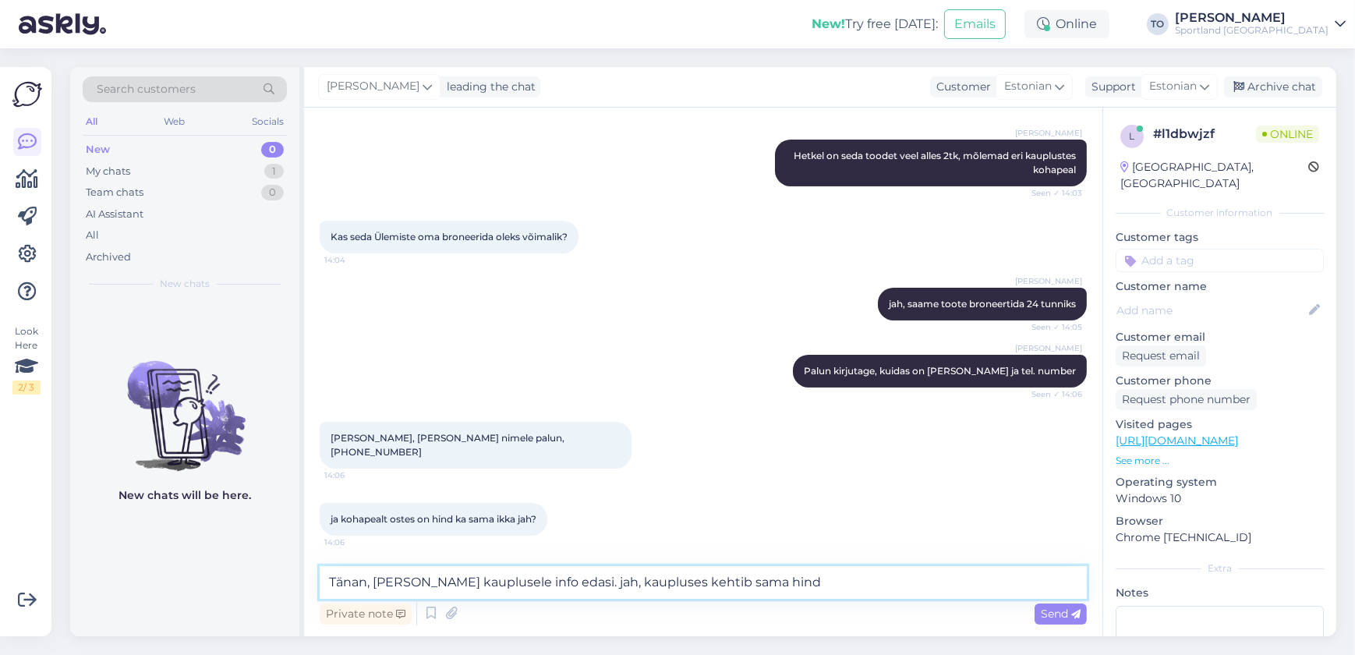
click at [556, 579] on textarea "Tänan, [PERSON_NAME] kauplusele info edasi. jah, kaupluses kehtib sama hind" at bounding box center [703, 582] width 767 height 33
click at [1050, 614] on span "Send" at bounding box center [1061, 614] width 40 height 14
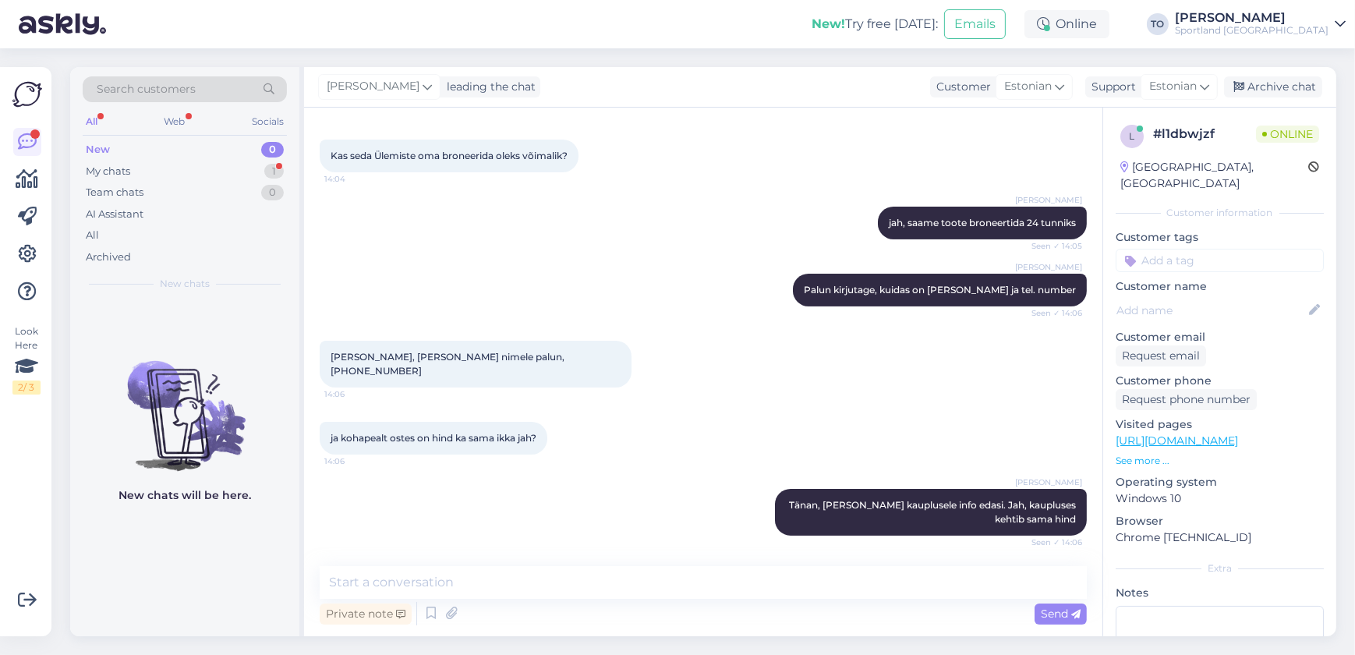
scroll to position [458, 0]
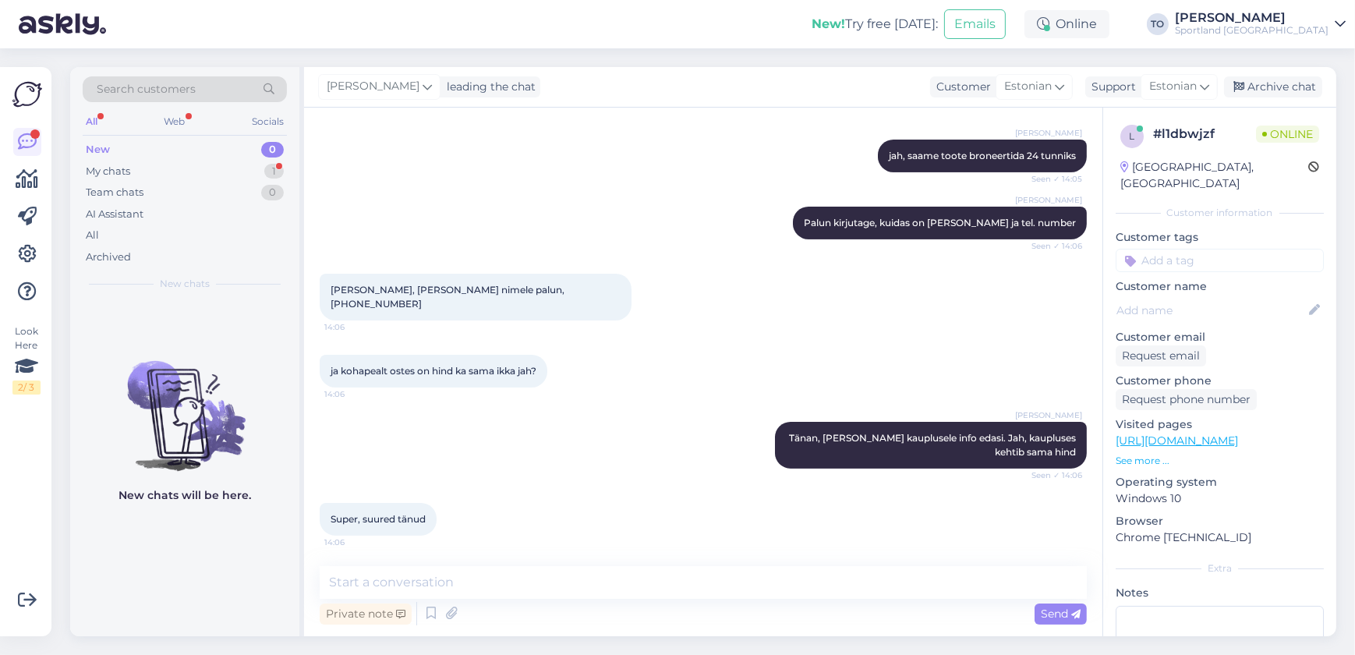
click at [541, 562] on div "Chat started [DATE] Tere! Mitu tk teil seda M-suuruses on Ülemistes? [URL][DOMA…" at bounding box center [703, 372] width 799 height 529
click at [540, 577] on textarea at bounding box center [703, 582] width 767 height 33
click at [398, 579] on textarea "Palun. Kas saan veel abiks olla?" at bounding box center [703, 582] width 767 height 33
click at [1054, 611] on span "Send" at bounding box center [1061, 614] width 40 height 14
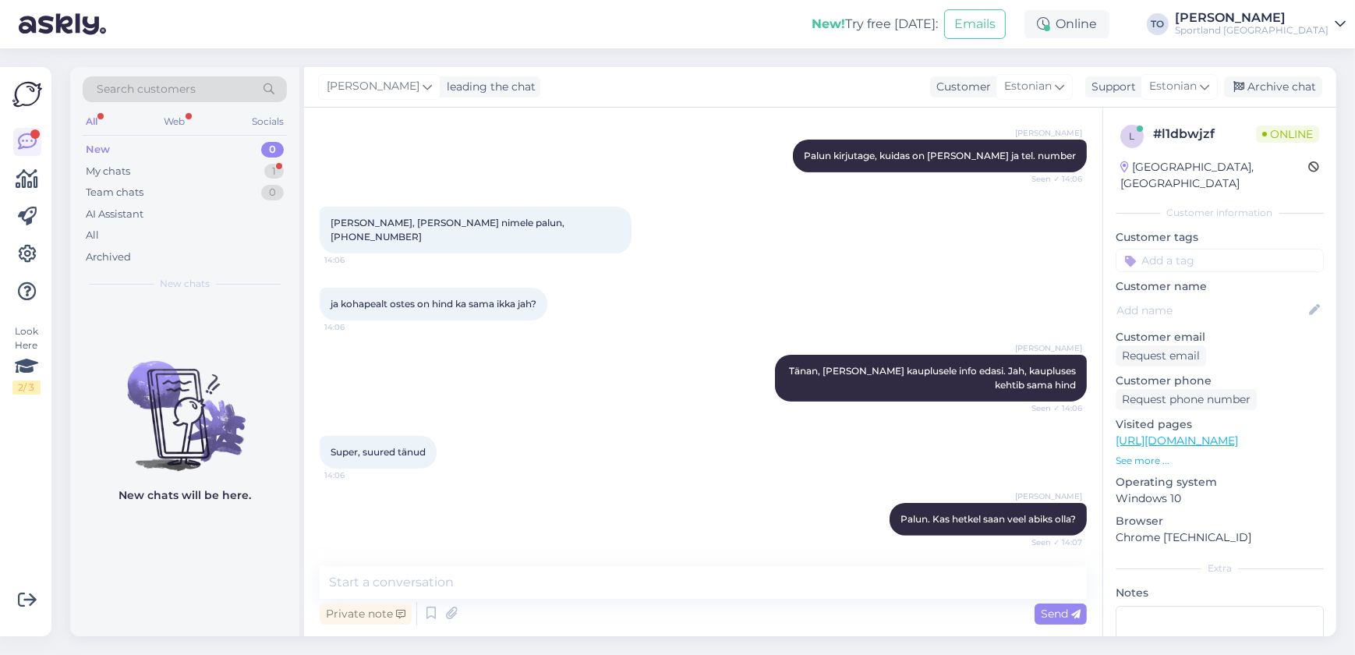
scroll to position [592, 0]
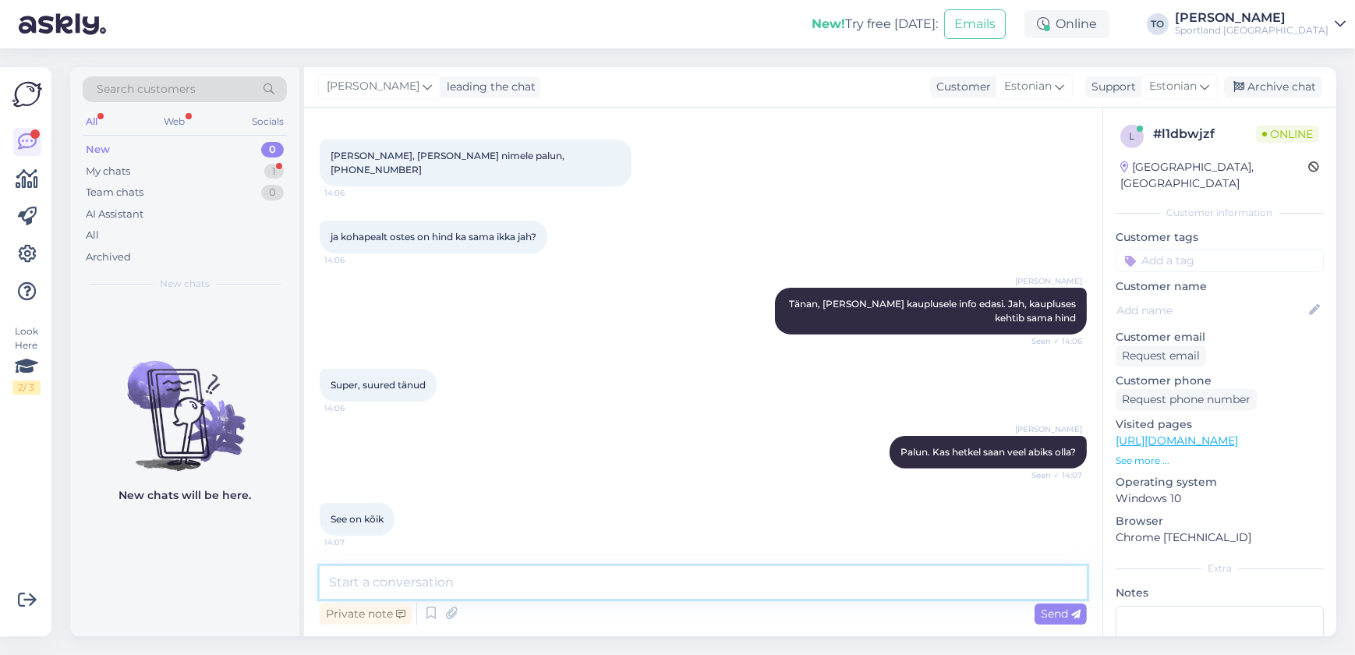
click at [509, 568] on textarea at bounding box center [703, 582] width 767 height 33
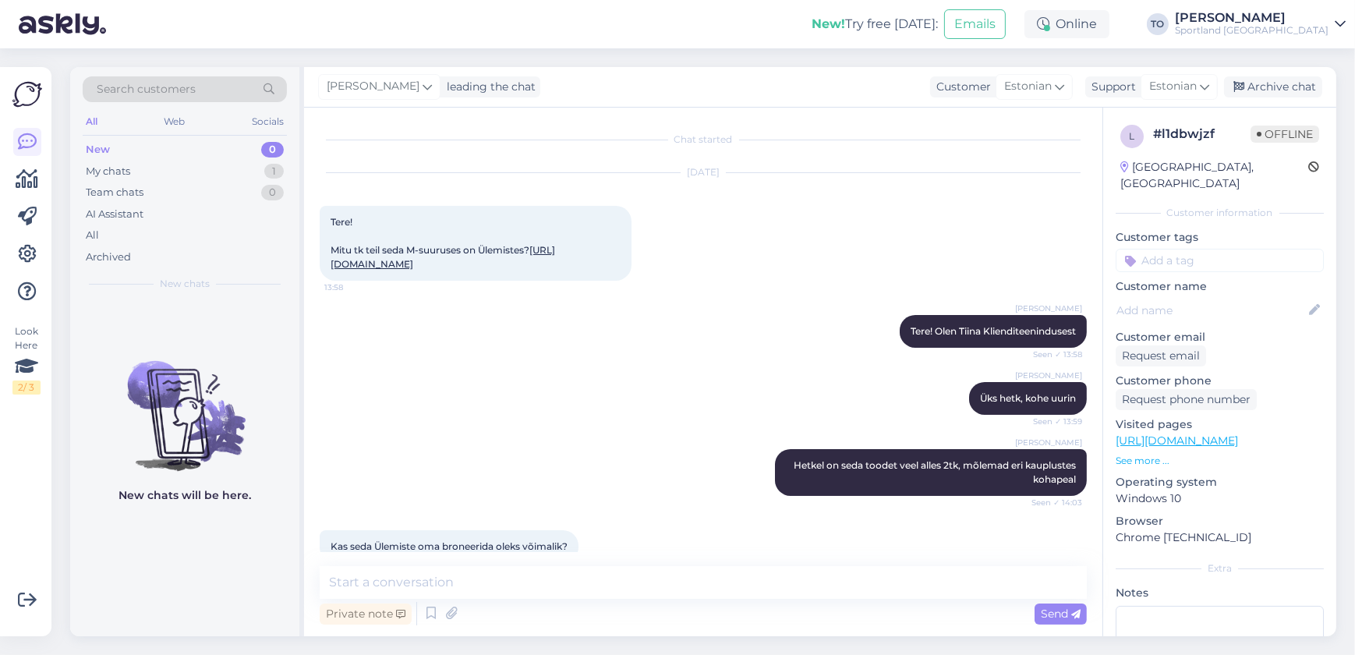
scroll to position [0, 0]
click at [507, 270] on link "[URL][DOMAIN_NAME]" at bounding box center [443, 257] width 225 height 26
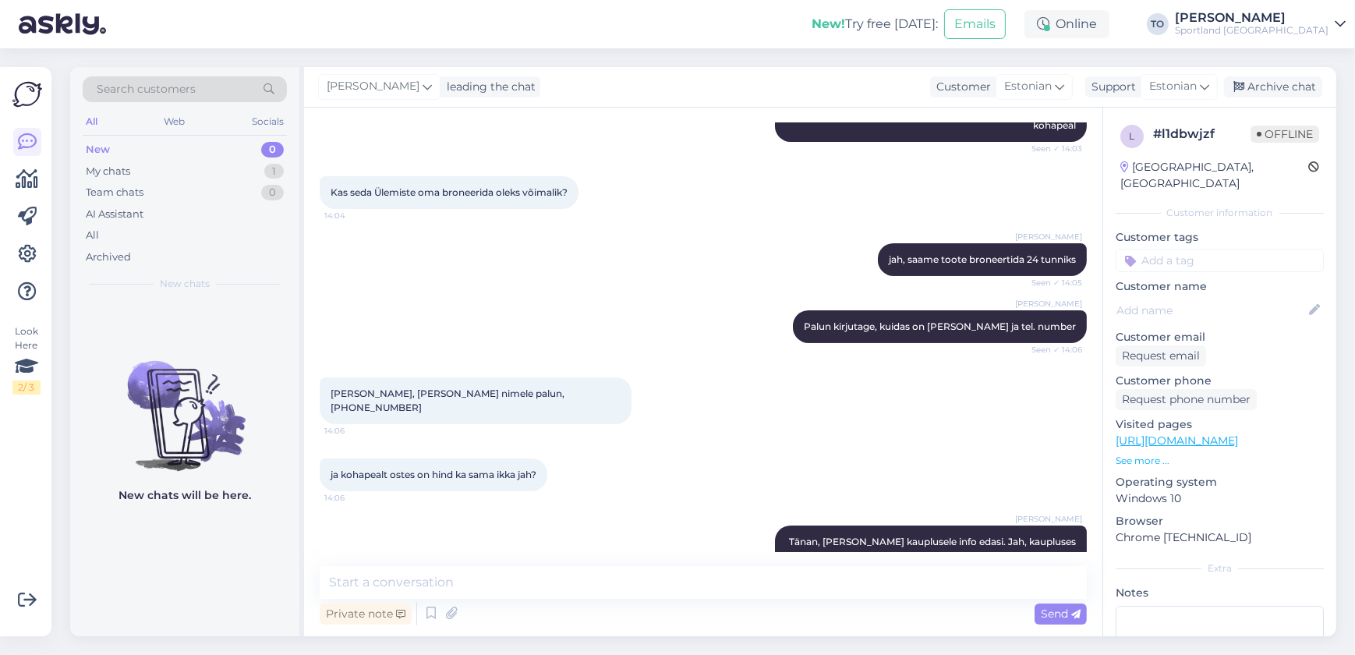
scroll to position [496, 0]
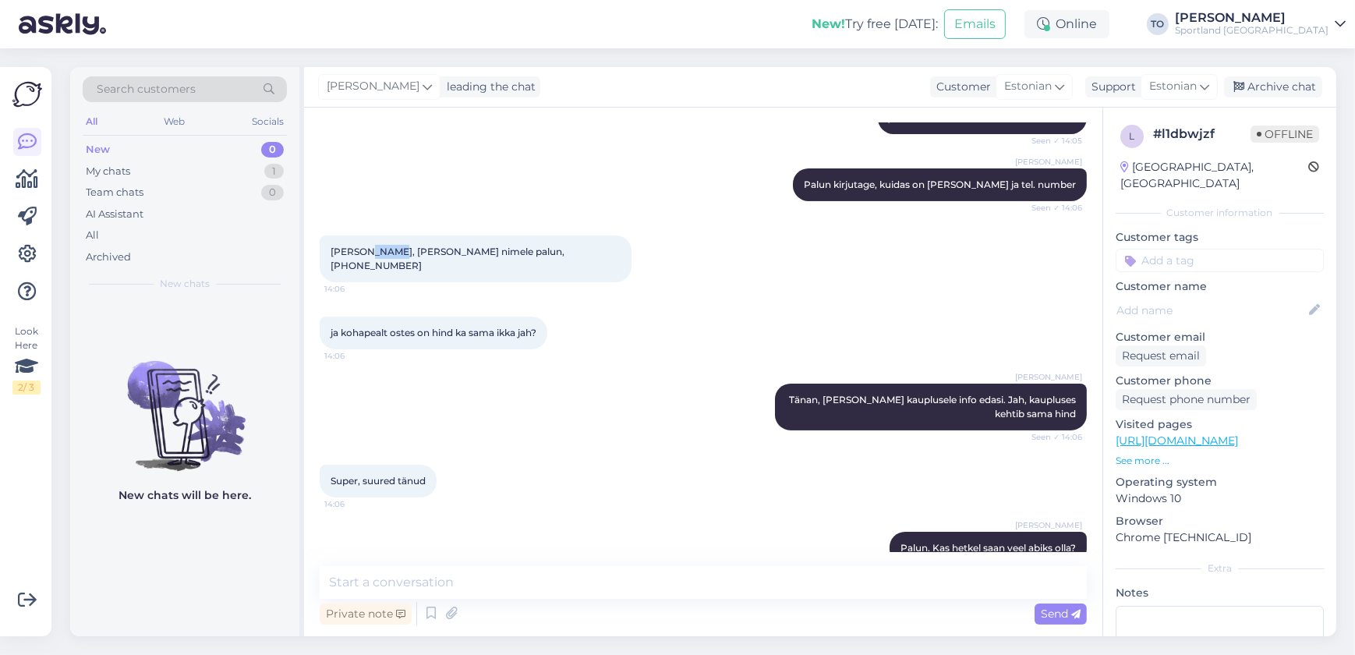
drag, startPoint x: 362, startPoint y: 263, endPoint x: 388, endPoint y: 263, distance: 25.7
click at [388, 263] on span "[PERSON_NAME], [PERSON_NAME] nimele palun, [PHONE_NUMBER]" at bounding box center [449, 259] width 236 height 26
copy span "[PERSON_NAME]"
drag, startPoint x: 481, startPoint y: 266, endPoint x: 533, endPoint y: 266, distance: 51.5
click at [533, 266] on div "Sobib, [PERSON_NAME] nimele palun, [PHONE_NUMBER]:06" at bounding box center [476, 259] width 312 height 47
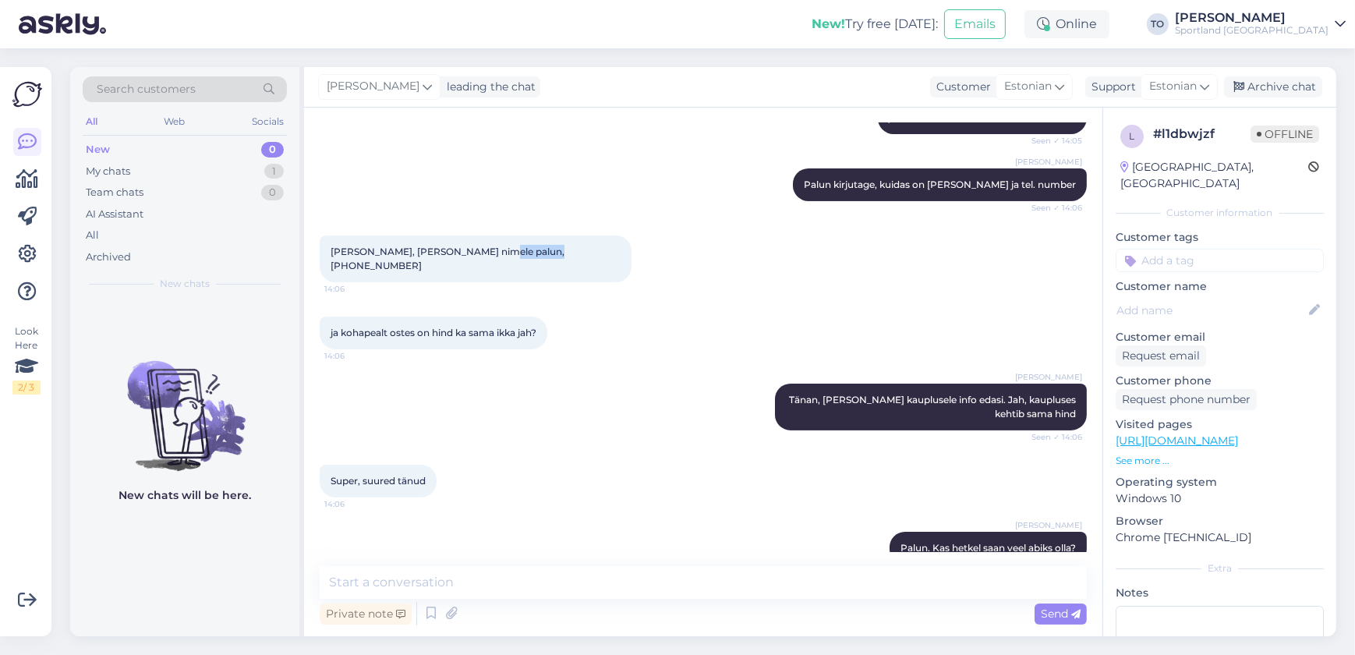
copy span "5904 2488"
click at [1202, 252] on input at bounding box center [1220, 260] width 208 height 23
click at [1216, 297] on span "Toodete broneerimine kaupluses" at bounding box center [1220, 301] width 125 height 9
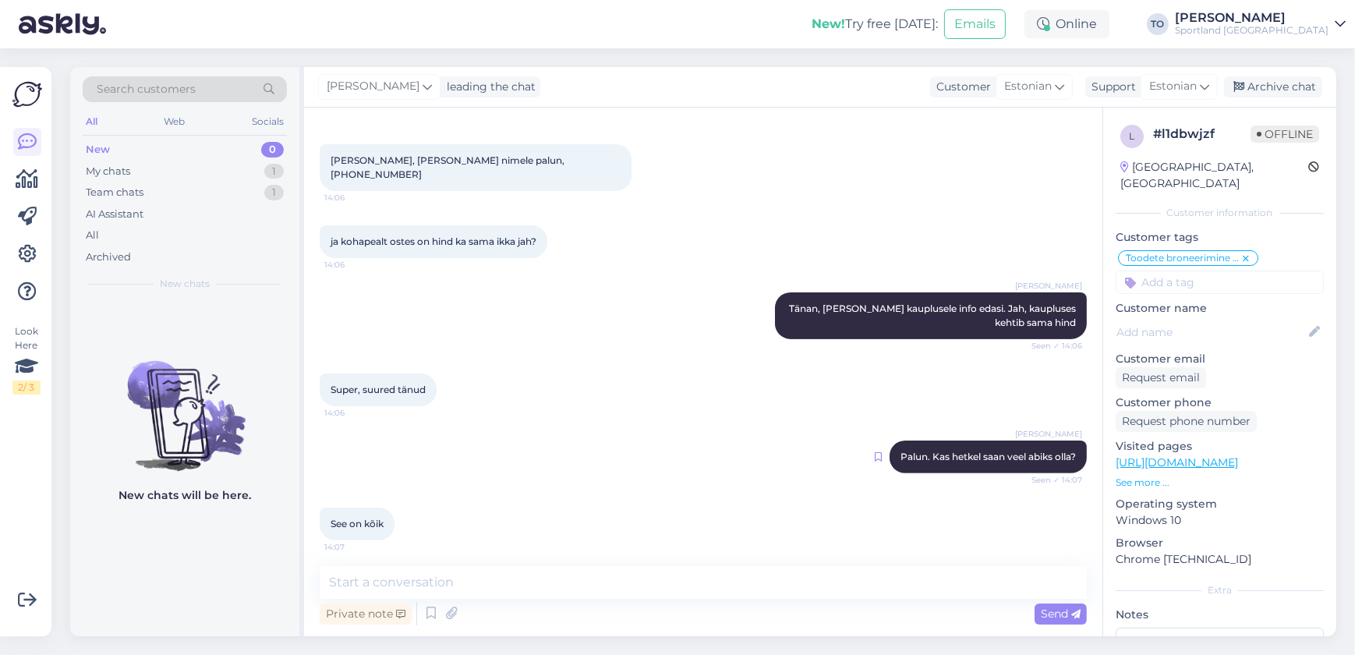
scroll to position [659, 0]
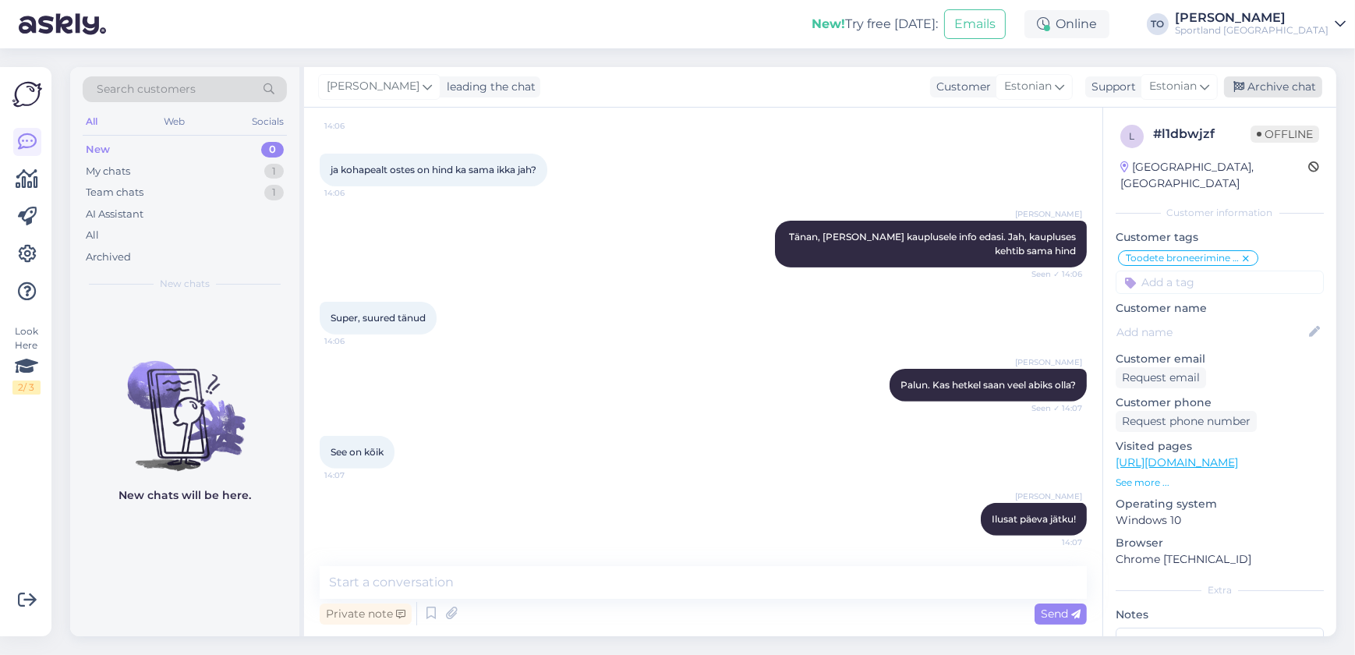
click at [1284, 90] on div "Archive chat" at bounding box center [1273, 86] width 98 height 21
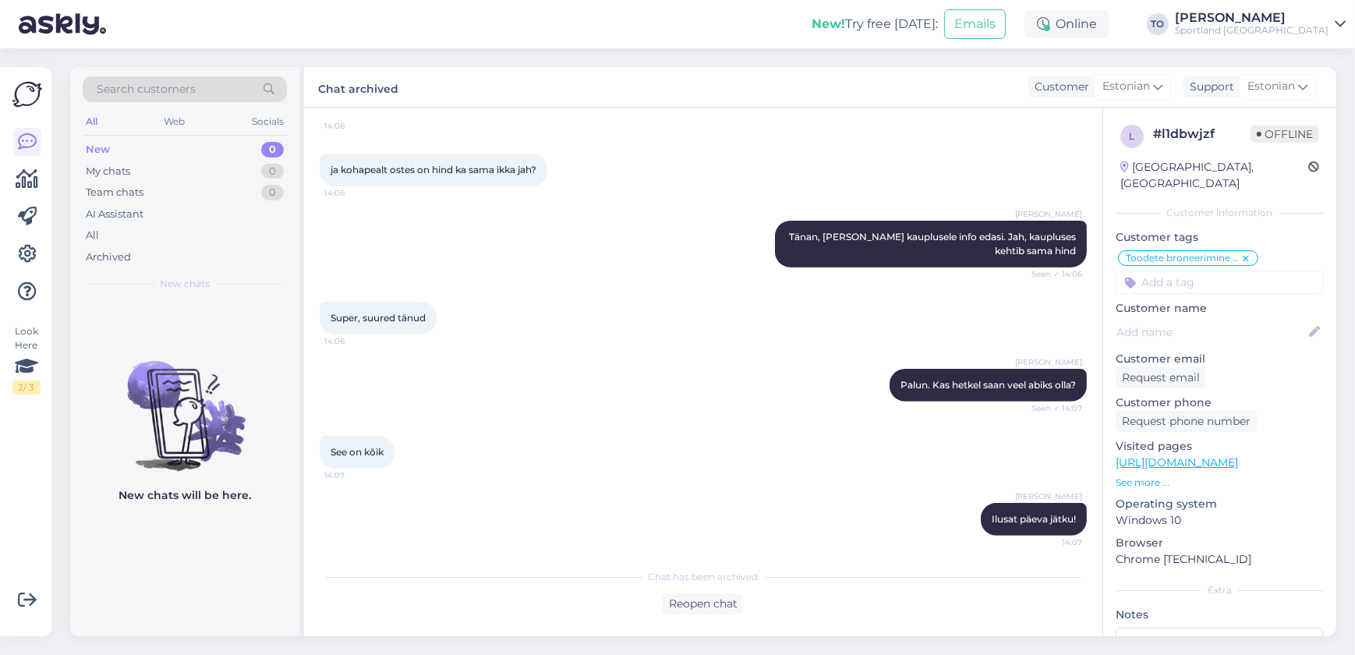
click at [1294, 30] on div "Sportland [GEOGRAPHIC_DATA]" at bounding box center [1252, 30] width 154 height 12
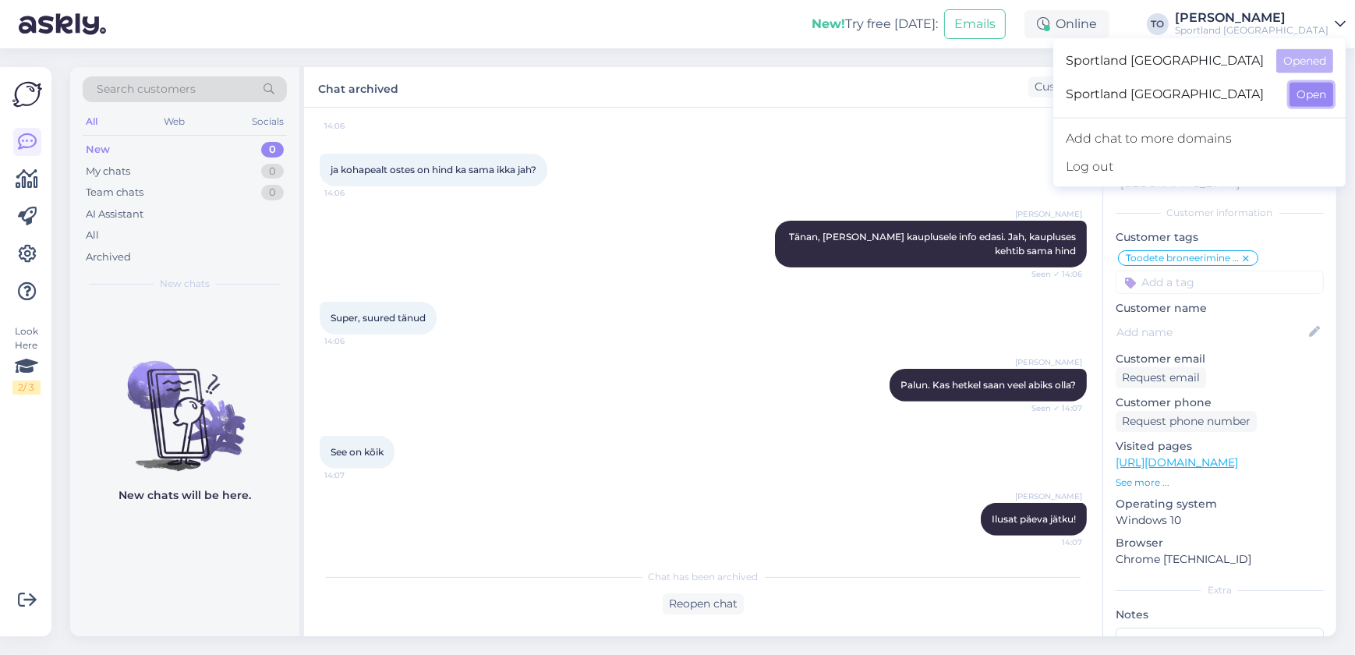
click at [1306, 90] on button "Open" at bounding box center [1312, 95] width 44 height 24
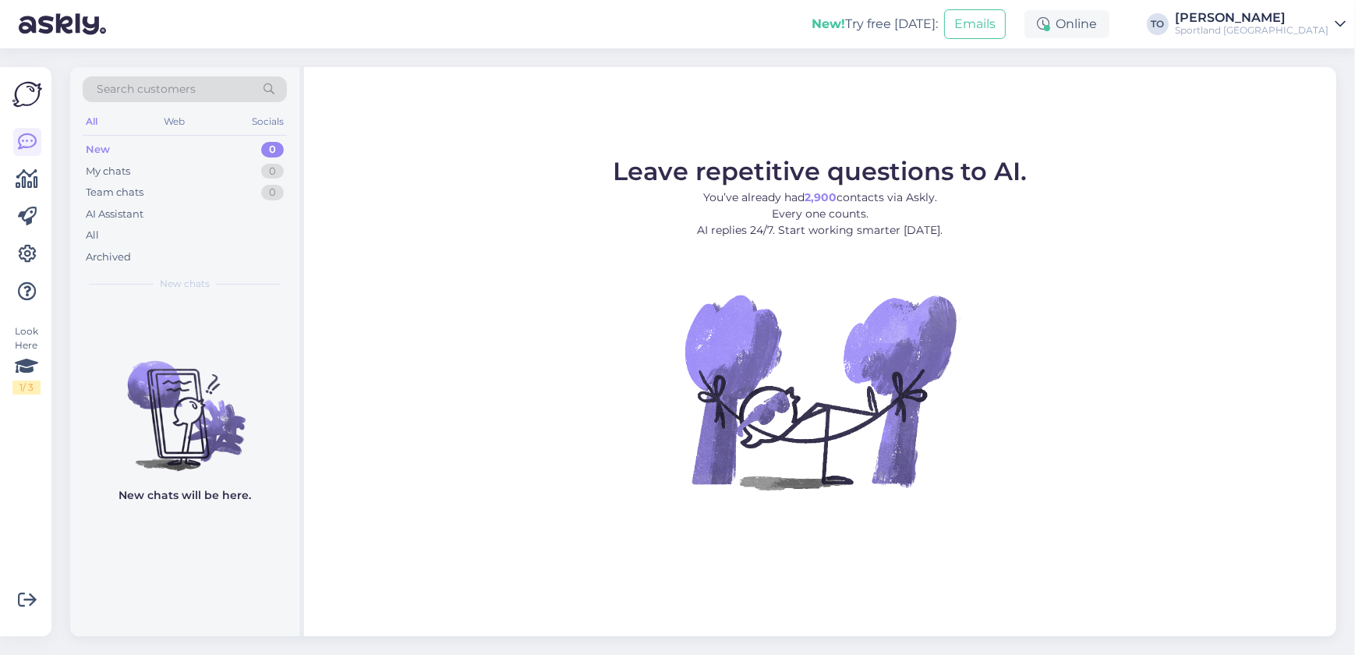
click at [1302, 32] on div "Sportland [GEOGRAPHIC_DATA]" at bounding box center [1252, 30] width 154 height 12
click at [1302, 55] on button "Open" at bounding box center [1312, 61] width 44 height 24
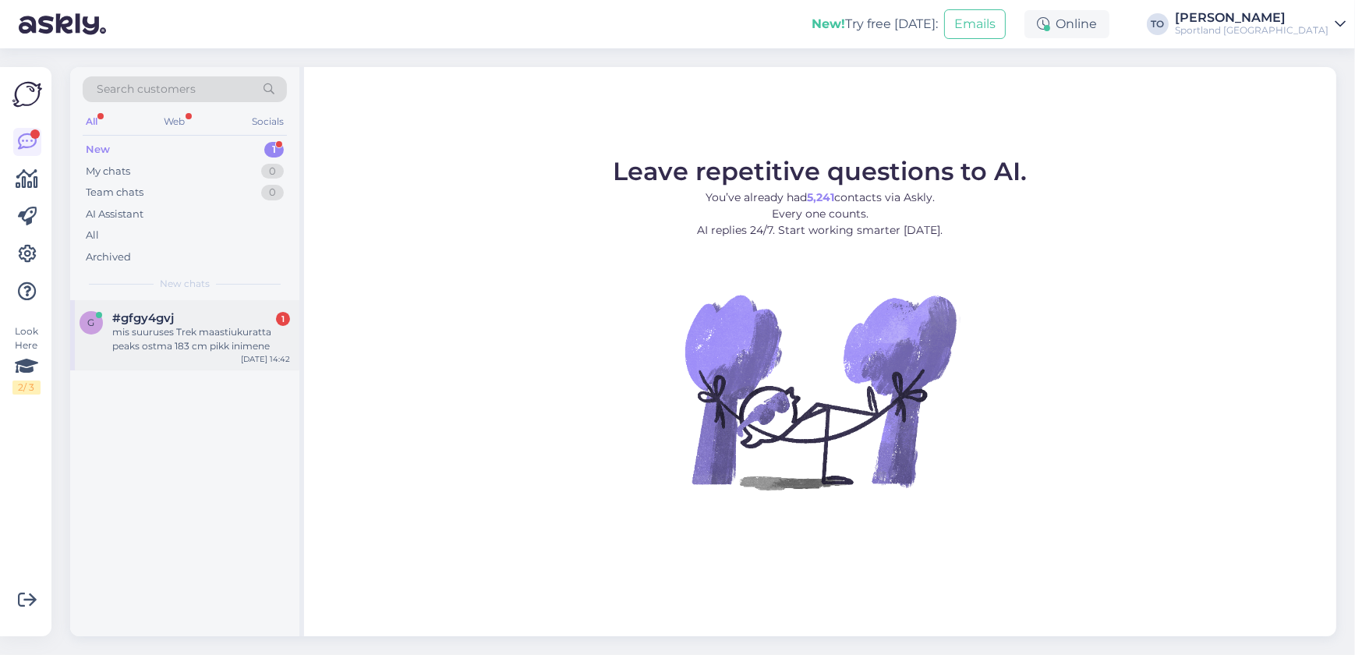
click at [242, 329] on div "mis suuruses Trek maastiukuratta peaks ostma 183 cm pikk inimene" at bounding box center [201, 339] width 178 height 28
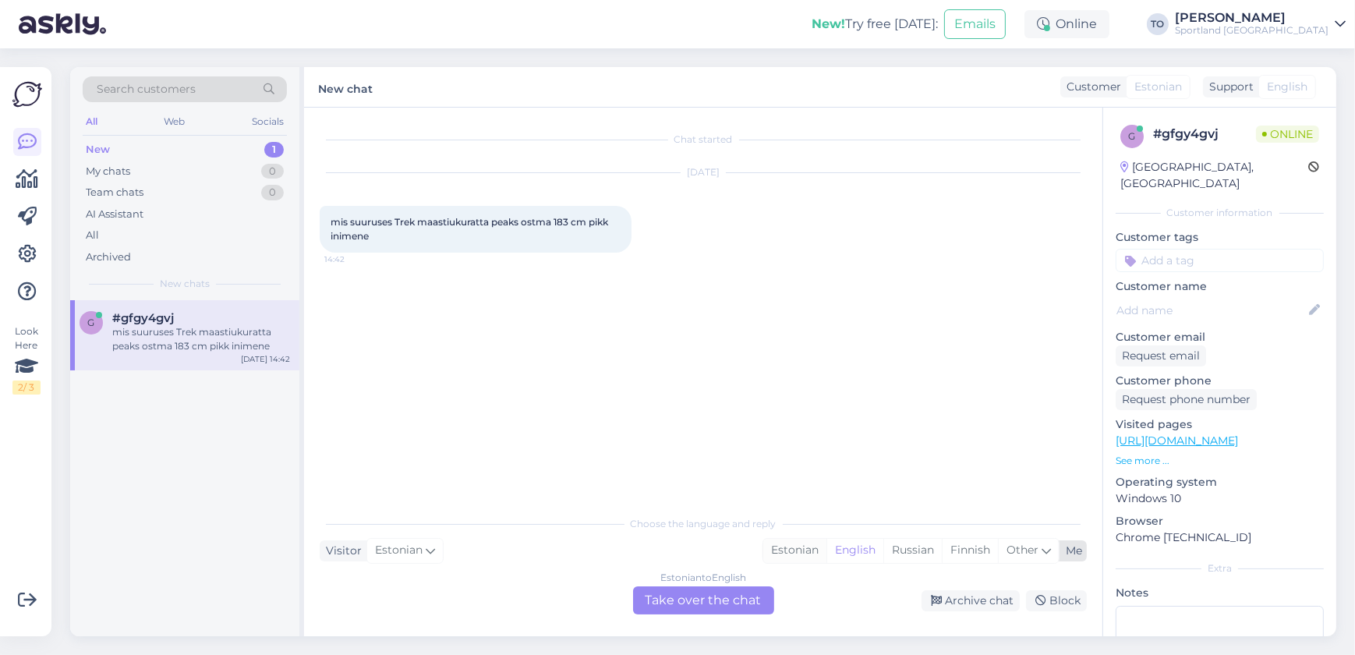
click at [792, 548] on div "Estonian" at bounding box center [794, 550] width 63 height 23
click at [740, 600] on div "Estonian to Estonian Take over the chat" at bounding box center [703, 600] width 141 height 28
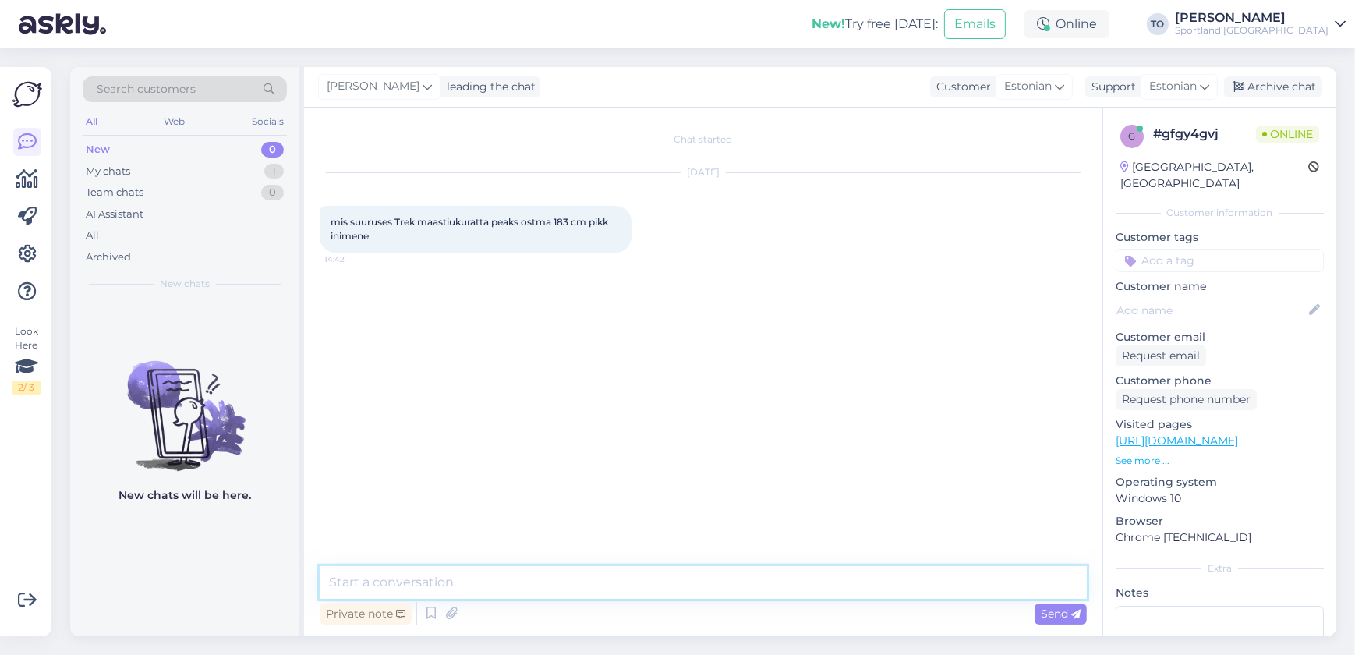
click at [676, 573] on textarea at bounding box center [703, 582] width 767 height 33
click at [596, 583] on textarea at bounding box center [703, 582] width 767 height 33
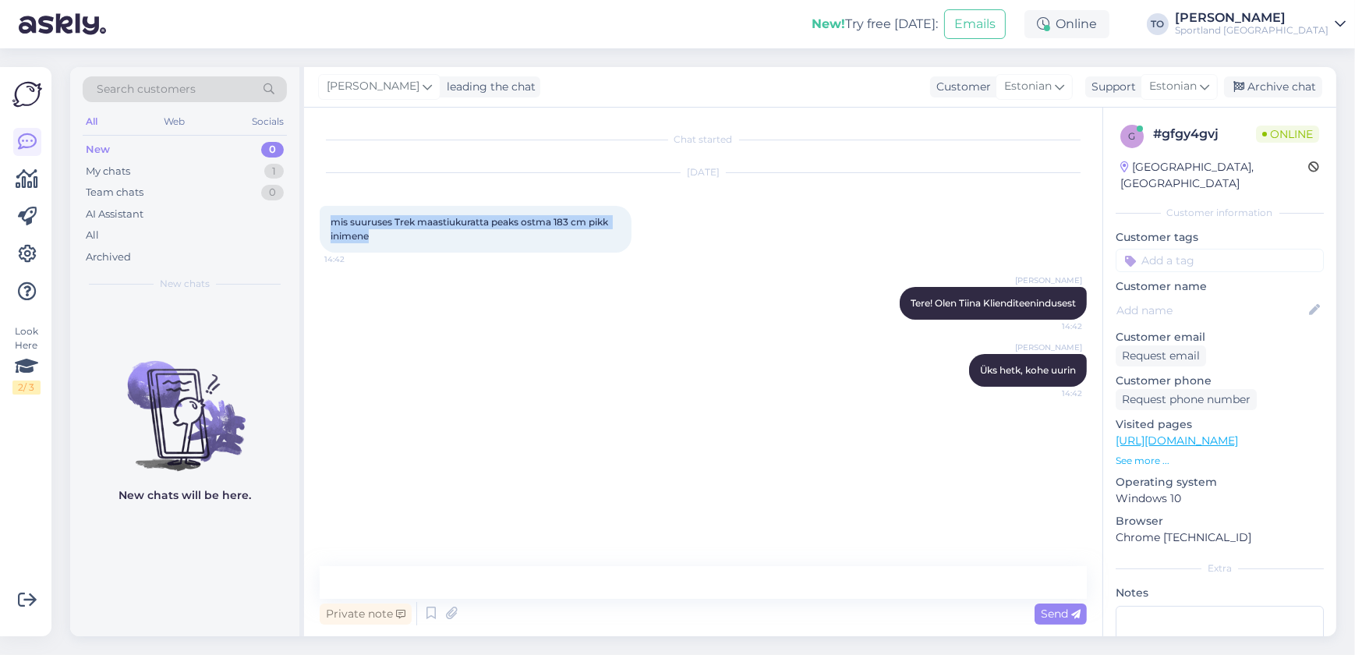
drag, startPoint x: 332, startPoint y: 220, endPoint x: 374, endPoint y: 234, distance: 43.6
click at [374, 234] on div "mis suuruses Trek maastiukuratta peaks ostma 183 cm pikk inimene 14:42" at bounding box center [476, 229] width 312 height 47
copy span "mis suuruses Trek maastiukuratta peaks ostma 183 cm pikk inimene"
click at [415, 584] on textarea at bounding box center [703, 582] width 767 height 33
paste textarea "180‑187 cm"
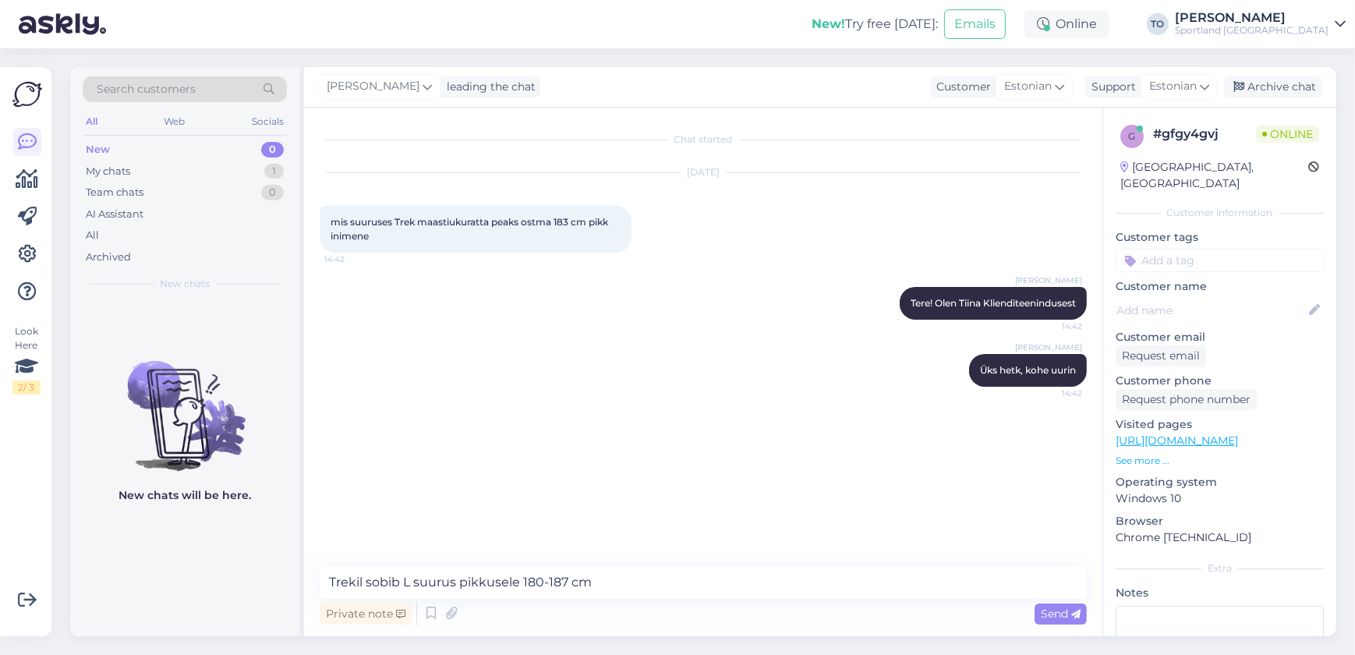
drag, startPoint x: 1051, startPoint y: 608, endPoint x: 1022, endPoint y: 628, distance: 35.5
click at [1051, 608] on span "Send" at bounding box center [1061, 614] width 40 height 14
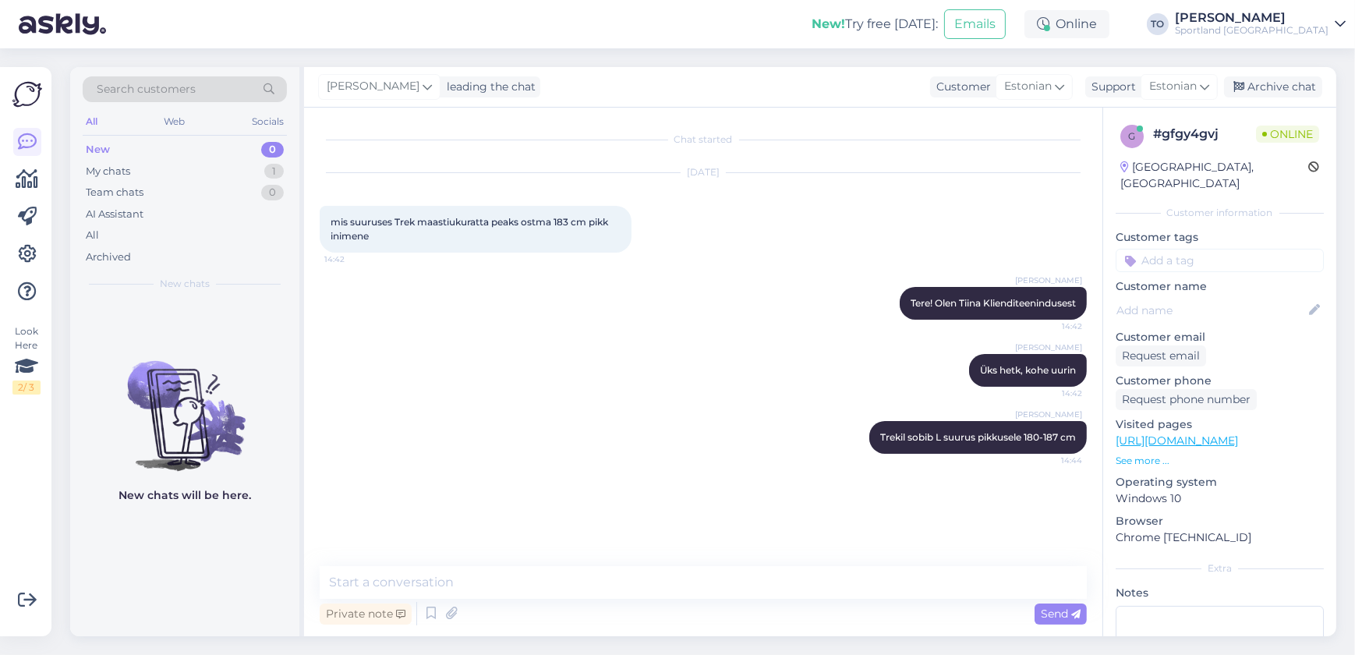
click at [1176, 249] on input at bounding box center [1220, 260] width 208 height 23
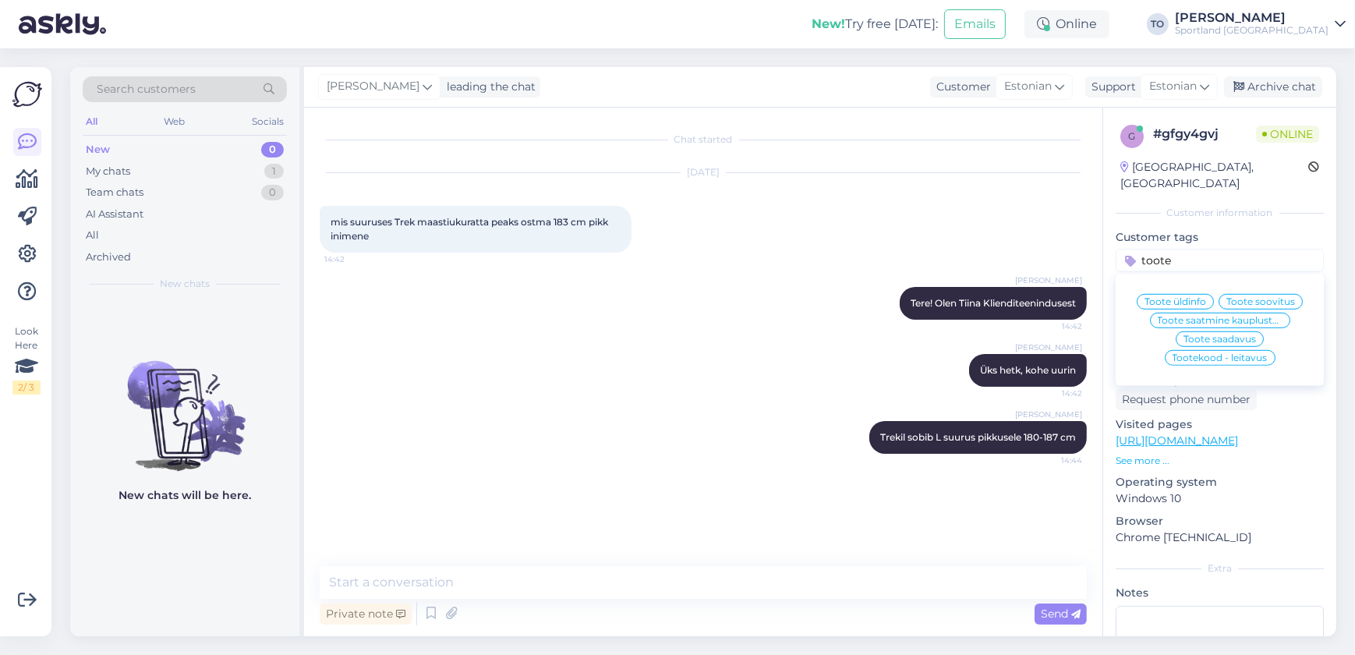
click at [1179, 297] on span "Toote üldinfo" at bounding box center [1176, 301] width 62 height 9
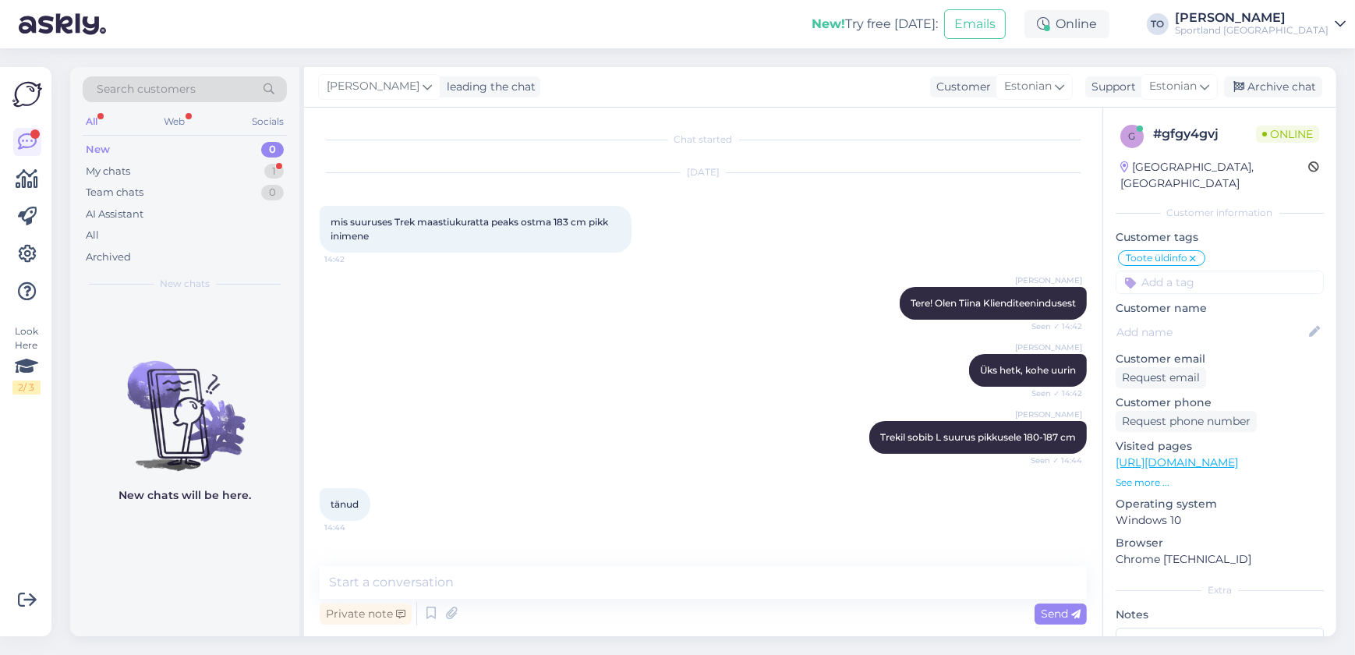
scroll to position [0, 0]
click at [412, 593] on textarea at bounding box center [703, 582] width 767 height 33
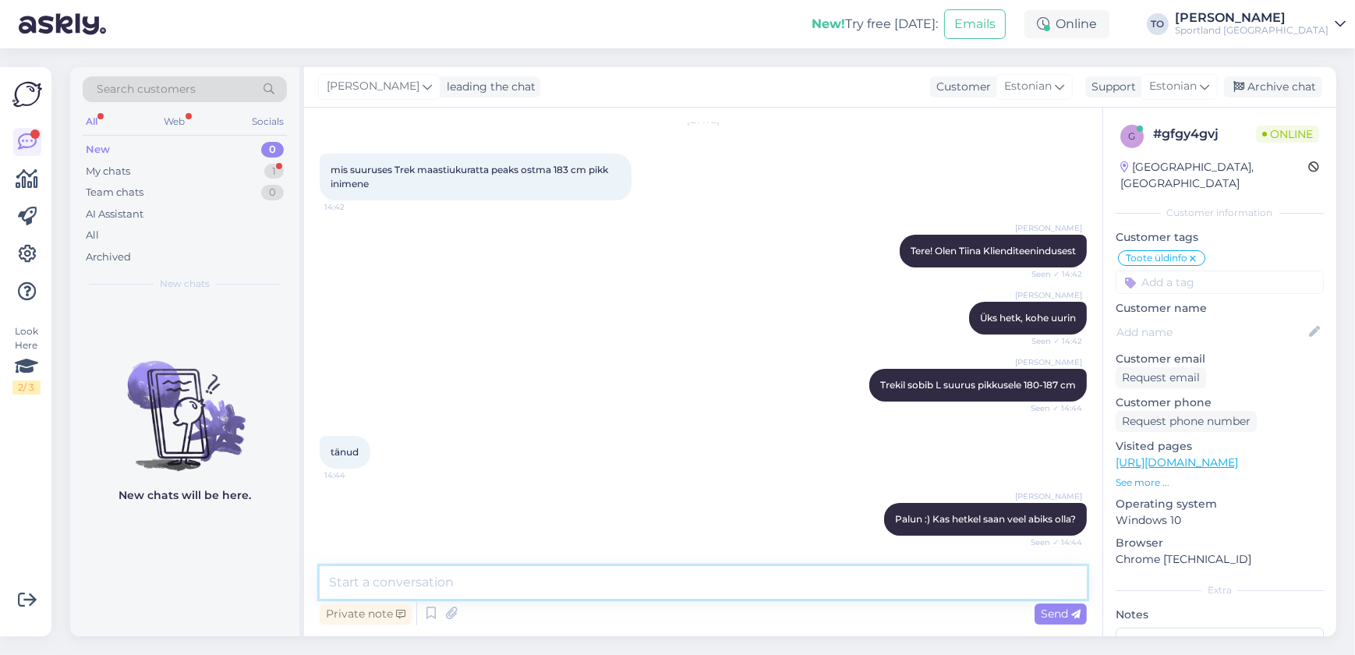
scroll to position [119, 0]
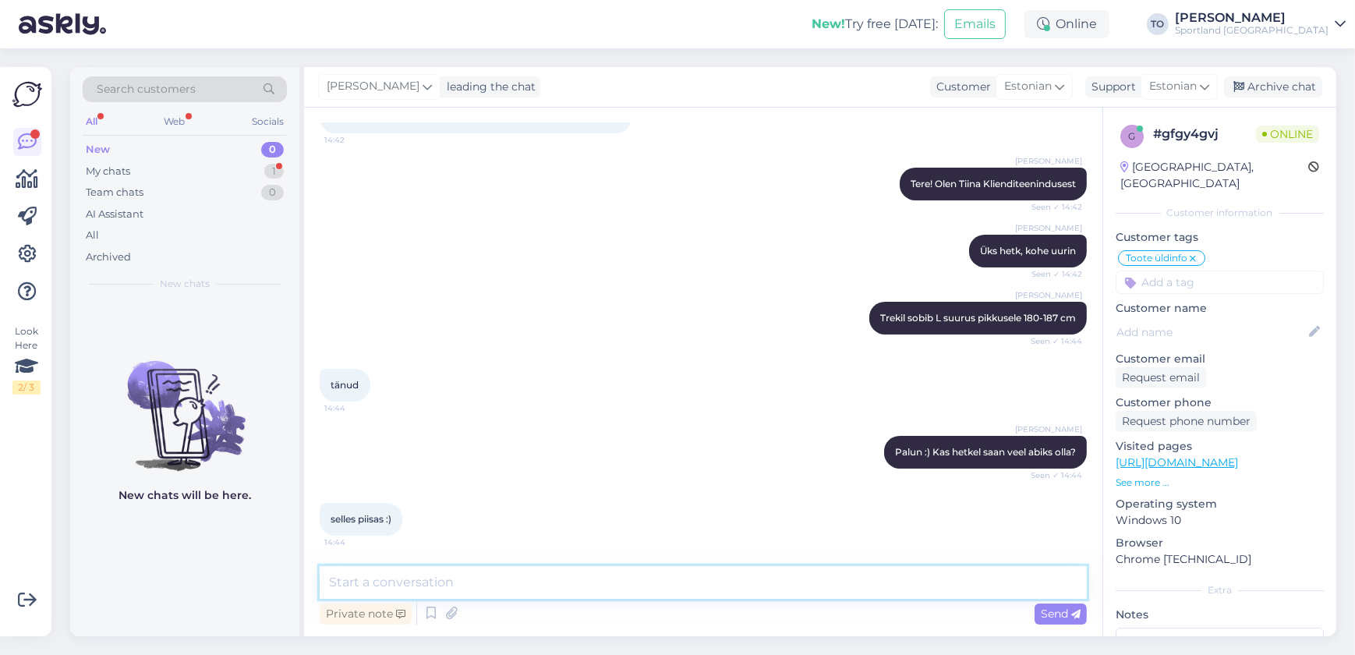
click at [452, 581] on textarea at bounding box center [703, 582] width 767 height 33
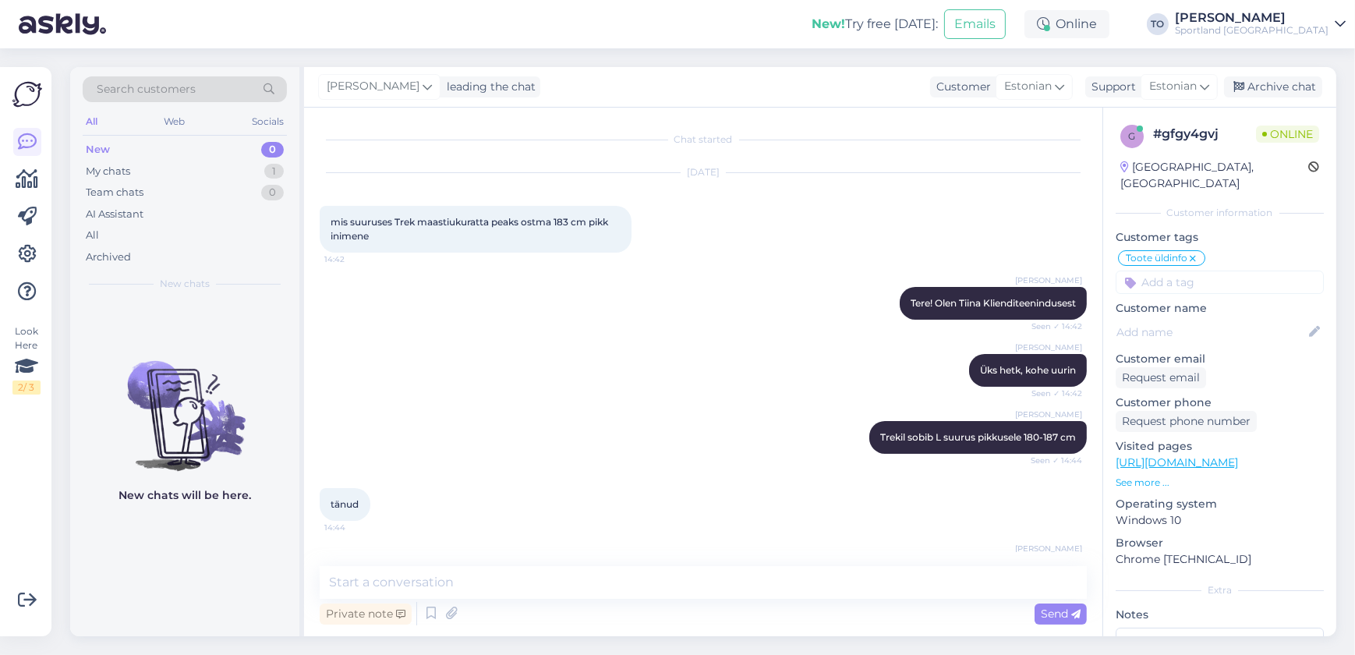
scroll to position [253, 0]
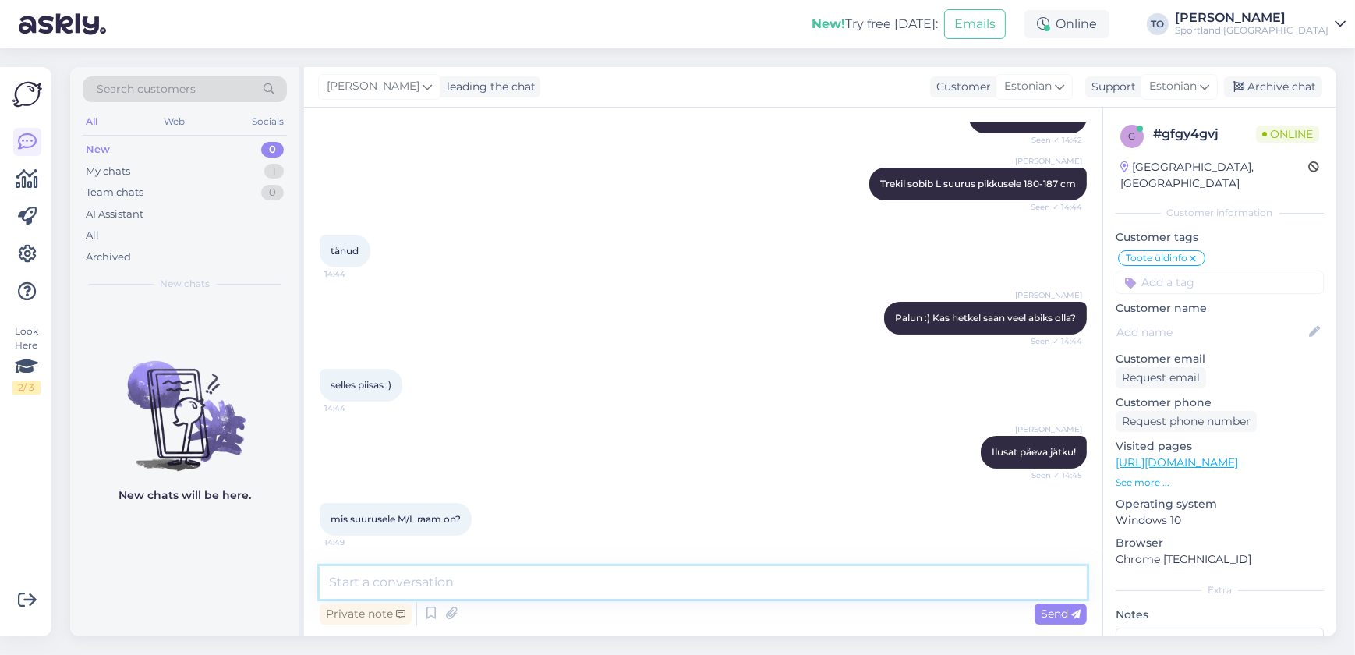
click at [478, 592] on textarea at bounding box center [703, 582] width 767 height 33
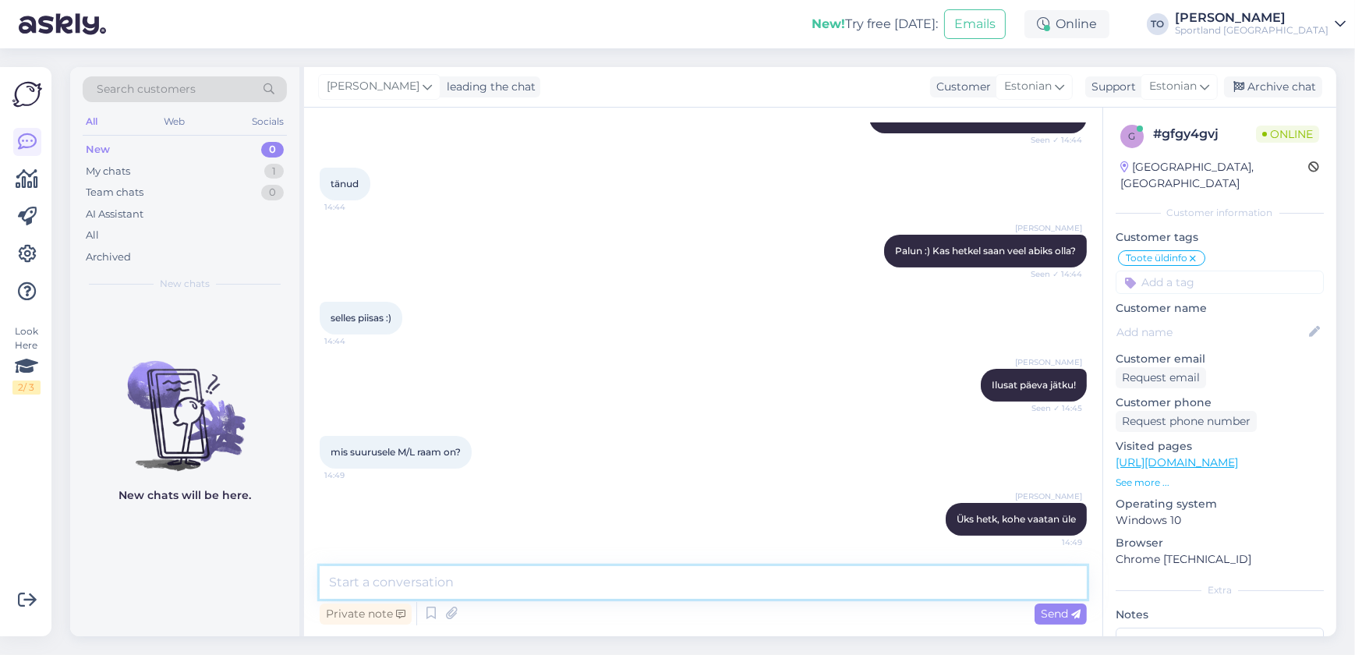
click at [500, 578] on textarea at bounding box center [703, 582] width 767 height 33
paste textarea "173‑180 cm"
click at [1043, 611] on span "Send" at bounding box center [1061, 614] width 40 height 14
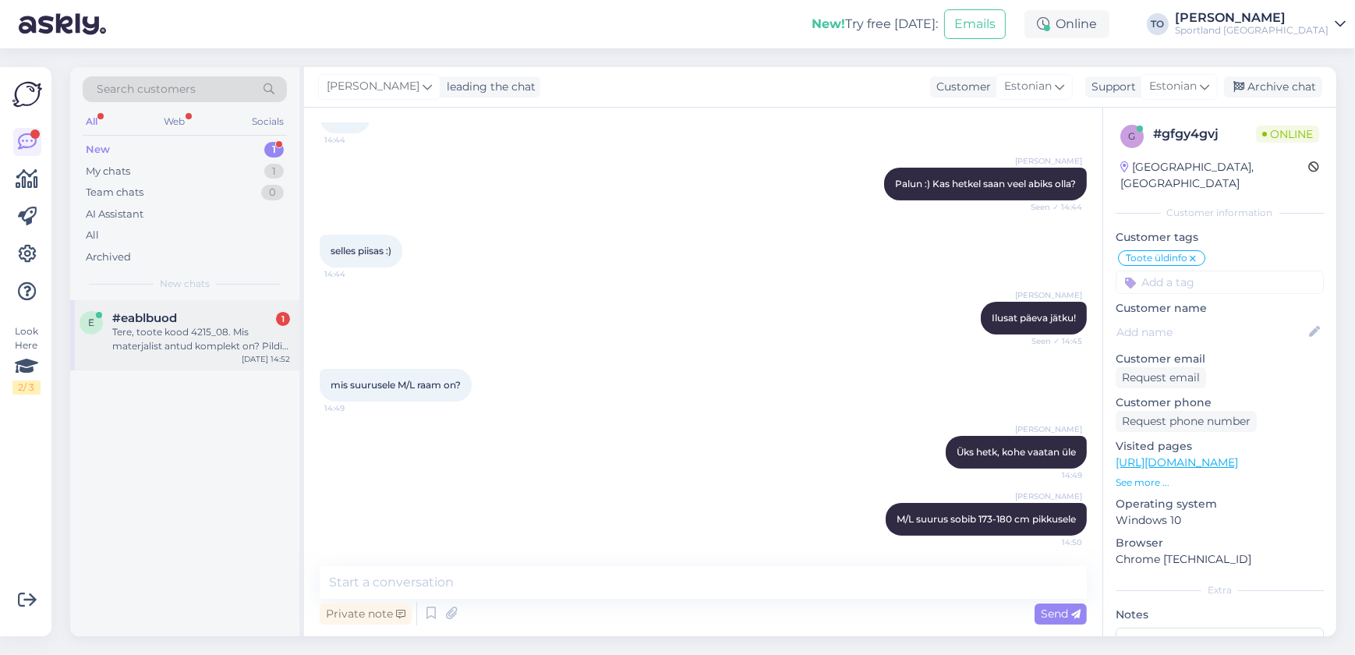
click at [182, 335] on div "Tere, toote kood 4215_08. Mis materjalist antud komplekt on? Pildi pealt hästi …" at bounding box center [201, 339] width 178 height 28
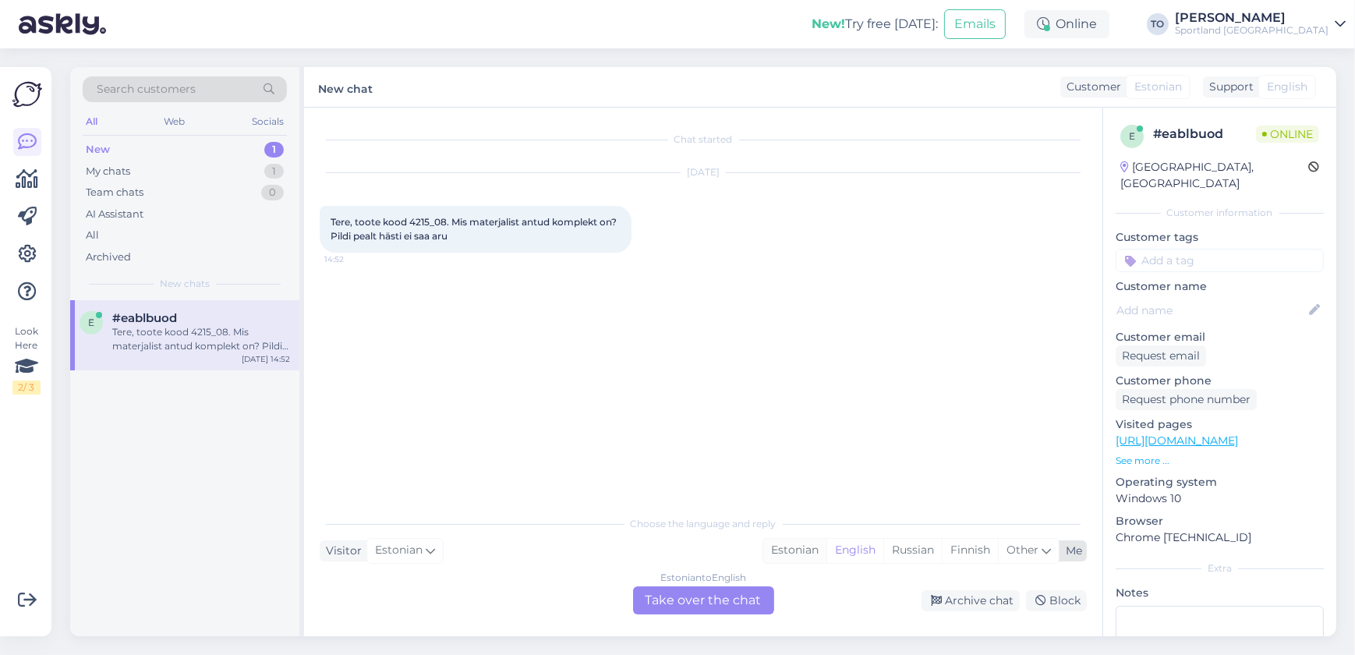
click at [788, 547] on div "Estonian" at bounding box center [794, 550] width 63 height 23
click at [742, 607] on div "Estonian to Estonian Take over the chat" at bounding box center [703, 600] width 141 height 28
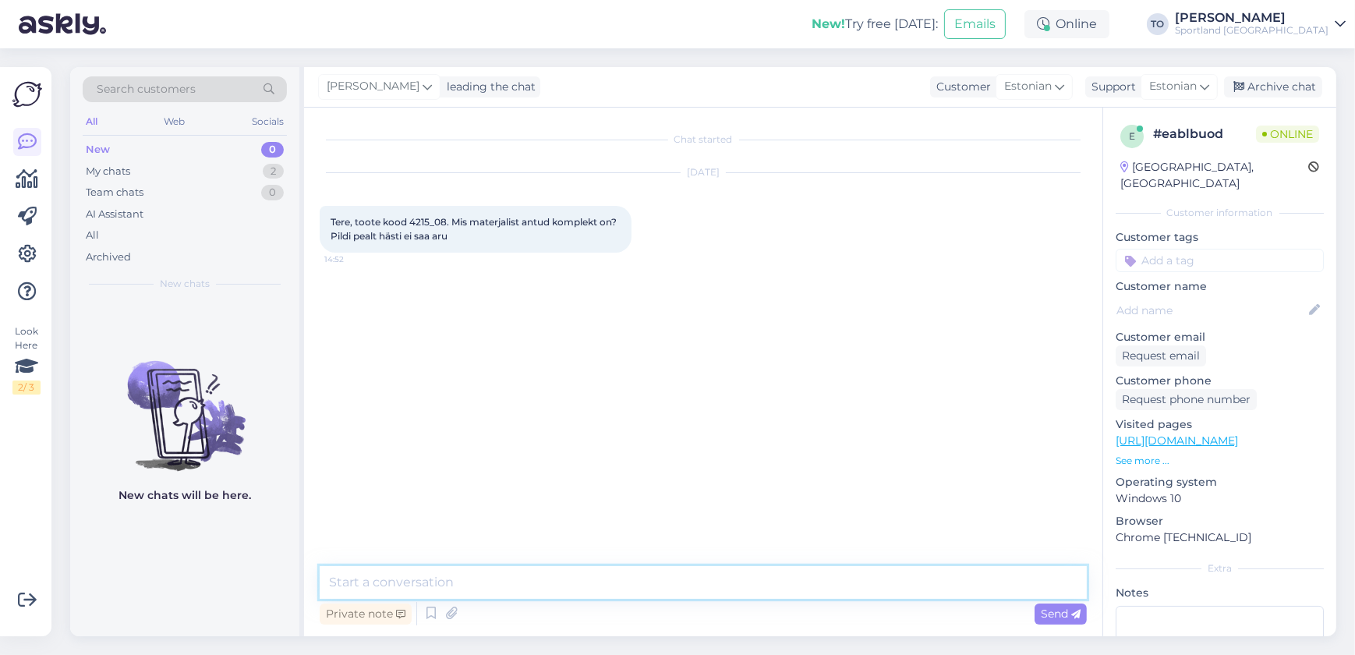
click at [711, 581] on textarea at bounding box center [703, 582] width 767 height 33
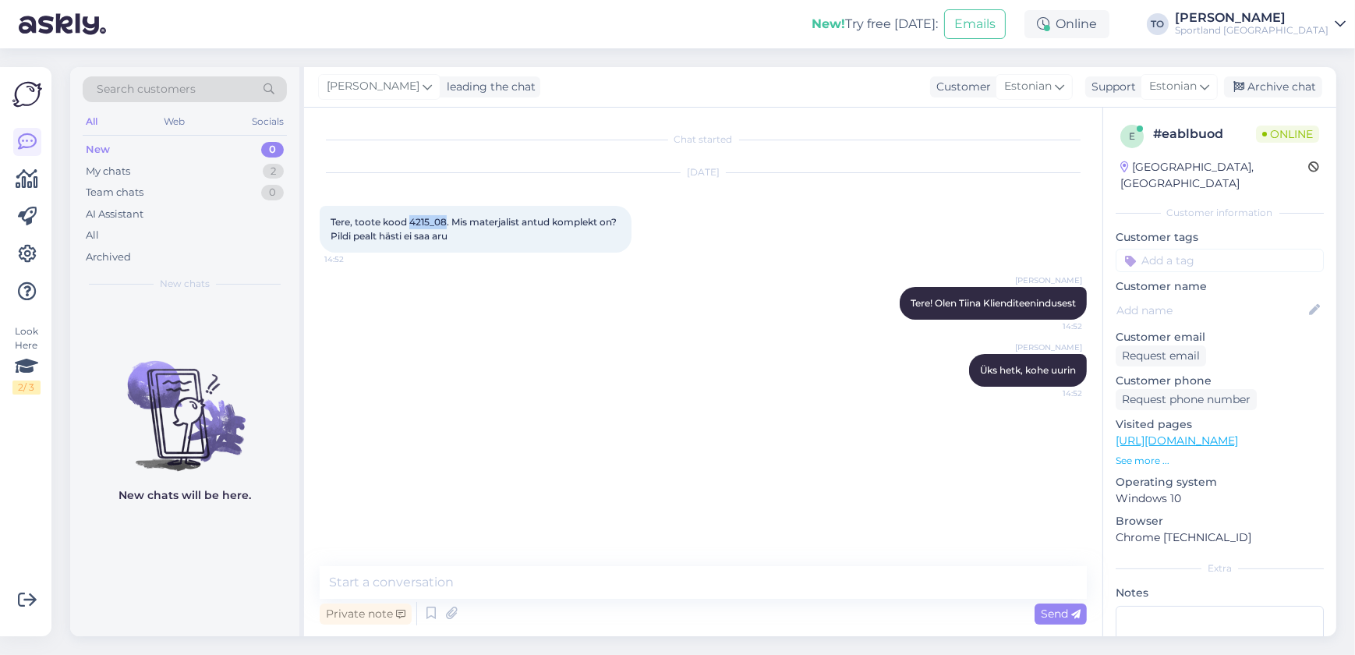
drag, startPoint x: 411, startPoint y: 218, endPoint x: 444, endPoint y: 218, distance: 33.5
click at [444, 218] on span "Tere, toote kood 4215_08. Mis materjalist antud komplekt on? Pildi pealt hästi …" at bounding box center [475, 229] width 289 height 26
copy span "4215_08"
click at [394, 576] on textarea at bounding box center [703, 582] width 767 height 33
paste textarea "Toode “8848 Altitude Men’s Main Rain Set” on valmistatud järgmistest materjalid…"
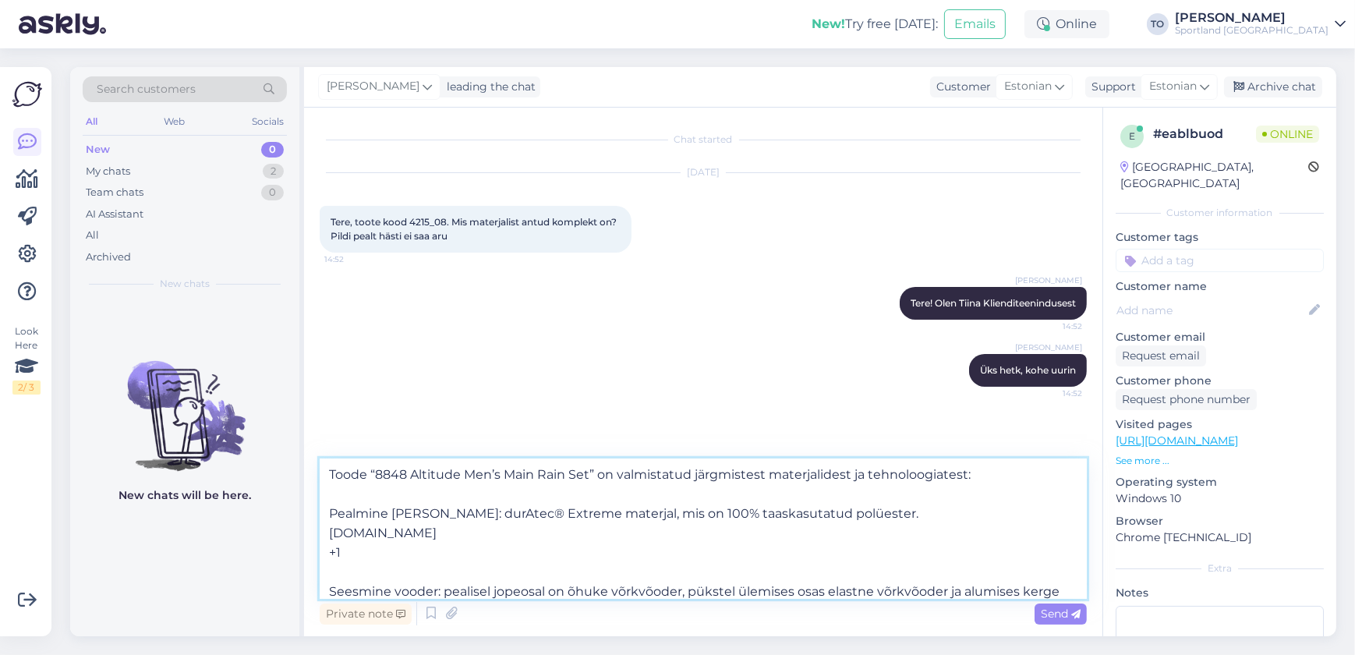
drag, startPoint x: 352, startPoint y: 553, endPoint x: 329, endPoint y: 538, distance: 27.7
click at [329, 538] on textarea "Toode “8848 Altitude Men’s Main Rain Set” on valmistatud järgmistest materjalid…" at bounding box center [703, 529] width 767 height 140
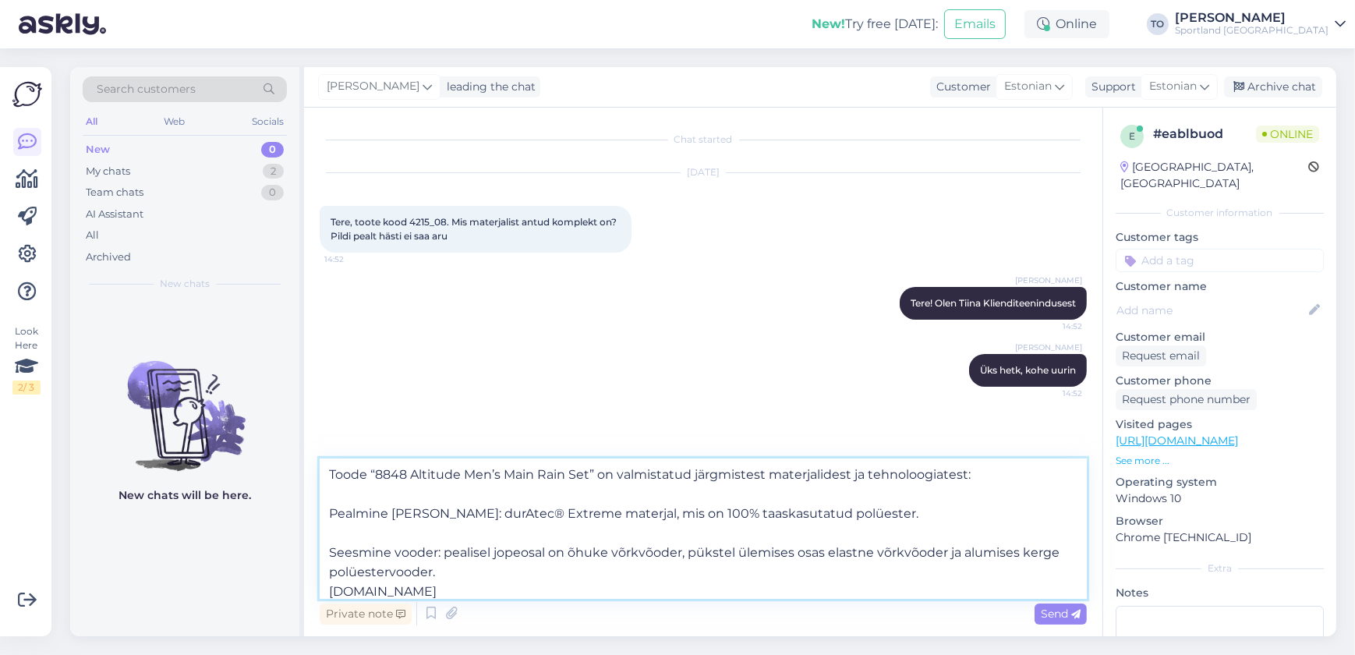
click at [334, 537] on textarea "Toode “8848 Altitude Men’s Main Rain Set” on valmistatud järgmistest materjalid…" at bounding box center [703, 529] width 767 height 140
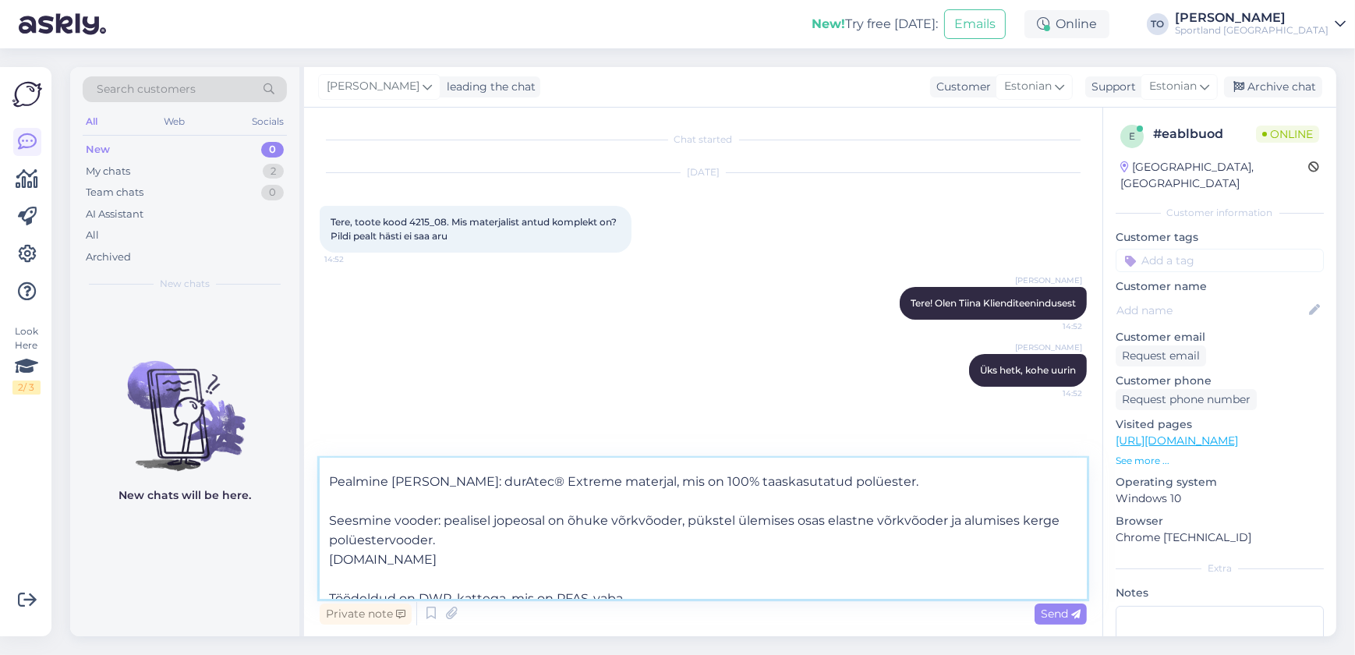
scroll to position [47, 0]
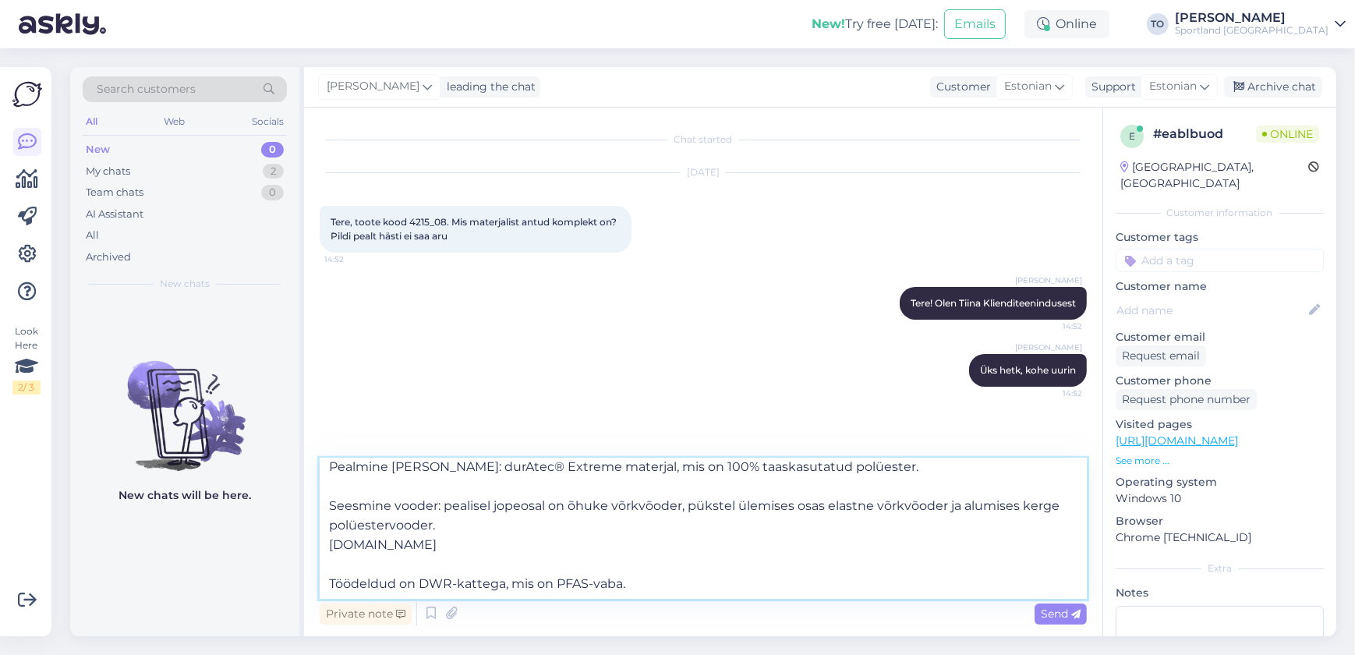
drag, startPoint x: 416, startPoint y: 547, endPoint x: 327, endPoint y: 546, distance: 89.7
click at [327, 546] on textarea "Toode “8848 Altitude Men’s Main Rain Set” on valmistatud järgmistest materjalid…" at bounding box center [703, 529] width 767 height 140
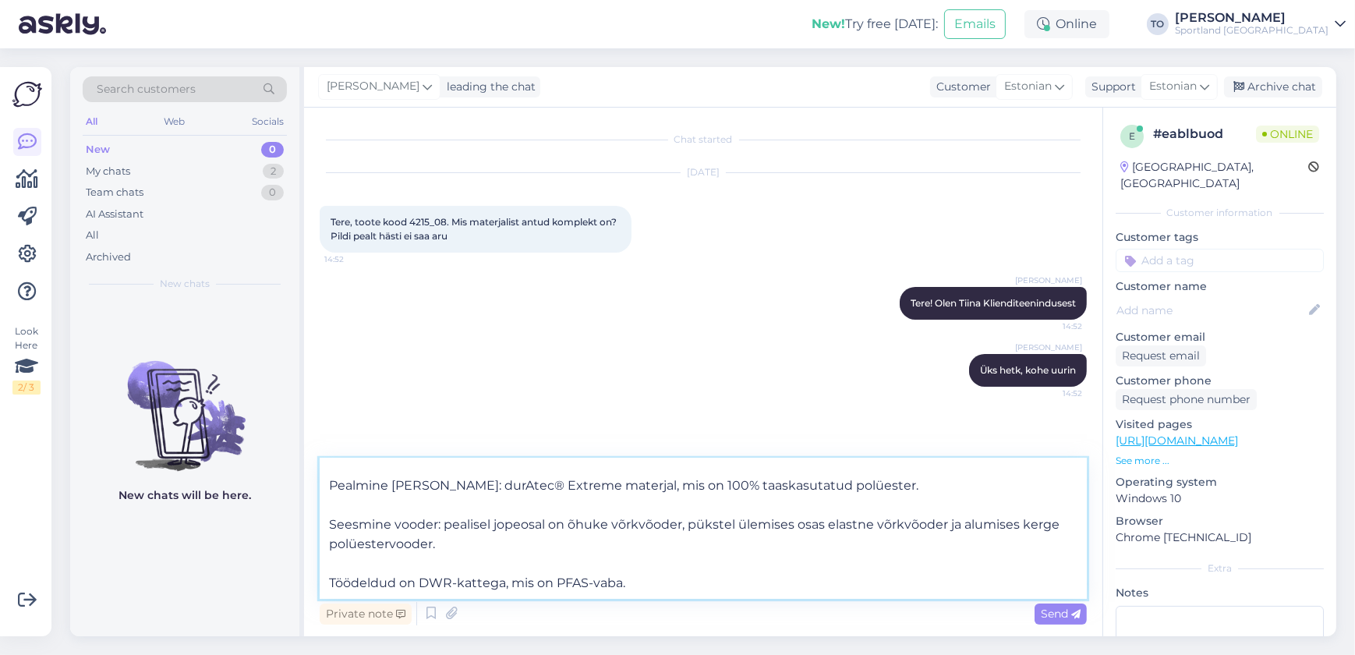
scroll to position [27, 0]
click at [469, 528] on textarea "Toode “8848 Altitude Men’s Main Rain Set” on valmistatud järgmistest materjalid…" at bounding box center [703, 529] width 767 height 140
click at [664, 526] on textarea "Toode “8848 Altitude Men’s Main Rain Set” on valmistatud järgmistest materjalid…" at bounding box center [703, 529] width 767 height 140
click at [932, 519] on textarea "Toode “8848 Altitude Men’s Main Rain Set” on valmistatud järgmistest materjalid…" at bounding box center [703, 529] width 767 height 140
click at [929, 522] on textarea "Toode “8848 Altitude Men’s Main Rain Set” on valmistatud järgmistest materjalid…" at bounding box center [703, 529] width 767 height 140
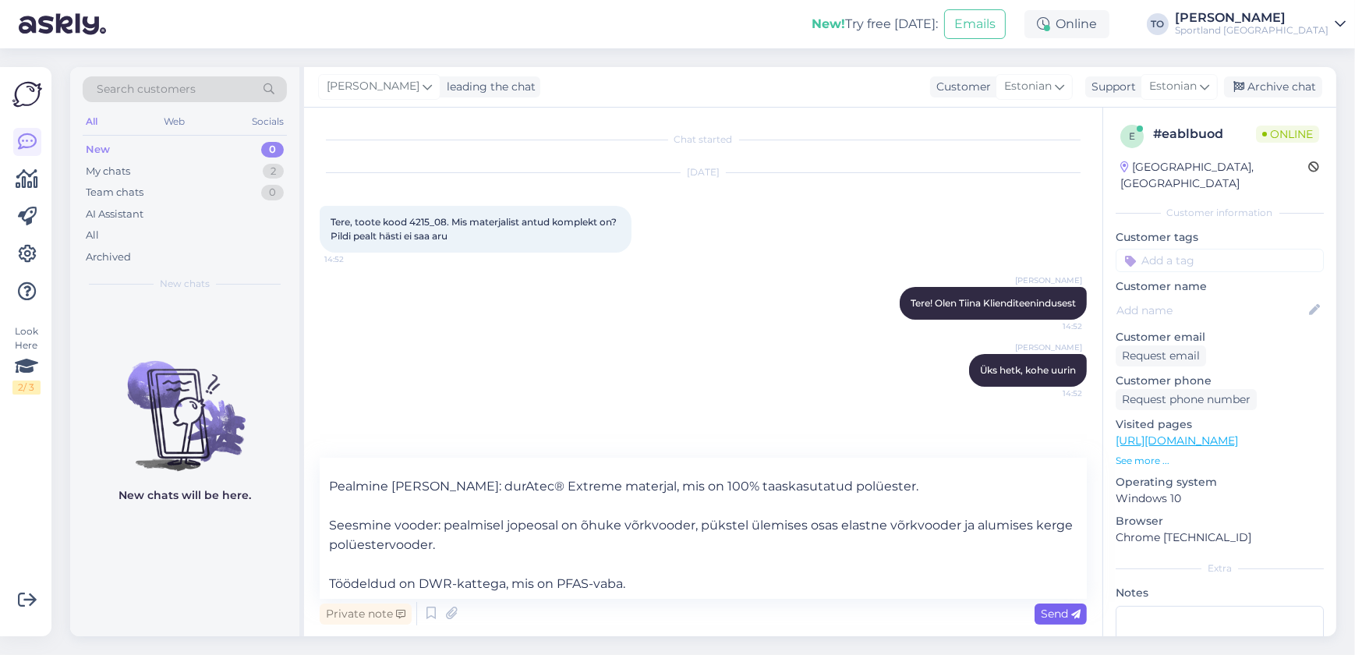
click at [1044, 606] on div "Send" at bounding box center [1061, 614] width 52 height 21
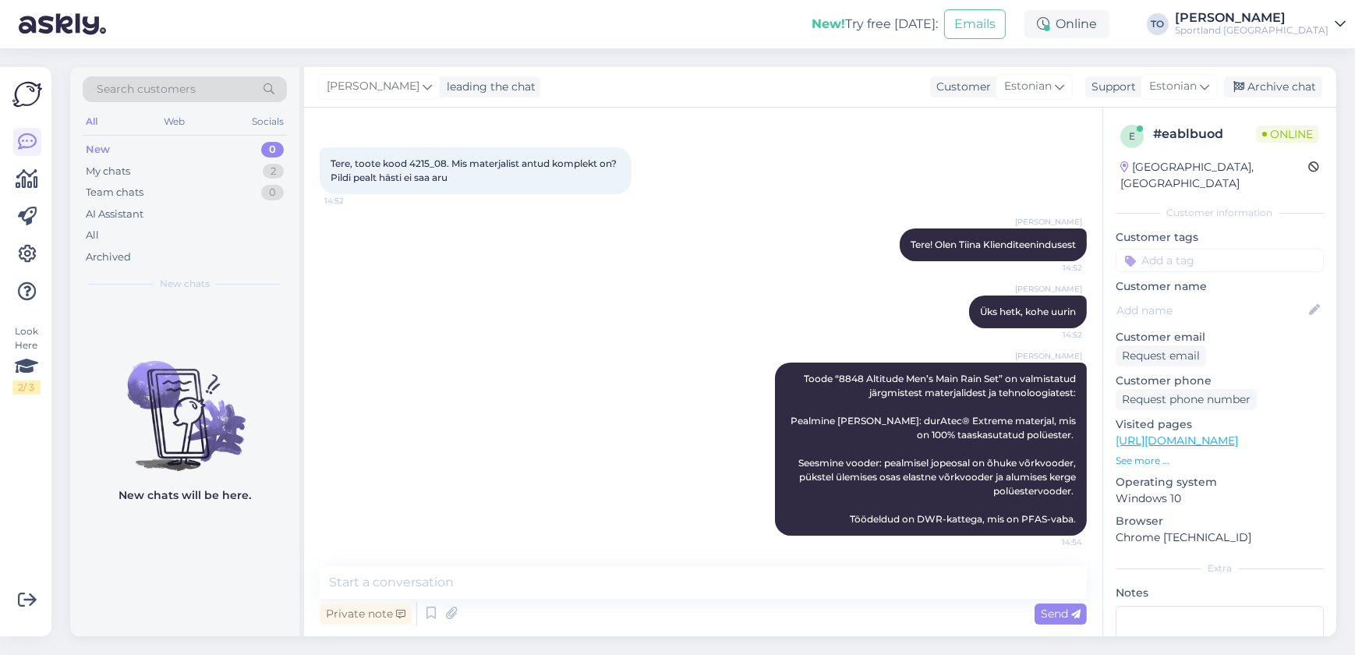
scroll to position [0, 0]
click at [1156, 230] on div "Customer tags Võidu lunastamine Vaba aeg Vaata saadavust - leitavus Üritused Uj…" at bounding box center [1220, 250] width 208 height 43
click at [1156, 249] on input at bounding box center [1220, 260] width 208 height 23
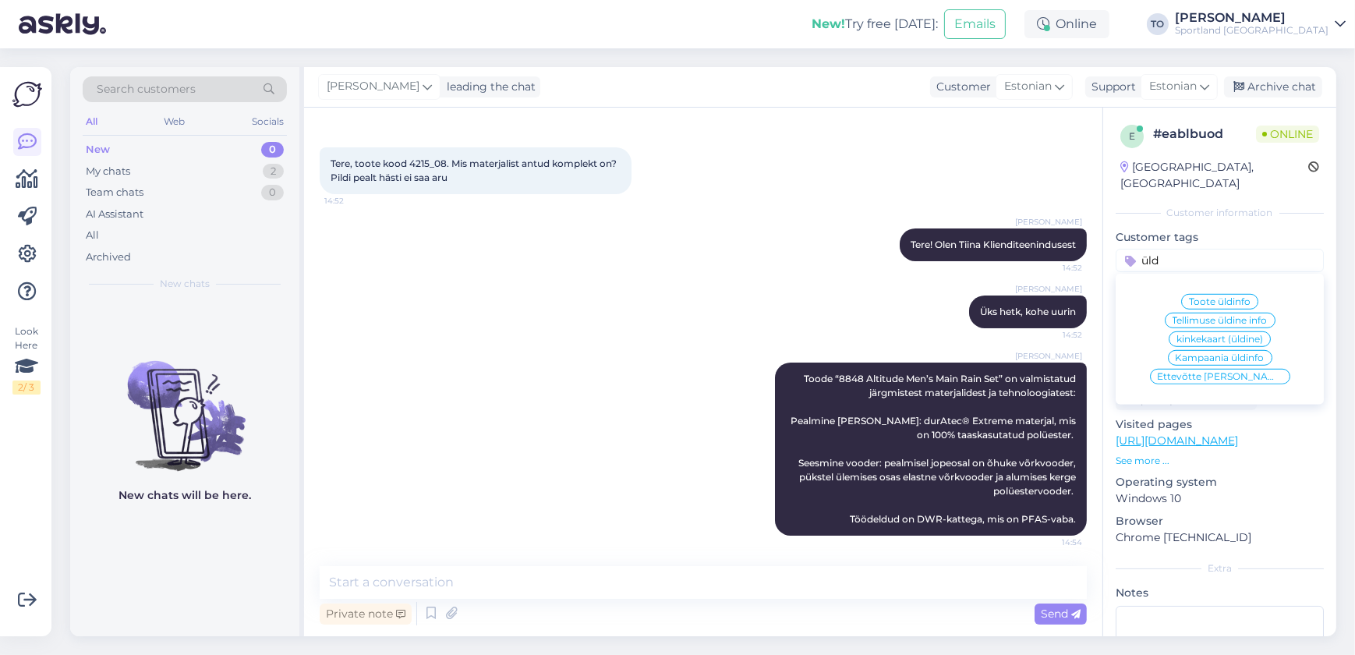
click at [1198, 297] on span "Toote üldinfo" at bounding box center [1220, 301] width 62 height 9
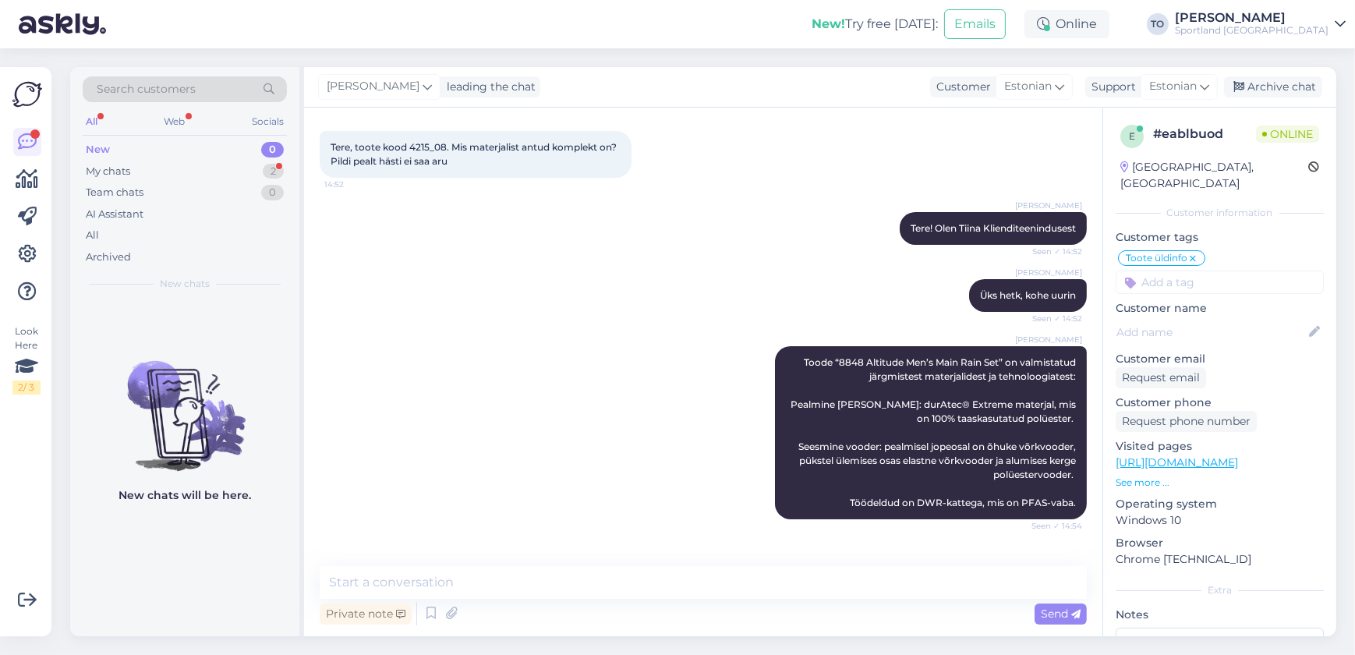
scroll to position [126, 0]
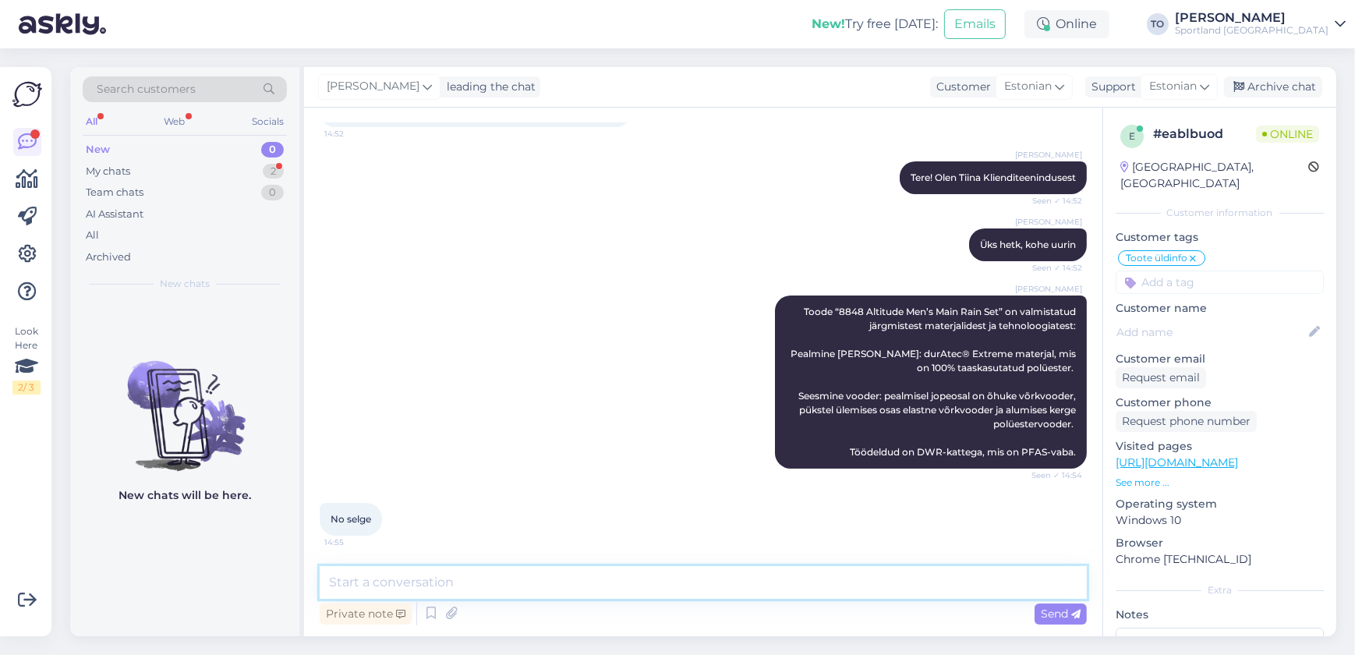
click at [504, 582] on textarea at bounding box center [703, 582] width 767 height 33
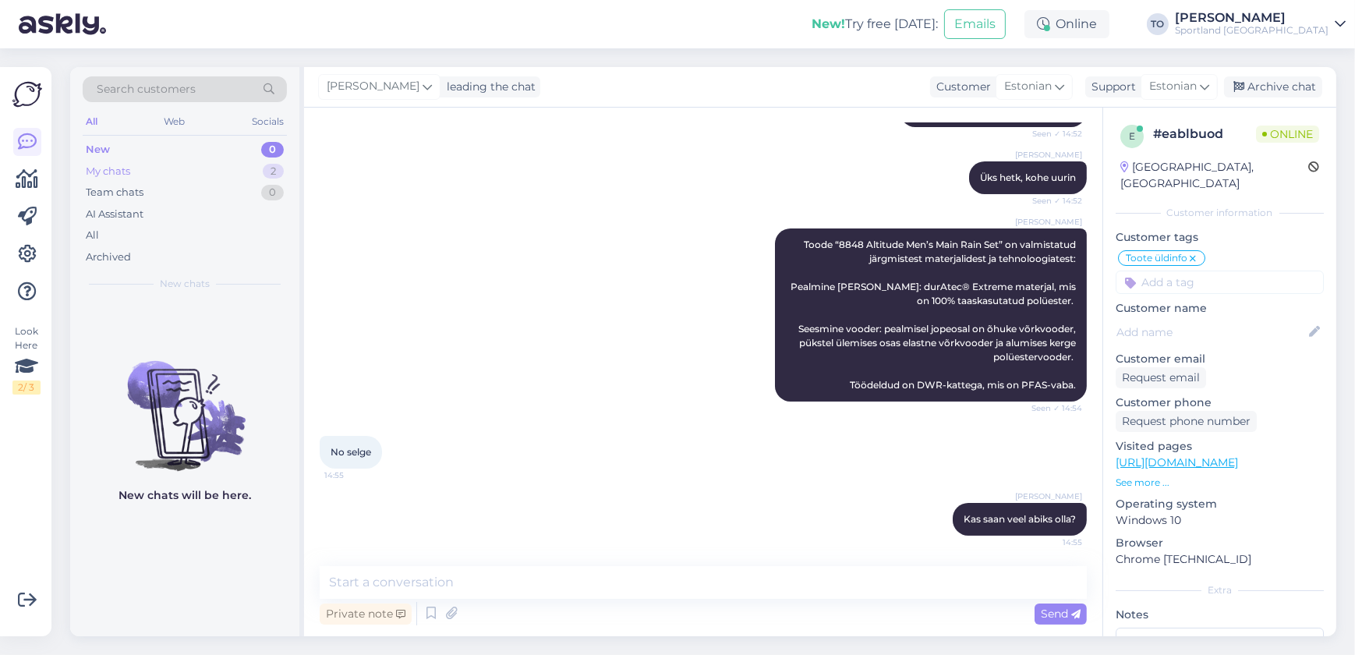
click at [107, 173] on div "My chats" at bounding box center [108, 172] width 44 height 16
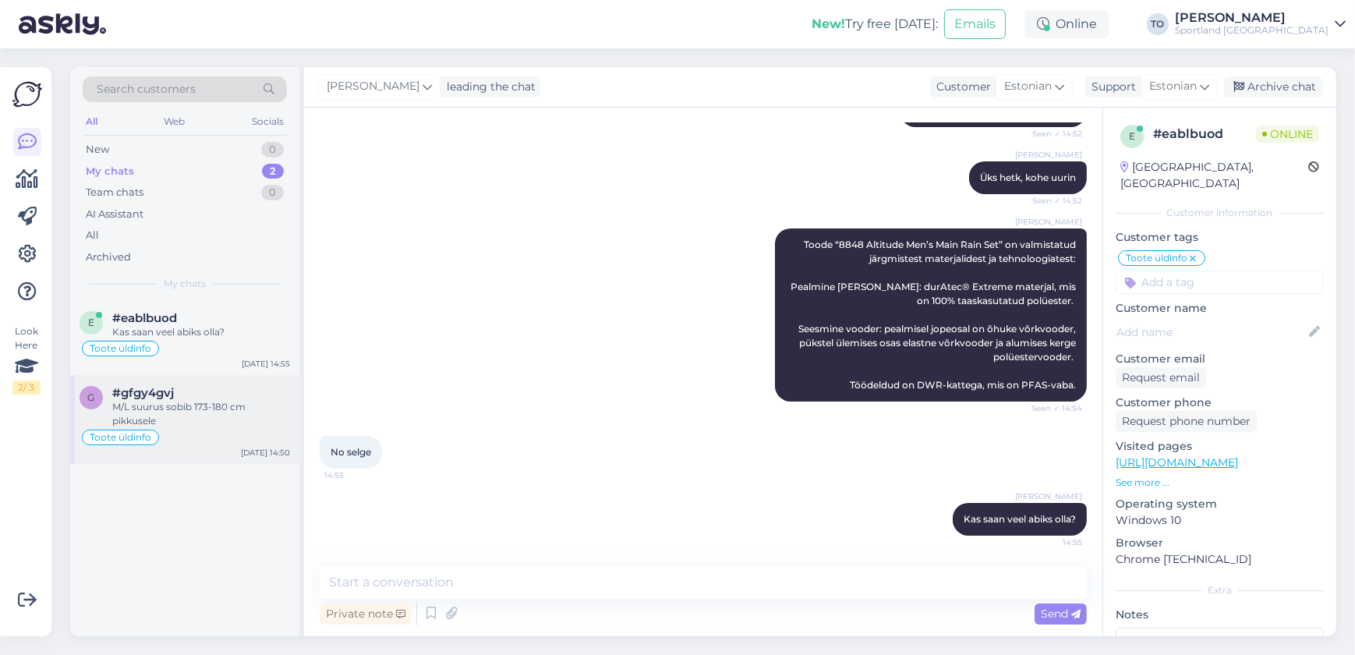
click at [165, 413] on div "M/L suurus sobib 173‑180 cm pikkusele" at bounding box center [201, 414] width 178 height 28
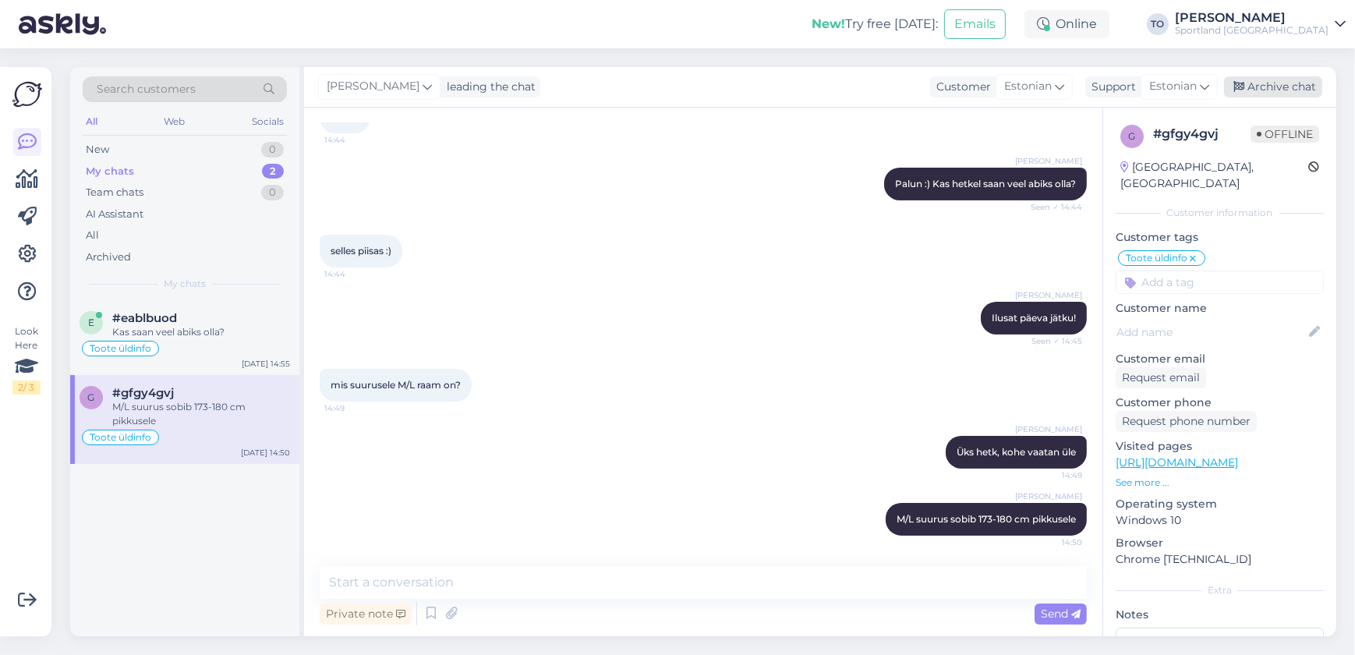
click at [1261, 90] on div "Archive chat" at bounding box center [1273, 86] width 98 height 21
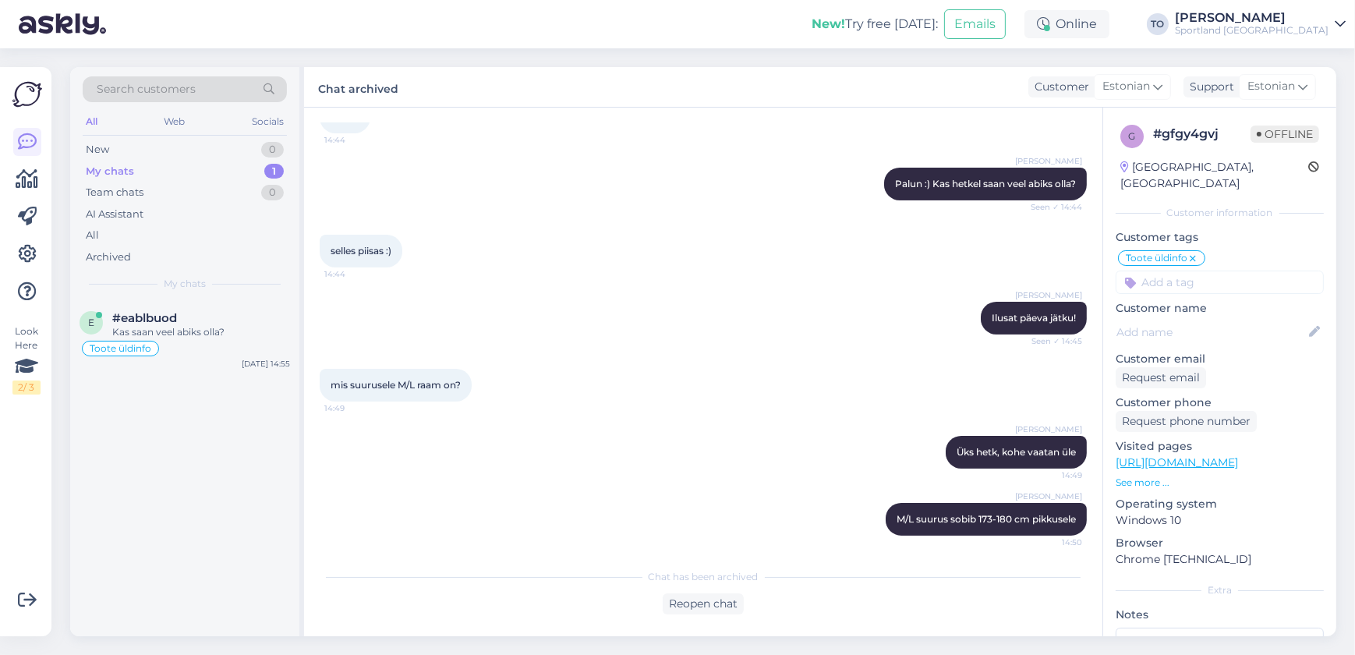
click at [1328, 24] on div "Sportland [GEOGRAPHIC_DATA]" at bounding box center [1252, 30] width 154 height 12
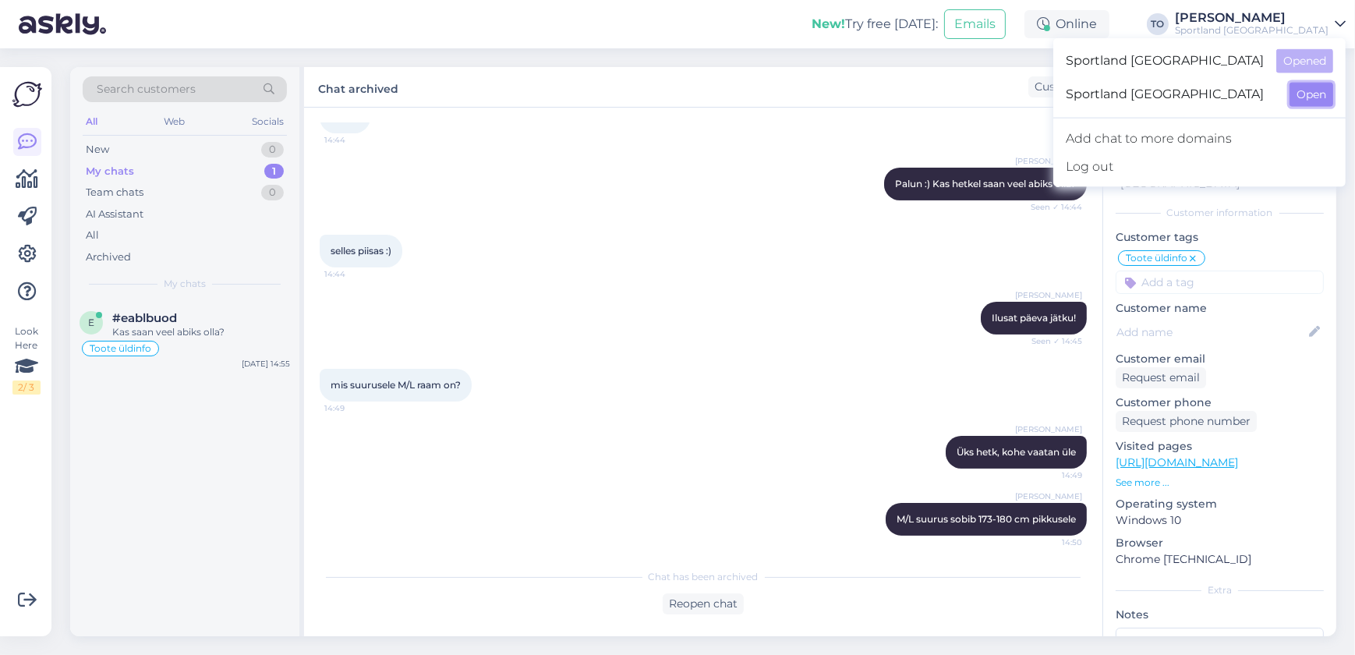
click at [1302, 84] on button "Open" at bounding box center [1312, 95] width 44 height 24
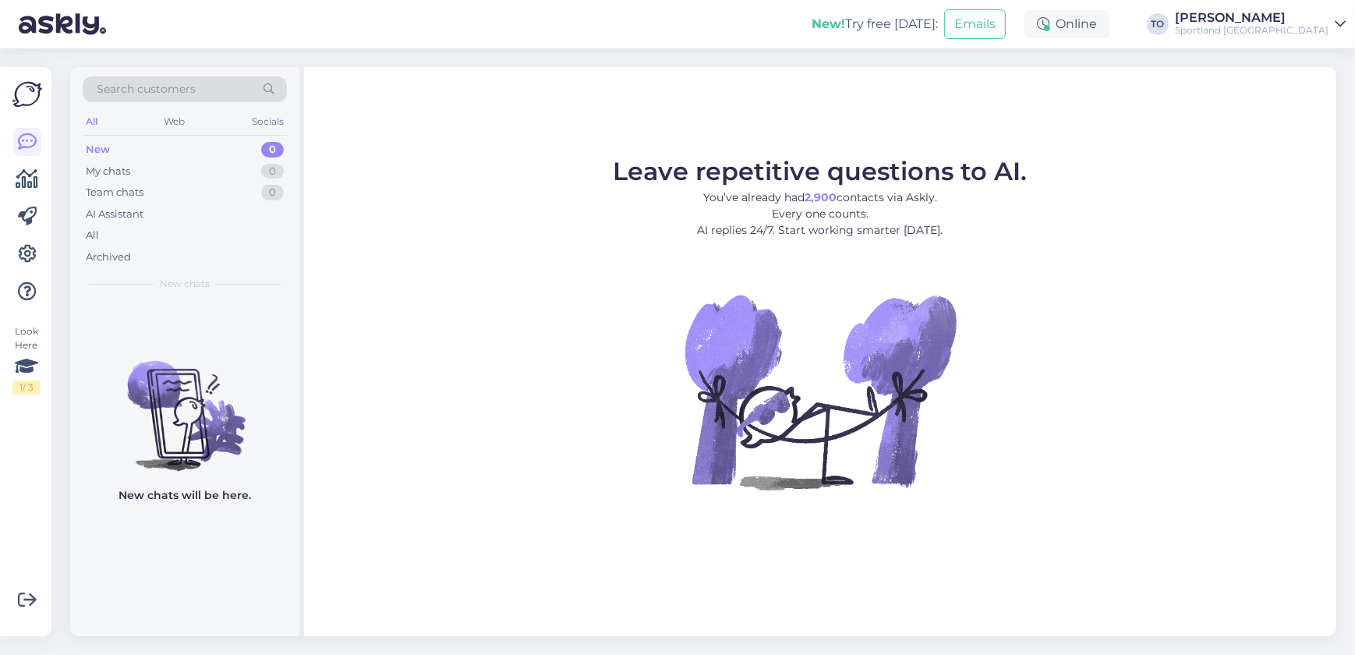
click at [1306, 24] on div "Sportland [GEOGRAPHIC_DATA]" at bounding box center [1252, 30] width 154 height 12
click at [1302, 59] on button "Open" at bounding box center [1312, 61] width 44 height 24
click at [193, 164] on div "My chats 1" at bounding box center [185, 172] width 204 height 22
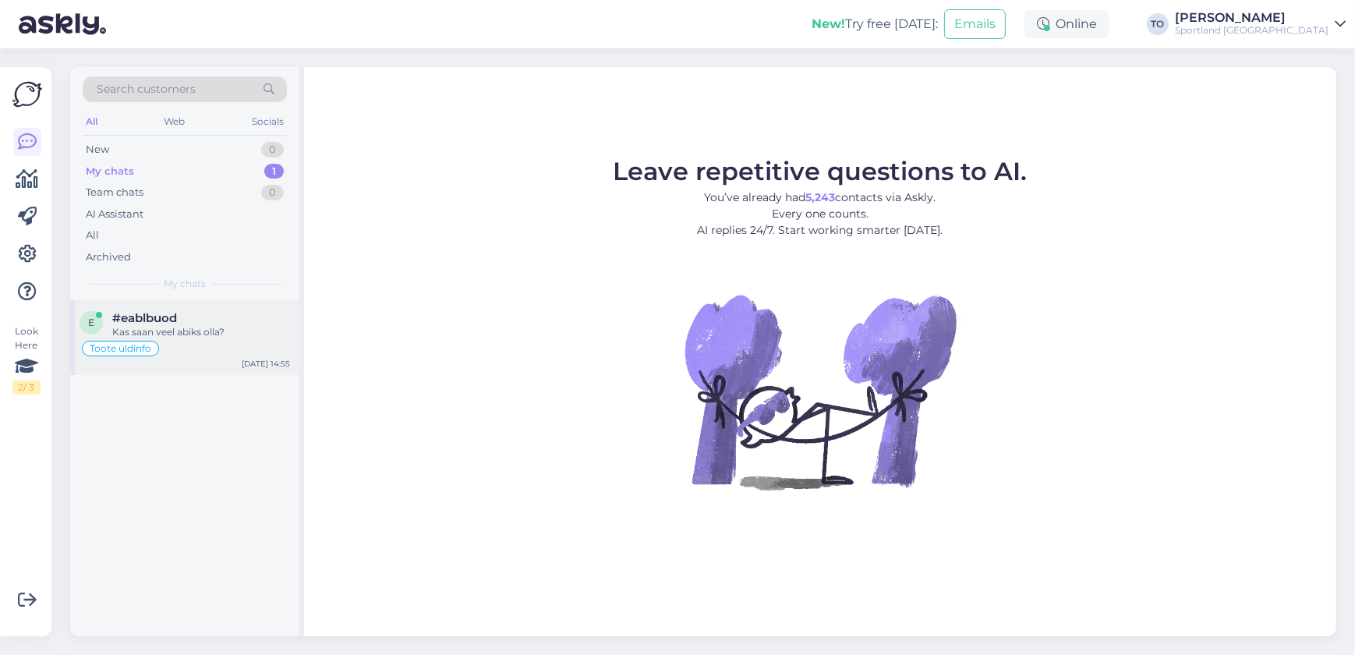
click at [246, 344] on div "Toote üldinfo" at bounding box center [185, 348] width 211 height 19
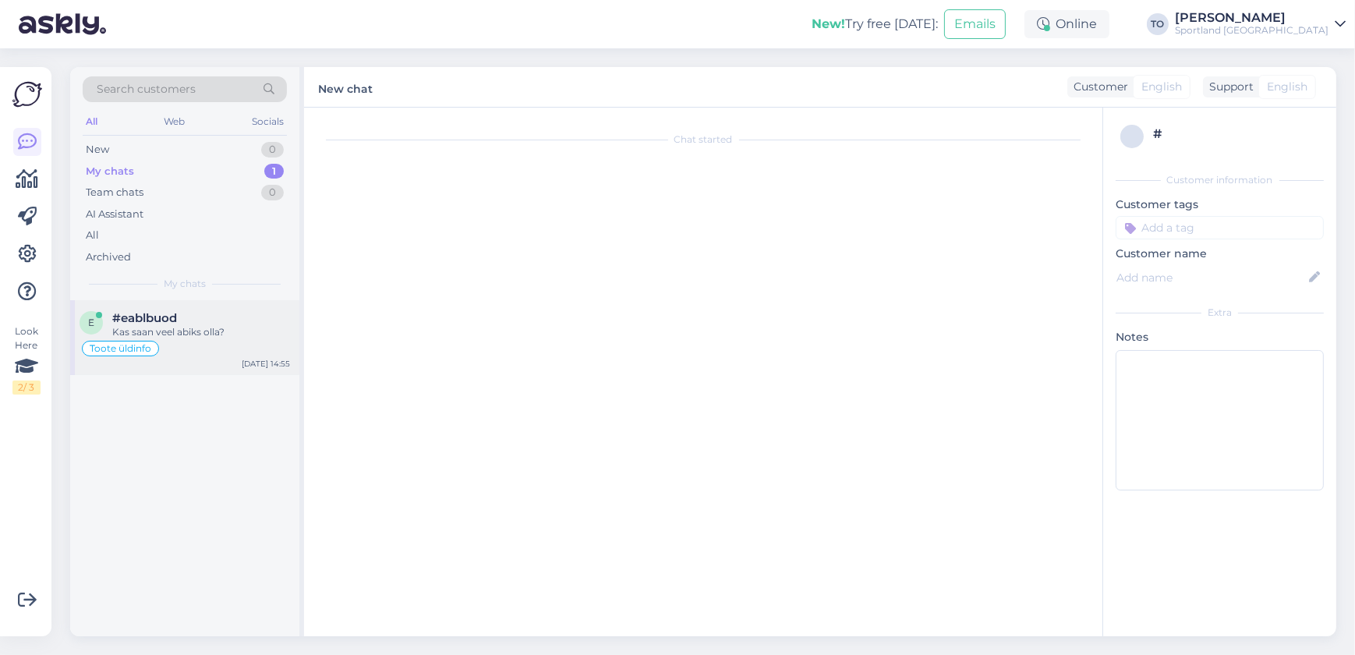
scroll to position [193, 0]
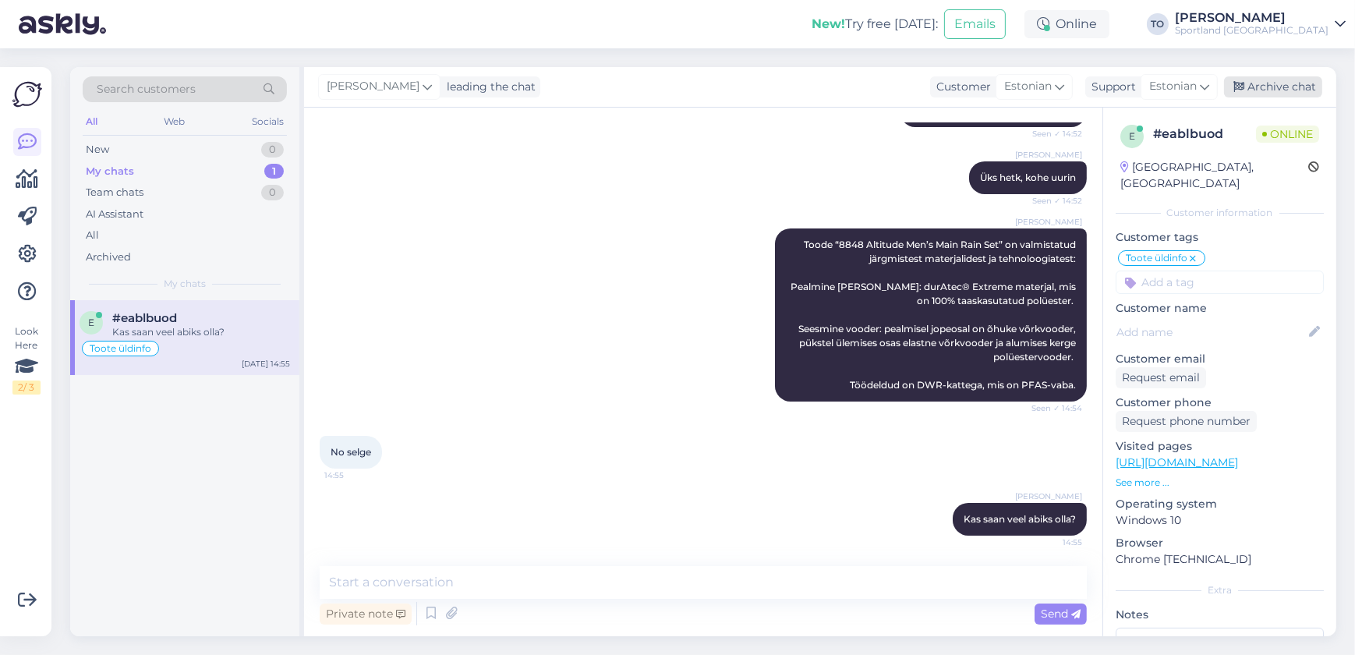
click at [1294, 85] on div "Archive chat" at bounding box center [1273, 86] width 98 height 21
